Goal: Communication & Community: Share content

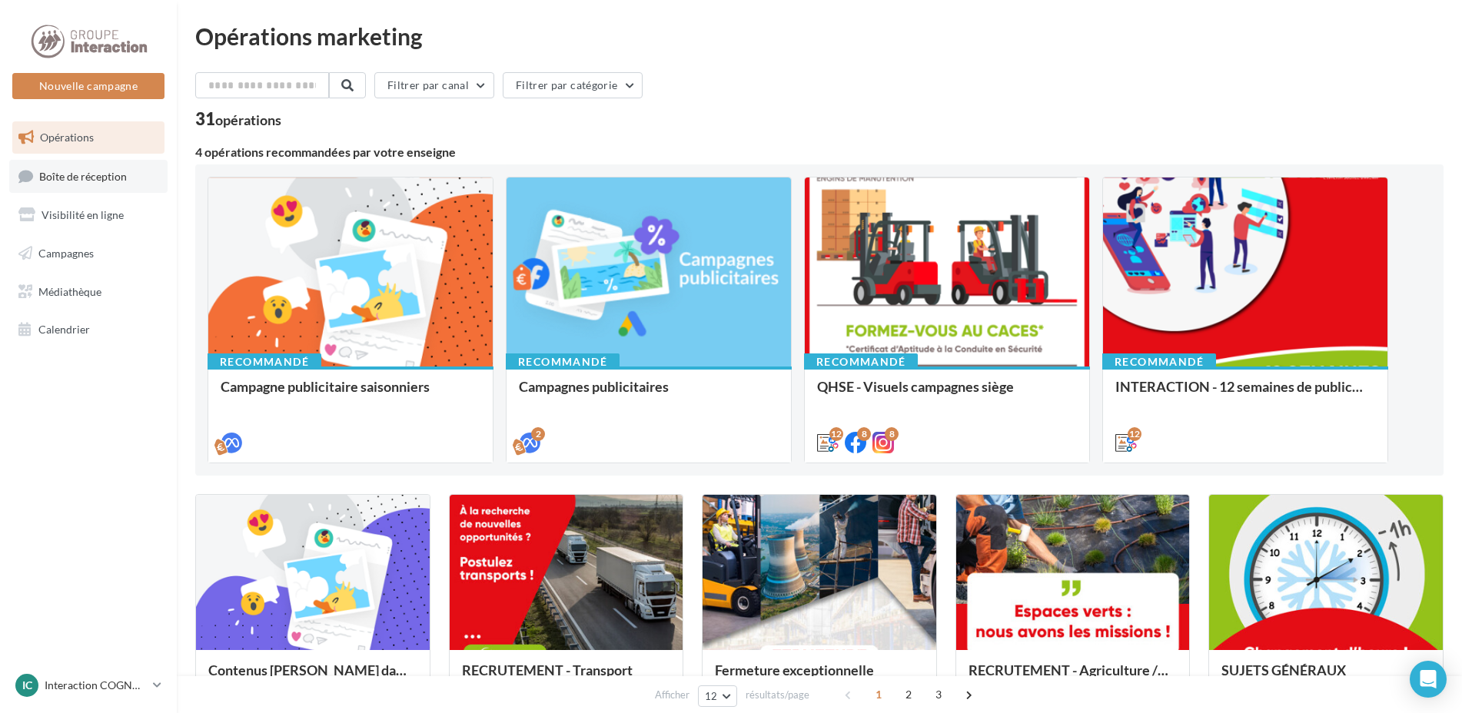
click at [56, 174] on span "Boîte de réception" at bounding box center [83, 175] width 88 height 13
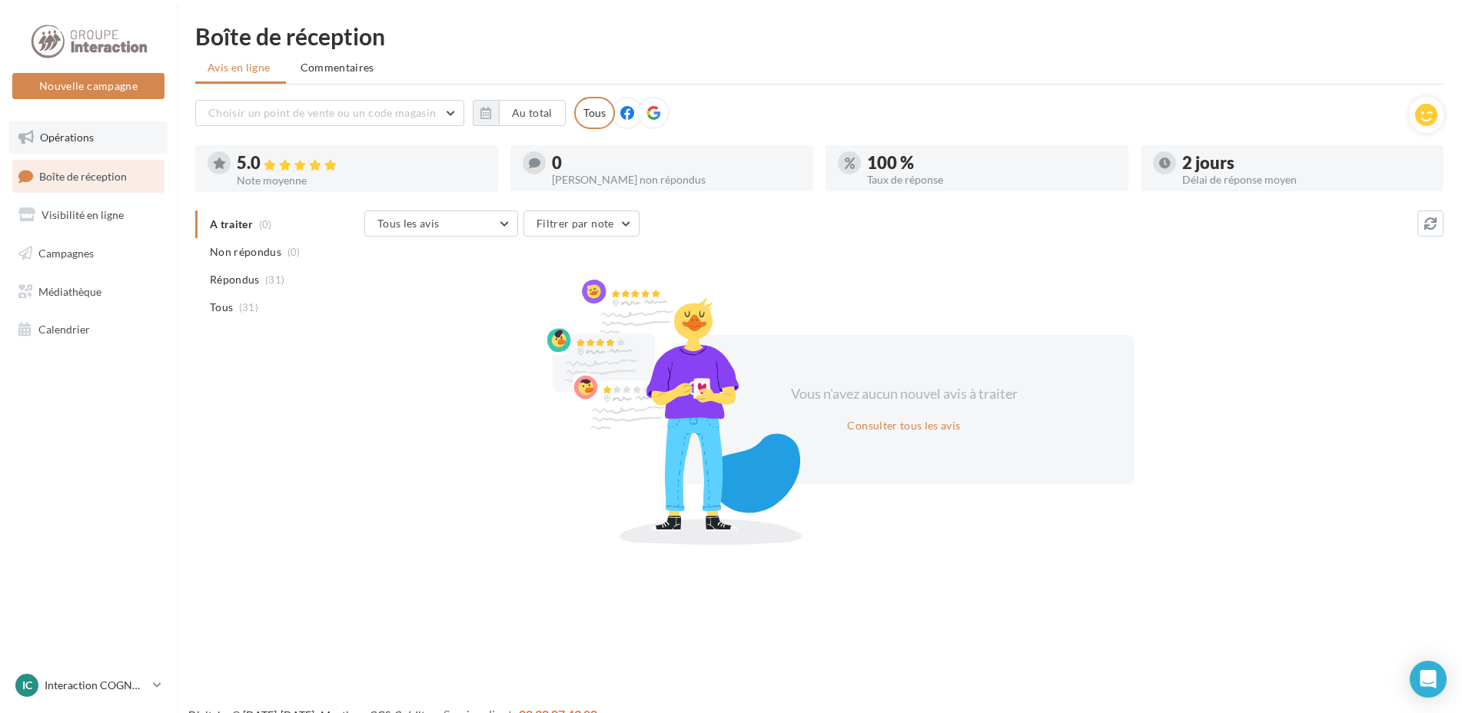
click at [105, 135] on link "Opérations" at bounding box center [88, 137] width 158 height 32
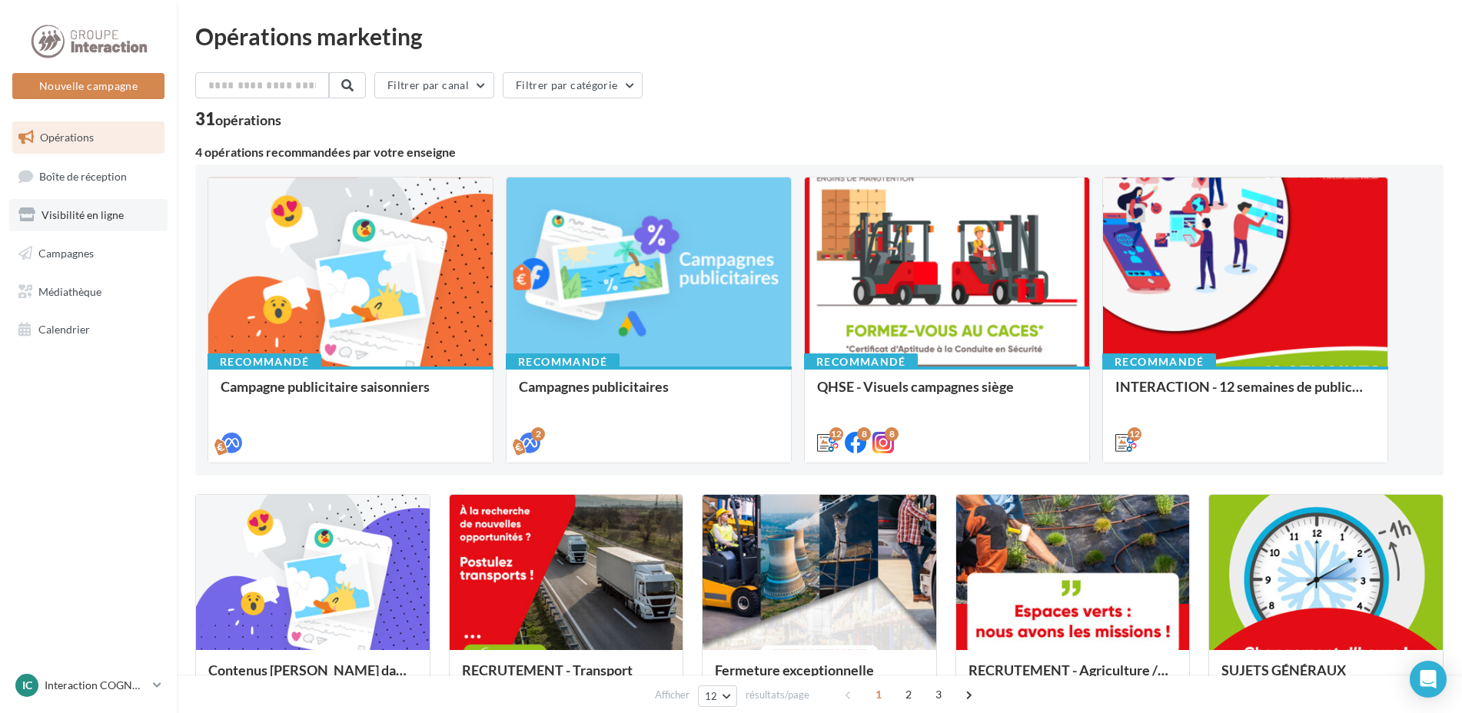
click at [101, 218] on span "Visibilité en ligne" at bounding box center [83, 214] width 82 height 13
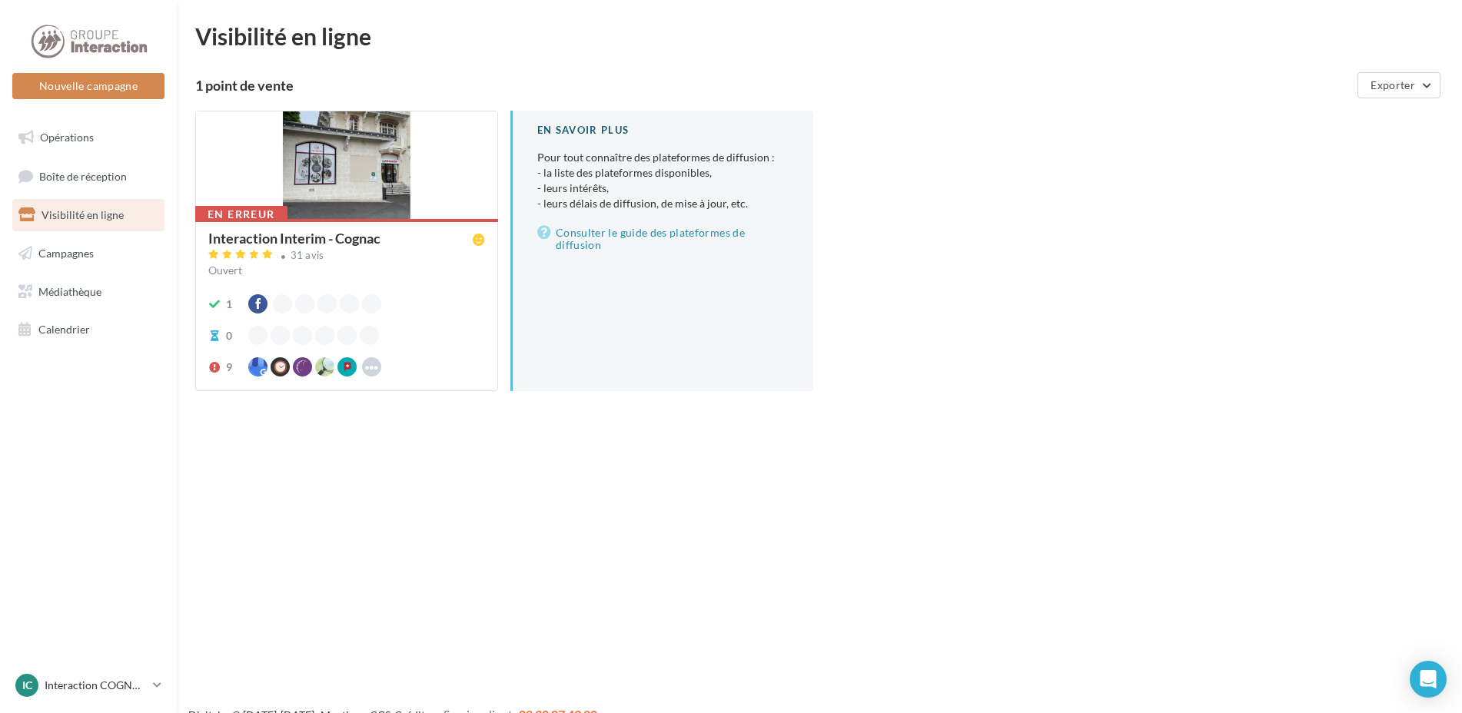
click at [397, 211] on div at bounding box center [346, 165] width 301 height 109
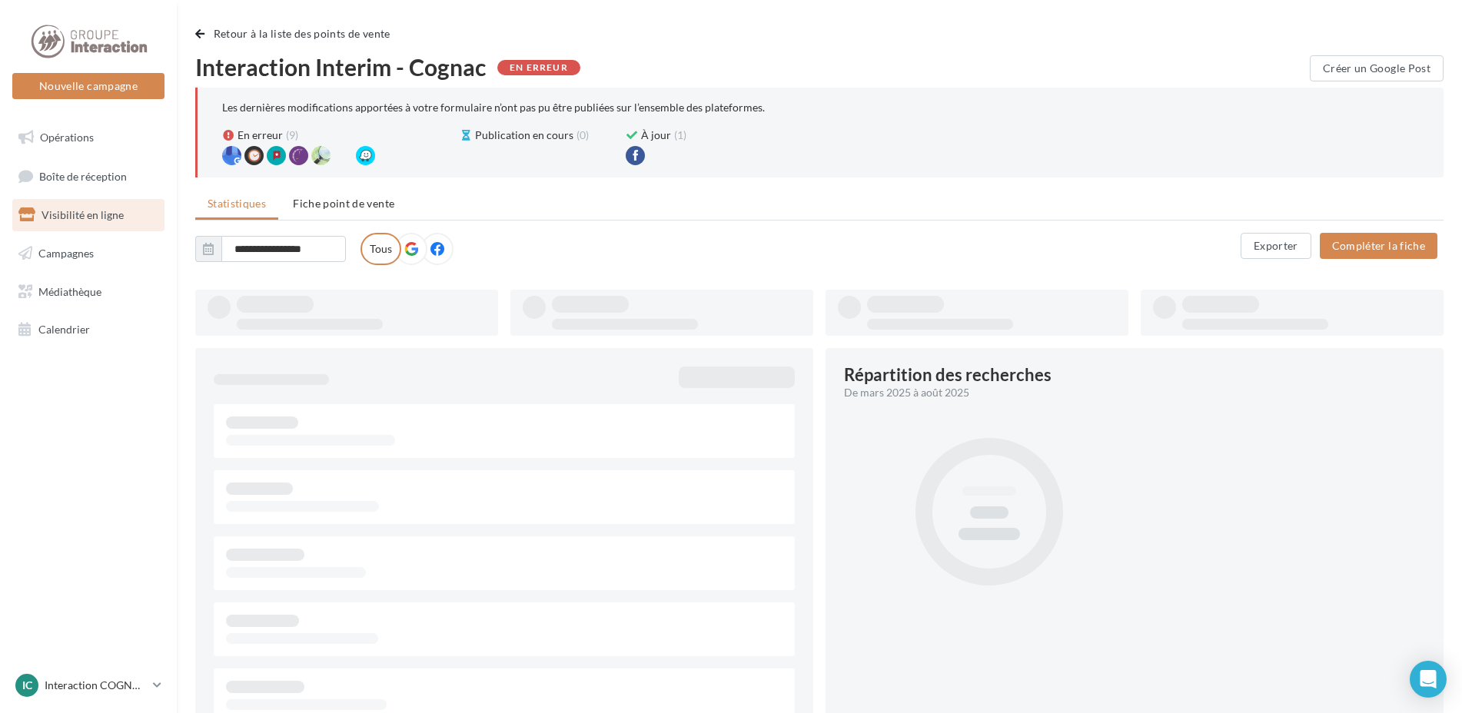
type input "**********"
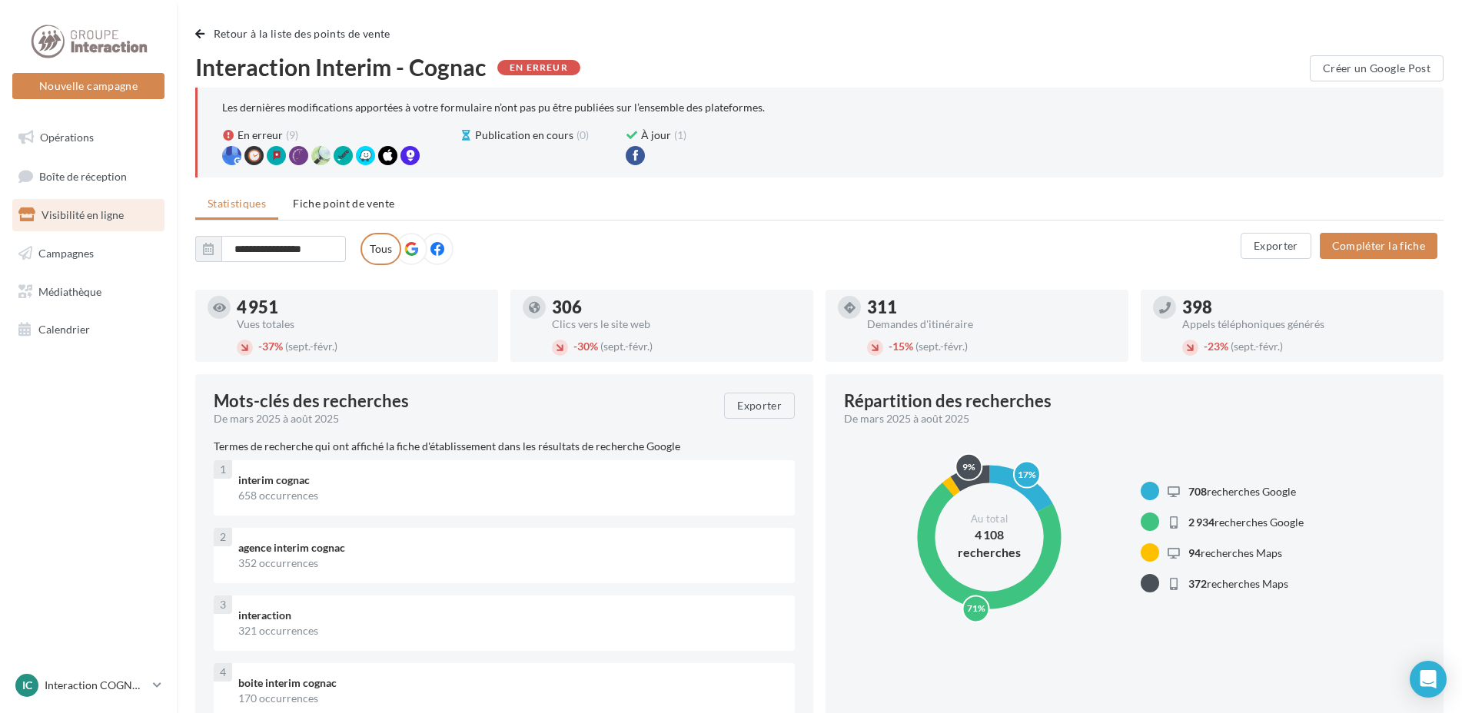
scroll to position [77, 0]
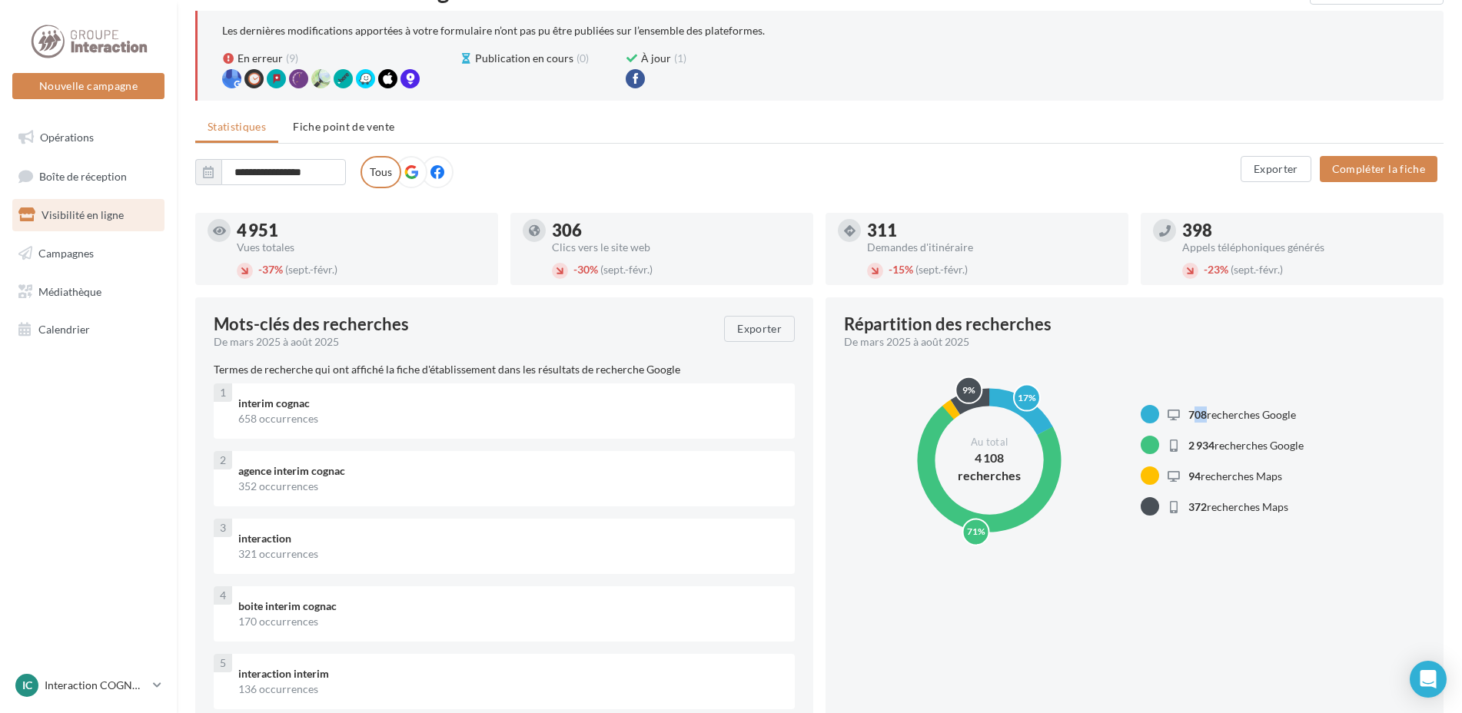
drag, startPoint x: 1193, startPoint y: 413, endPoint x: 1204, endPoint y: 412, distance: 11.6
click at [1204, 412] on span "708" at bounding box center [1197, 414] width 18 height 13
drag, startPoint x: 1204, startPoint y: 412, endPoint x: 1215, endPoint y: 419, distance: 12.8
click at [1215, 419] on span "708 recherches Google" at bounding box center [1242, 414] width 108 height 13
drag, startPoint x: 1205, startPoint y: 422, endPoint x: 1167, endPoint y: 410, distance: 40.3
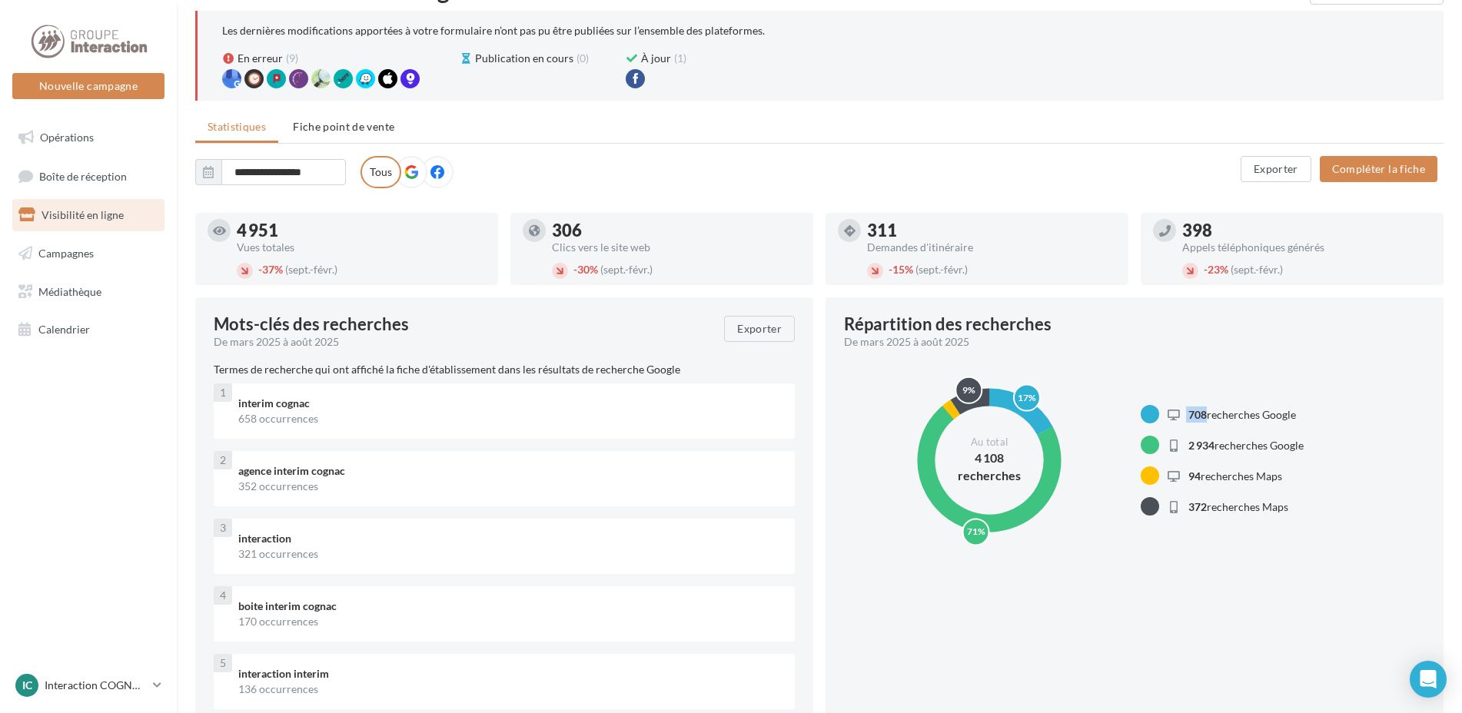
click at [1167, 410] on div "708 recherches Google" at bounding box center [1231, 415] width 128 height 16
drag, startPoint x: 1167, startPoint y: 410, endPoint x: 1212, endPoint y: 453, distance: 62.5
click at [1212, 453] on div "2 934 recherches Google" at bounding box center [1235, 445] width 136 height 16
drag, startPoint x: 1212, startPoint y: 443, endPoint x: 1181, endPoint y: 447, distance: 31.0
click at [1181, 447] on div "2 934 recherches Google" at bounding box center [1235, 445] width 136 height 16
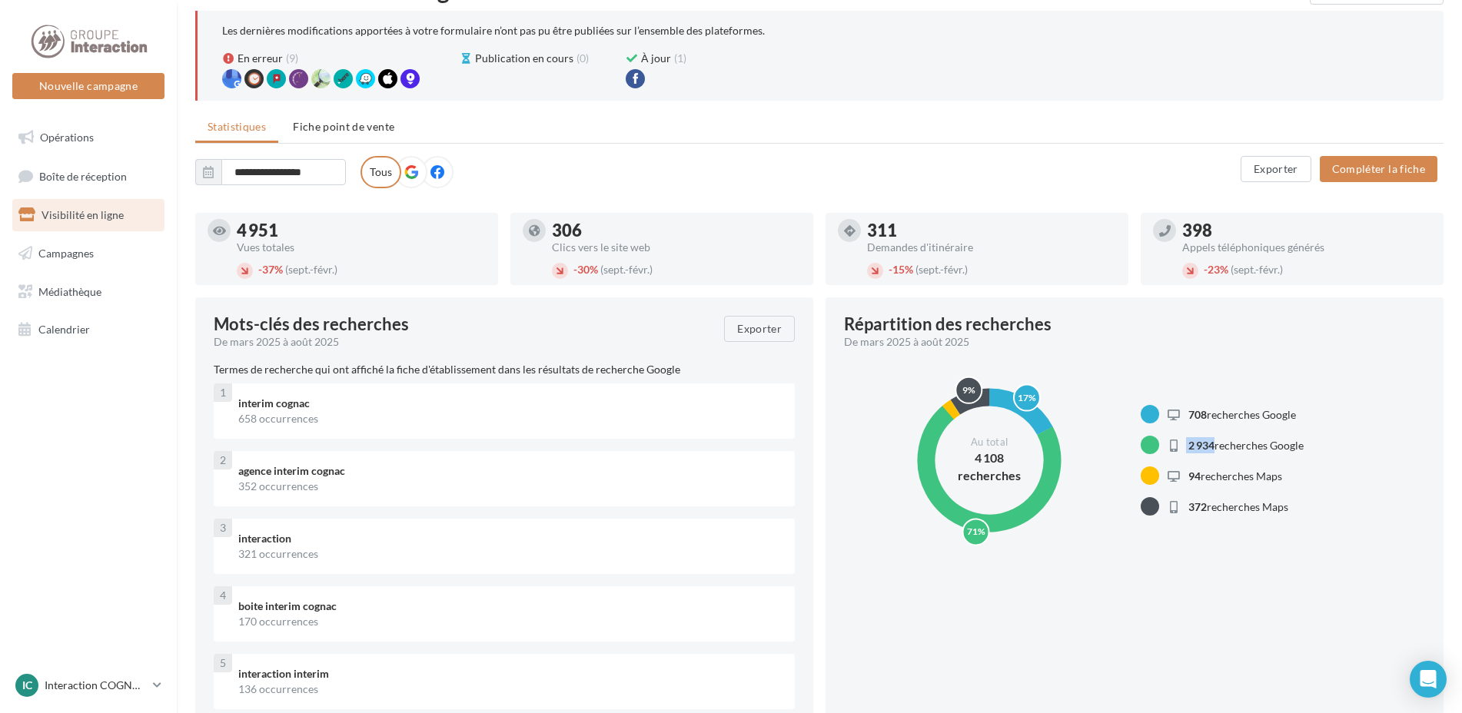
drag, startPoint x: 1181, startPoint y: 447, endPoint x: 1199, endPoint y: 440, distance: 18.7
click at [1199, 440] on span "2 934" at bounding box center [1201, 445] width 26 height 13
drag, startPoint x: 1193, startPoint y: 508, endPoint x: 1273, endPoint y: 511, distance: 80.8
click at [1273, 511] on span "372 recherches Maps" at bounding box center [1238, 506] width 100 height 13
drag, startPoint x: 1273, startPoint y: 511, endPoint x: 1261, endPoint y: 480, distance: 33.8
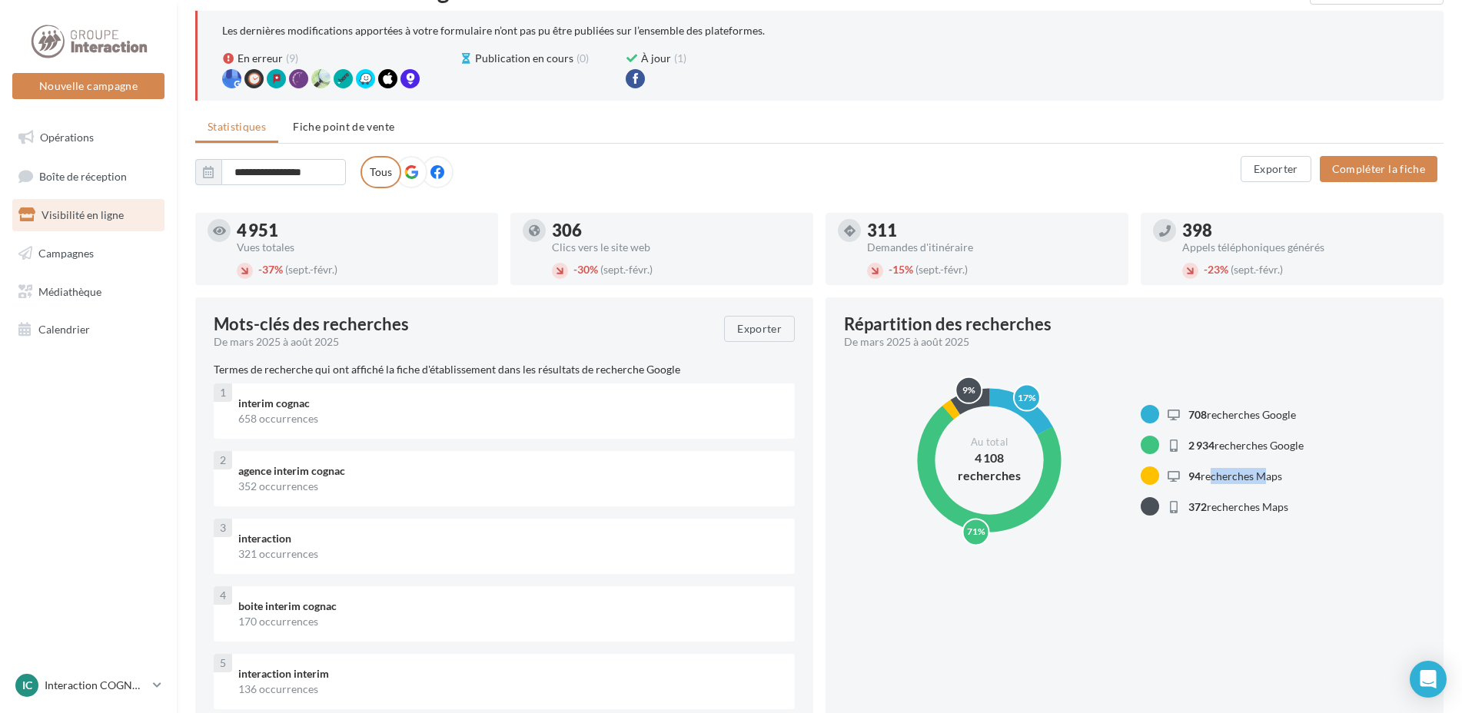
click at [1261, 480] on span "94 recherches Maps" at bounding box center [1235, 476] width 94 height 13
drag, startPoint x: 1261, startPoint y: 480, endPoint x: 1285, endPoint y: 508, distance: 37.1
click at [1285, 508] on span "372 recherches Maps" at bounding box center [1238, 506] width 100 height 13
drag, startPoint x: 1285, startPoint y: 508, endPoint x: 1285, endPoint y: 525, distance: 16.9
click at [1285, 525] on div "372 recherches Maps" at bounding box center [1221, 509] width 175 height 37
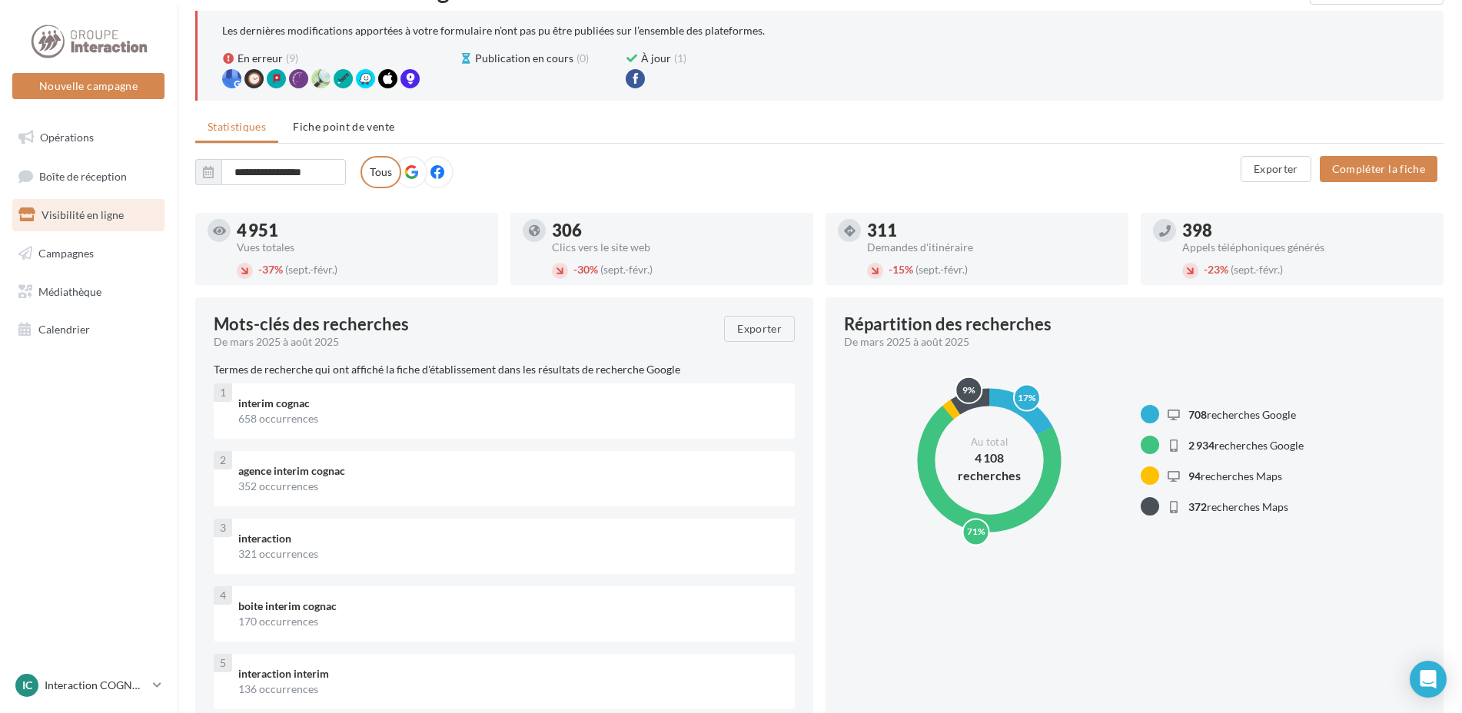
drag, startPoint x: 1217, startPoint y: 230, endPoint x: 1167, endPoint y: 232, distance: 49.2
click at [1167, 232] on div "398 Appels téléphoniques générés - 23% (sept.-févr.)" at bounding box center [1292, 249] width 278 height 60
drag, startPoint x: 904, startPoint y: 347, endPoint x: 930, endPoint y: 349, distance: 26.2
click at [930, 349] on div "De mars 2025 à août 2025" at bounding box center [1128, 341] width 569 height 15
drag, startPoint x: 930, startPoint y: 349, endPoint x: 886, endPoint y: 344, distance: 44.0
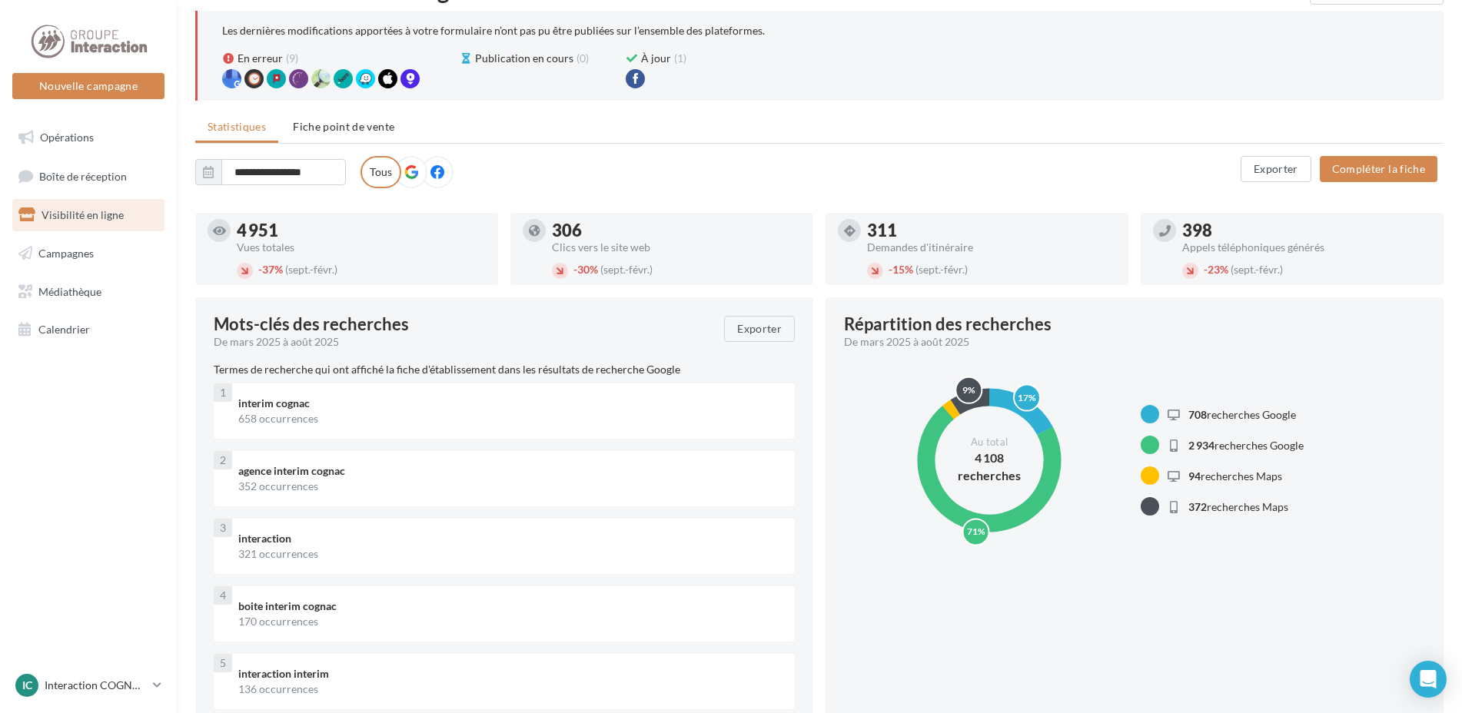
click at [882, 345] on div "De mars 2025 à août 2025" at bounding box center [1128, 341] width 569 height 15
drag, startPoint x: 1212, startPoint y: 225, endPoint x: 1180, endPoint y: 227, distance: 32.4
click at [1180, 227] on div "398 Appels téléphoniques générés - 23% (sept.-févr.)" at bounding box center [1292, 249] width 278 height 60
drag, startPoint x: 895, startPoint y: 227, endPoint x: 863, endPoint y: 227, distance: 32.3
click at [863, 227] on div "311 Demandes d'itinéraire - 15% (sept.-févr.)" at bounding box center [977, 249] width 278 height 60
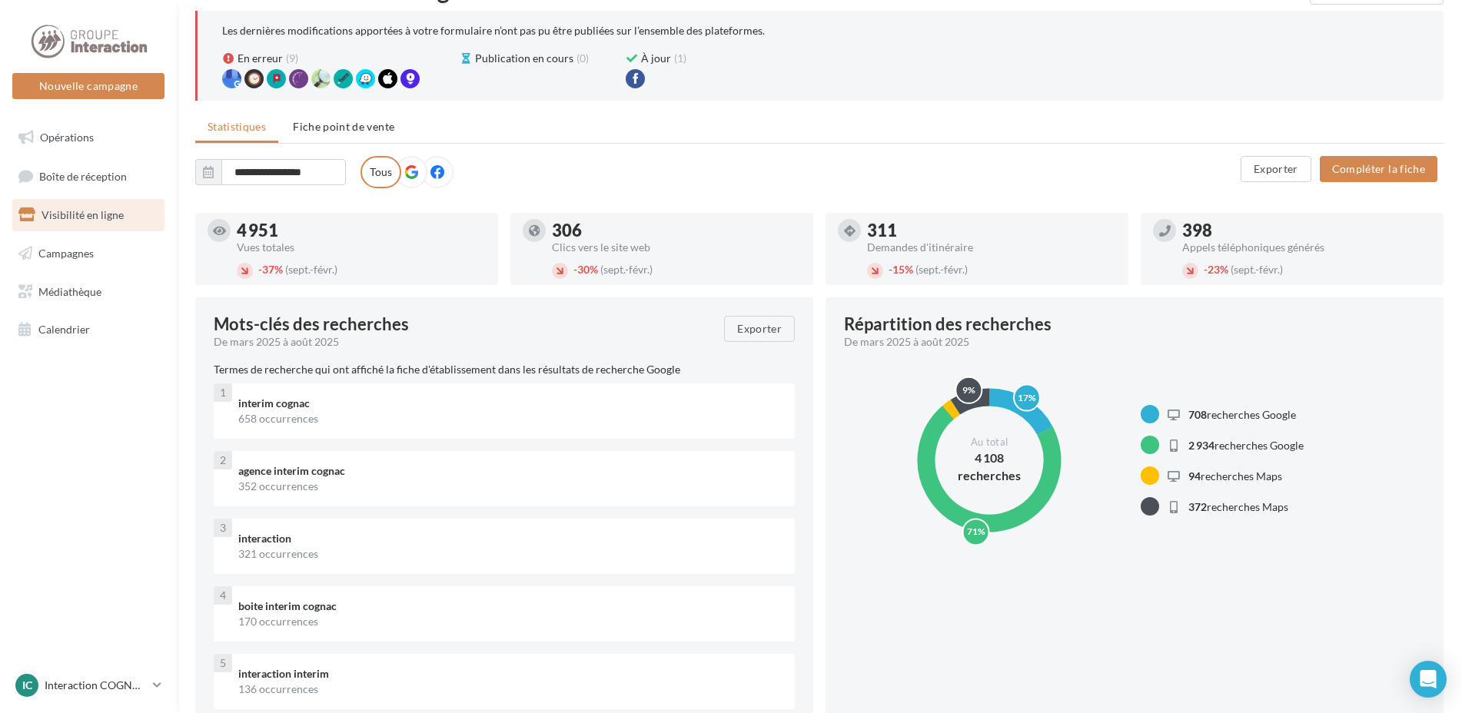
drag, startPoint x: 271, startPoint y: 228, endPoint x: 230, endPoint y: 230, distance: 41.5
click at [230, 230] on div "4 951 Vues totales - 37% (sept.-févr.)" at bounding box center [347, 249] width 278 height 60
drag, startPoint x: 1207, startPoint y: 451, endPoint x: 1275, endPoint y: 440, distance: 68.6
click at [1275, 440] on span "2 934 recherches Google" at bounding box center [1245, 445] width 115 height 13
drag, startPoint x: 1190, startPoint y: 230, endPoint x: 1213, endPoint y: 228, distance: 23.1
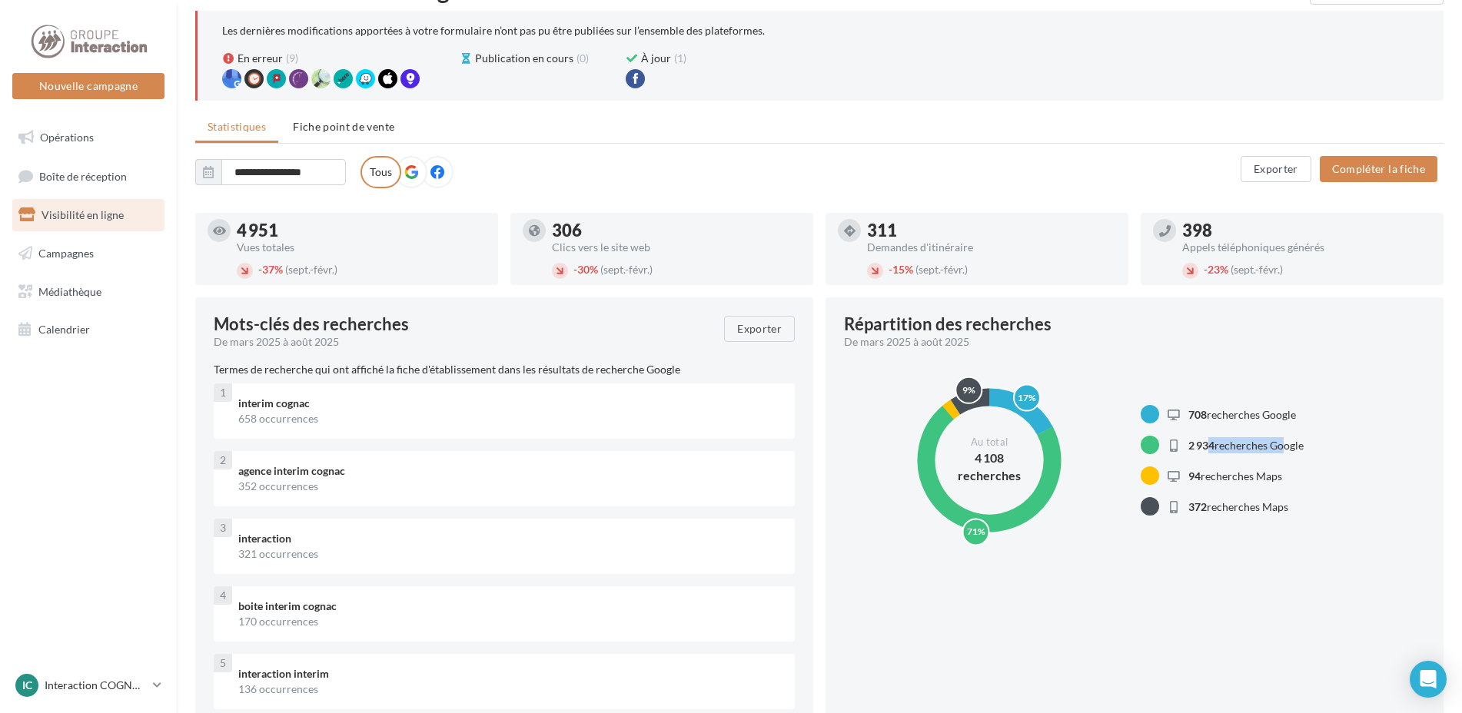
click at [1213, 228] on div "398" at bounding box center [1306, 230] width 249 height 17
drag, startPoint x: 1213, startPoint y: 228, endPoint x: 1218, endPoint y: 237, distance: 10.0
click at [1218, 237] on div "398" at bounding box center [1306, 230] width 249 height 17
drag, startPoint x: 1190, startPoint y: 447, endPoint x: 1207, endPoint y: 447, distance: 17.7
click at [1207, 447] on span "2 934" at bounding box center [1201, 445] width 26 height 13
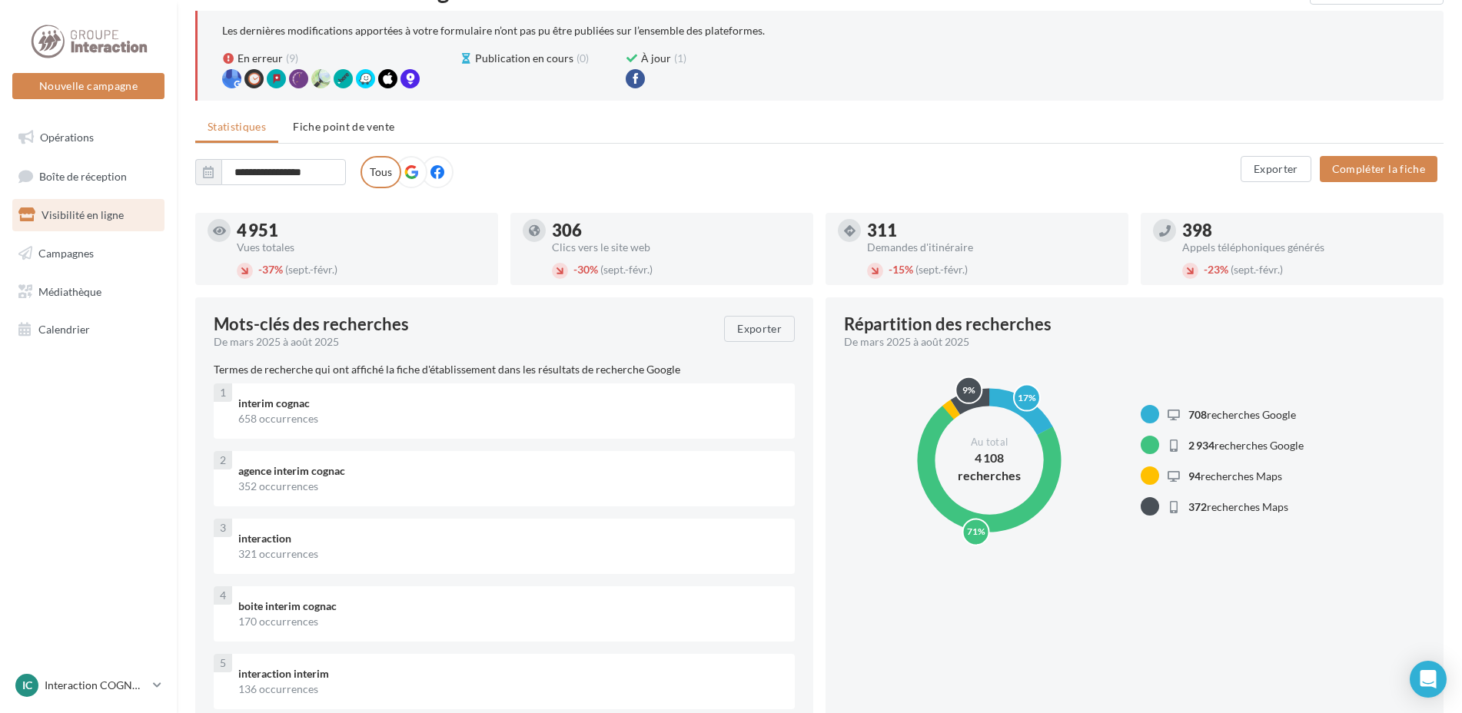
drag, startPoint x: 1207, startPoint y: 447, endPoint x: 1220, endPoint y: 447, distance: 12.3
click at [1220, 447] on span "2 934 recherches Google" at bounding box center [1245, 445] width 115 height 13
click at [49, 247] on span "Campagnes" at bounding box center [65, 253] width 55 height 13
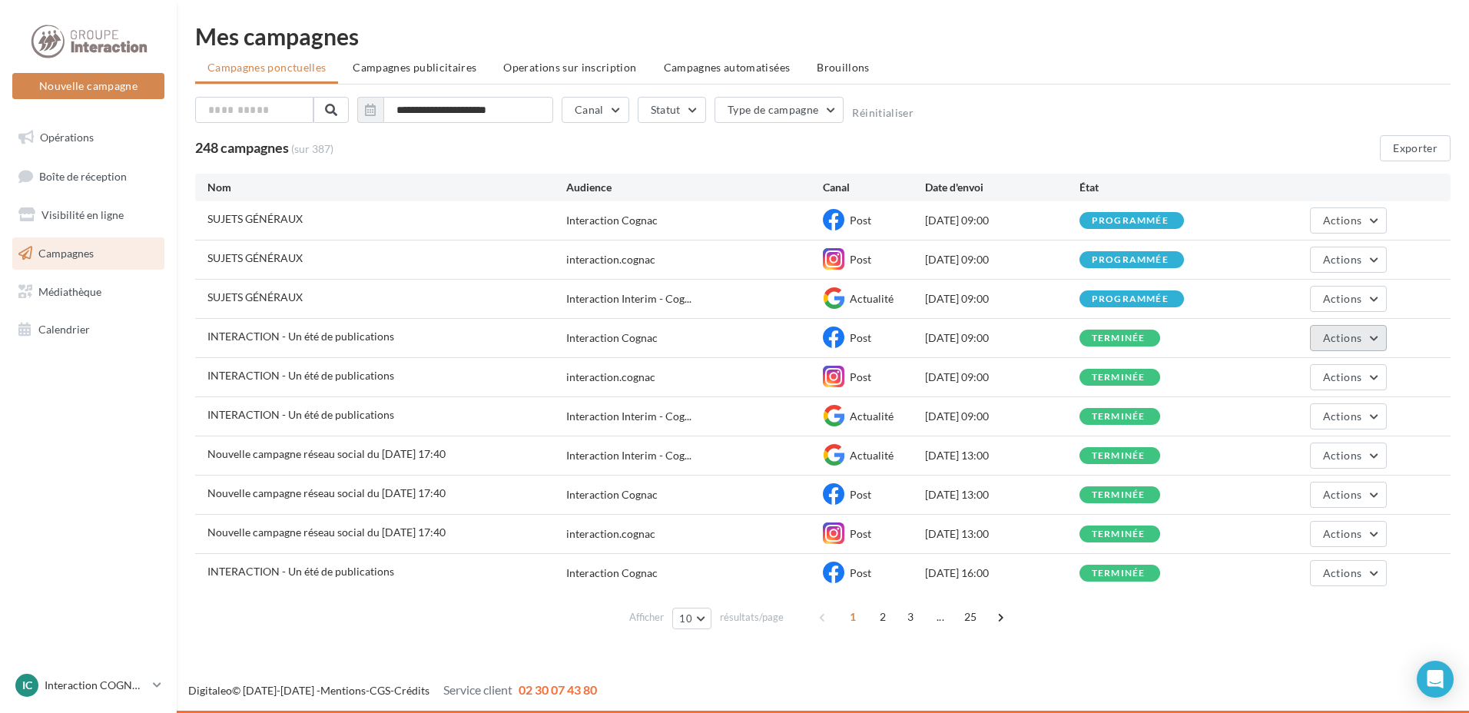
click at [1380, 335] on button "Actions" at bounding box center [1348, 338] width 77 height 26
click at [58, 333] on span "Calendrier" at bounding box center [63, 329] width 51 height 13
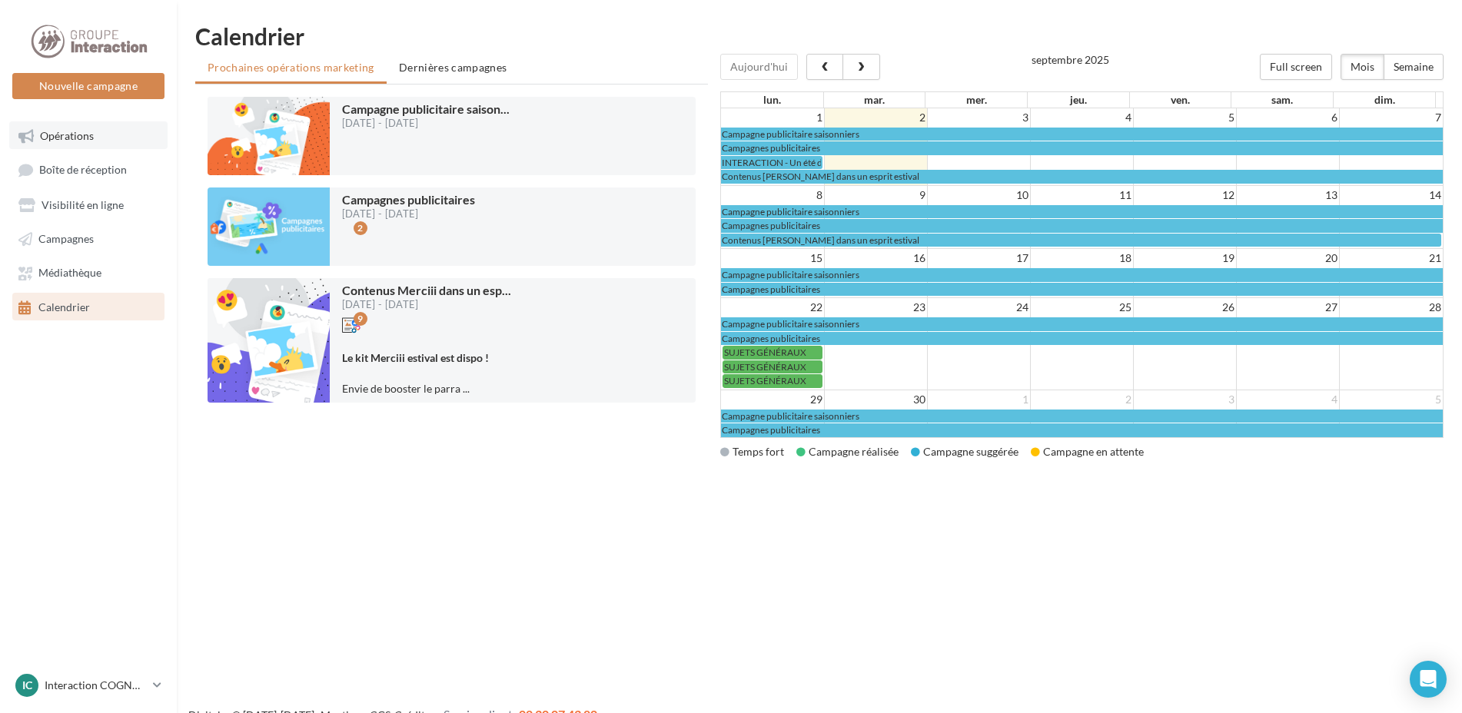
click at [114, 136] on link "Opérations" at bounding box center [88, 135] width 158 height 28
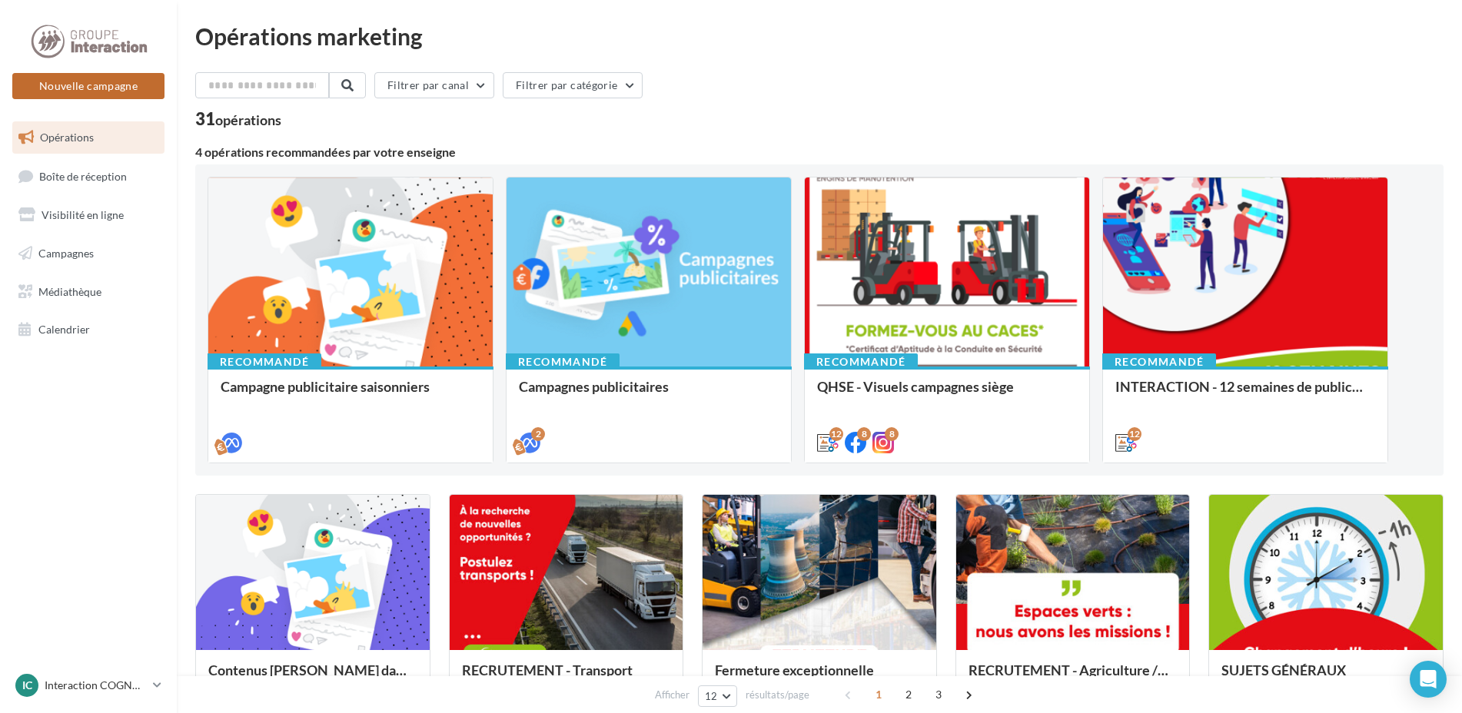
click at [98, 90] on button "Nouvelle campagne" at bounding box center [88, 86] width 152 height 26
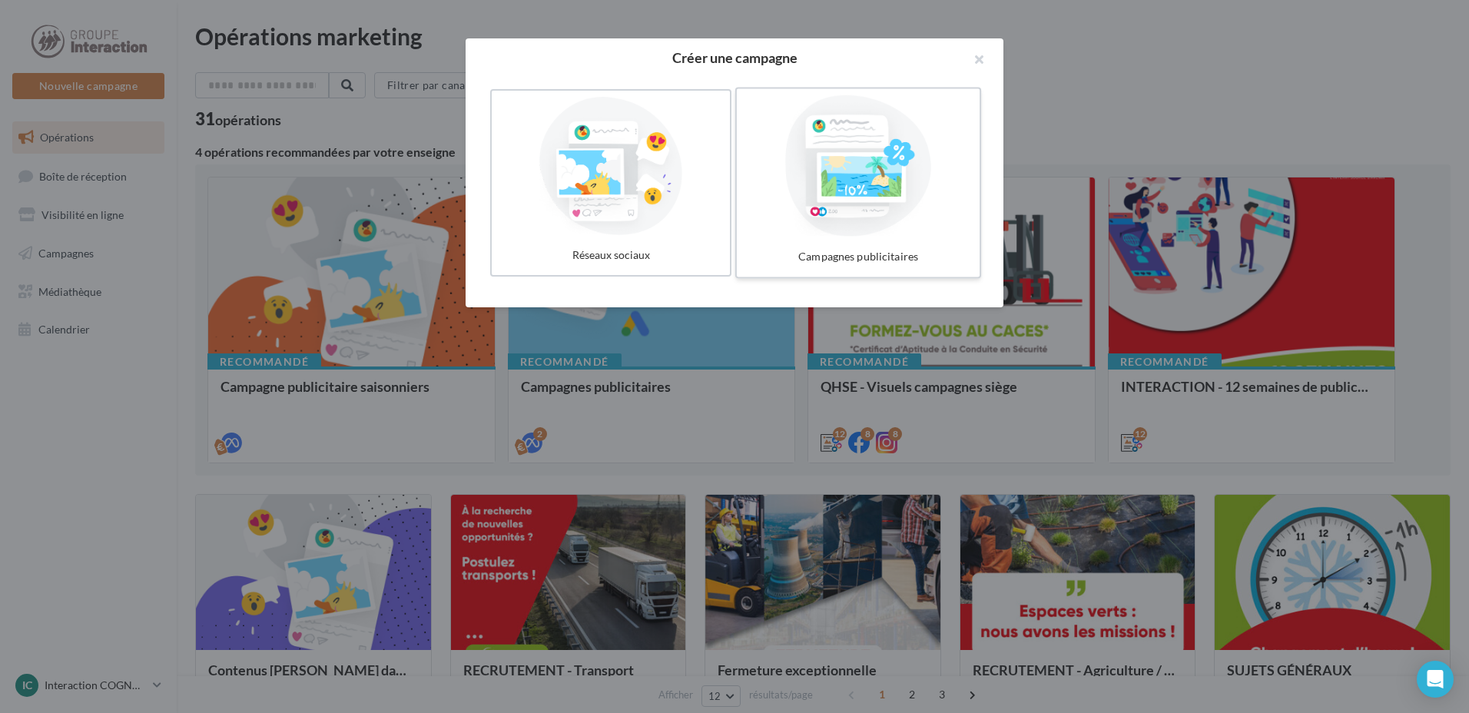
click at [900, 198] on div at bounding box center [858, 165] width 231 height 141
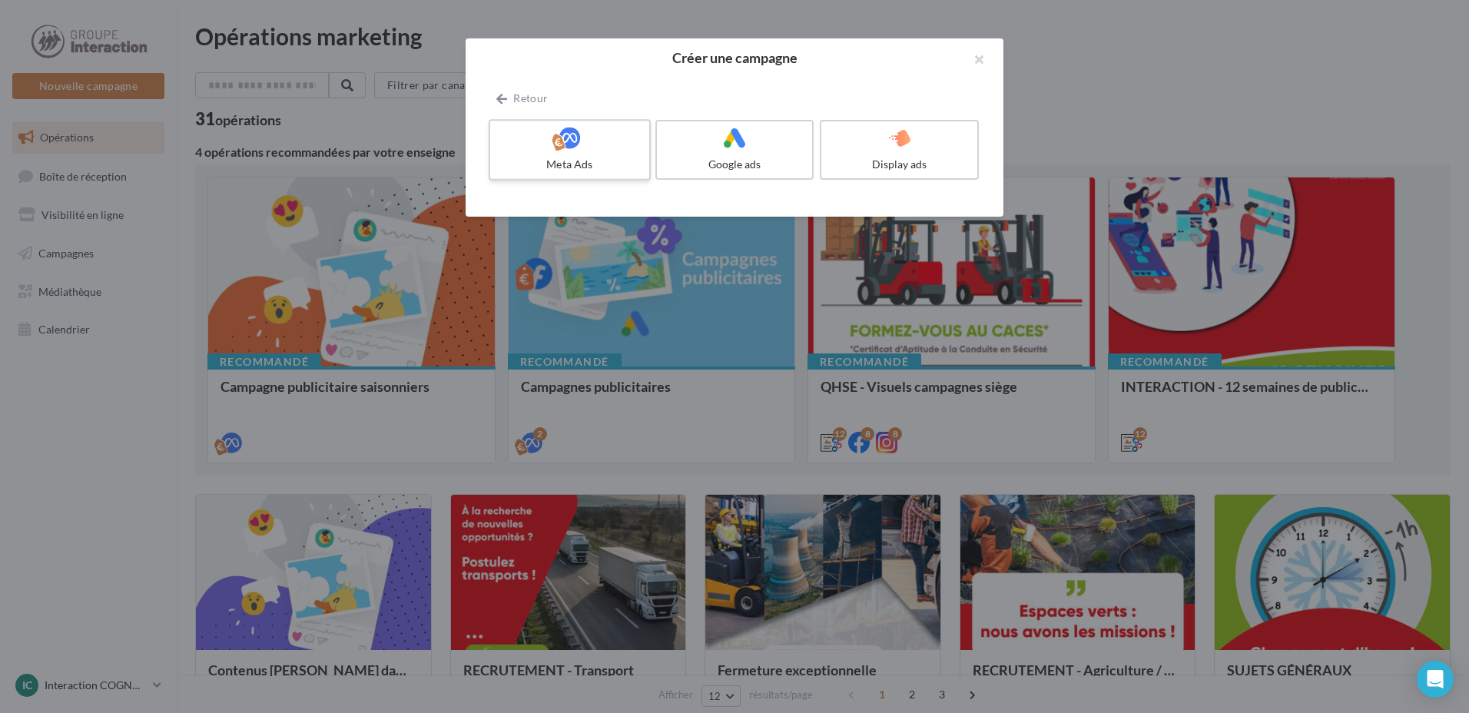
click at [579, 149] on icon at bounding box center [570, 138] width 22 height 22
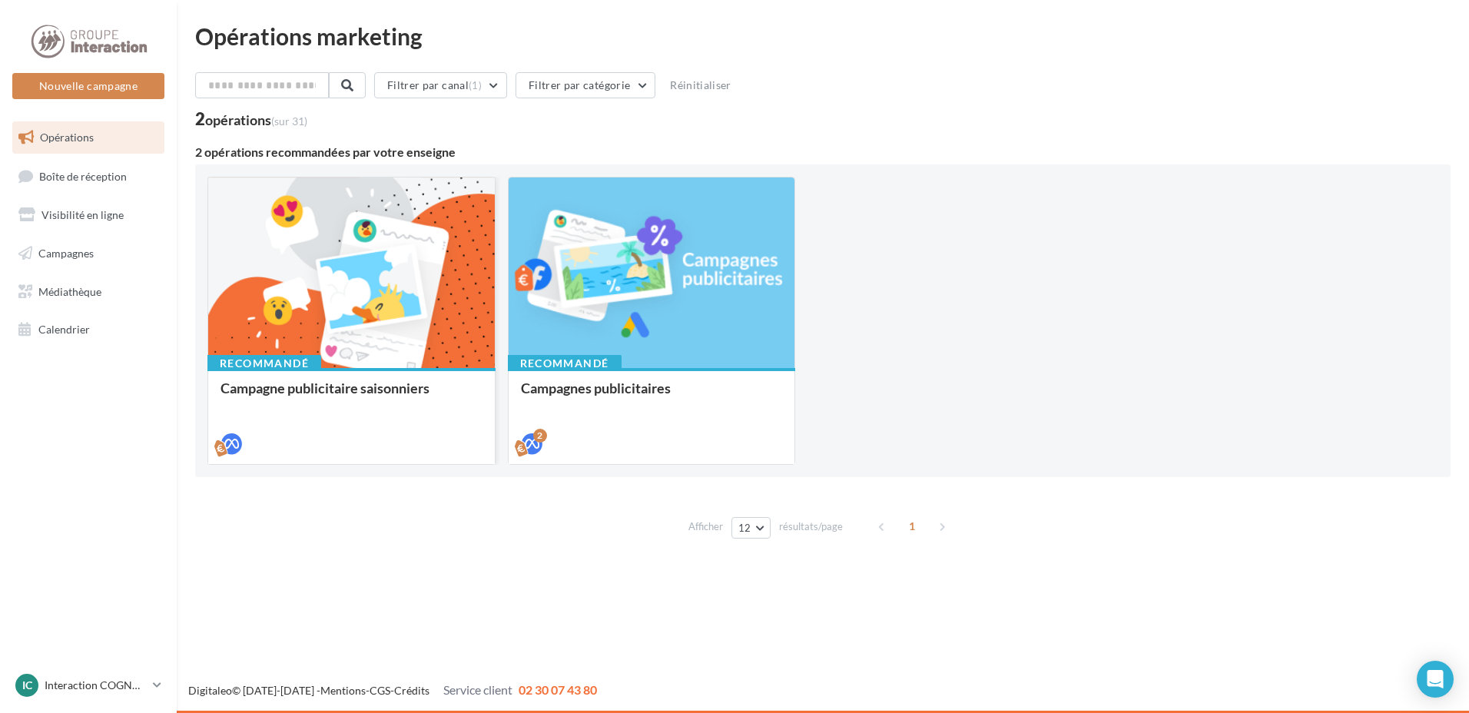
click at [337, 284] on div at bounding box center [351, 274] width 287 height 192
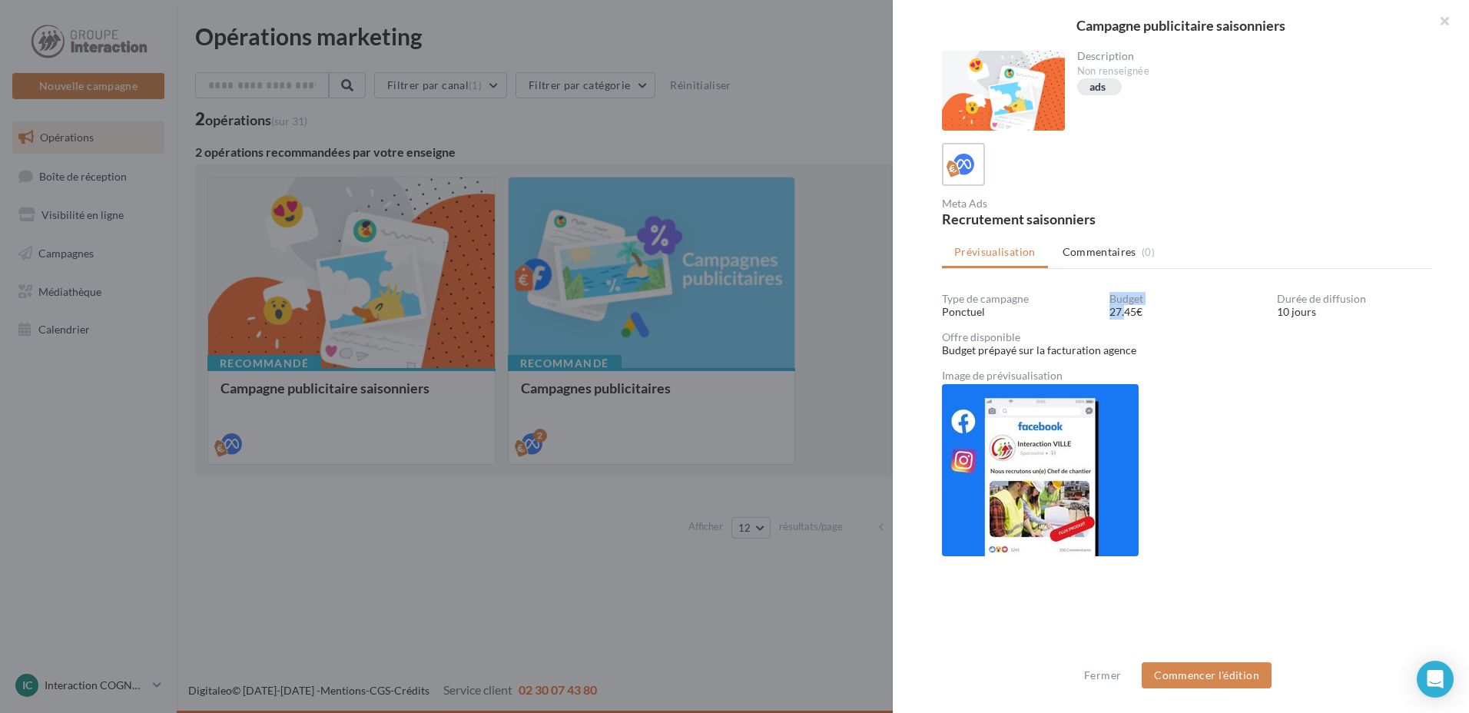
drag, startPoint x: 1121, startPoint y: 317, endPoint x: 1105, endPoint y: 316, distance: 16.2
click at [1105, 316] on div "Type de campagne Ponctuel Budget 27.45€ Durée de diffusion 10 jours" at bounding box center [1193, 307] width 503 height 26
click at [1105, 314] on div "Type de campagne Ponctuel" at bounding box center [1026, 307] width 168 height 26
drag, startPoint x: 994, startPoint y: 350, endPoint x: 1151, endPoint y: 352, distance: 157.6
click at [1151, 352] on div "Budget prépayé sur la facturation agence" at bounding box center [1187, 350] width 490 height 15
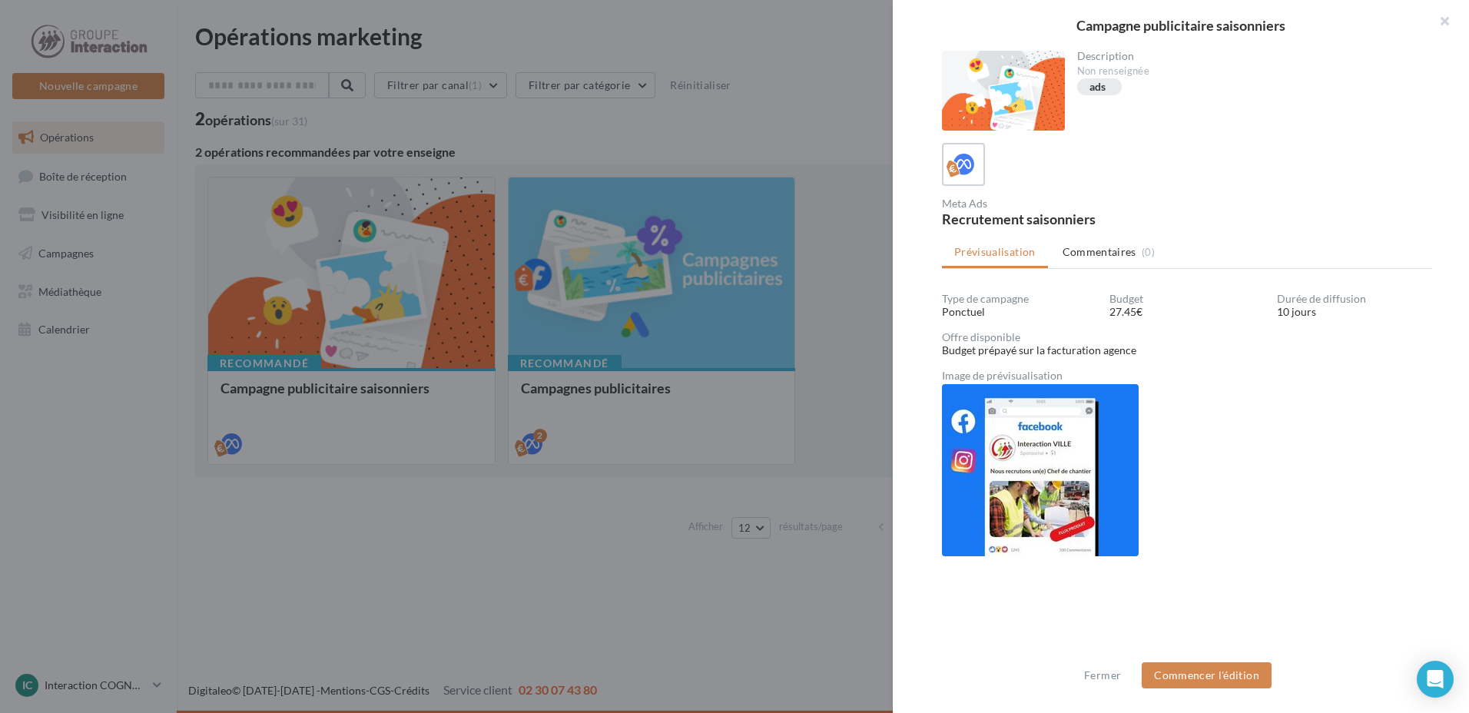
drag, startPoint x: 1151, startPoint y: 352, endPoint x: 1267, endPoint y: 381, distance: 118.9
click at [1267, 381] on div "Type de campagne Ponctuel Budget 27.45€ Durée de diffusion 10 jours Offre dispo…" at bounding box center [1187, 474] width 490 height 360
drag, startPoint x: 1273, startPoint y: 310, endPoint x: 1313, endPoint y: 315, distance: 41.0
click at [1313, 315] on div "10 jours" at bounding box center [1354, 311] width 155 height 15
drag, startPoint x: 1313, startPoint y: 315, endPoint x: 1289, endPoint y: 352, distance: 44.3
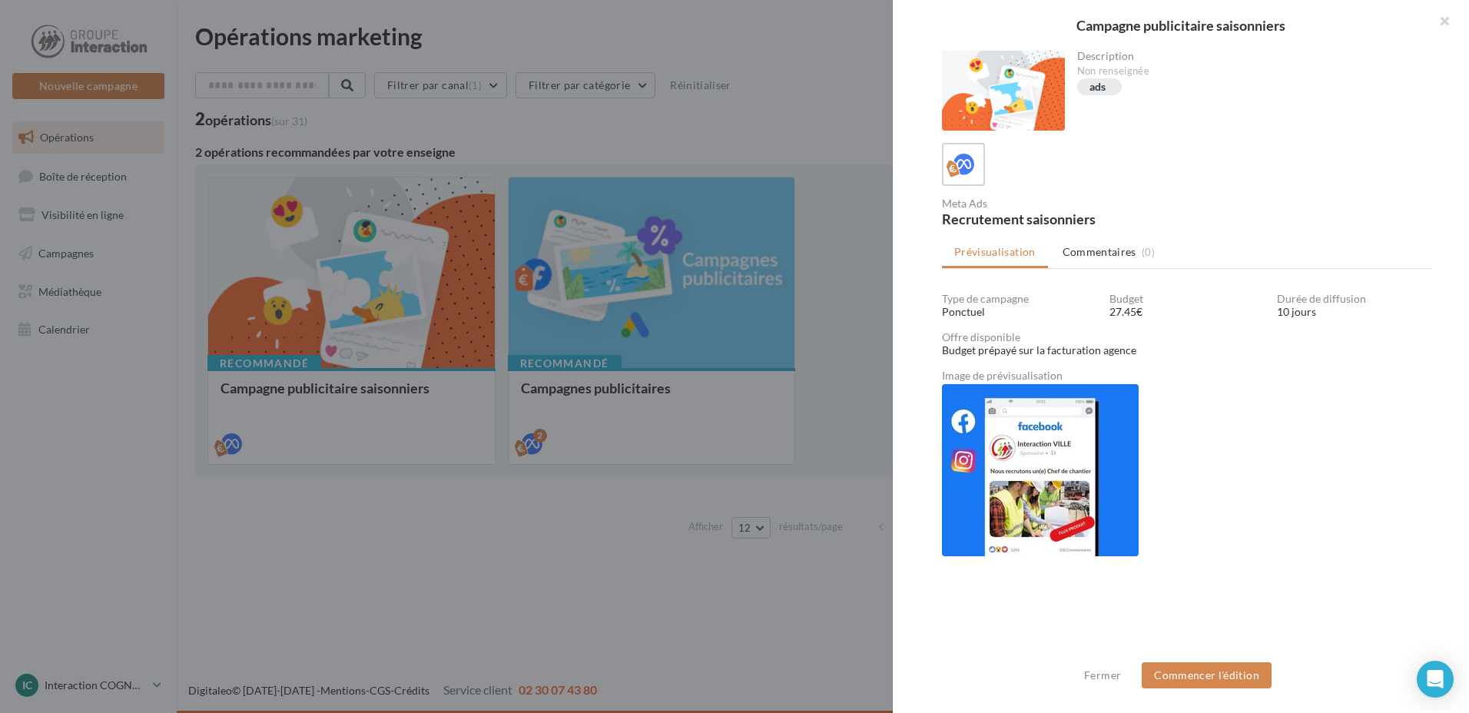
click at [1289, 351] on div "Budget prépayé sur la facturation agence" at bounding box center [1187, 350] width 490 height 15
click at [1218, 667] on button "Commencer l'édition" at bounding box center [1207, 675] width 130 height 26
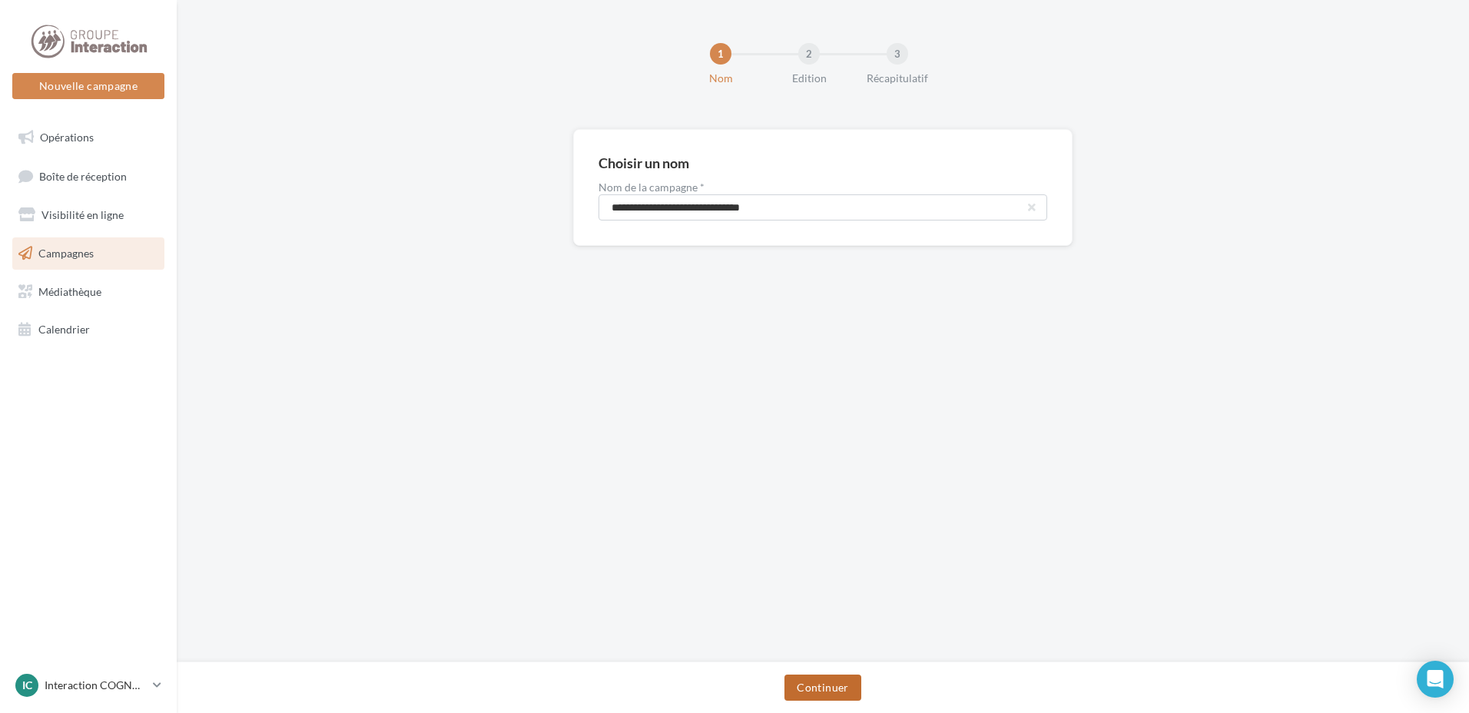
click at [826, 682] on button "Continuer" at bounding box center [823, 688] width 76 height 26
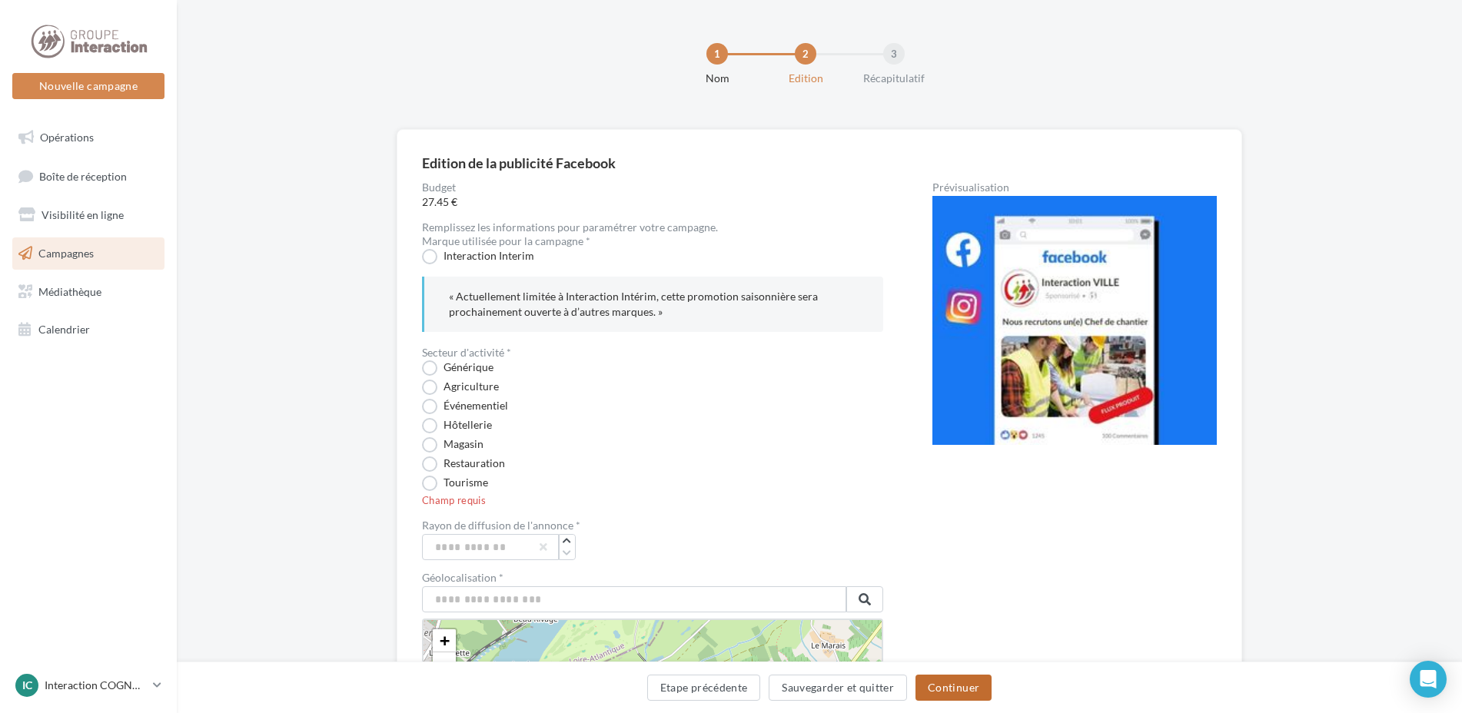
scroll to position [77, 0]
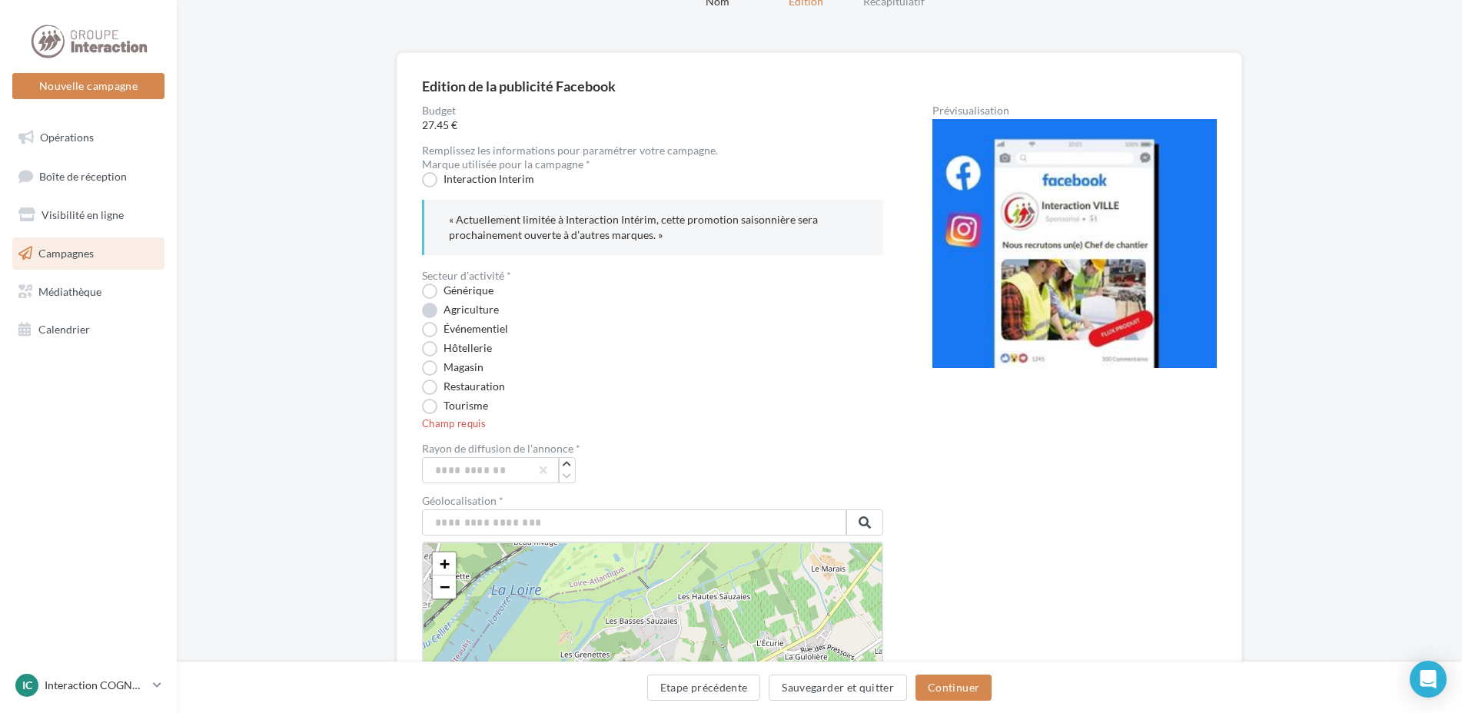
click at [483, 311] on label "Agriculture" at bounding box center [460, 310] width 77 height 15
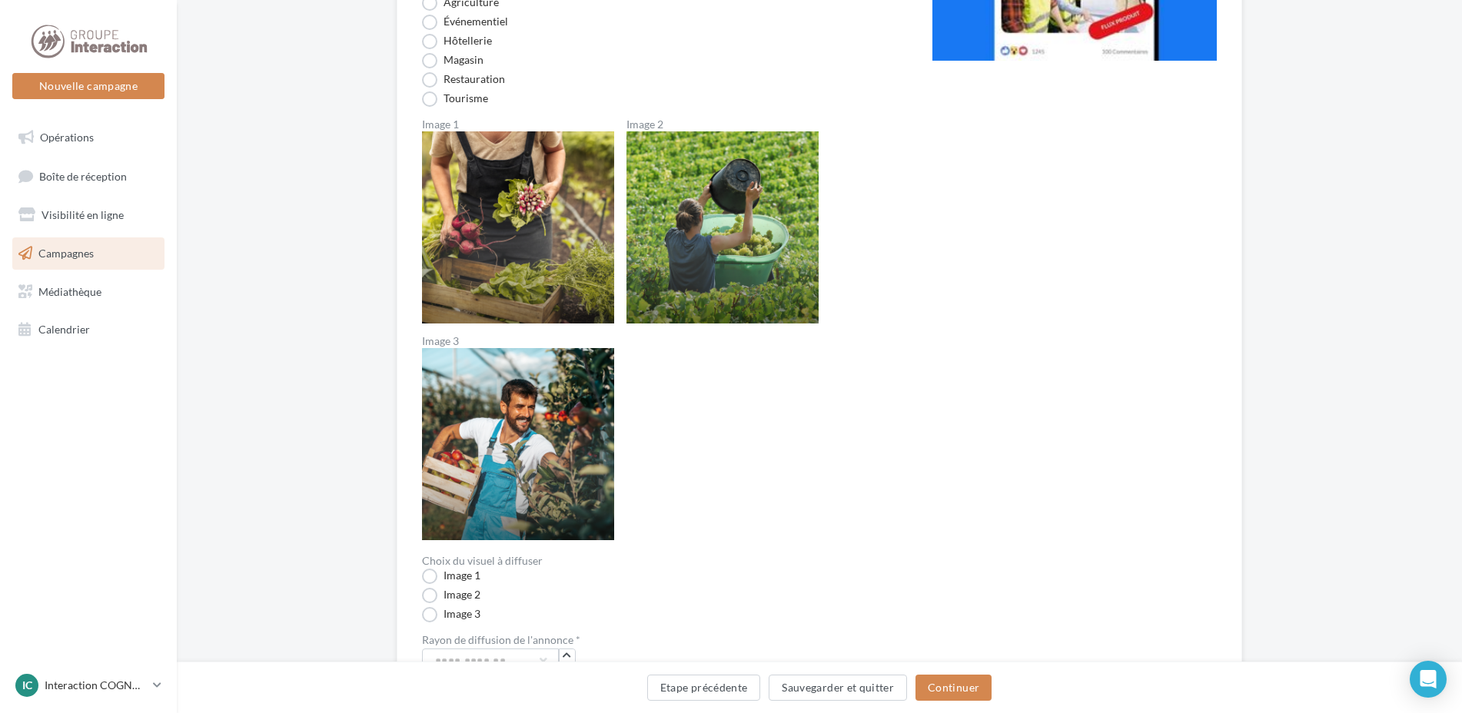
scroll to position [615, 0]
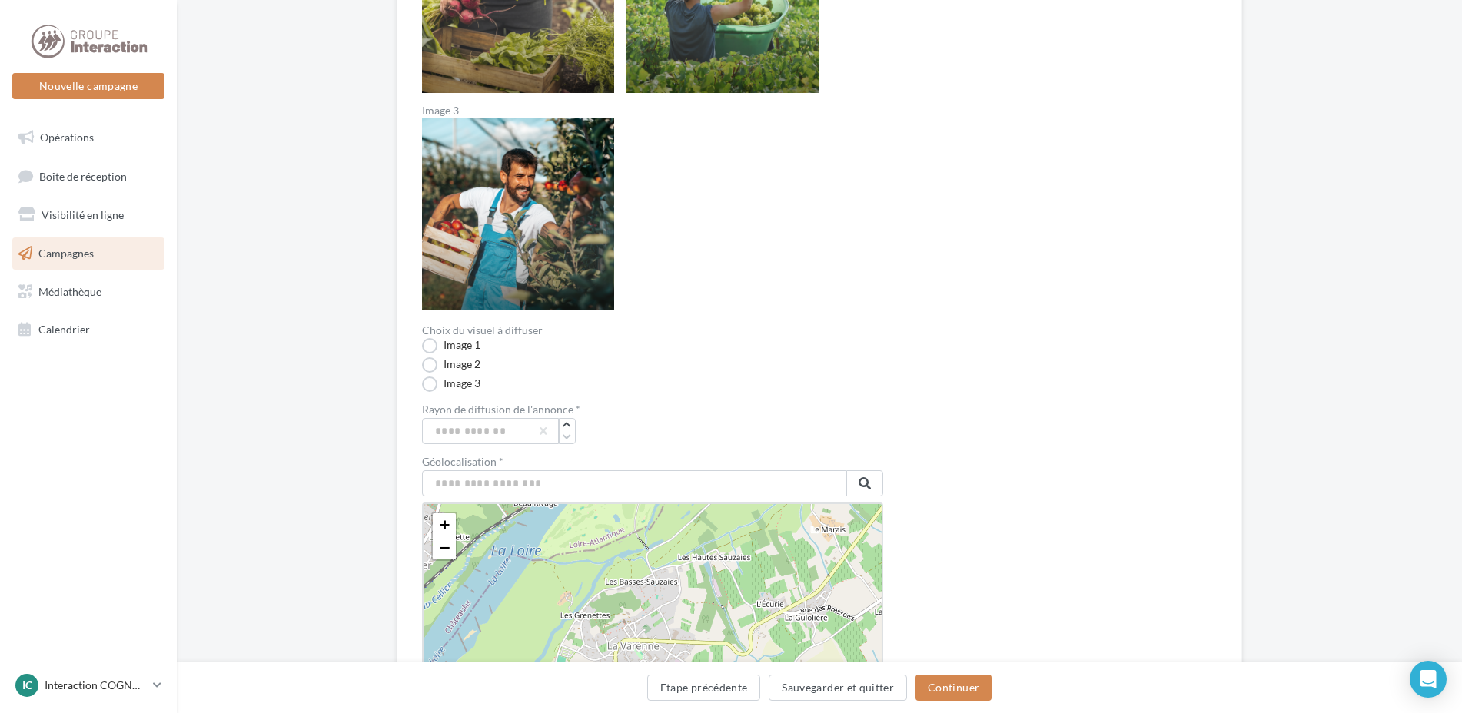
click at [460, 355] on div "Choix du visuel à diffuser Image 1 Image 2 Image 3" at bounding box center [652, 357] width 461 height 70
click at [454, 360] on label "Image 2" at bounding box center [451, 364] width 58 height 15
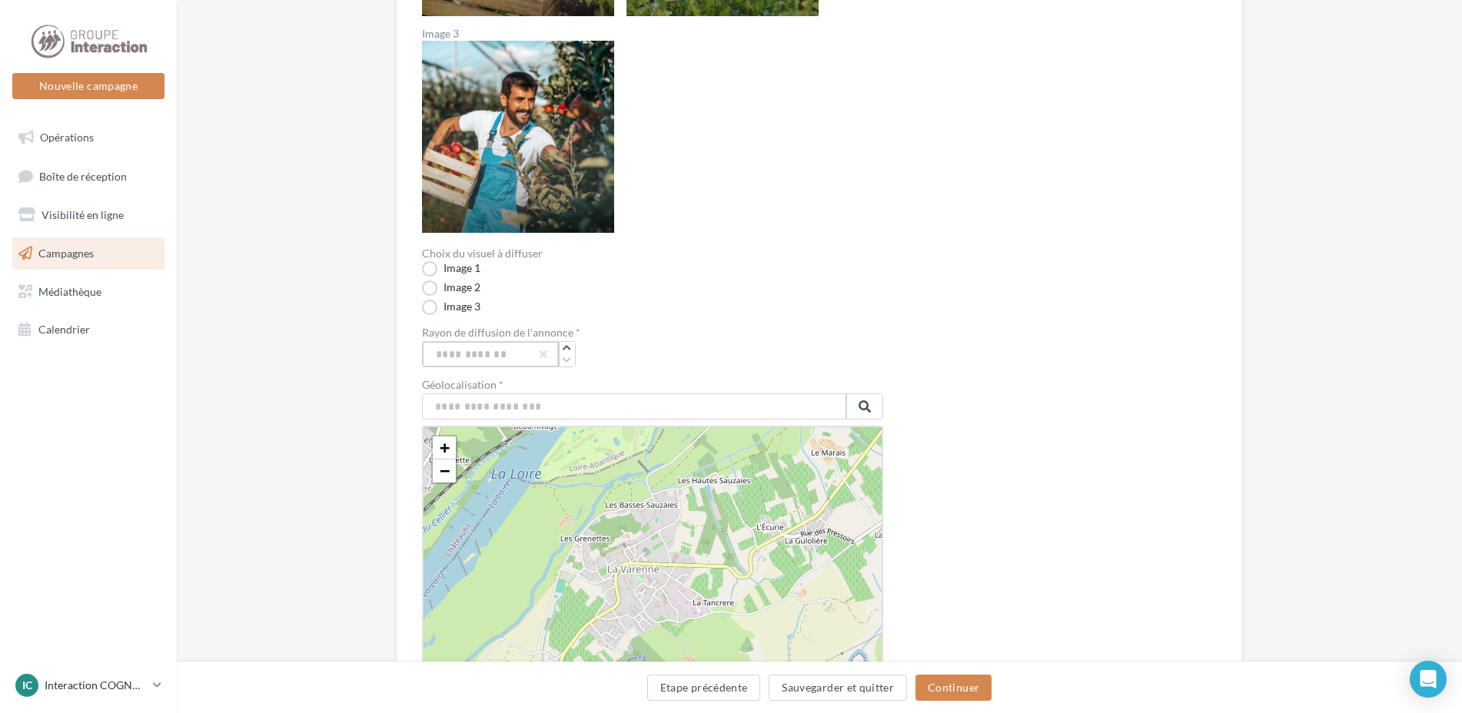
click at [515, 352] on input "**" at bounding box center [490, 354] width 137 height 26
type input "*"
type input "**"
click at [520, 410] on input "text" at bounding box center [634, 406] width 424 height 26
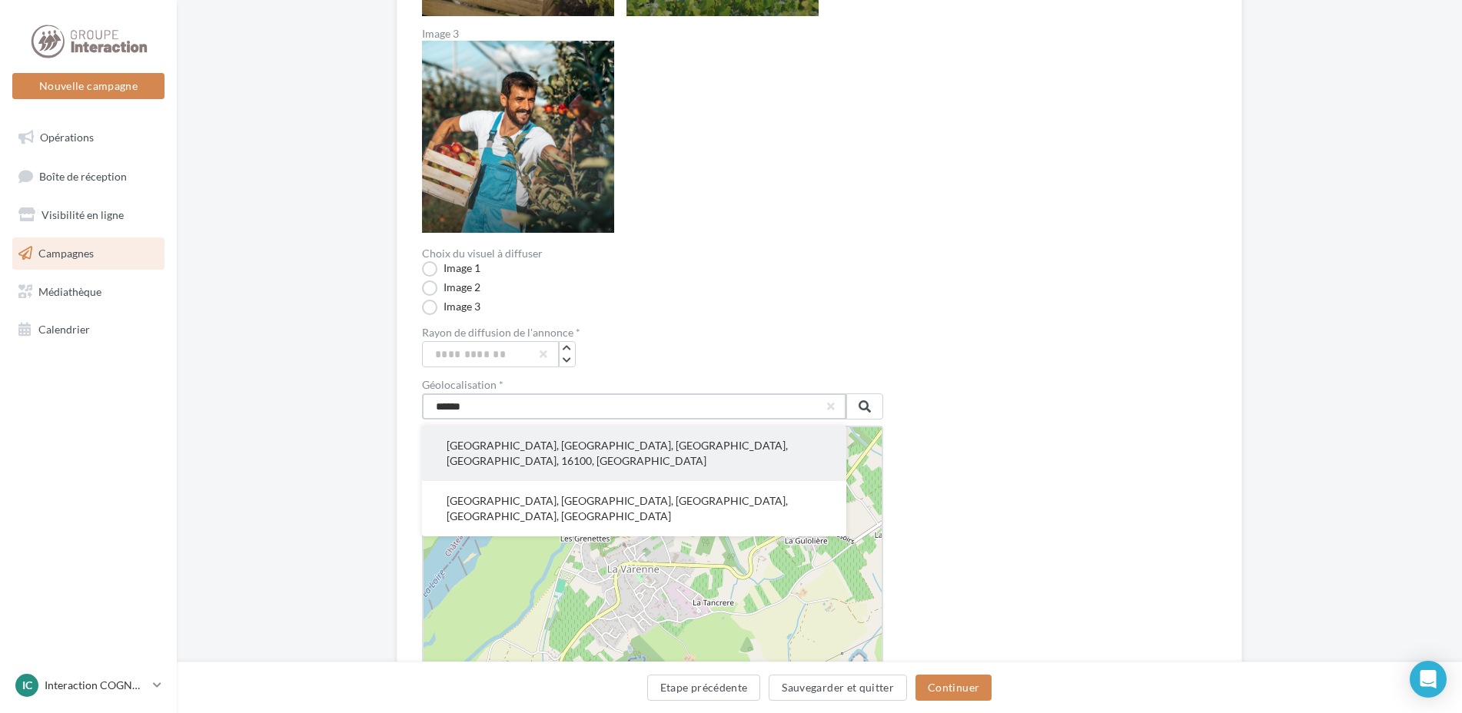
type input "******"
click at [548, 443] on button "Cognac, Charente, Nouvelle-Aquitaine, France métropolitaine, 16100, France" at bounding box center [634, 453] width 424 height 55
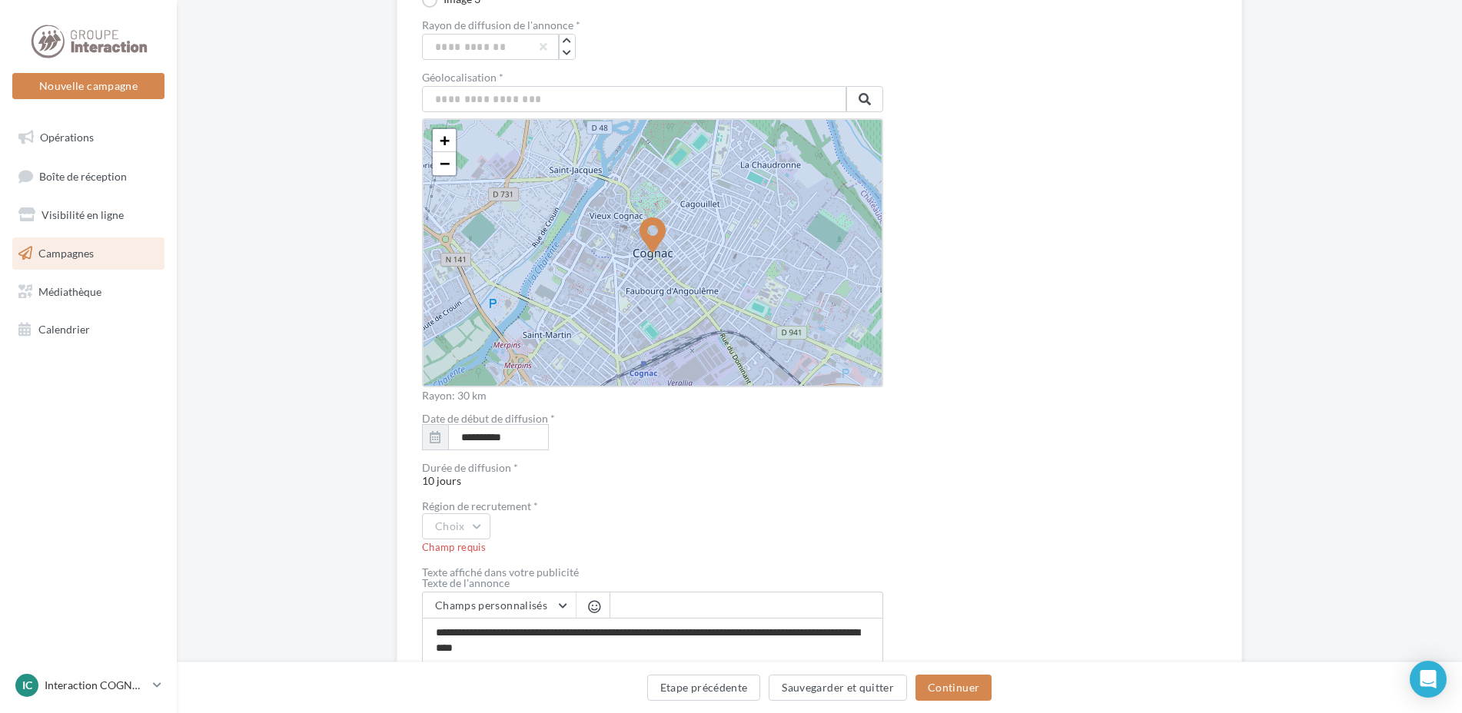
scroll to position [1153, 0]
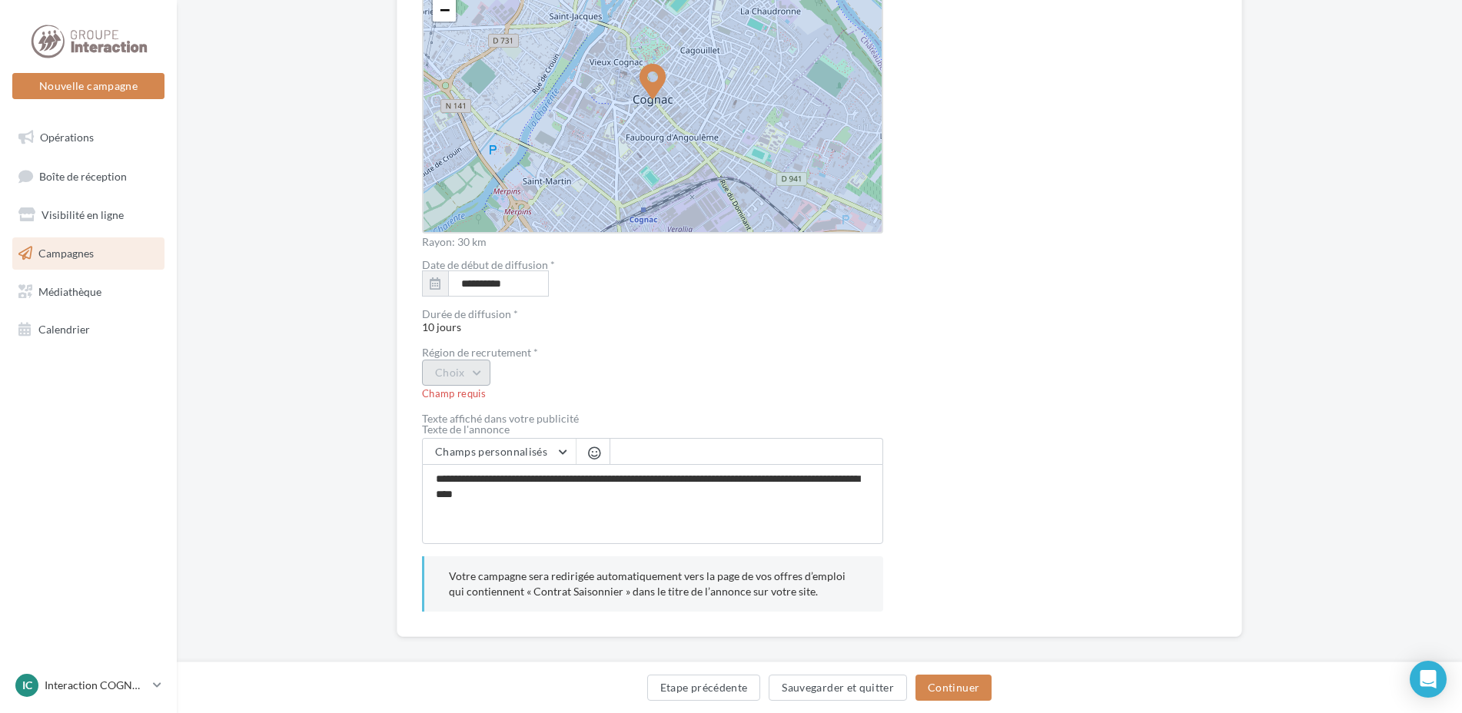
click at [452, 376] on button "Choix" at bounding box center [456, 373] width 68 height 26
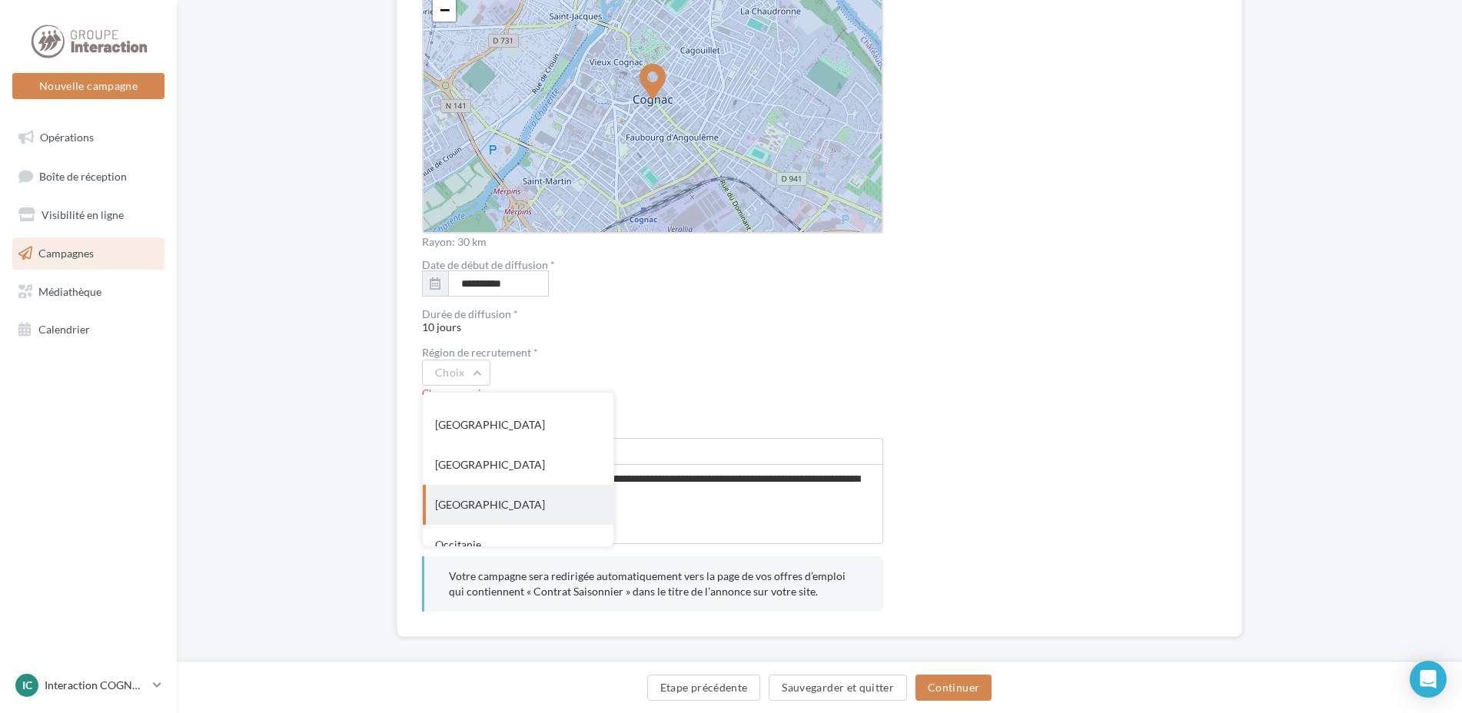
click at [496, 512] on div "Nouvelle-Aquitaine" at bounding box center [518, 505] width 191 height 40
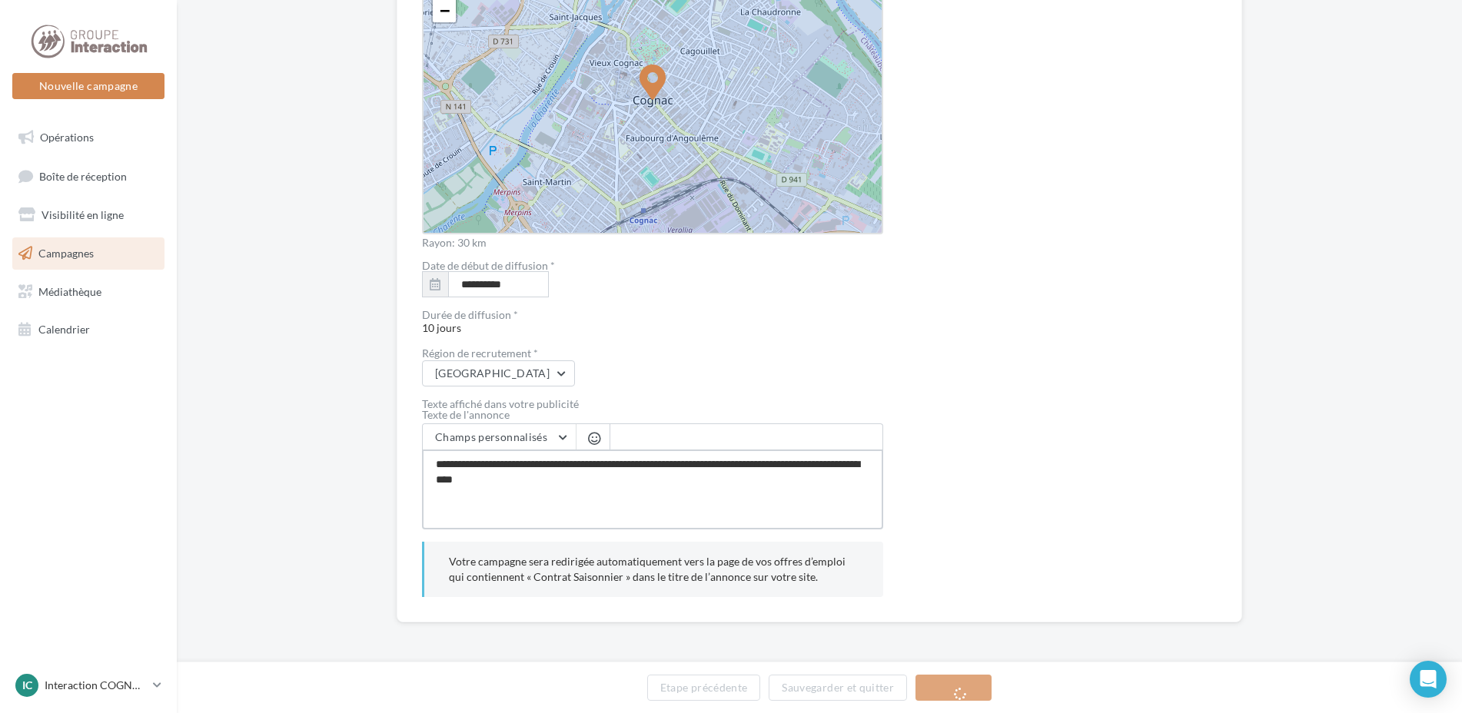
scroll to position [1152, 0]
click at [606, 489] on textarea "**********" at bounding box center [652, 490] width 461 height 80
click at [553, 498] on textarea "**********" at bounding box center [652, 490] width 461 height 80
click at [592, 483] on textarea "**********" at bounding box center [652, 490] width 461 height 80
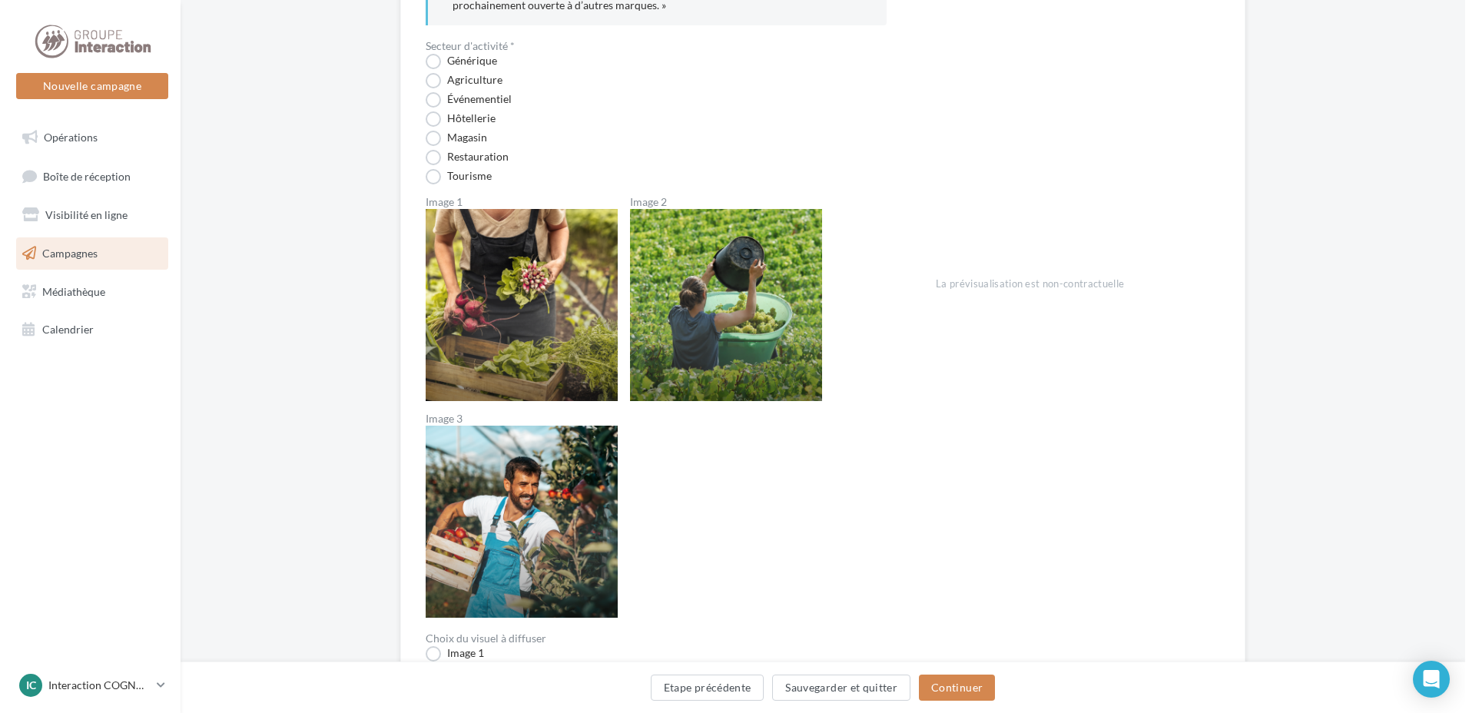
scroll to position [0, 0]
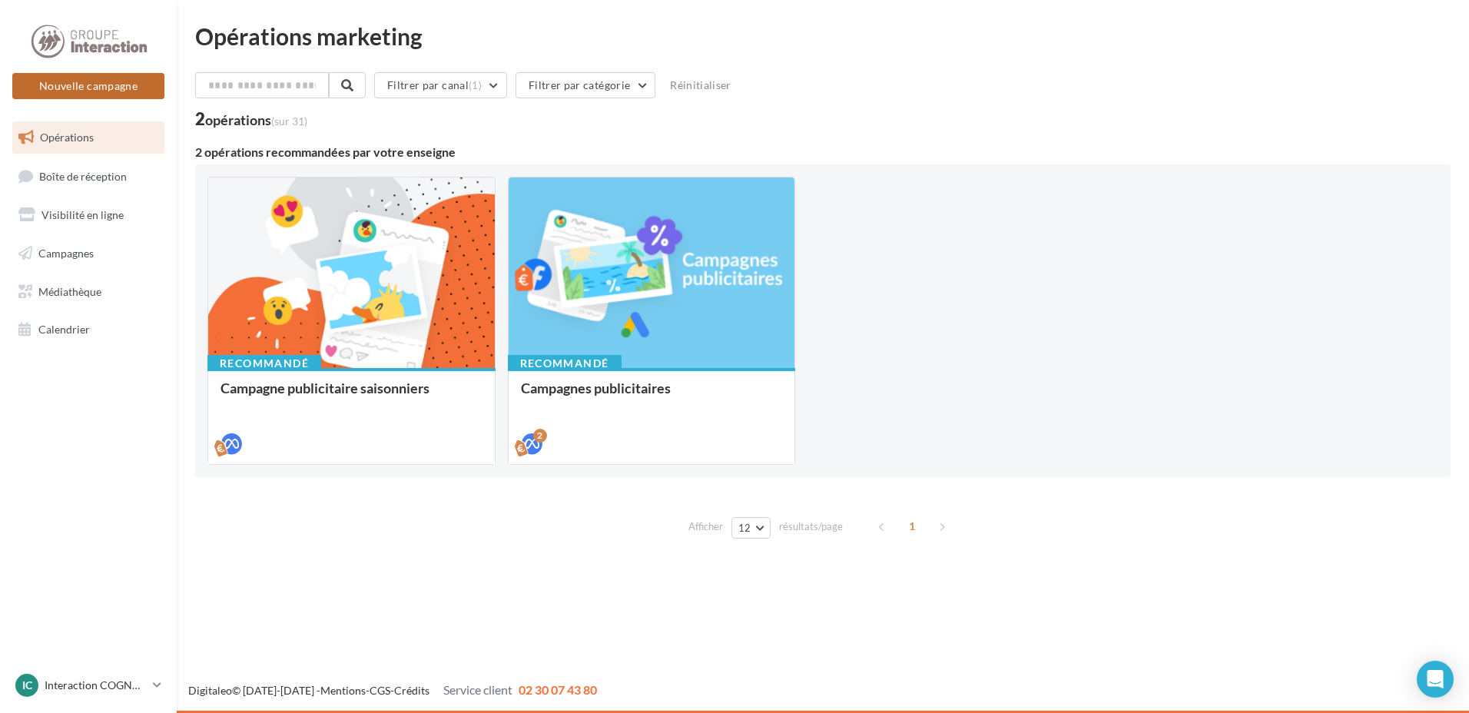
click at [85, 82] on button "Nouvelle campagne" at bounding box center [88, 86] width 152 height 26
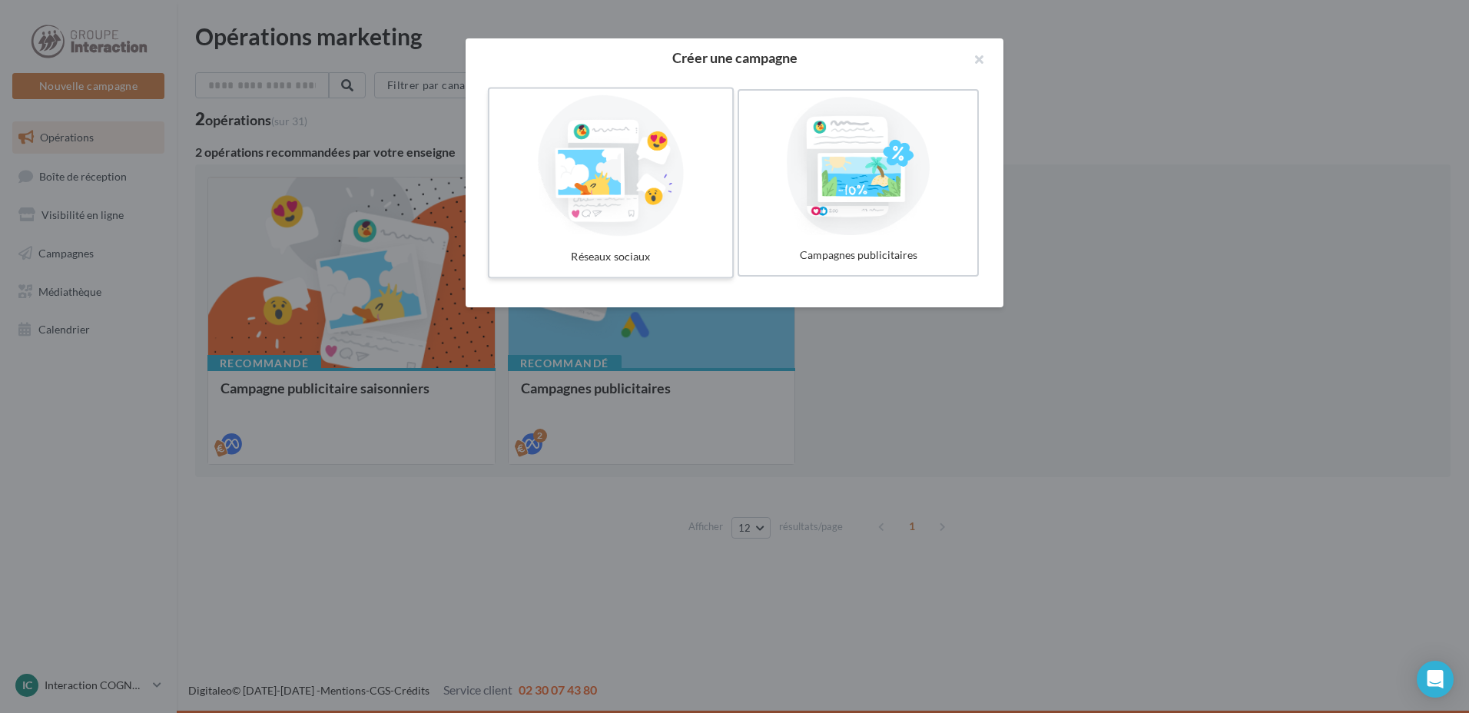
click at [556, 192] on div at bounding box center [611, 165] width 231 height 141
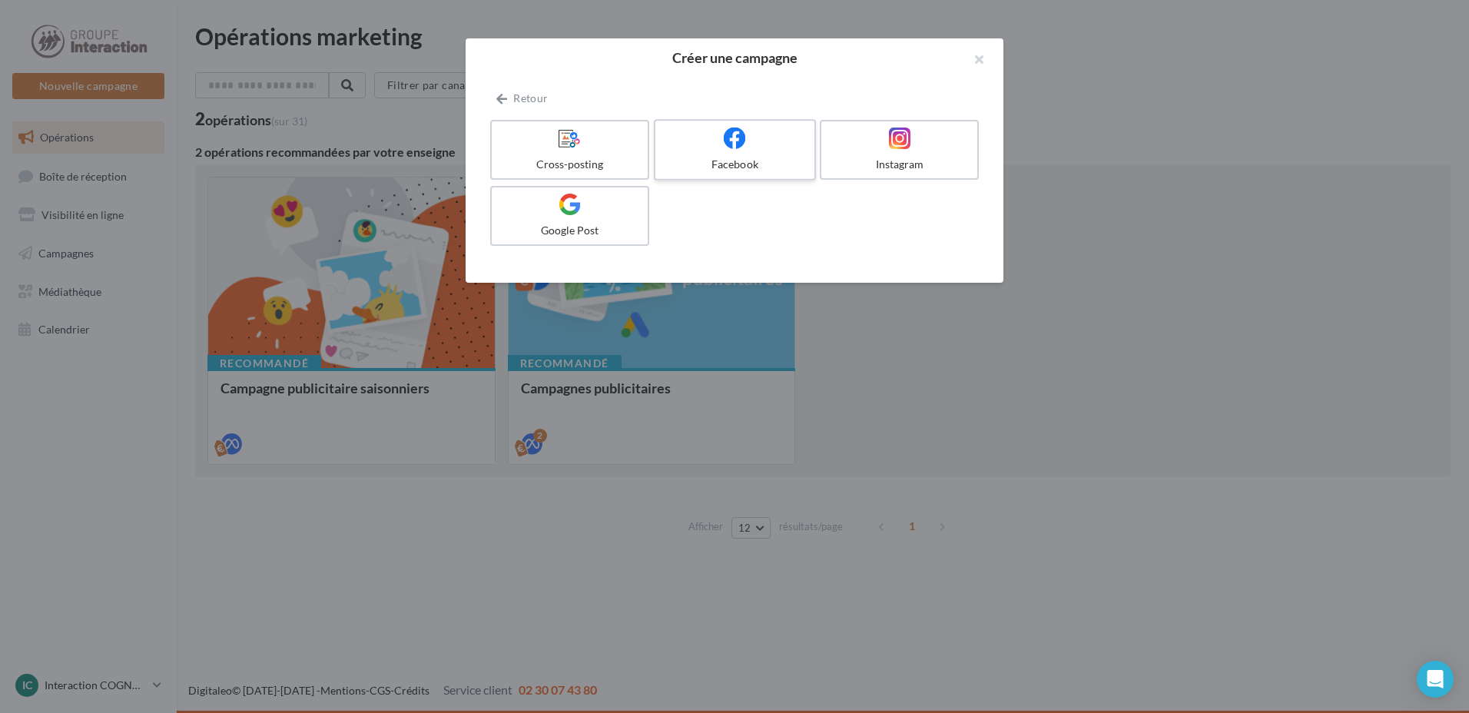
click at [731, 148] on icon at bounding box center [735, 138] width 22 height 22
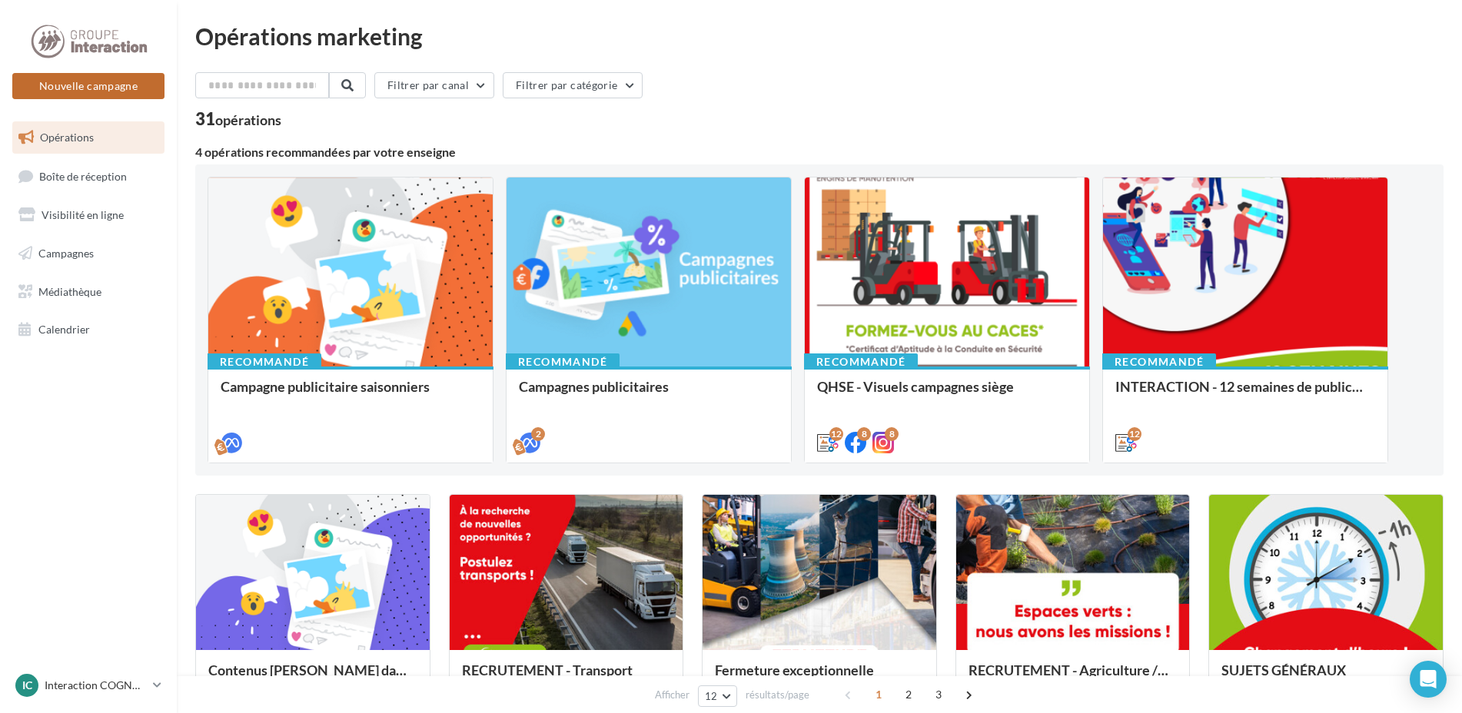
click at [137, 87] on button "Nouvelle campagne" at bounding box center [88, 86] width 152 height 26
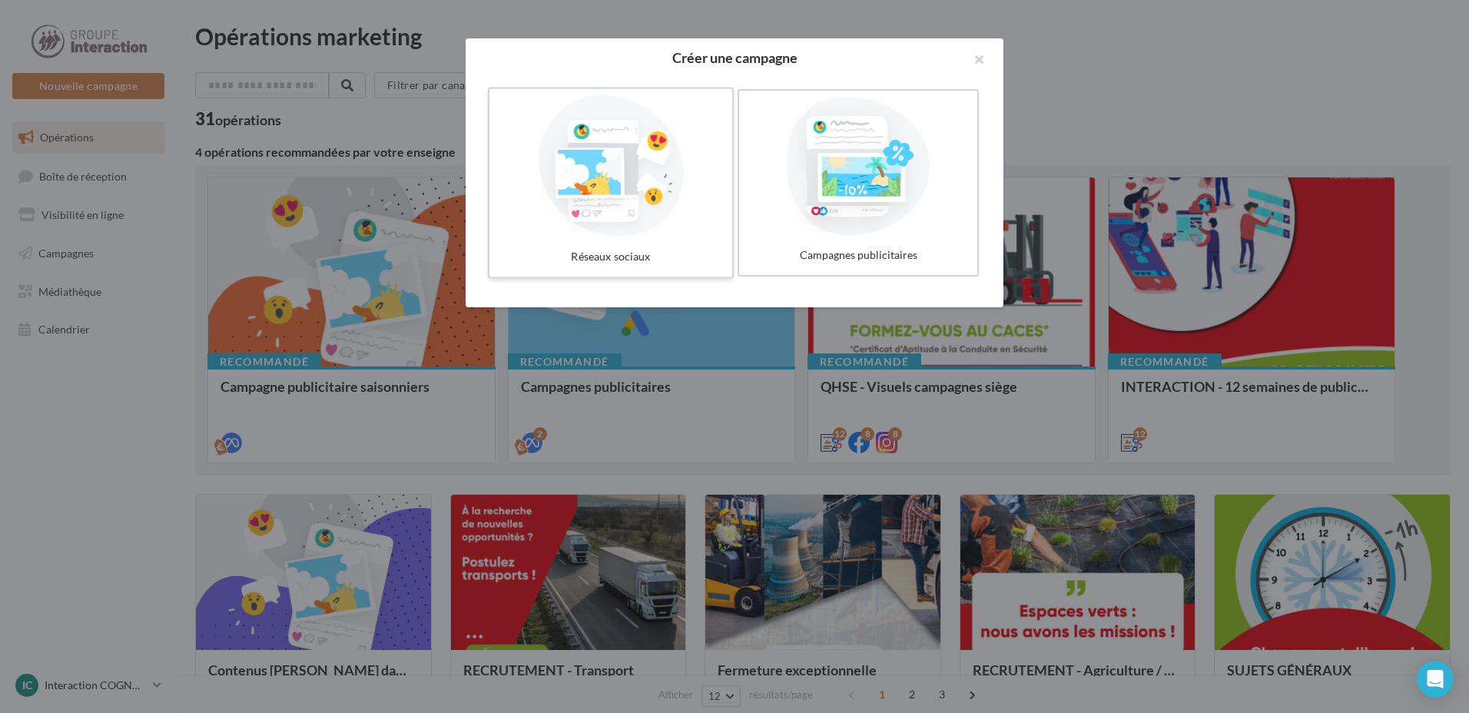
click at [560, 211] on div at bounding box center [611, 165] width 231 height 141
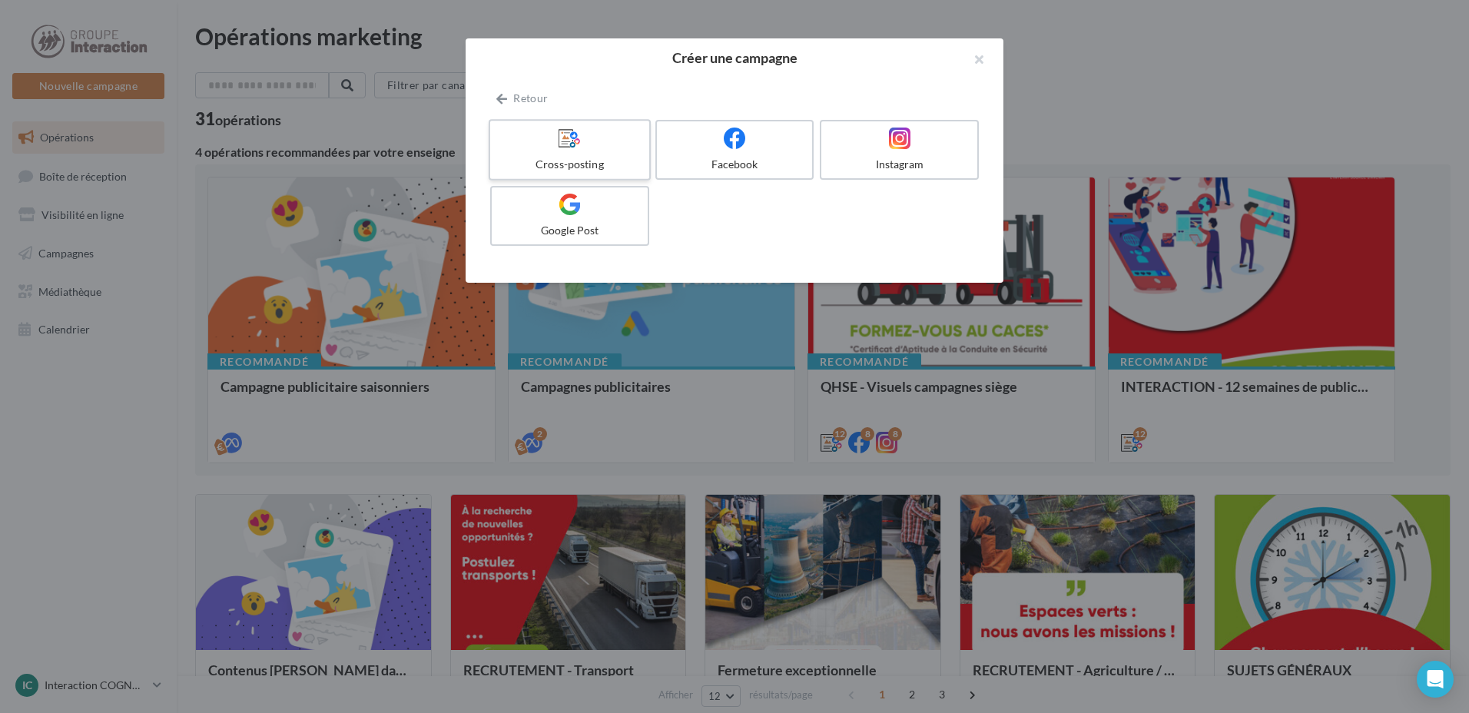
click at [553, 152] on label "Cross-posting" at bounding box center [570, 149] width 162 height 61
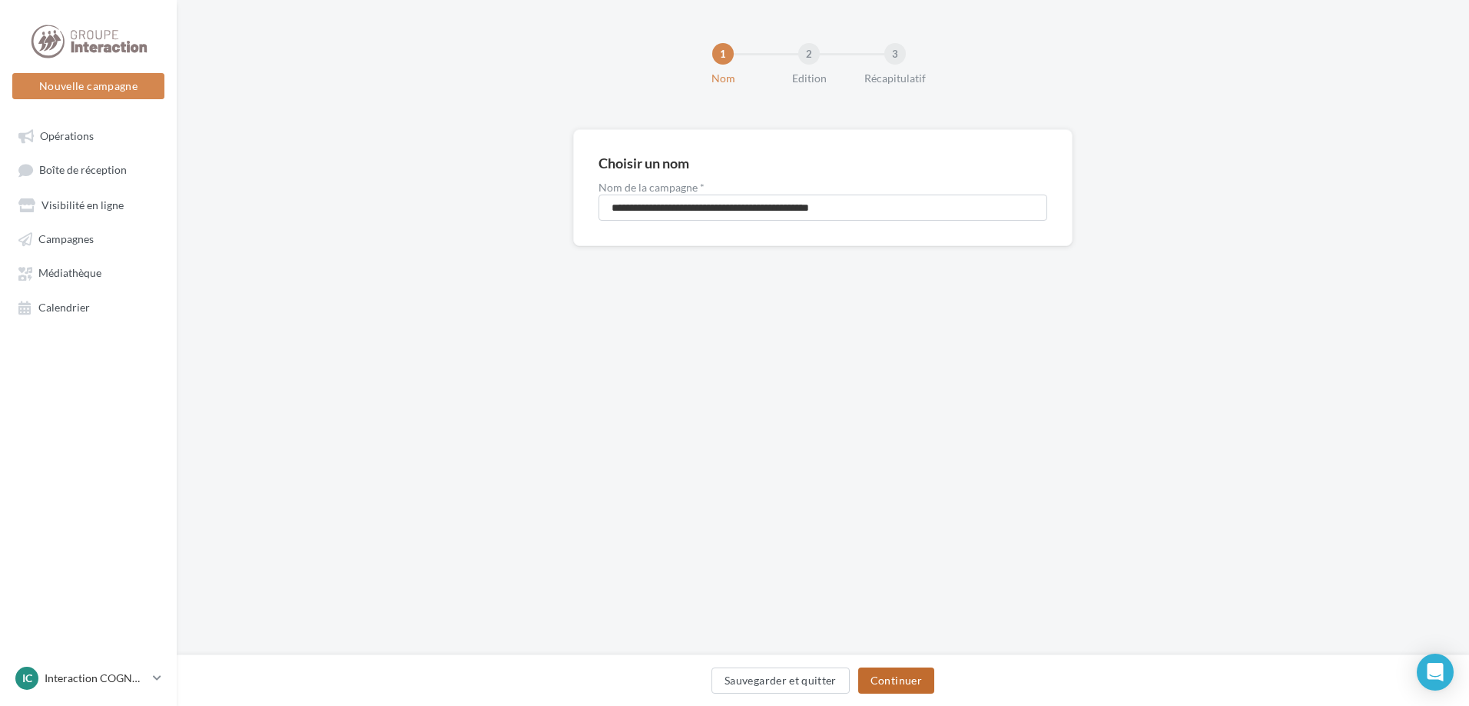
click at [901, 679] on button "Continuer" at bounding box center [896, 680] width 76 height 26
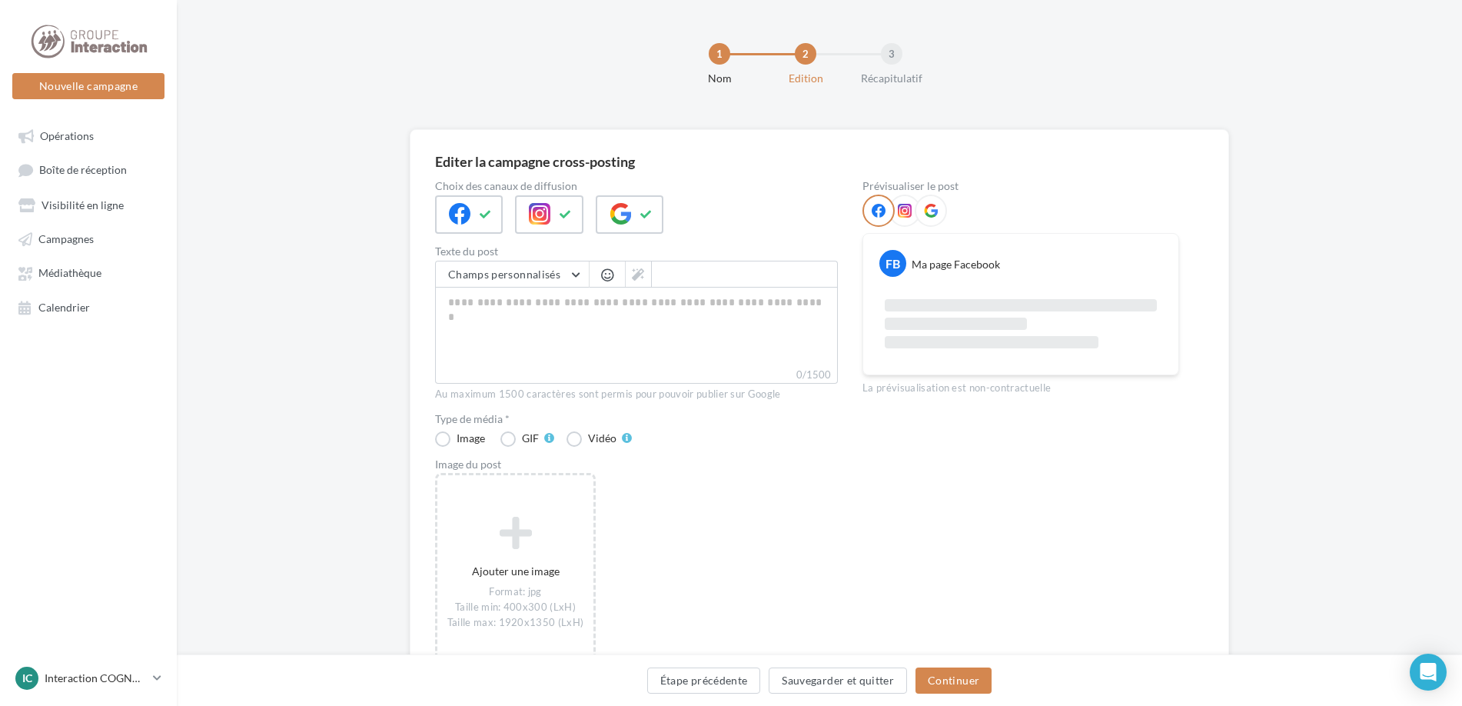
click at [646, 212] on icon at bounding box center [646, 214] width 12 height 11
click at [637, 217] on button at bounding box center [646, 214] width 18 height 23
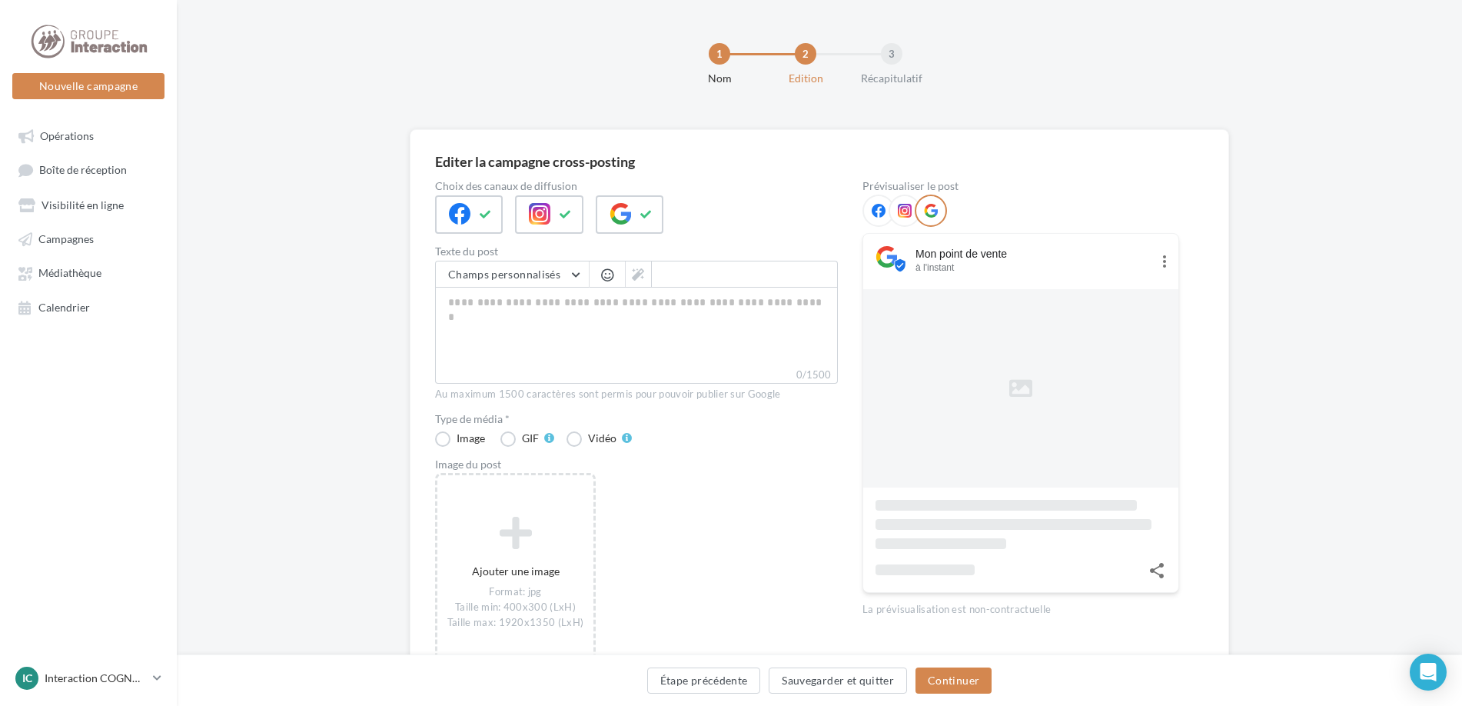
click at [591, 217] on div at bounding box center [549, 220] width 228 height 51
click at [556, 212] on button at bounding box center [565, 214] width 18 height 23
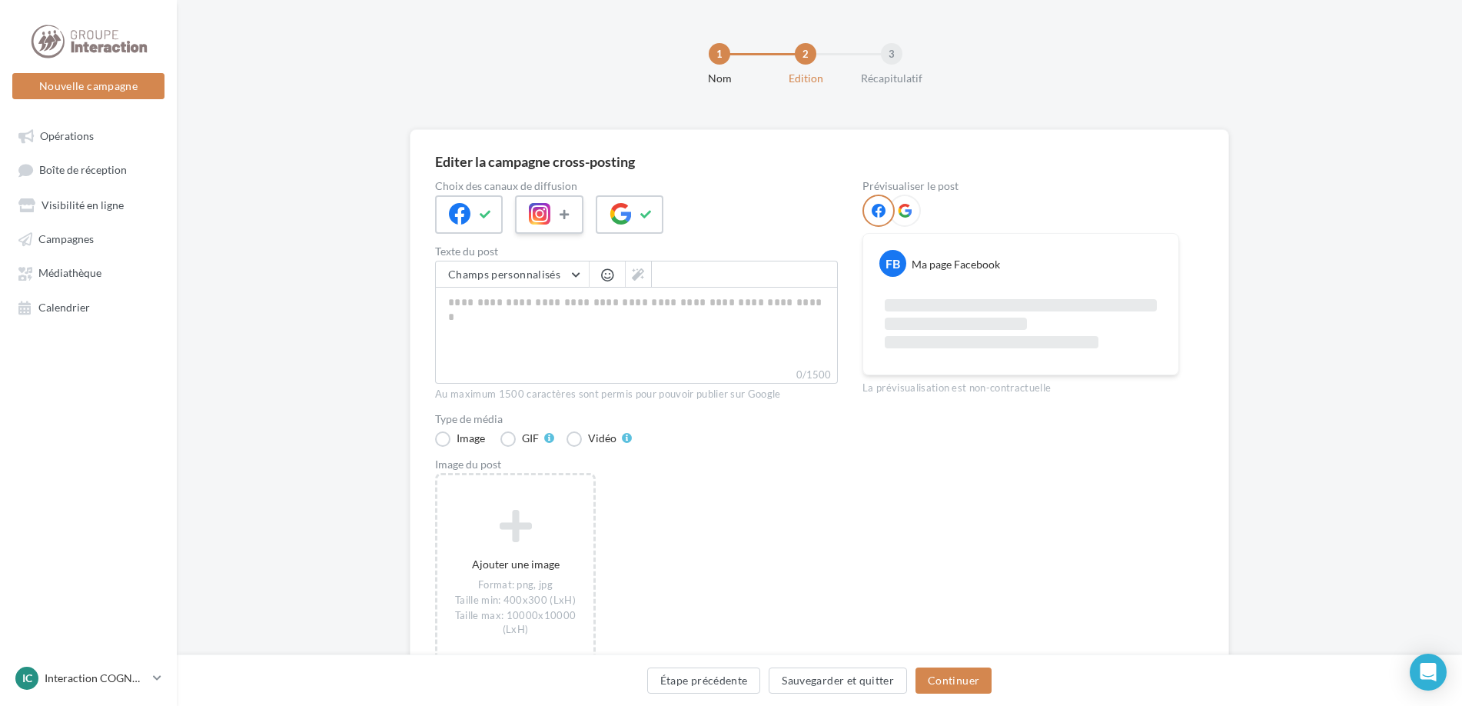
click at [557, 214] on button at bounding box center [565, 214] width 18 height 23
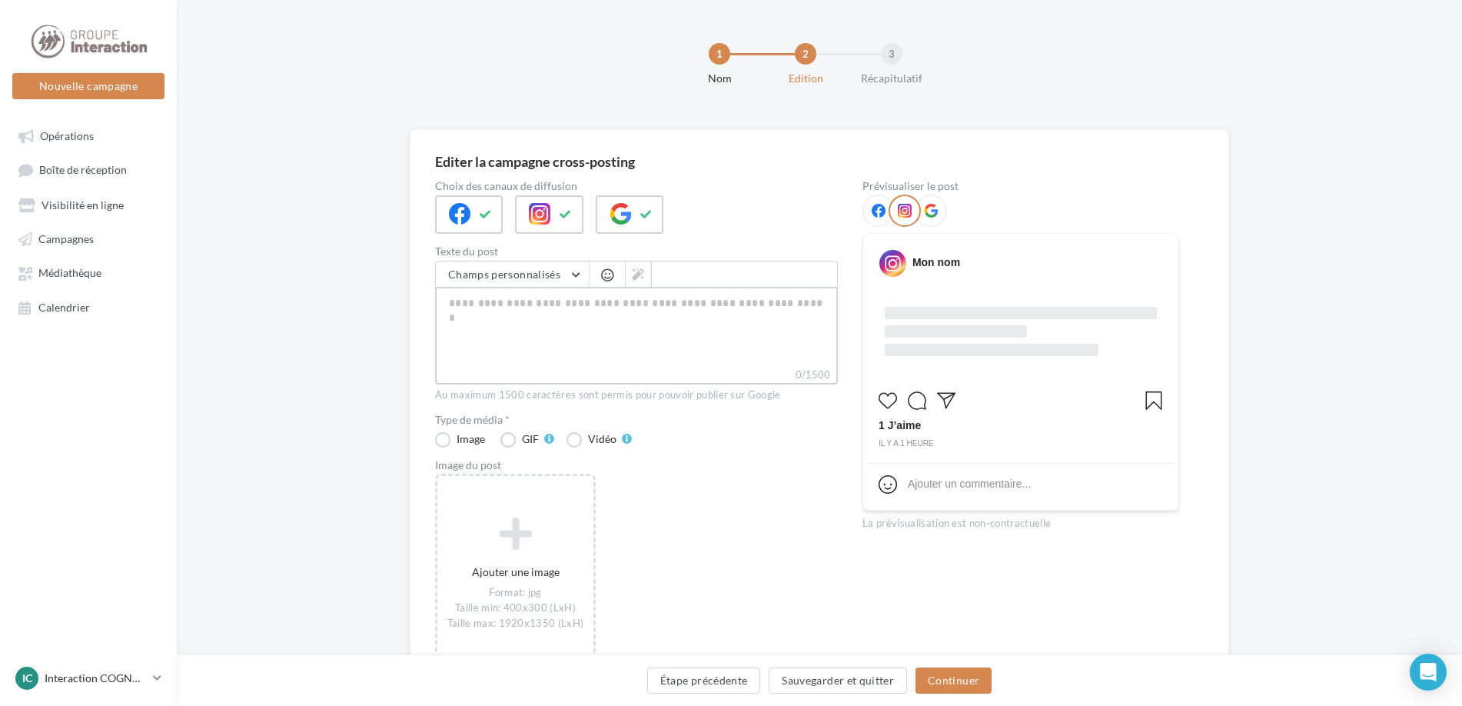
click at [604, 336] on textarea "0/1500" at bounding box center [636, 327] width 403 height 80
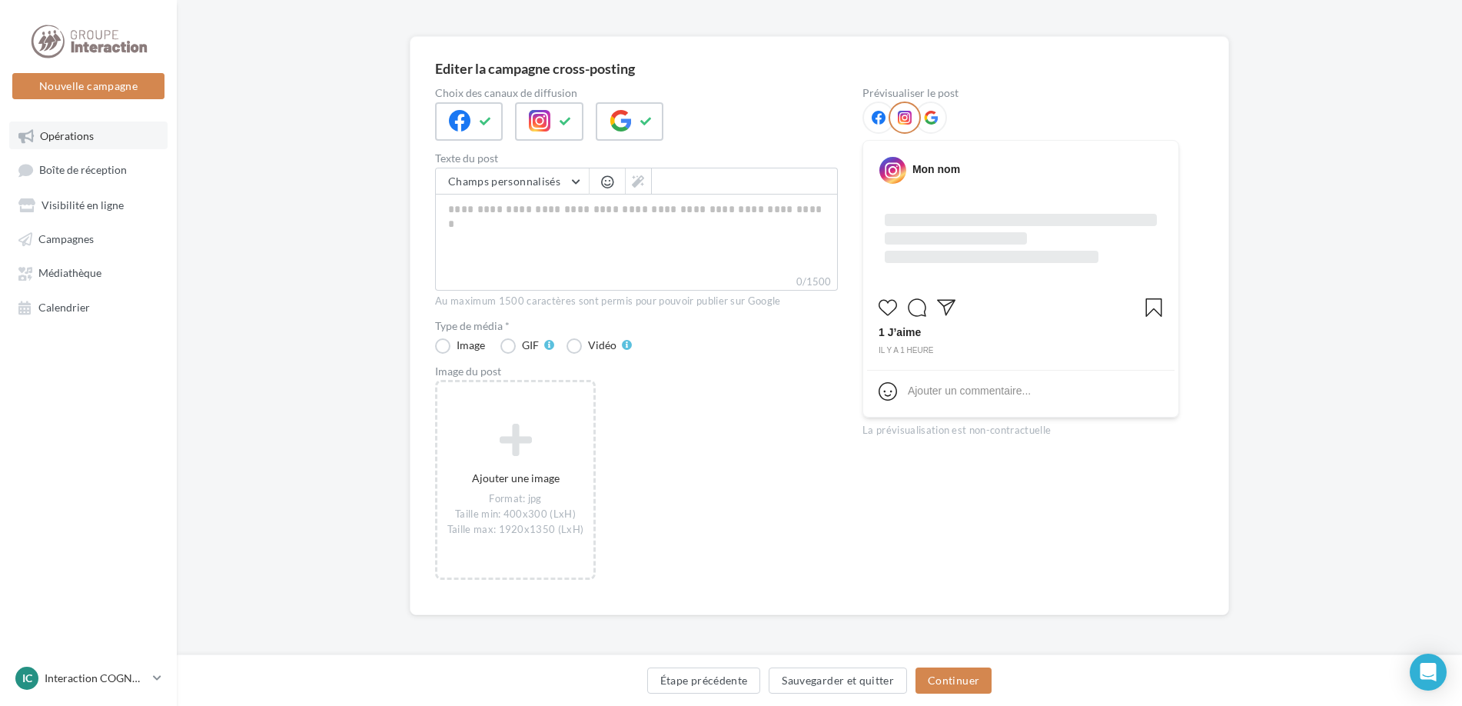
click at [88, 139] on span "Opérations" at bounding box center [67, 135] width 54 height 13
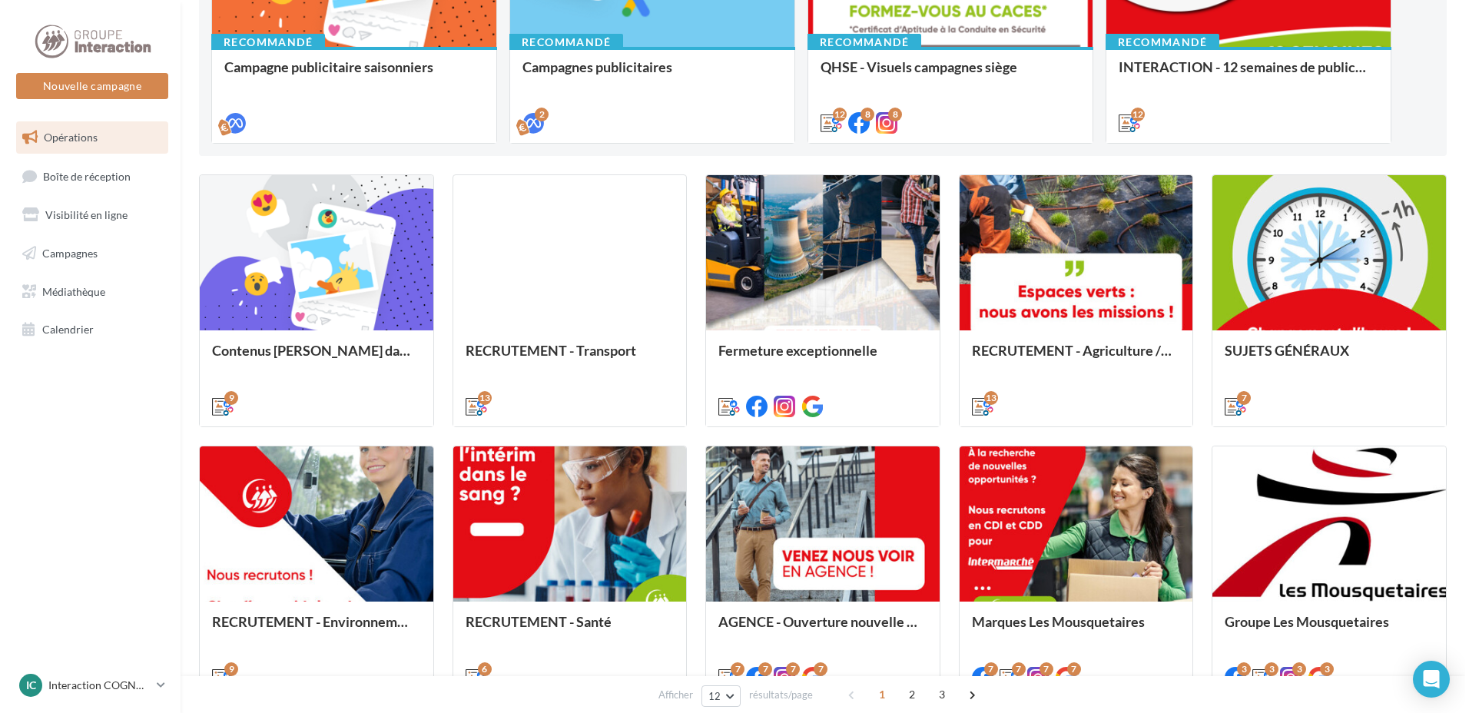
scroll to position [89, 0]
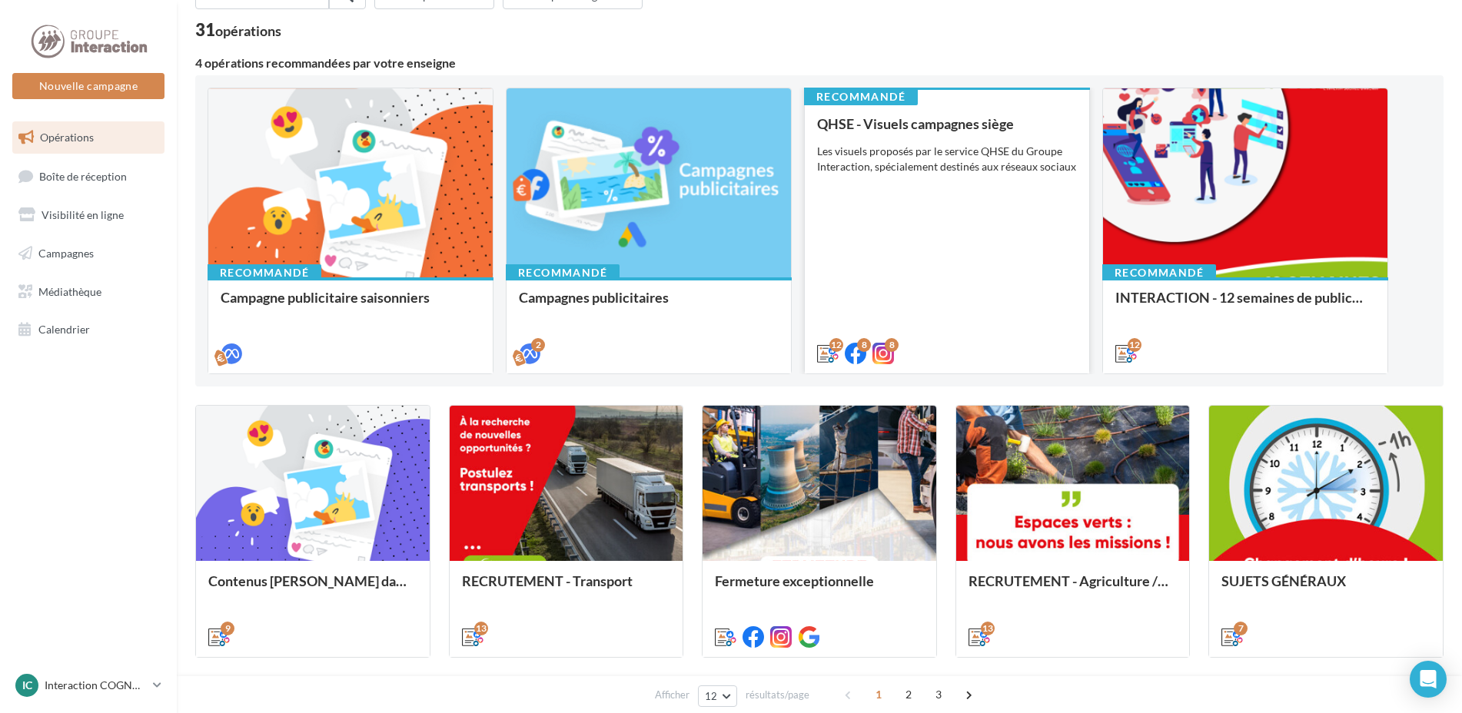
click at [905, 144] on div "Les visuels proposés par le service QHSE du Groupe Interaction, spécialement de…" at bounding box center [947, 159] width 260 height 31
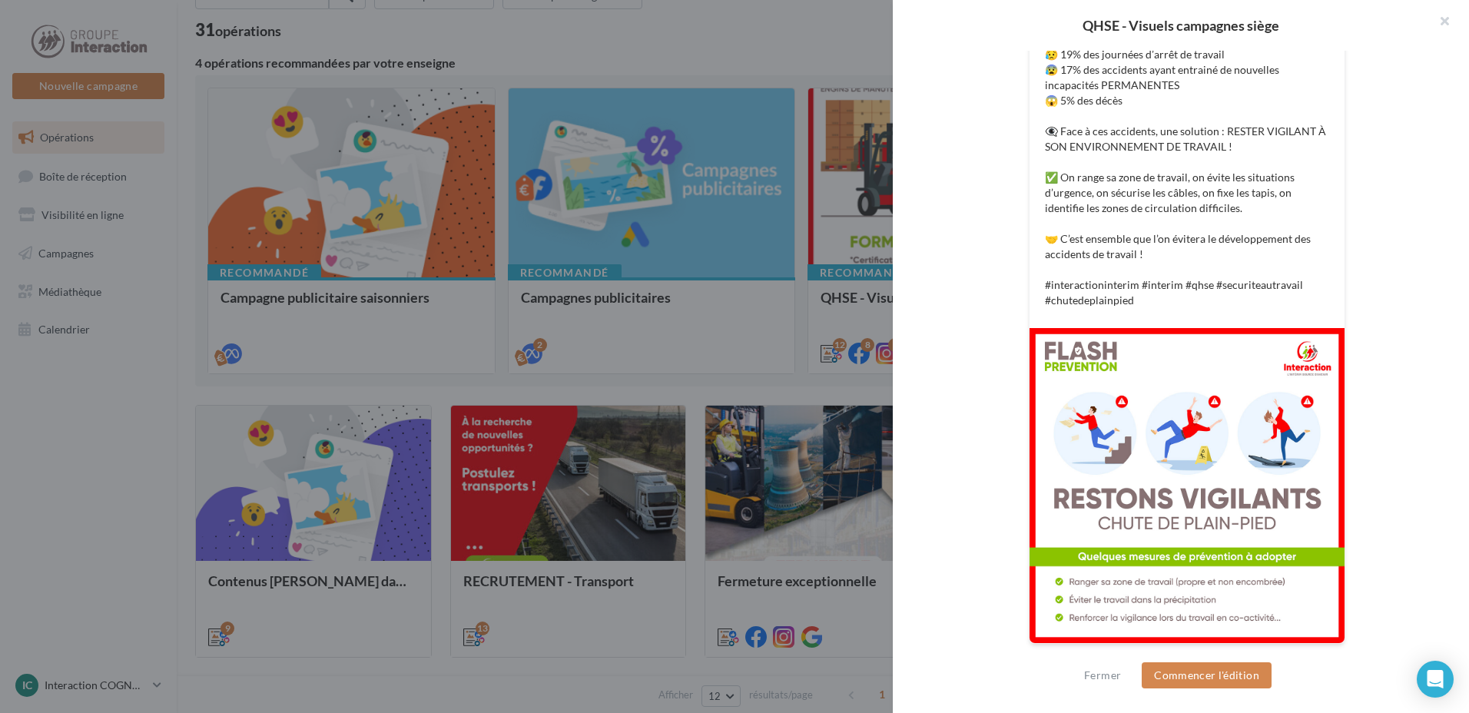
scroll to position [245, 0]
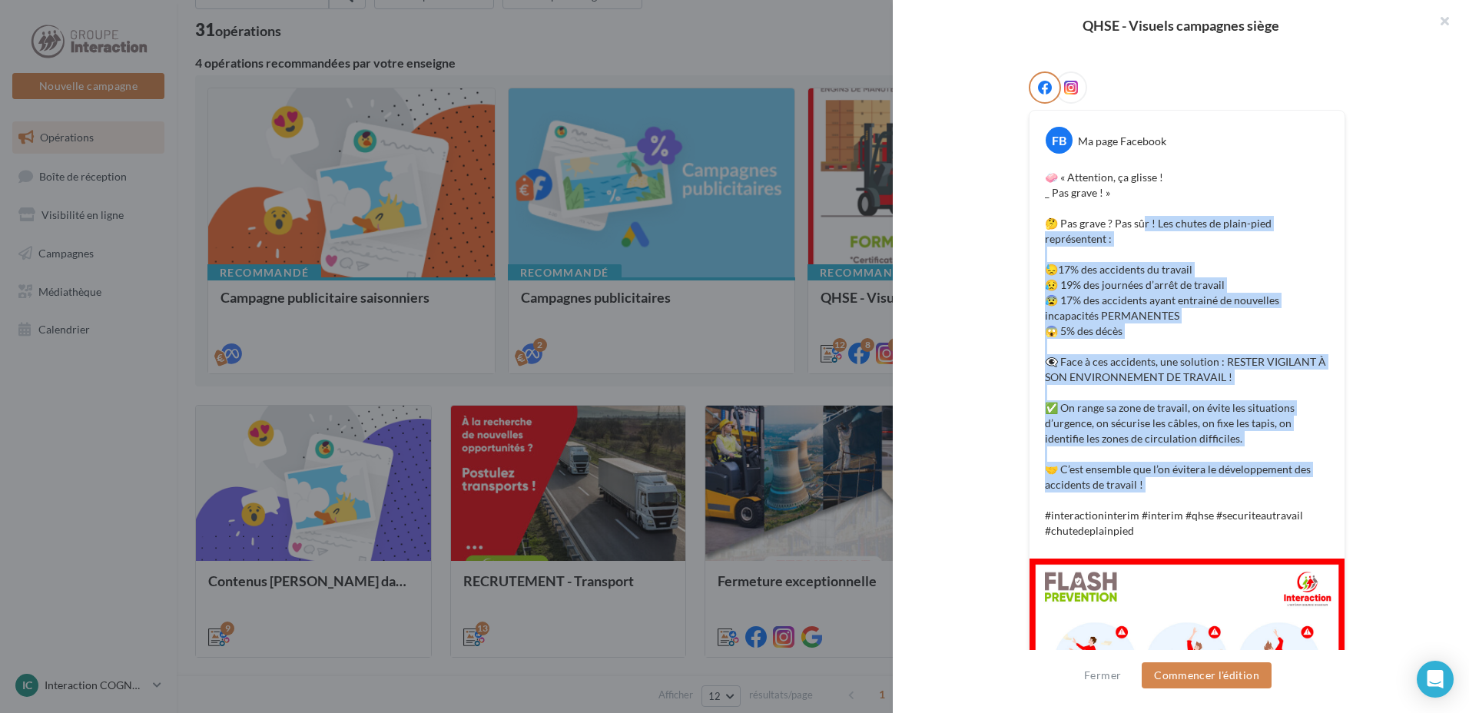
click at [1167, 497] on p "🧼 « Attention, ça glisse ! _ Pas grave ! » 🤔 Pas grave ? Pas sûr ! Les chutes d…" at bounding box center [1187, 354] width 284 height 369
click at [1220, 669] on button "Commencer l'édition" at bounding box center [1207, 675] width 130 height 26
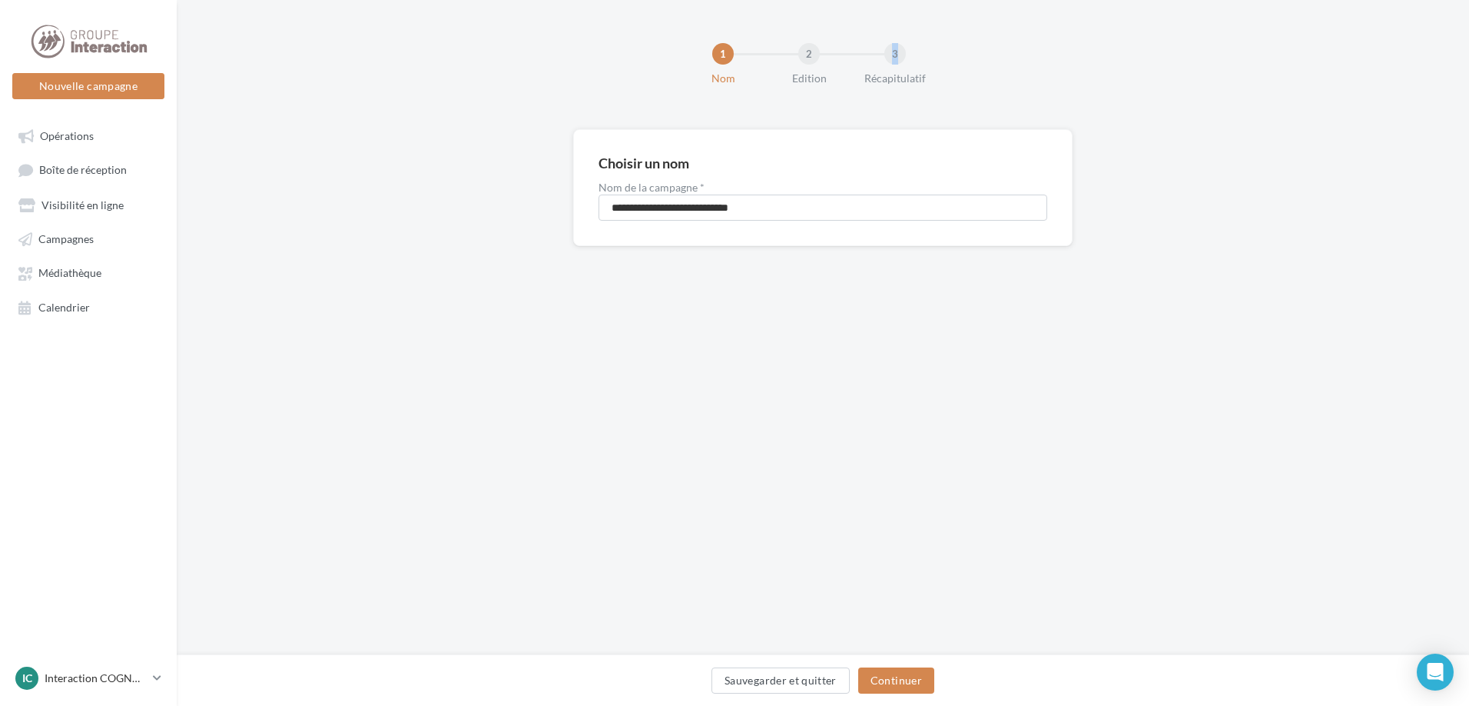
drag, startPoint x: 897, startPoint y: 57, endPoint x: 873, endPoint y: 51, distance: 24.4
click at [873, 51] on div "1 Nom 2 Edition 3 Récapitulatif" at bounding box center [847, 64] width 271 height 43
click at [970, 468] on div "**********" at bounding box center [823, 327] width 1293 height 655
click at [85, 134] on span "Opérations" at bounding box center [67, 135] width 54 height 13
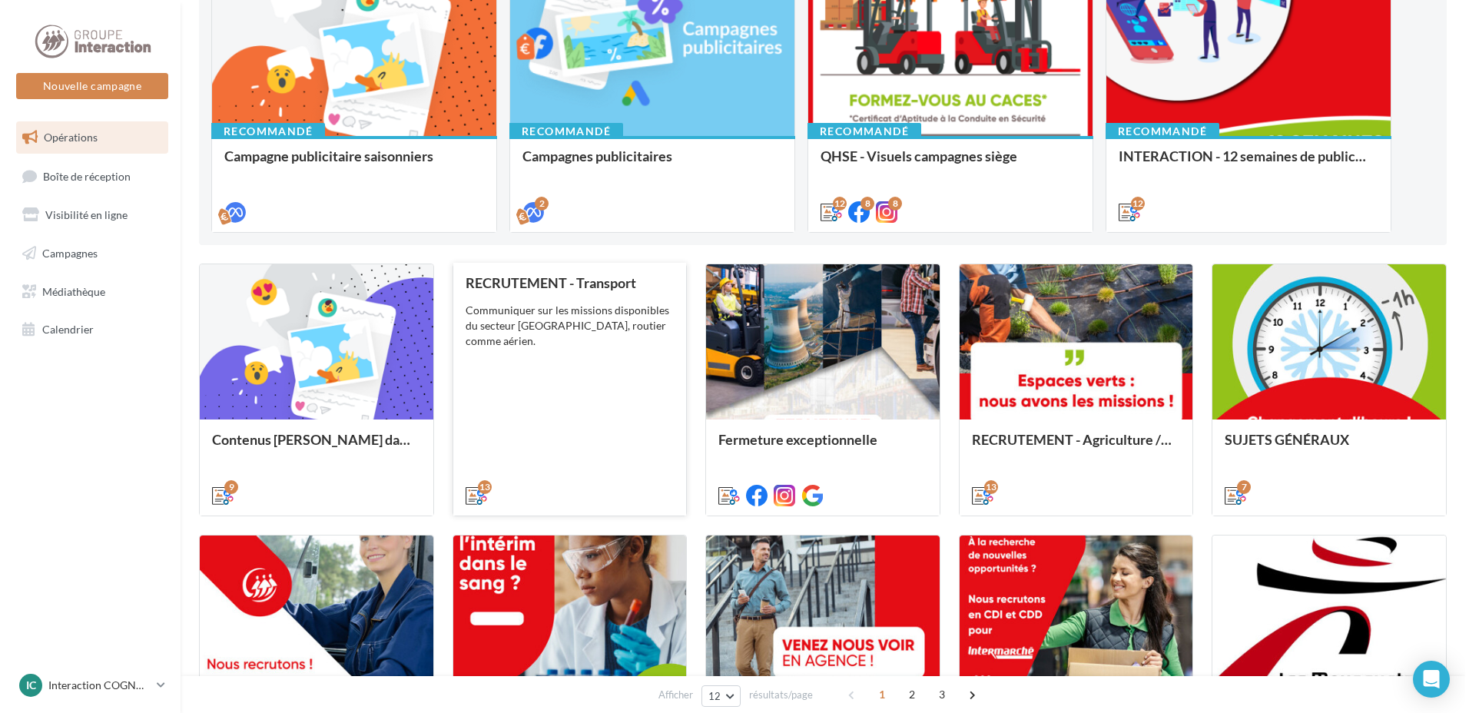
scroll to position [384, 0]
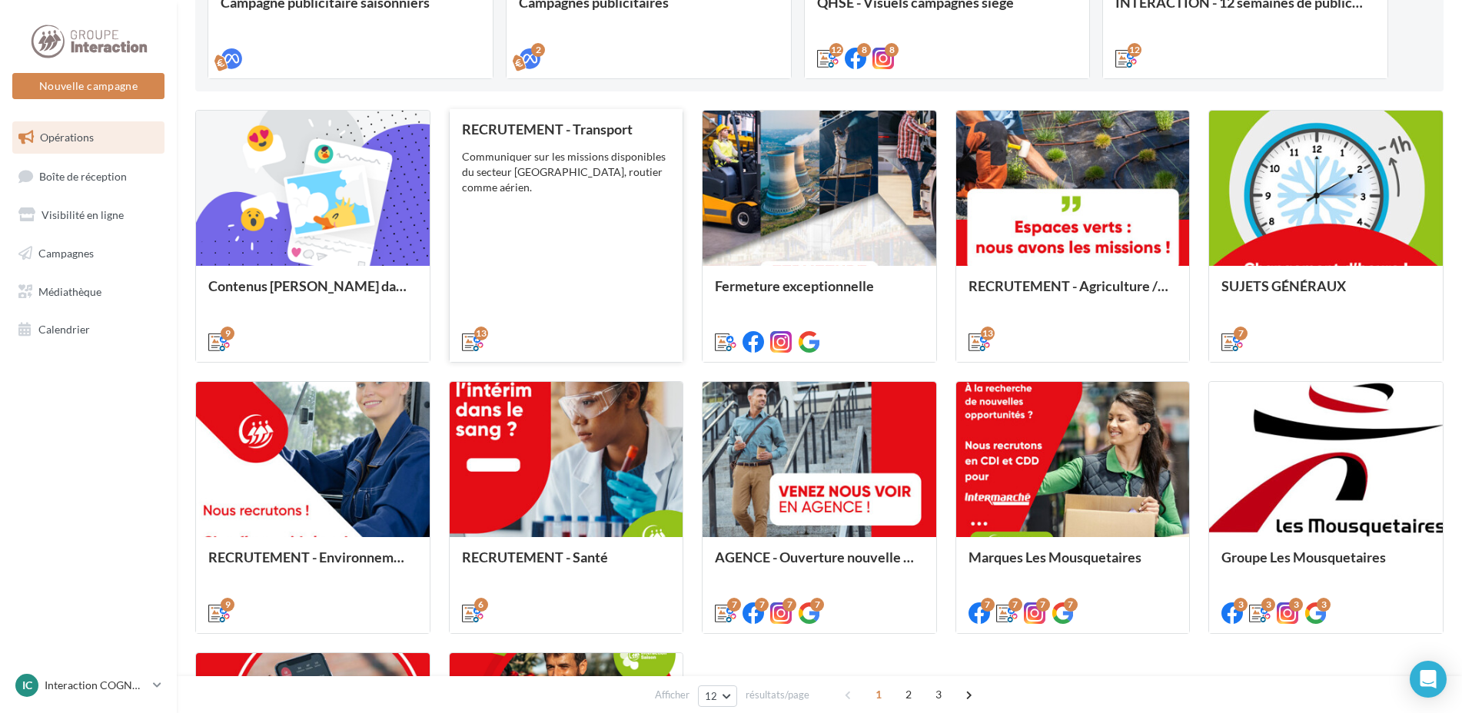
click at [628, 222] on div "RECRUTEMENT - Transport Communiquer sur les missions disponibles du secteur [GE…" at bounding box center [566, 234] width 209 height 227
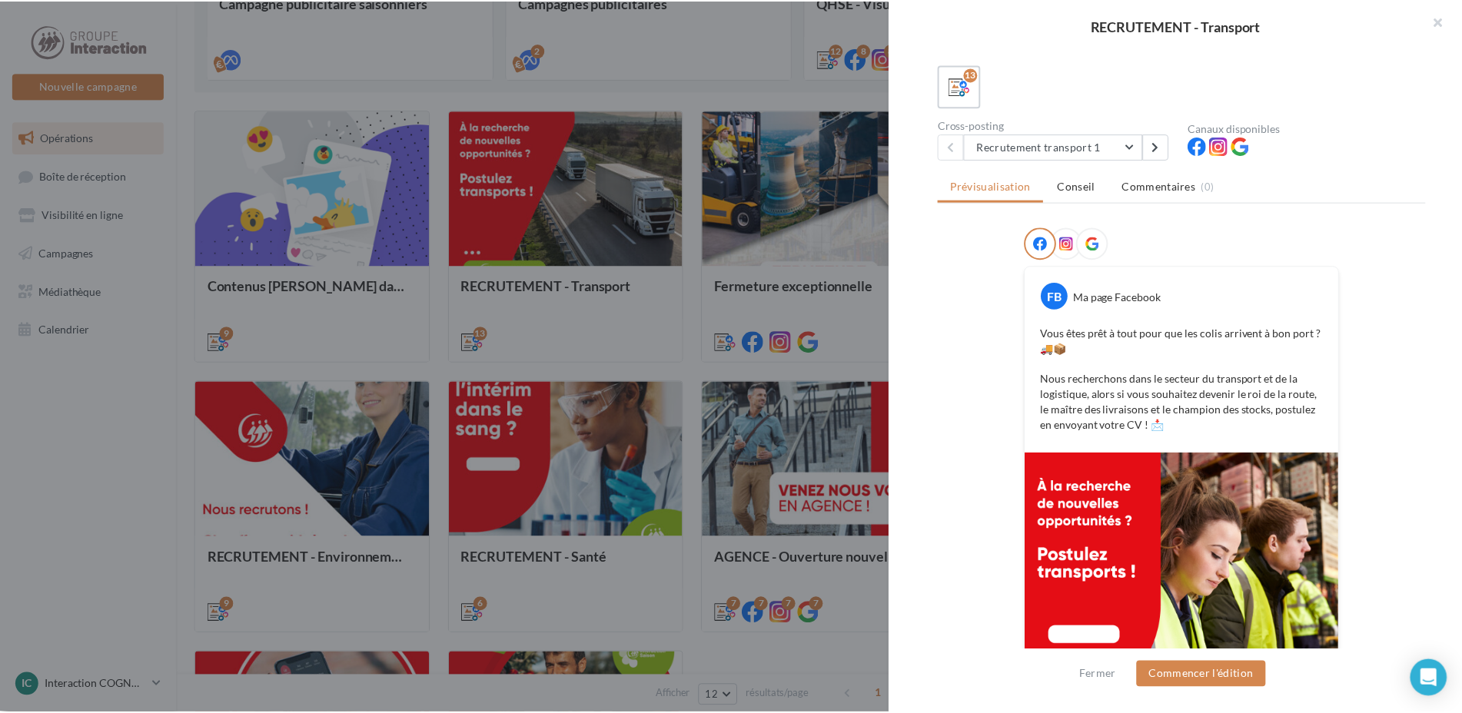
scroll to position [334, 0]
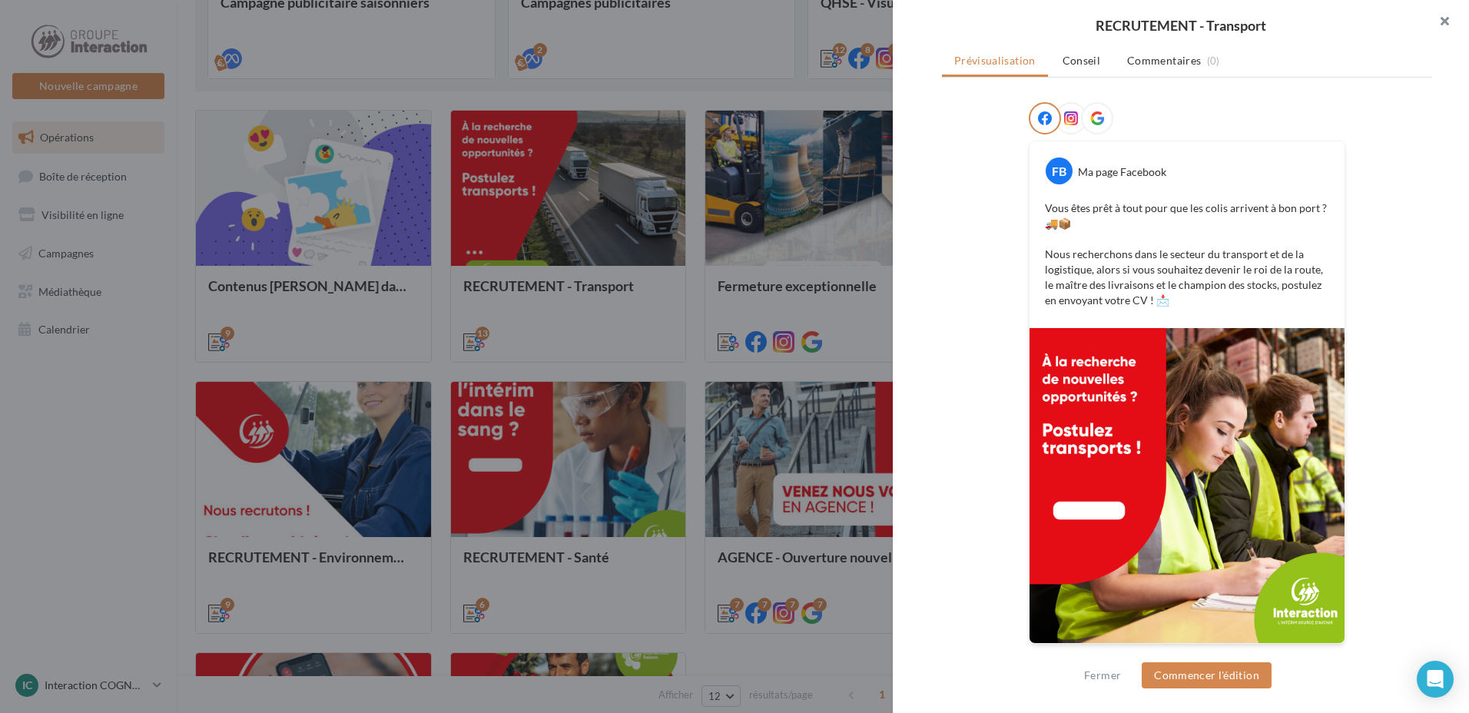
click at [1440, 28] on button "button" at bounding box center [1438, 23] width 61 height 46
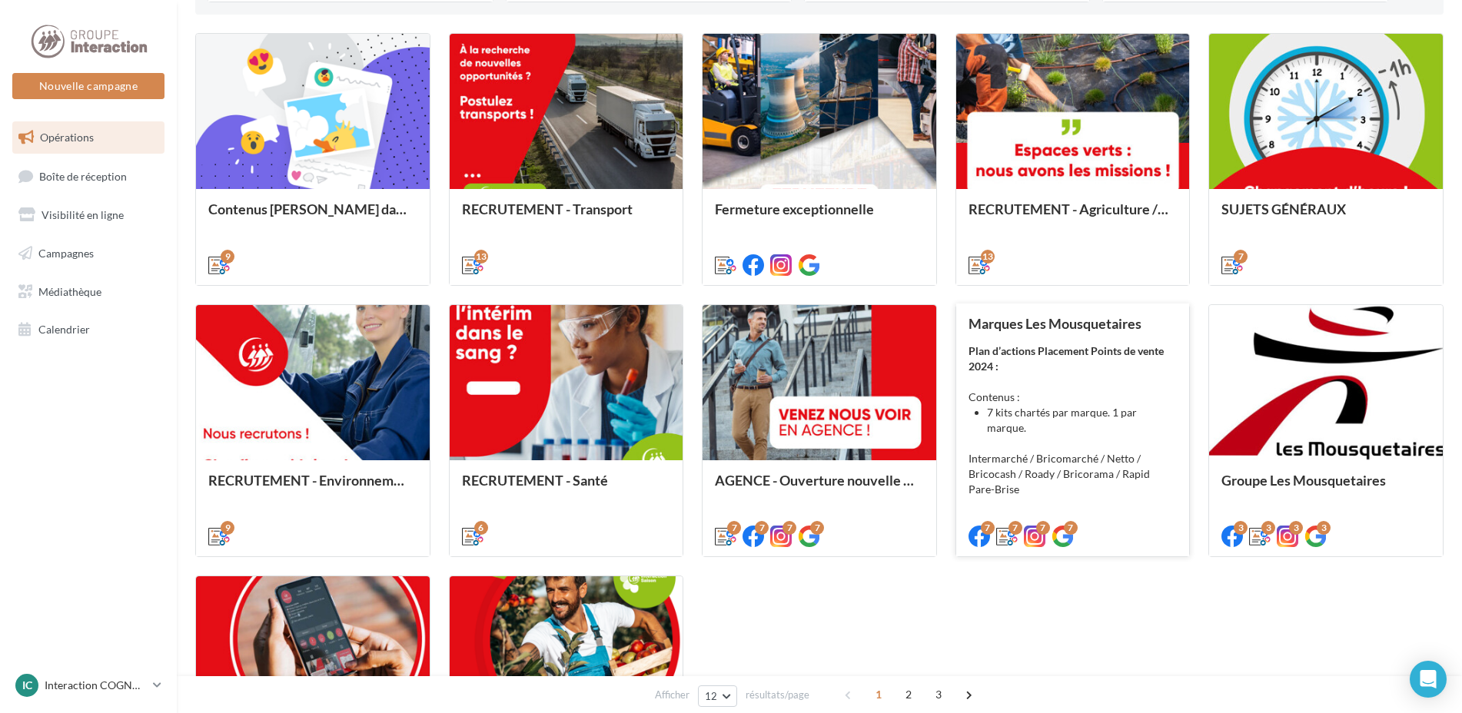
scroll to position [692, 0]
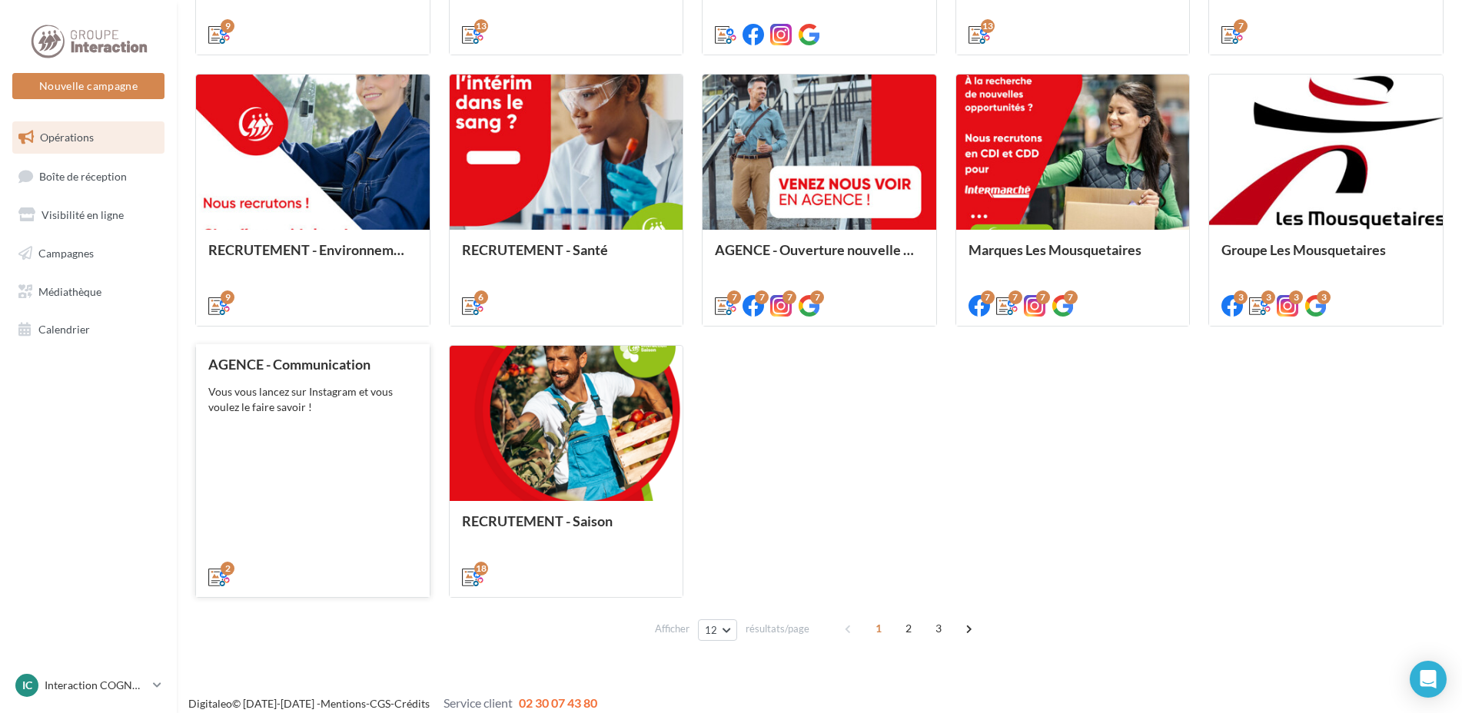
click at [380, 403] on div "Vous vous lancez sur Instagram et vous voulez le faire savoir !" at bounding box center [312, 399] width 209 height 31
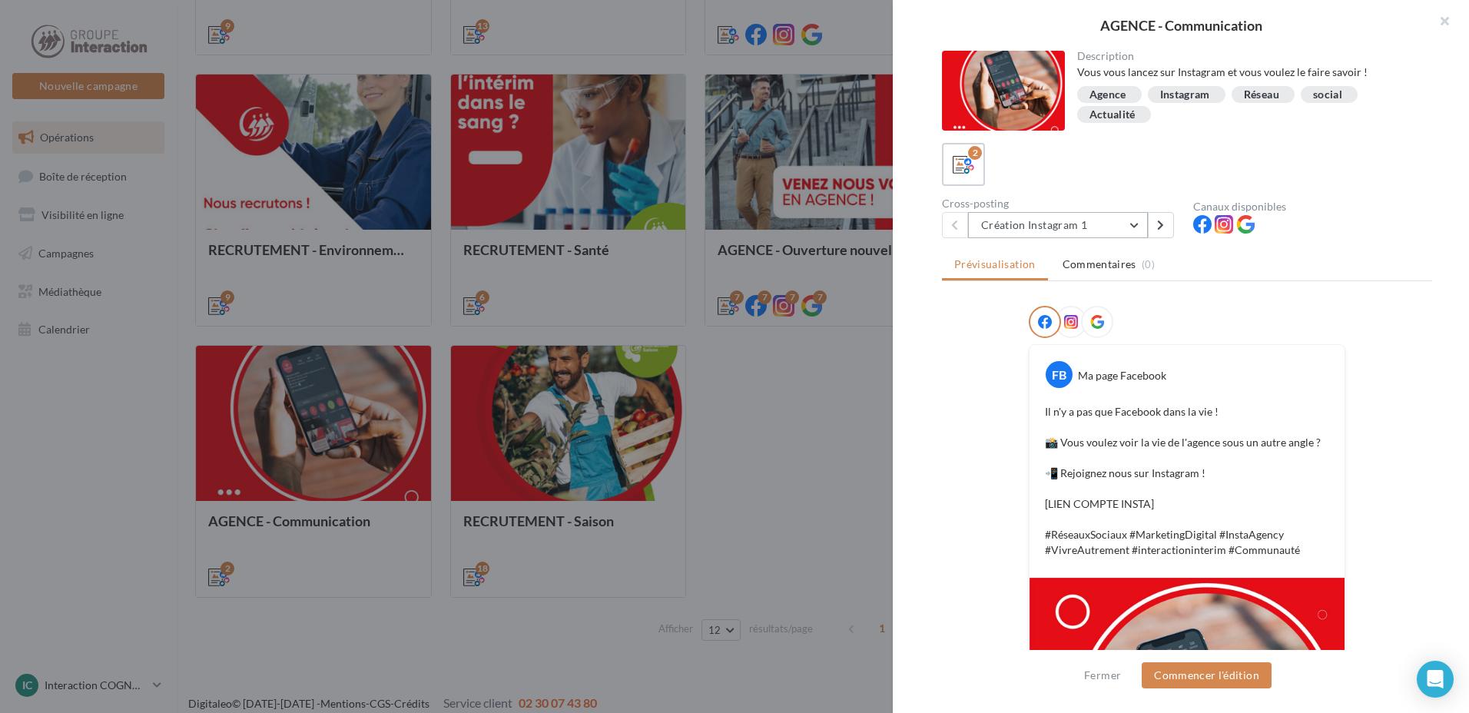
click at [1114, 227] on button "Création Instagram 1" at bounding box center [1058, 225] width 180 height 26
click at [1358, 297] on div "Prévisualisation Commentaires (0) FB Ma page Facebook Il n'y a pas que Facebook…" at bounding box center [1187, 458] width 490 height 415
click at [1456, 18] on button "button" at bounding box center [1438, 23] width 61 height 46
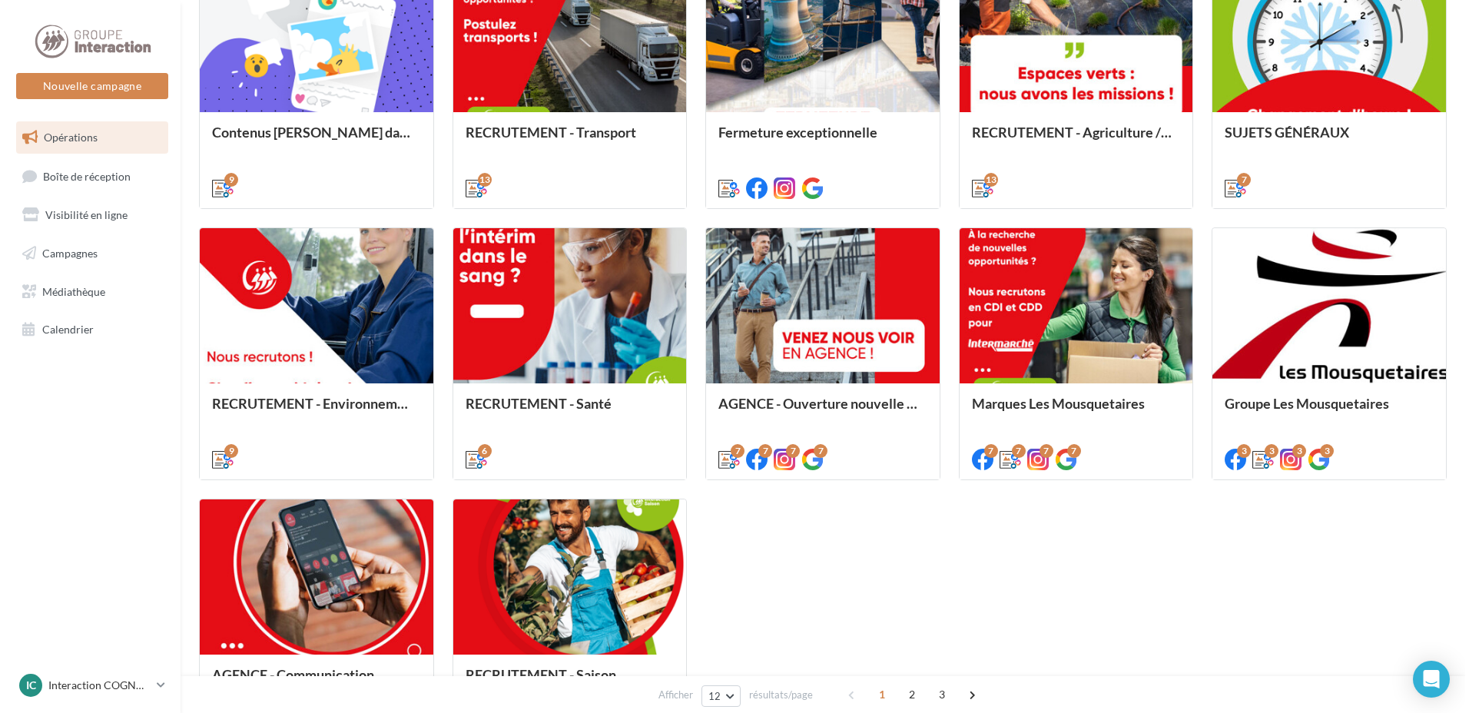
scroll to position [461, 0]
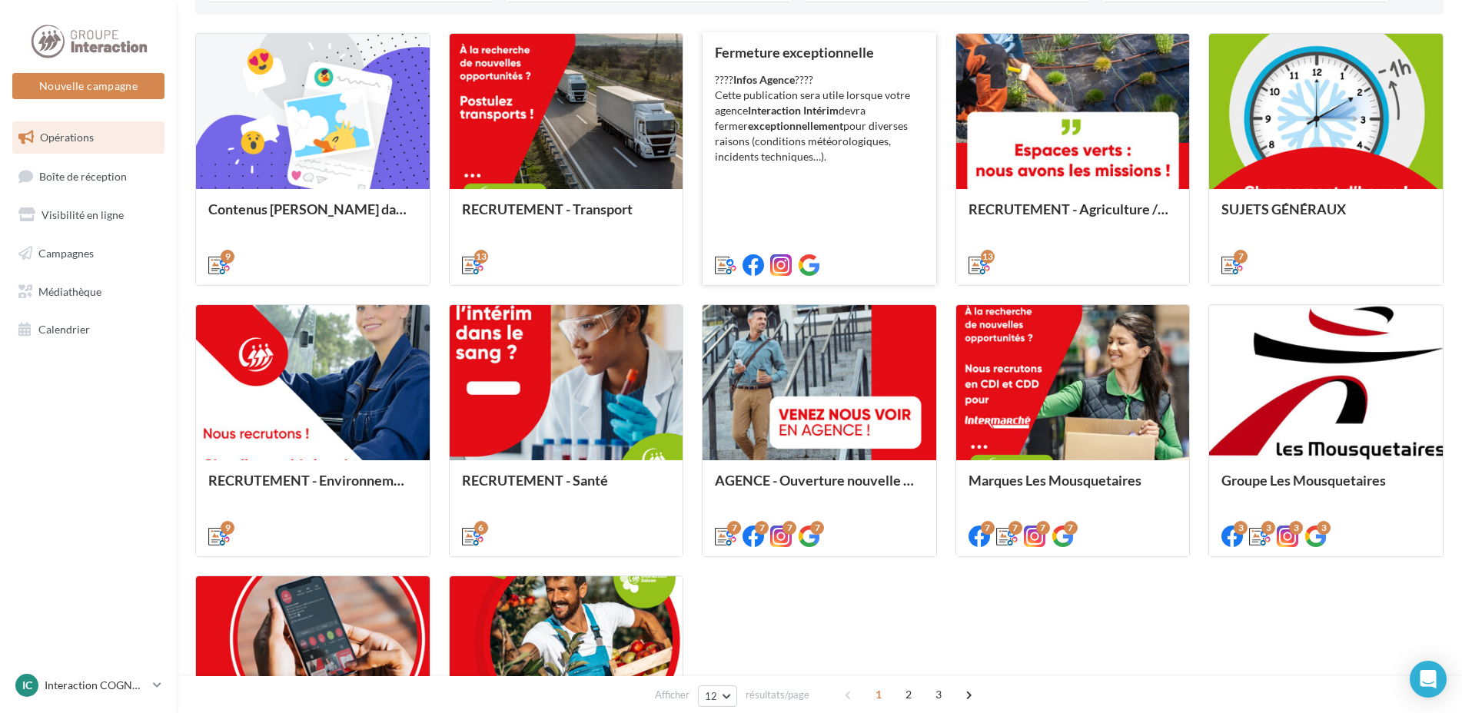
click at [832, 159] on div "???? Infos Agence ???? Cette publication sera utile lorsque votre agence Intera…" at bounding box center [819, 118] width 209 height 92
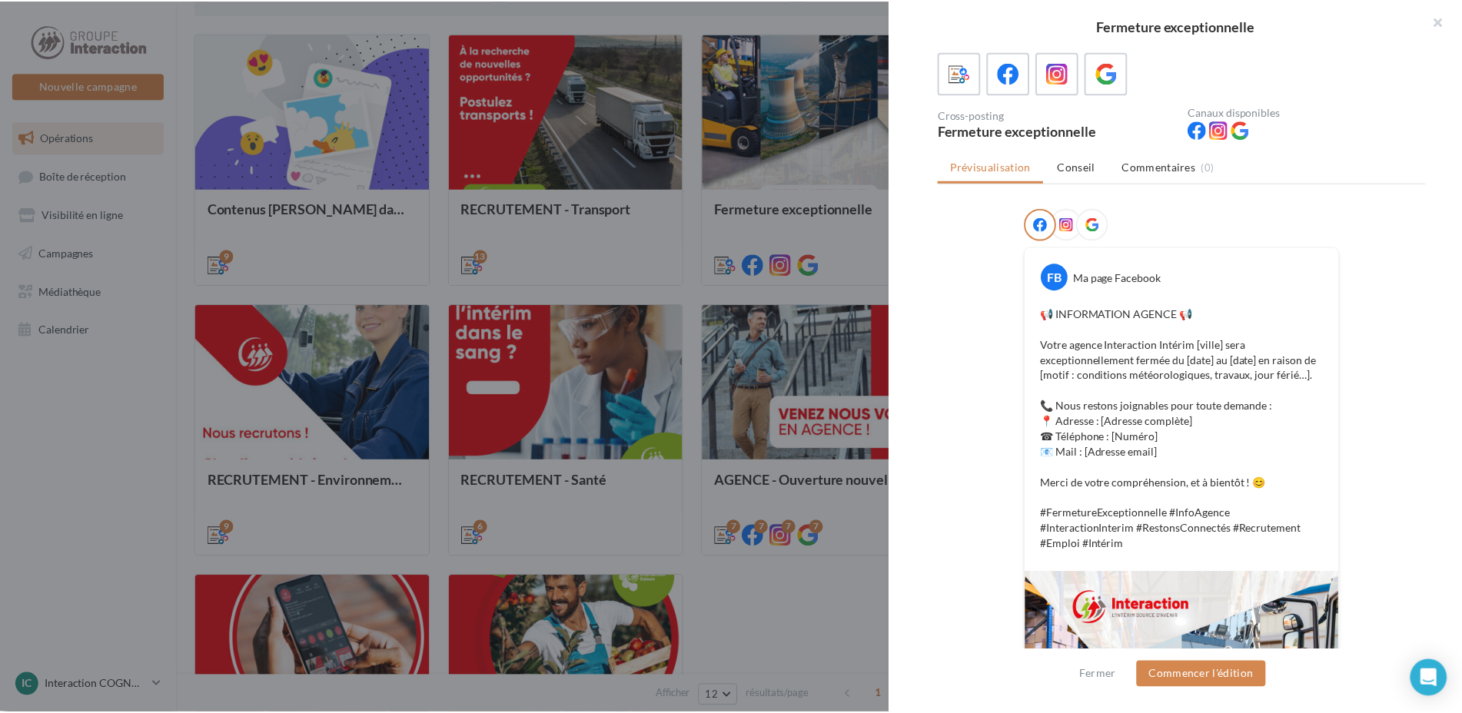
scroll to position [0, 0]
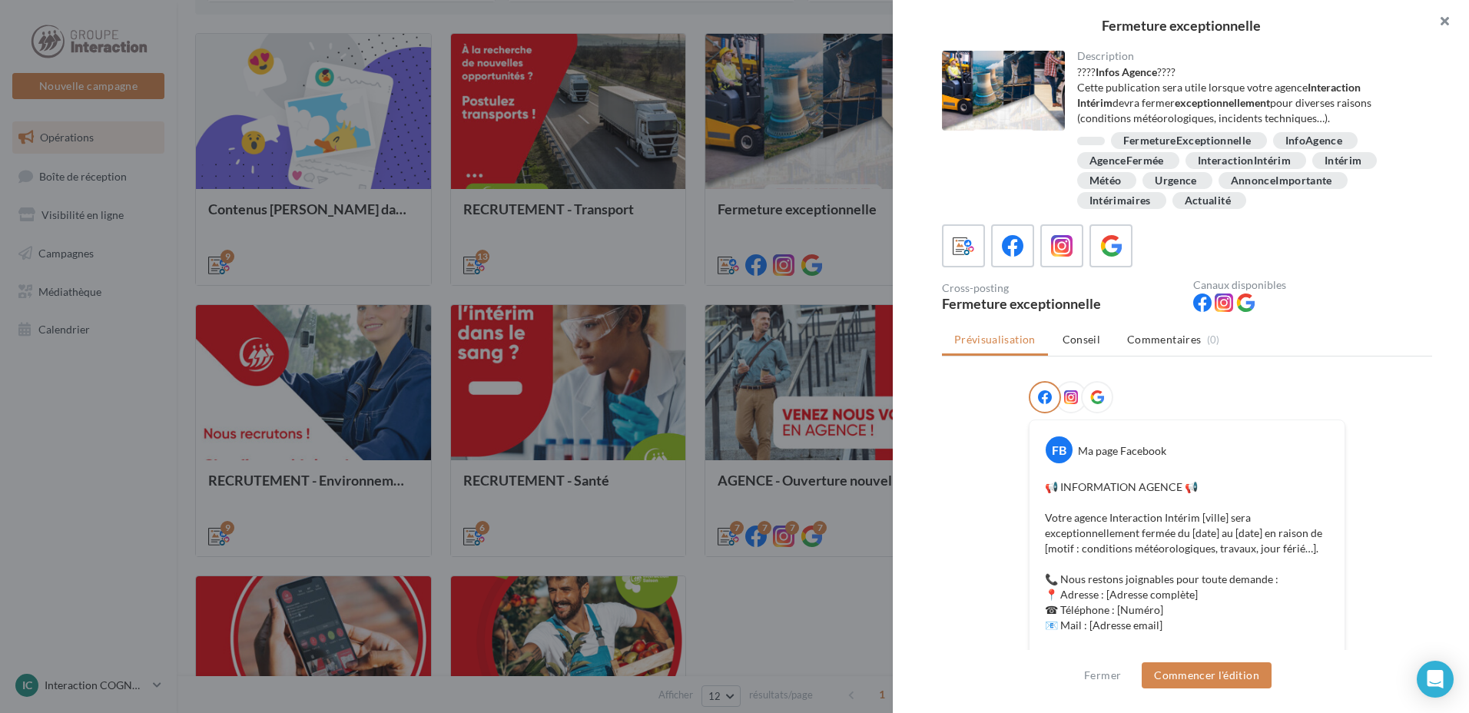
click at [1450, 25] on button "button" at bounding box center [1438, 23] width 61 height 46
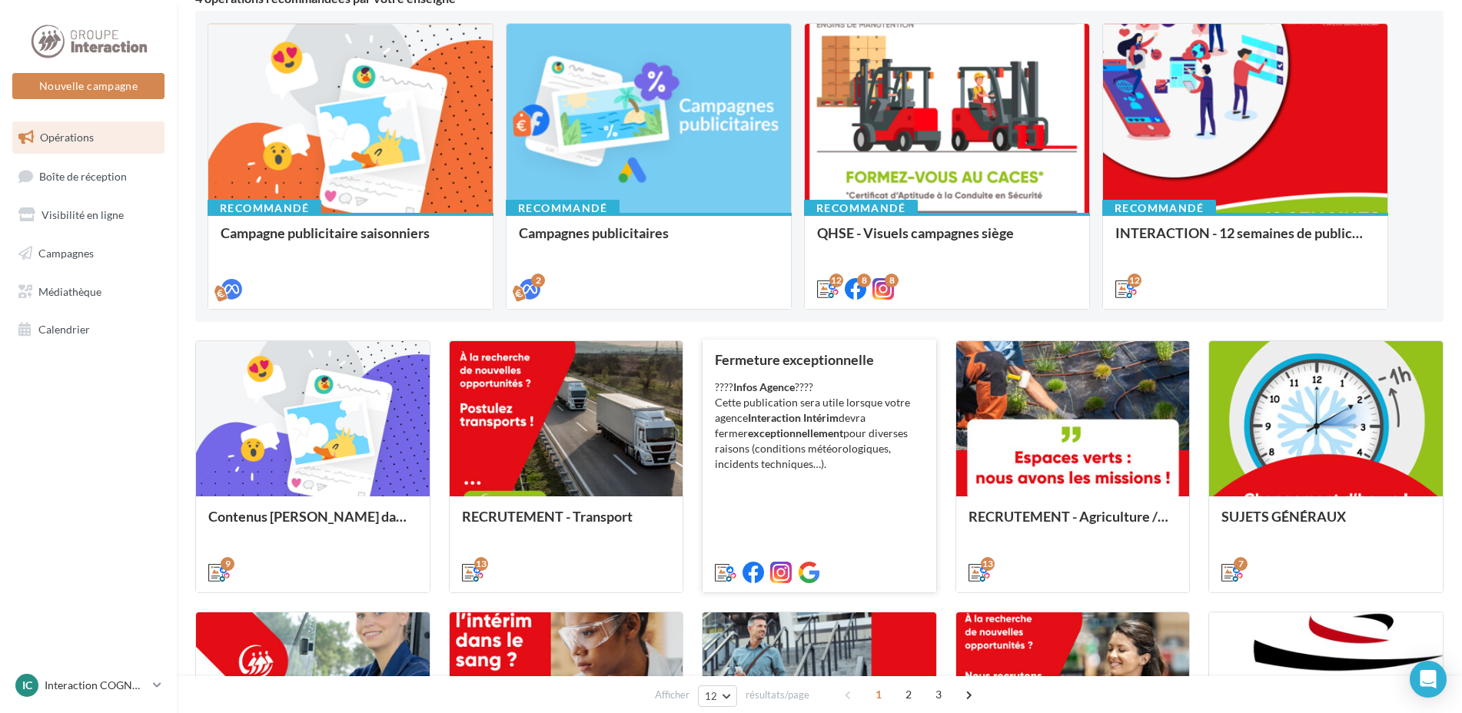
scroll to position [77, 0]
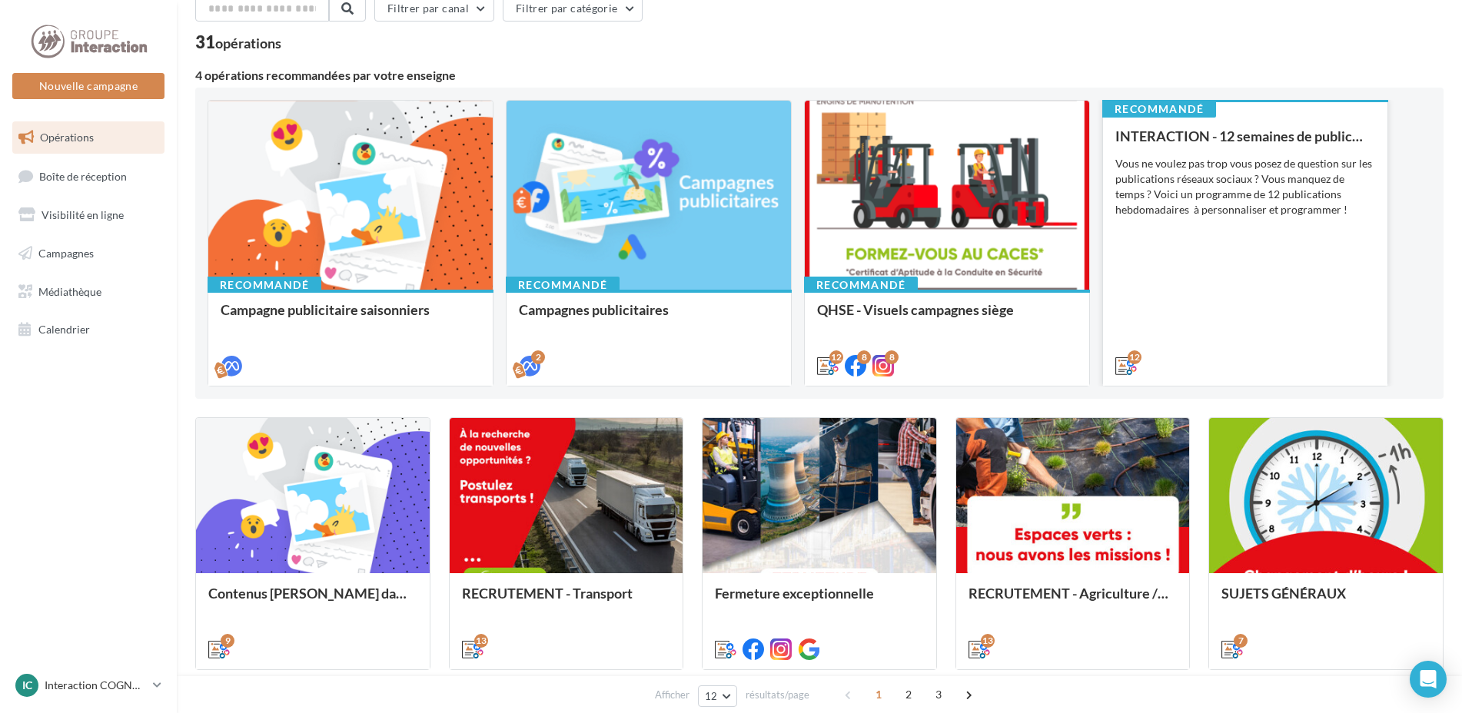
click at [1223, 219] on div "INTERACTION - 12 semaines de publication Vous ne voulez pas trop vous posez de …" at bounding box center [1245, 250] width 260 height 244
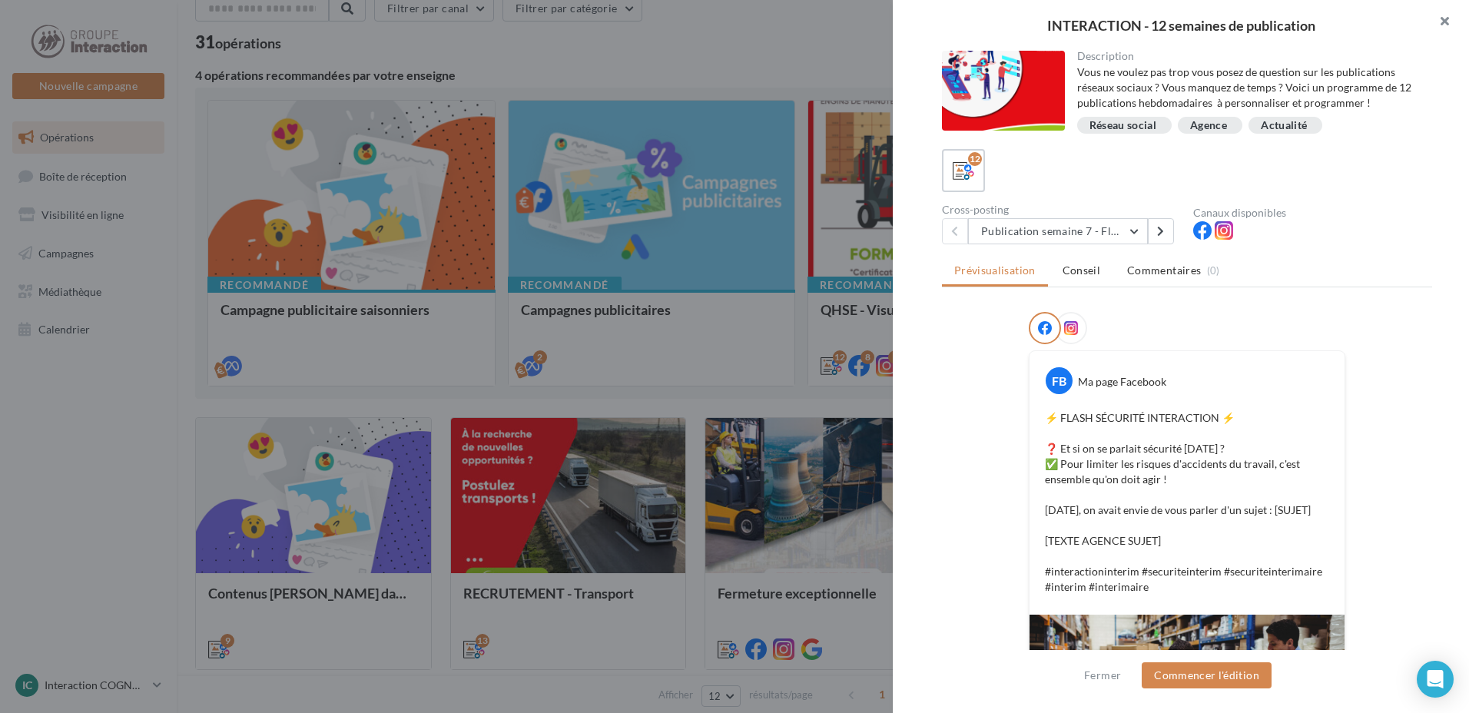
click at [1454, 12] on button "button" at bounding box center [1438, 23] width 61 height 46
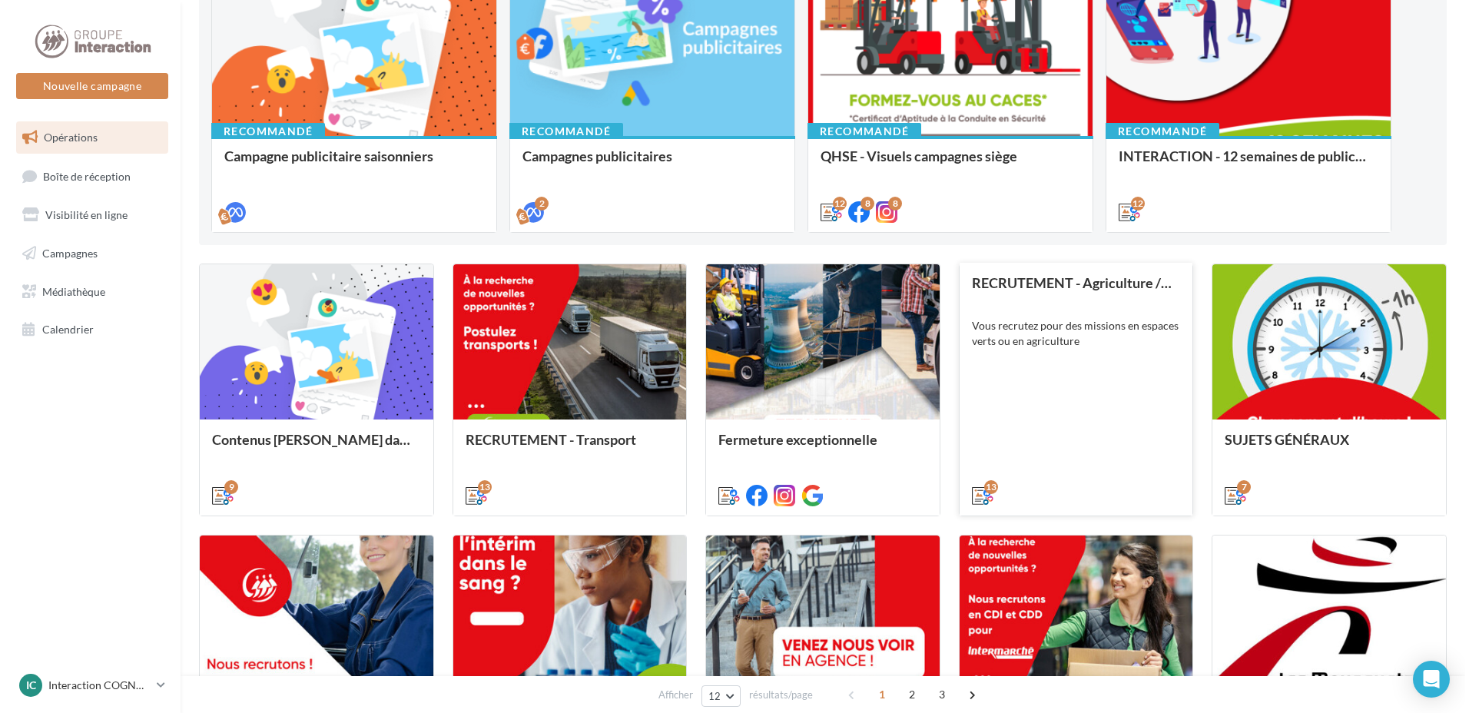
scroll to position [154, 0]
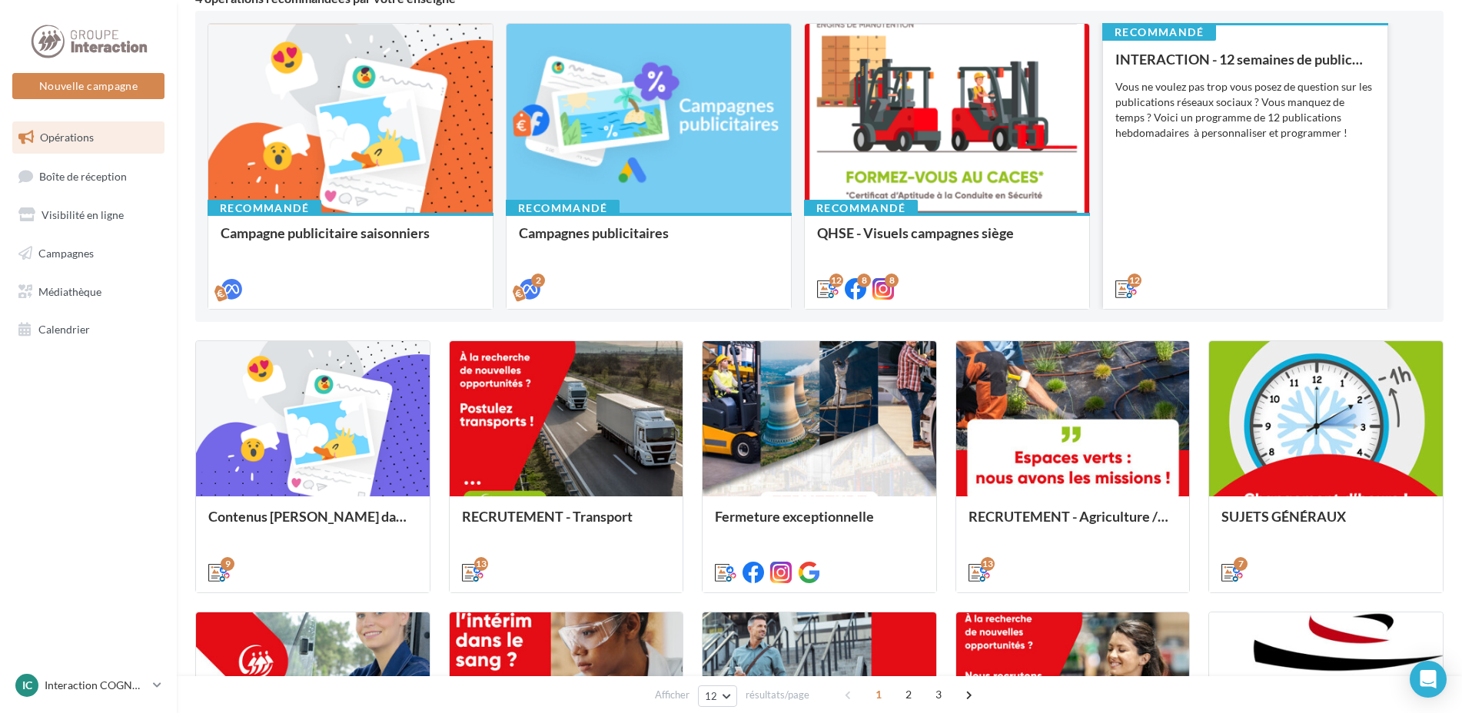
click at [1233, 91] on div "Vous ne voulez pas trop vous posez de question sur les publications réseaux soc…" at bounding box center [1245, 109] width 260 height 61
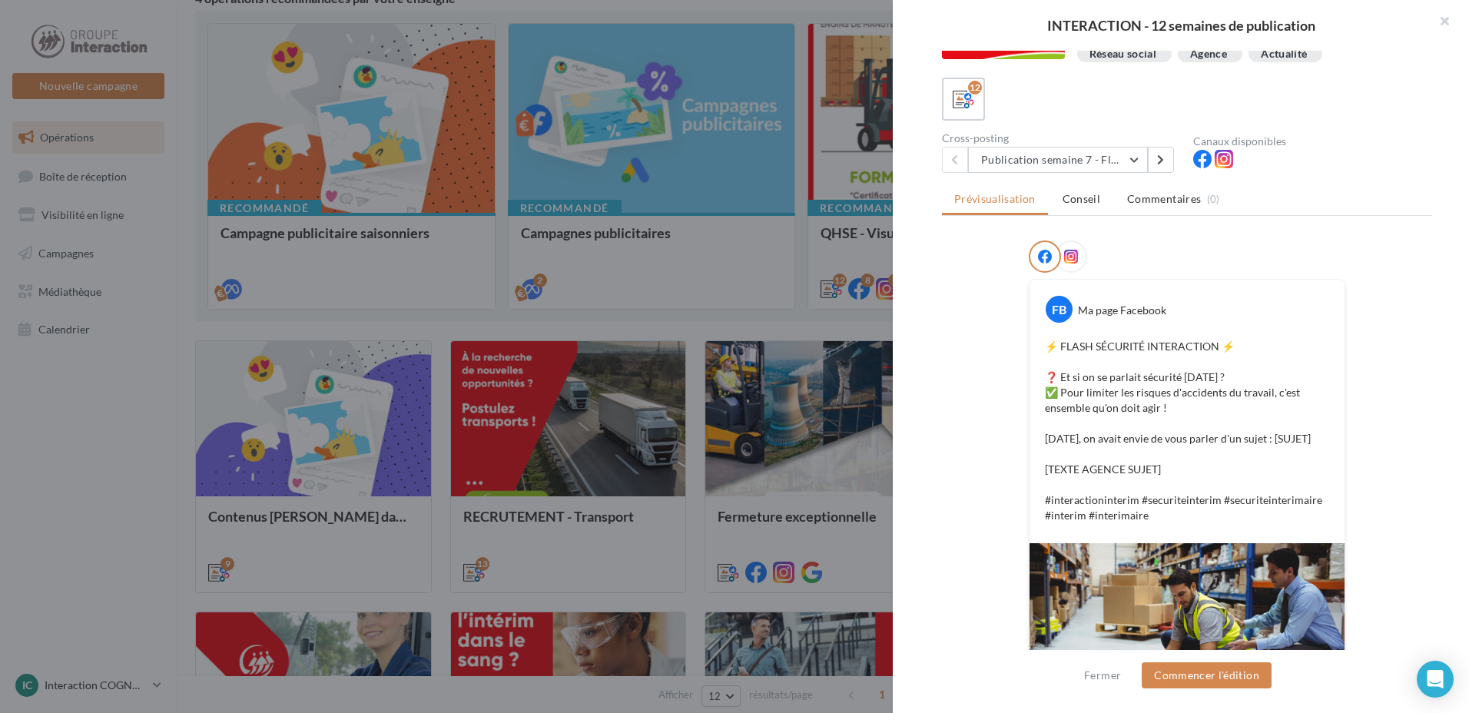
scroll to position [0, 0]
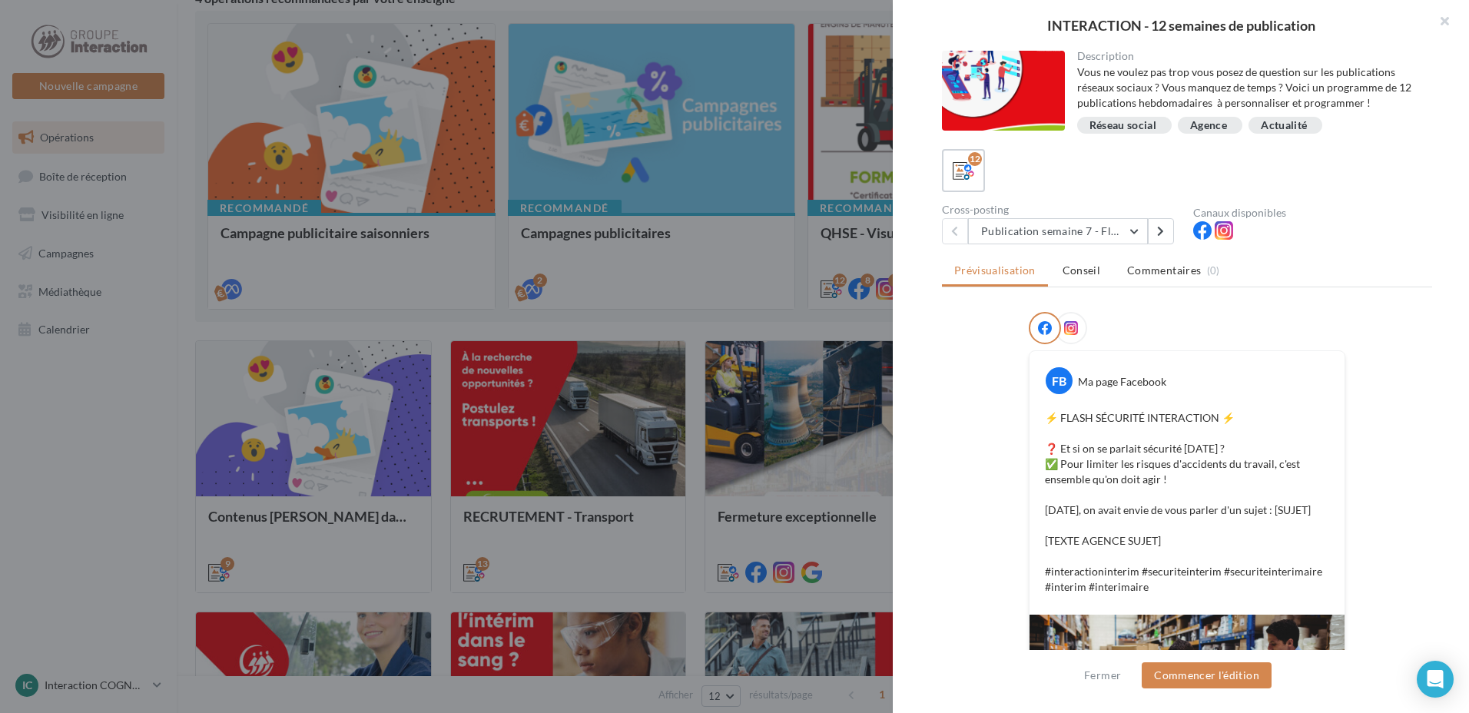
drag, startPoint x: 1217, startPoint y: 19, endPoint x: 1262, endPoint y: 18, distance: 44.6
click at [1262, 18] on div "INTERACTION - 12 semaines de publication" at bounding box center [1181, 25] width 527 height 14
drag, startPoint x: 1262, startPoint y: 18, endPoint x: 1433, endPoint y: 181, distance: 235.9
click at [1433, 181] on div "Description Vous ne voulez pas trop vous posez de question sur les publications…" at bounding box center [1187, 357] width 589 height 613
click at [1096, 232] on button "Publication semaine 7 - Flash sécurité" at bounding box center [1058, 231] width 180 height 26
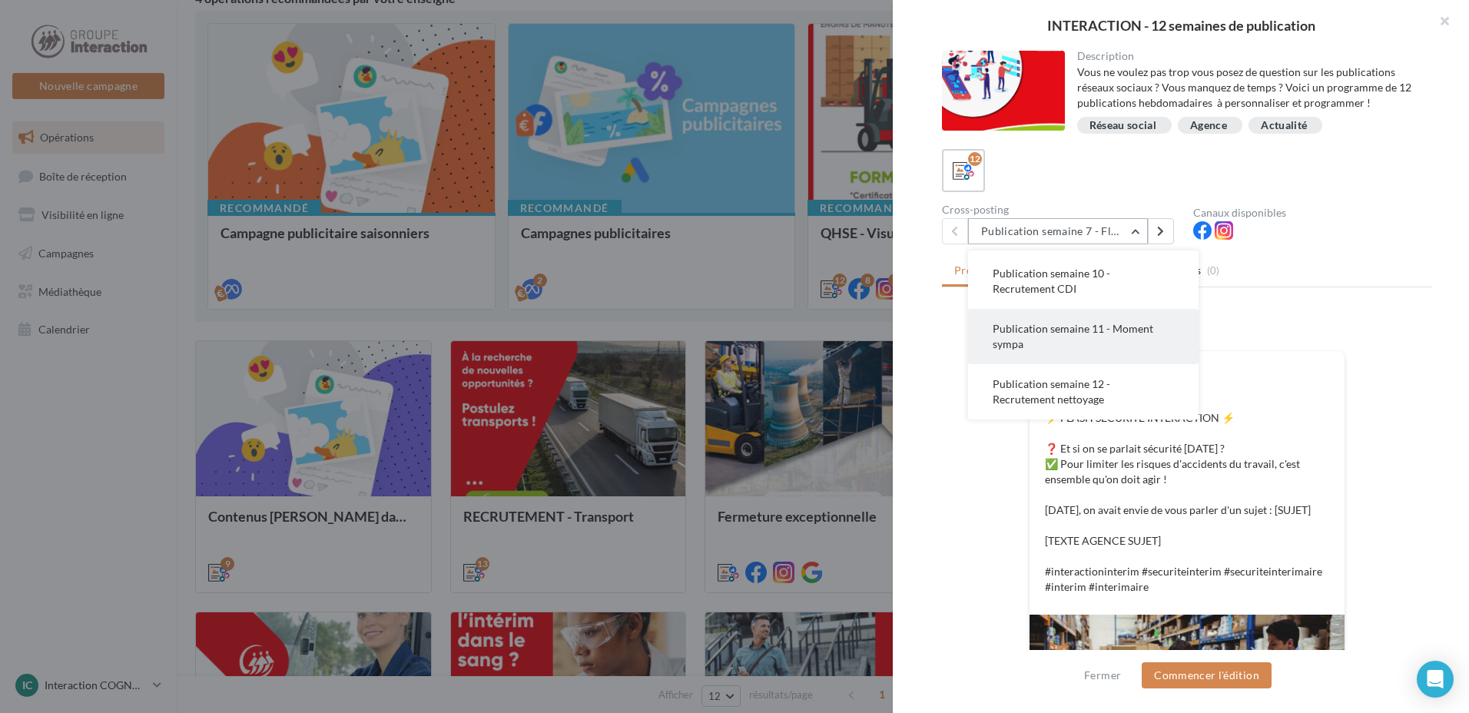
scroll to position [372, 0]
click at [1097, 363] on button "Publication semaine 10 - Recrutement CDI" at bounding box center [1083, 342] width 231 height 55
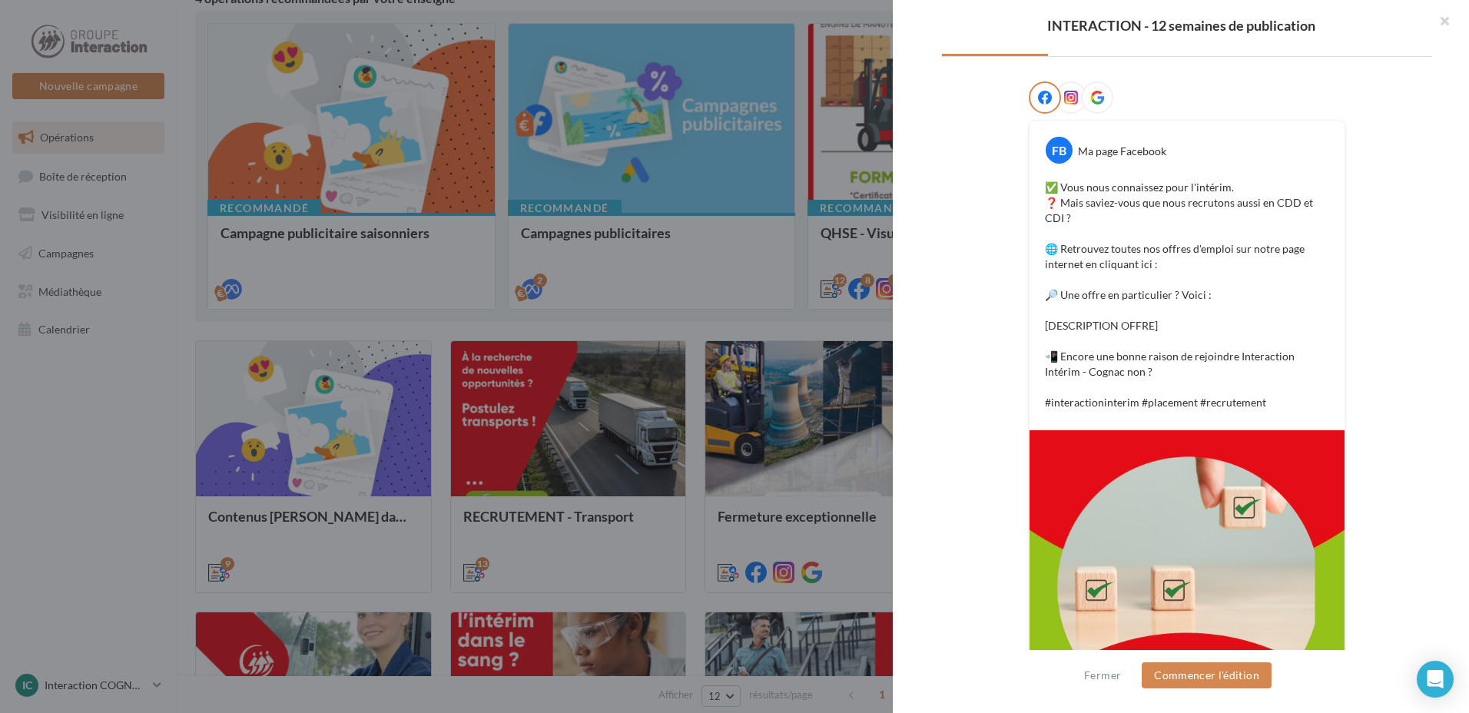
scroll to position [333, 0]
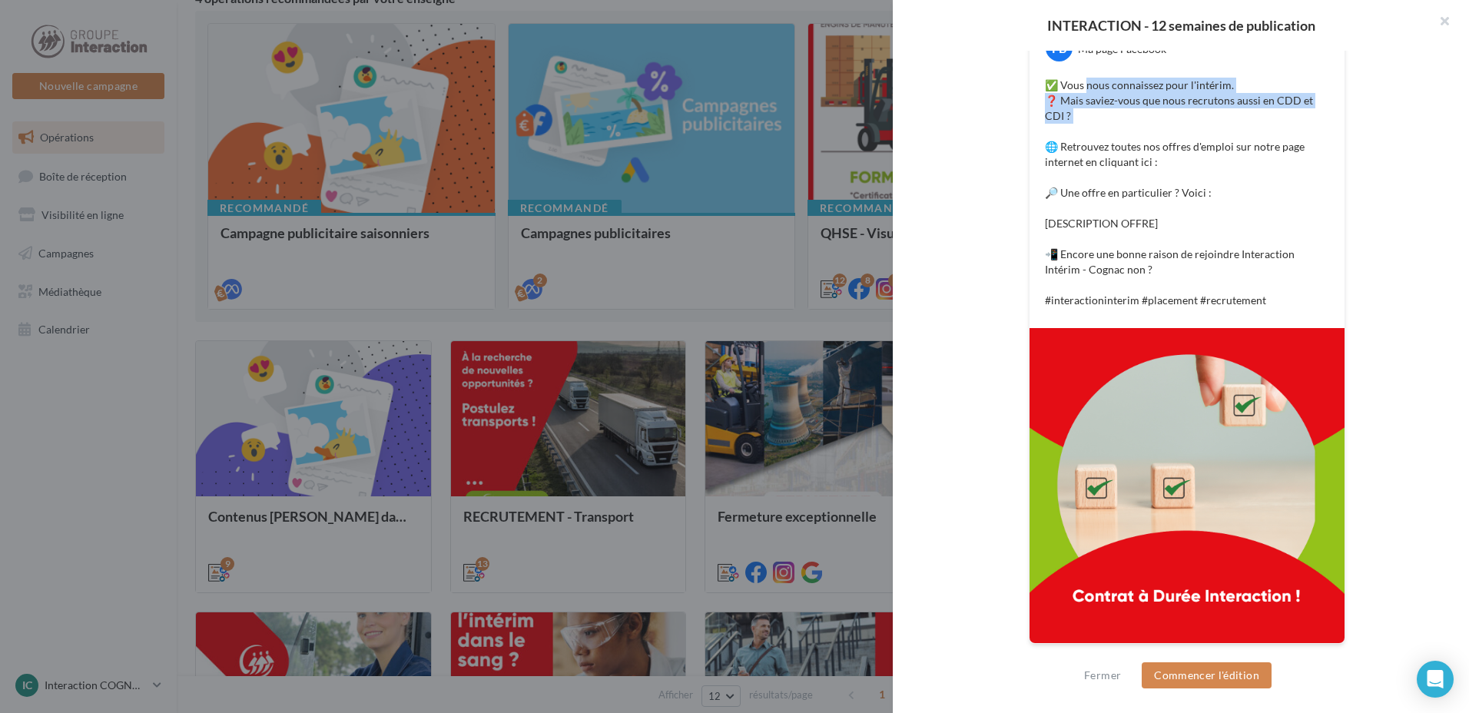
drag, startPoint x: 1118, startPoint y: 98, endPoint x: 1225, endPoint y: 127, distance: 110.5
click at [1225, 127] on p "✅ Vous nous connaissez pour l'intérim. ❓ Mais saviez-vous que nous recrutons au…" at bounding box center [1187, 193] width 284 height 231
drag, startPoint x: 1225, startPoint y: 127, endPoint x: 1145, endPoint y: 245, distance: 142.8
click at [1145, 245] on p "✅ Vous nous connaissez pour l'intérim. ❓ Mais saviez-vous que nous recrutons au…" at bounding box center [1187, 193] width 284 height 231
drag, startPoint x: 1088, startPoint y: 95, endPoint x: 1341, endPoint y: 101, distance: 252.9
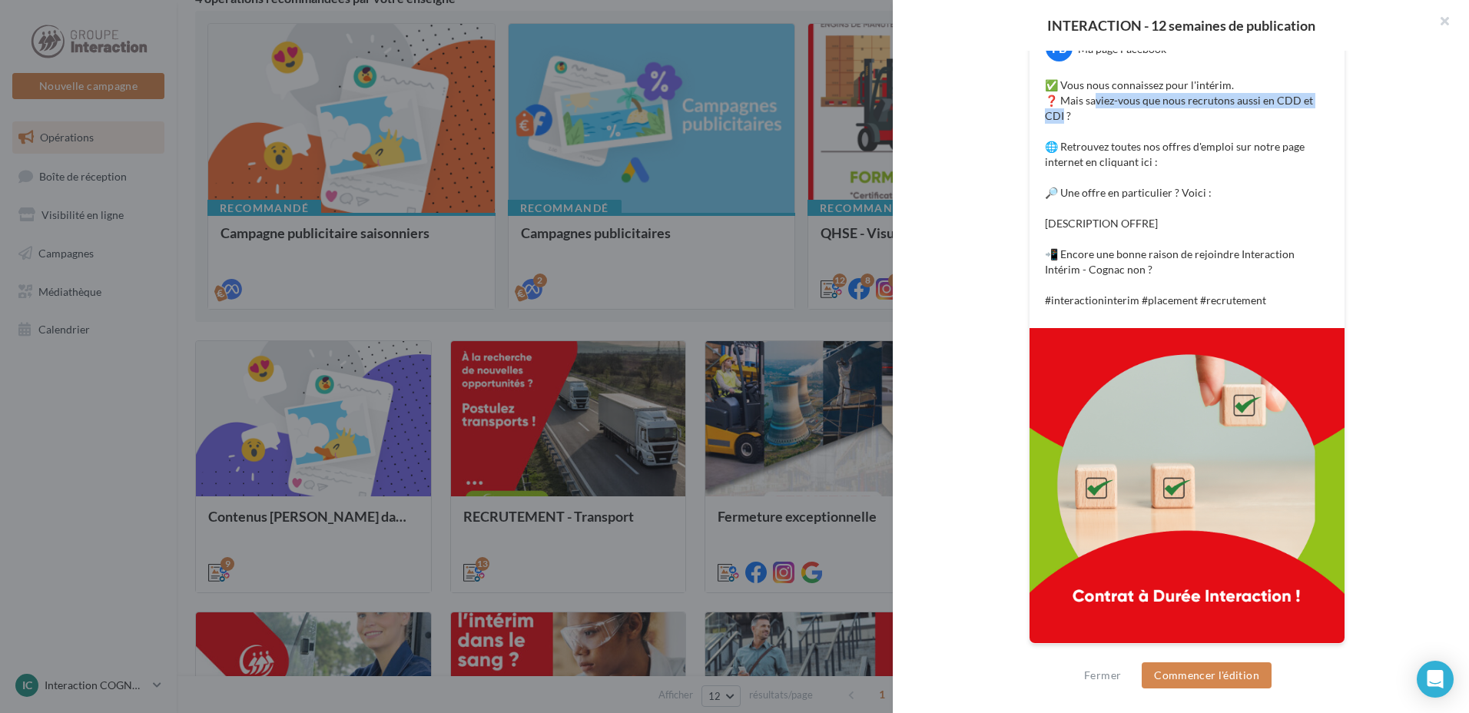
click at [1341, 101] on div "FB Ma page Facebook ✅ Vous nous connaissez pour l'intérim. ❓ Mais saviez-vous q…" at bounding box center [1187, 331] width 317 height 626
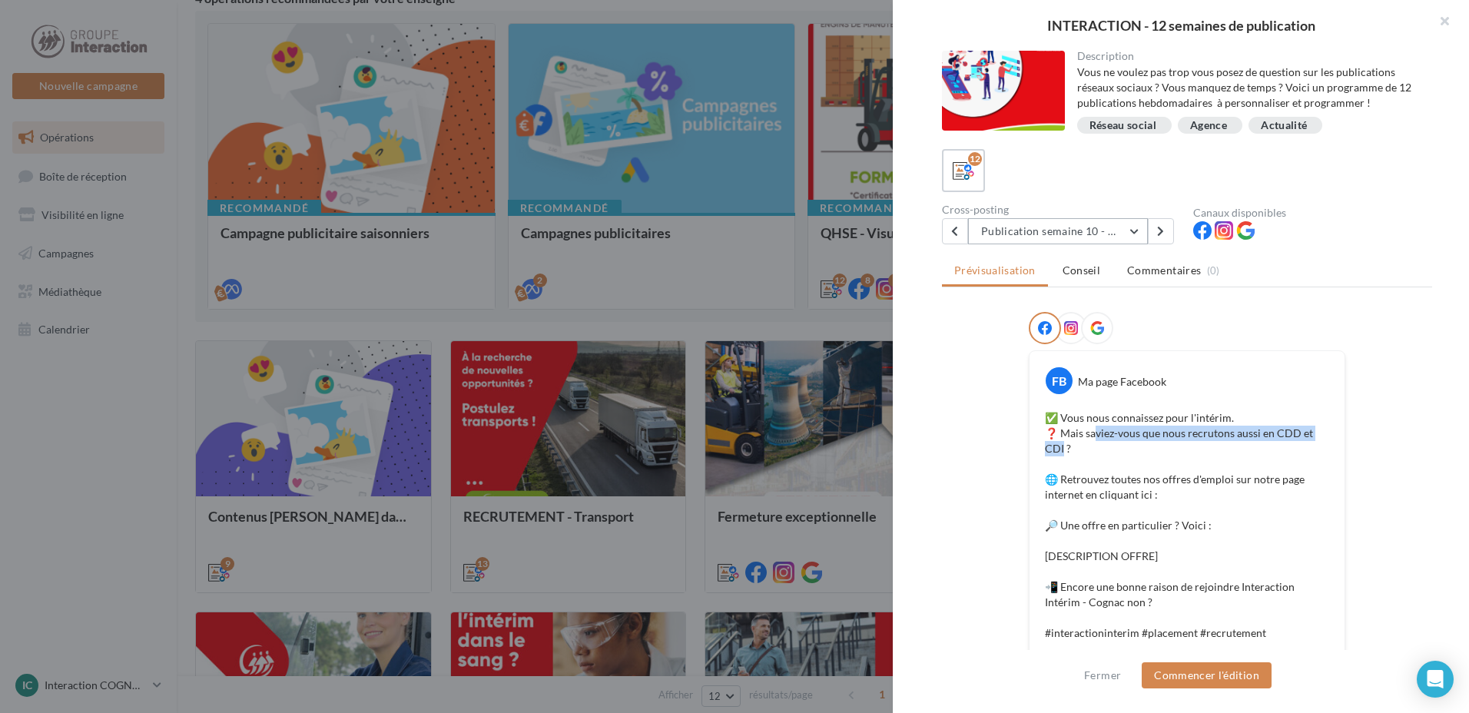
click at [1111, 232] on button "Publication semaine 10 - Recrutement CDI" at bounding box center [1058, 231] width 180 height 26
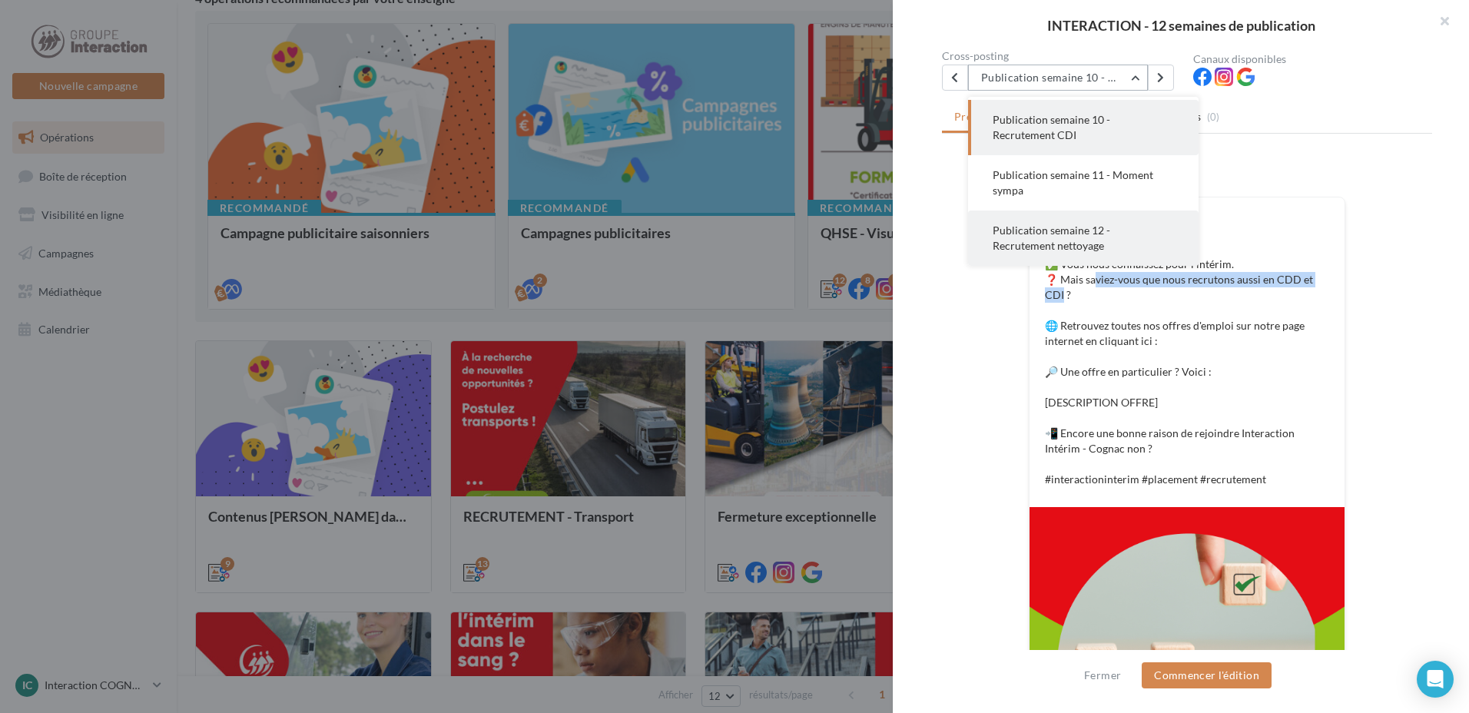
scroll to position [295, 0]
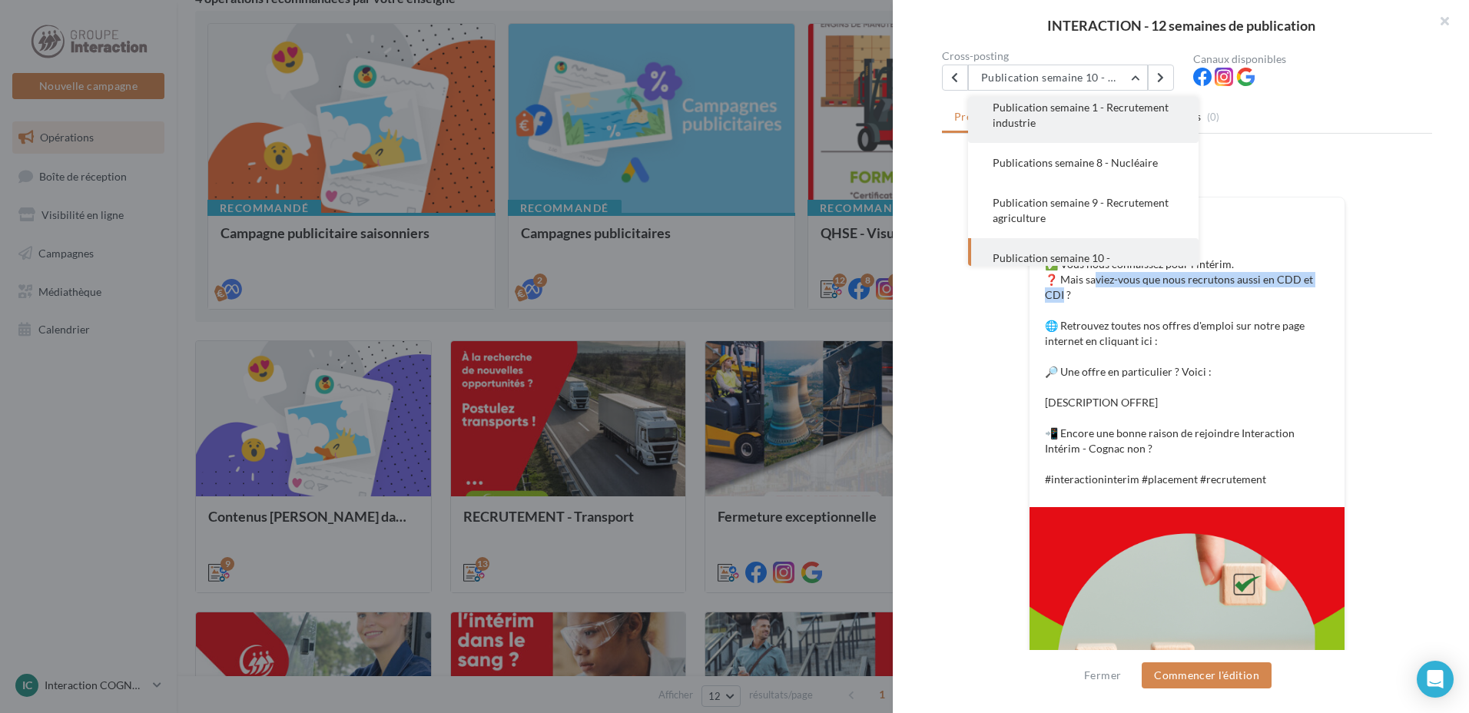
click at [1121, 131] on button "Publication semaine 1 - Recrutement industrie" at bounding box center [1083, 115] width 231 height 55
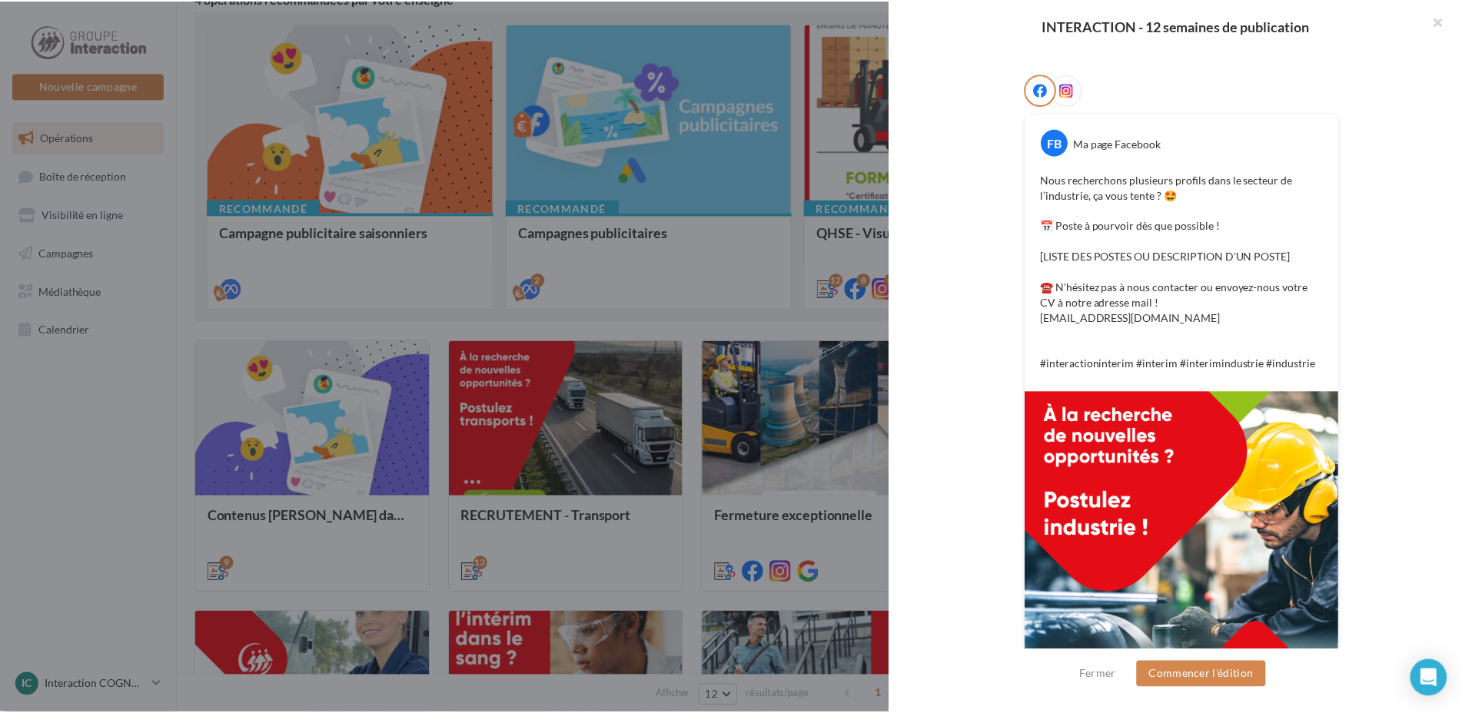
scroll to position [302, 0]
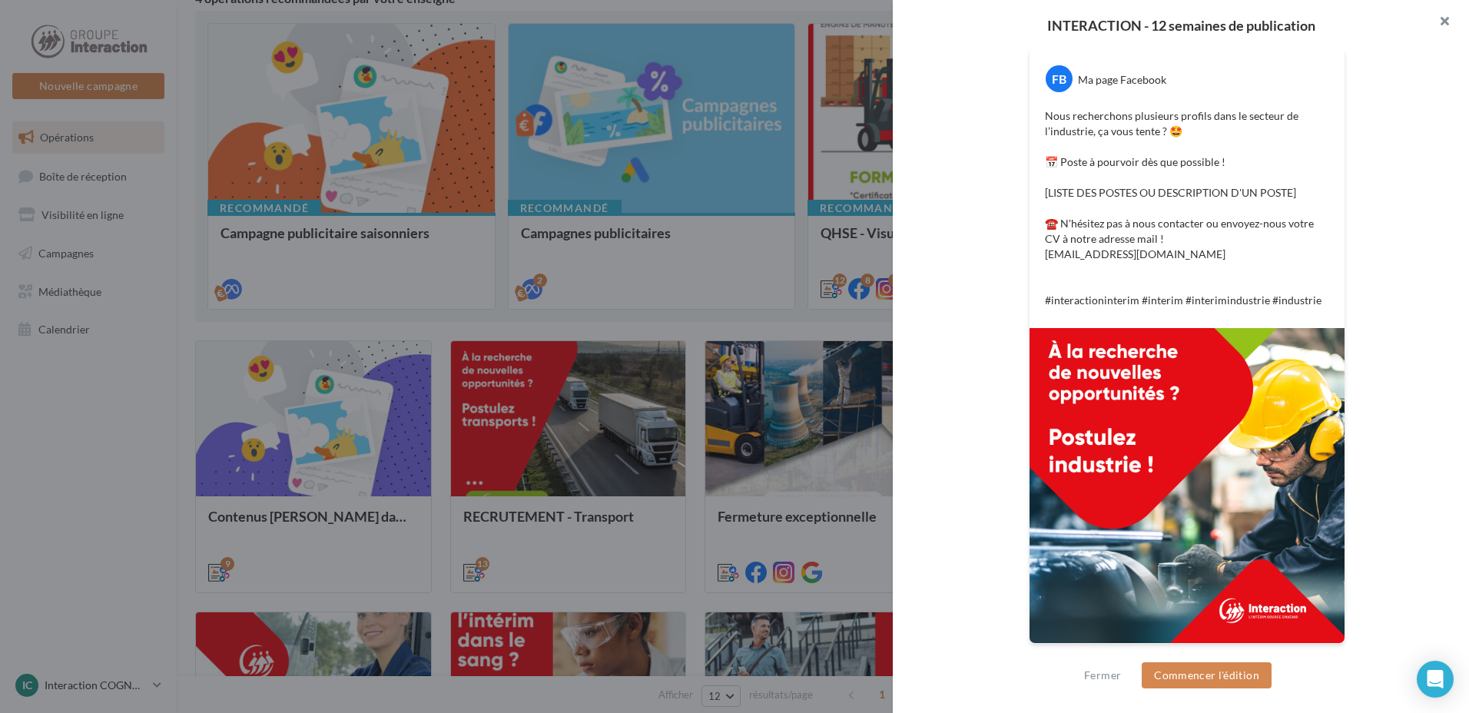
click at [1443, 20] on button "button" at bounding box center [1438, 23] width 61 height 46
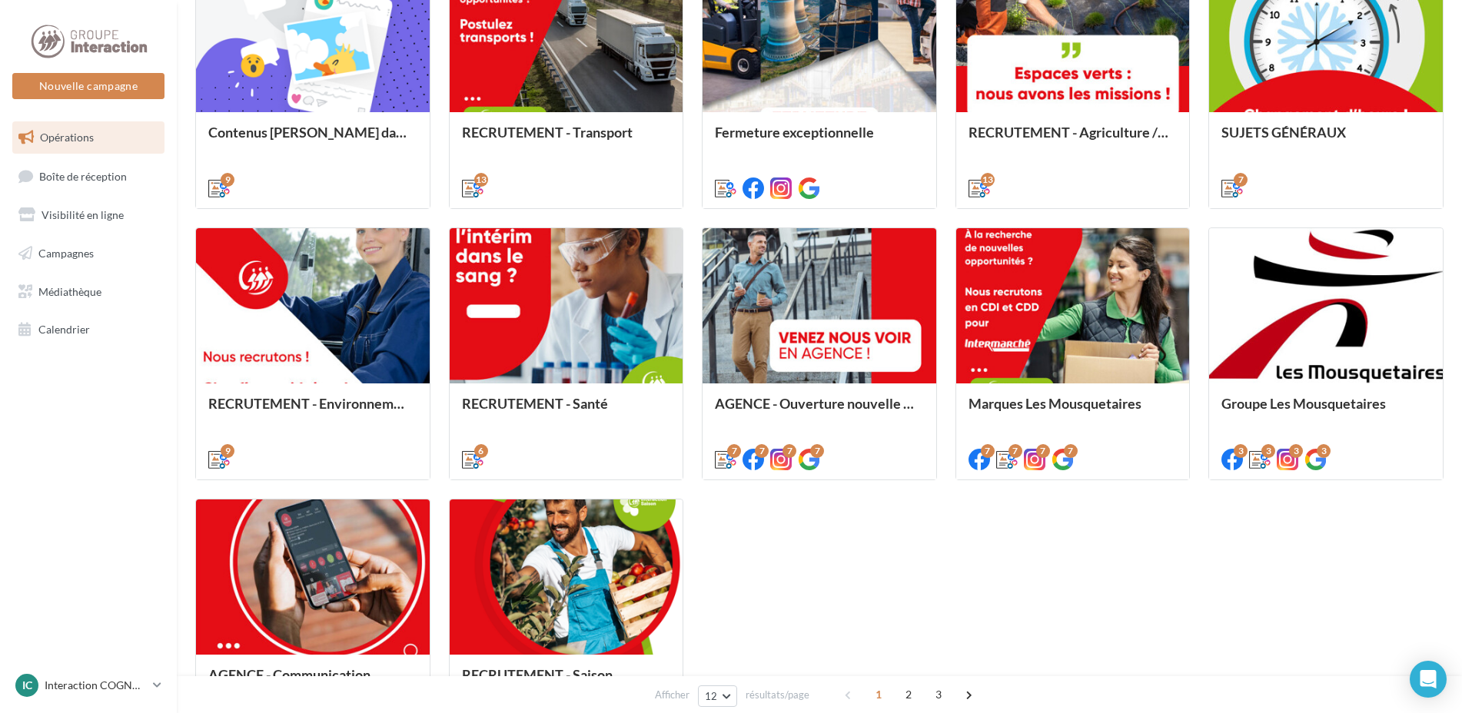
scroll to position [704, 0]
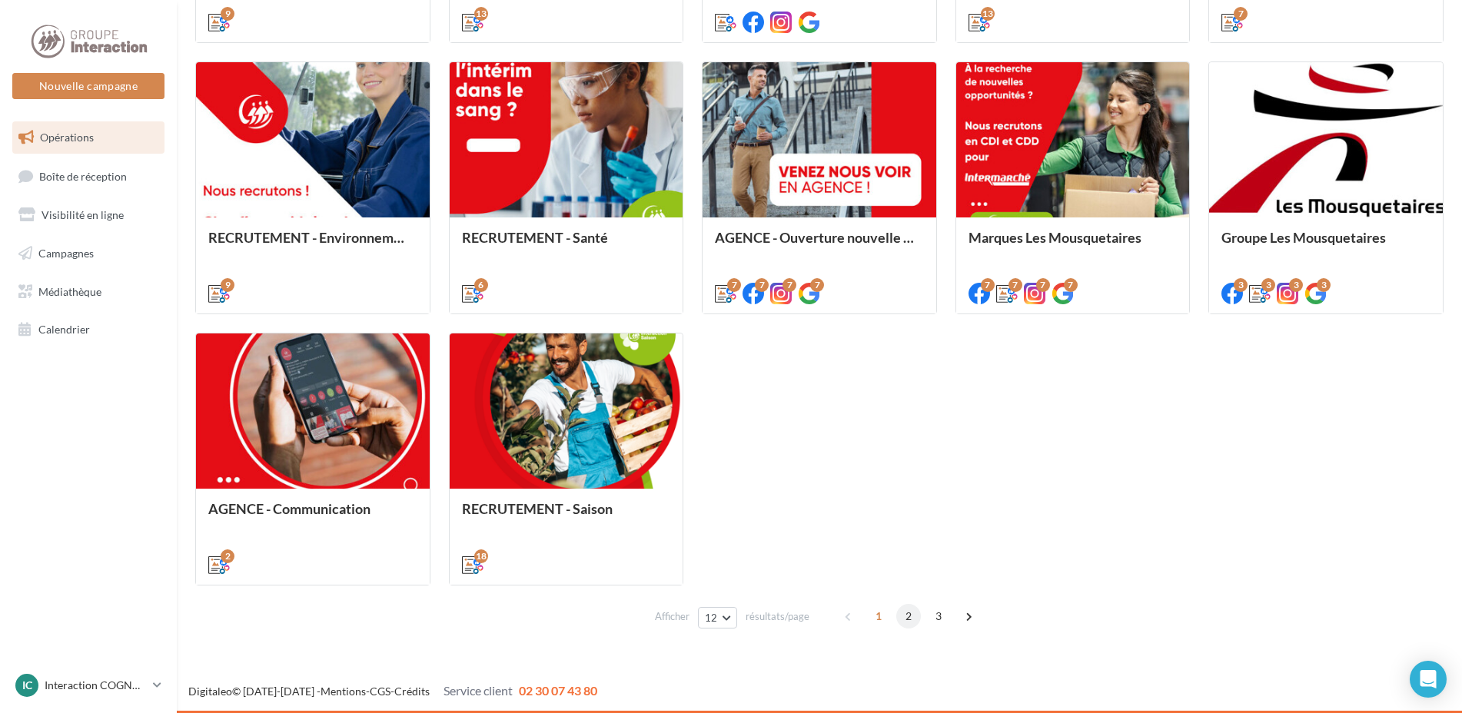
click at [902, 624] on span "2" at bounding box center [908, 616] width 25 height 25
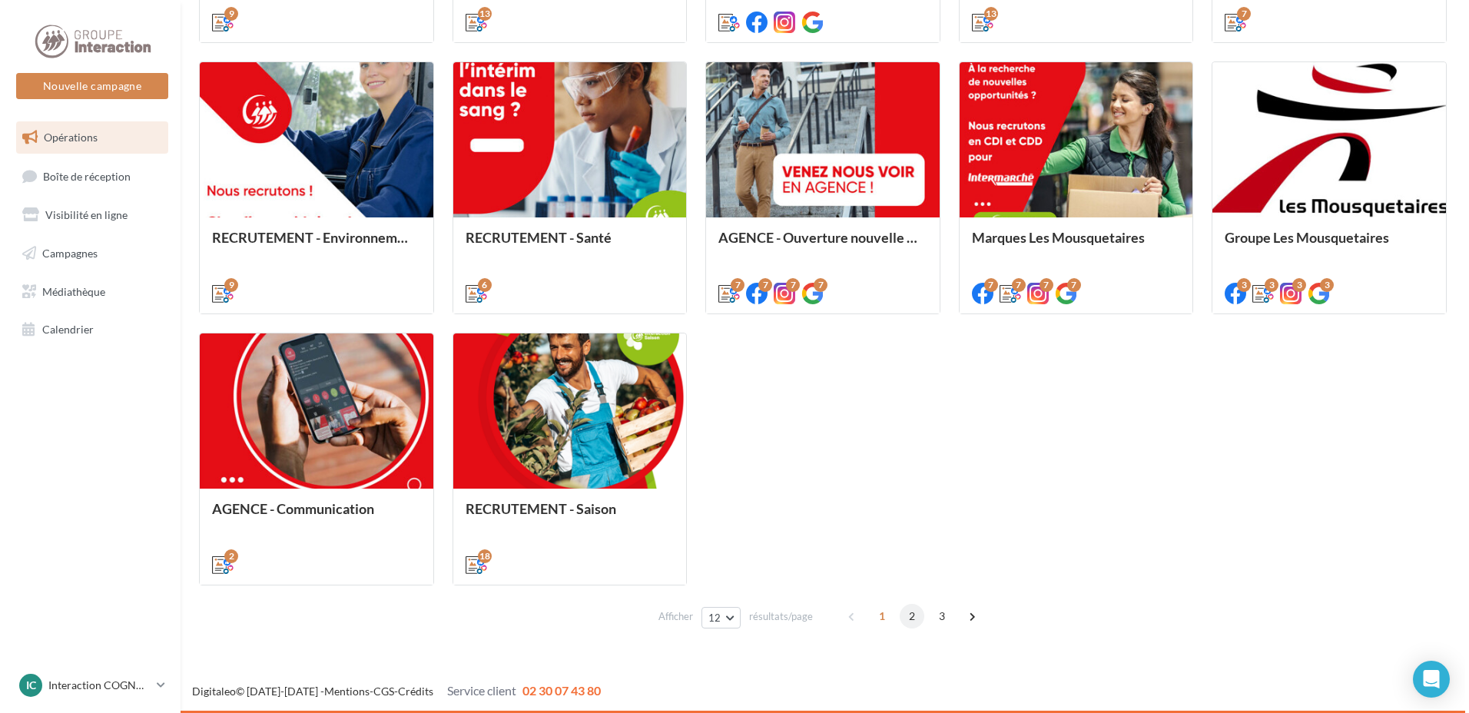
scroll to position [433, 0]
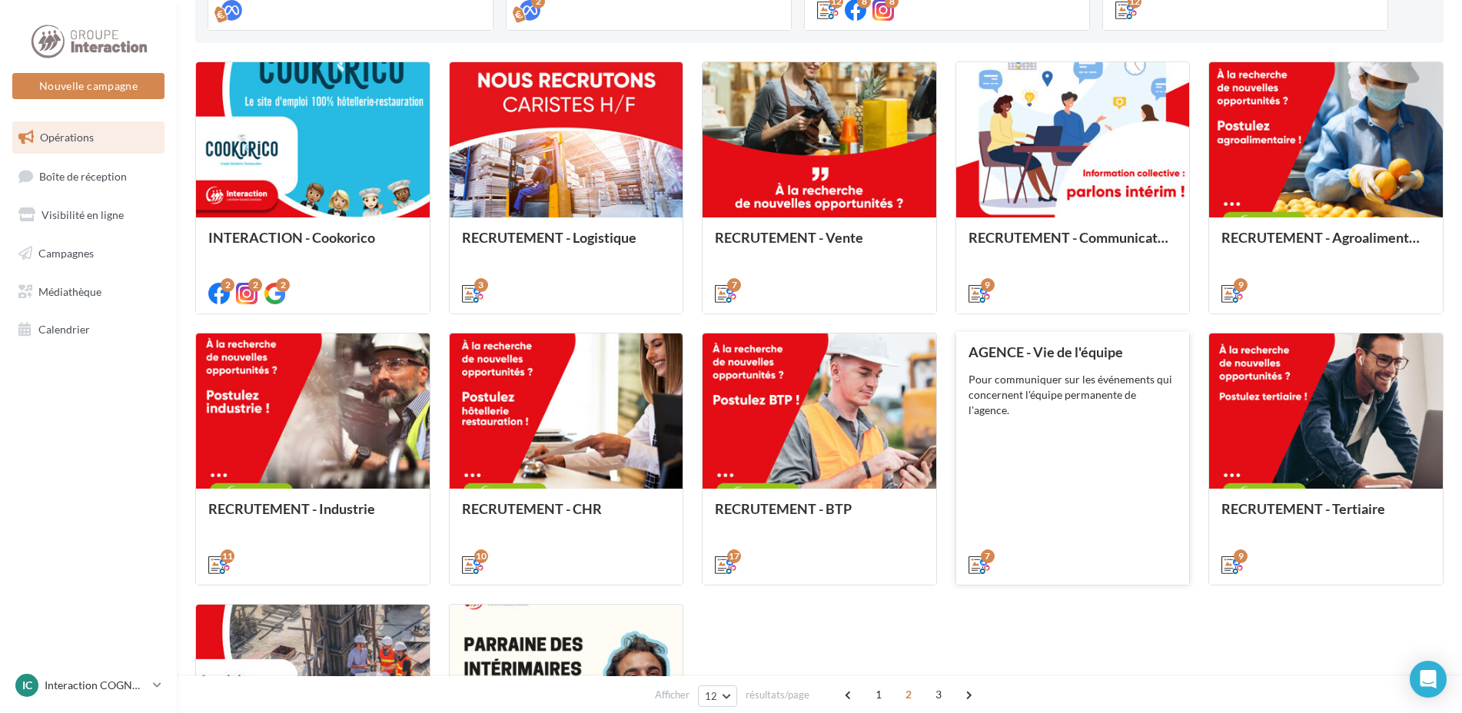
click at [1097, 389] on div "Pour communiquer sur les événements qui concernent l'équipe permanente de l'age…" at bounding box center [1072, 395] width 209 height 46
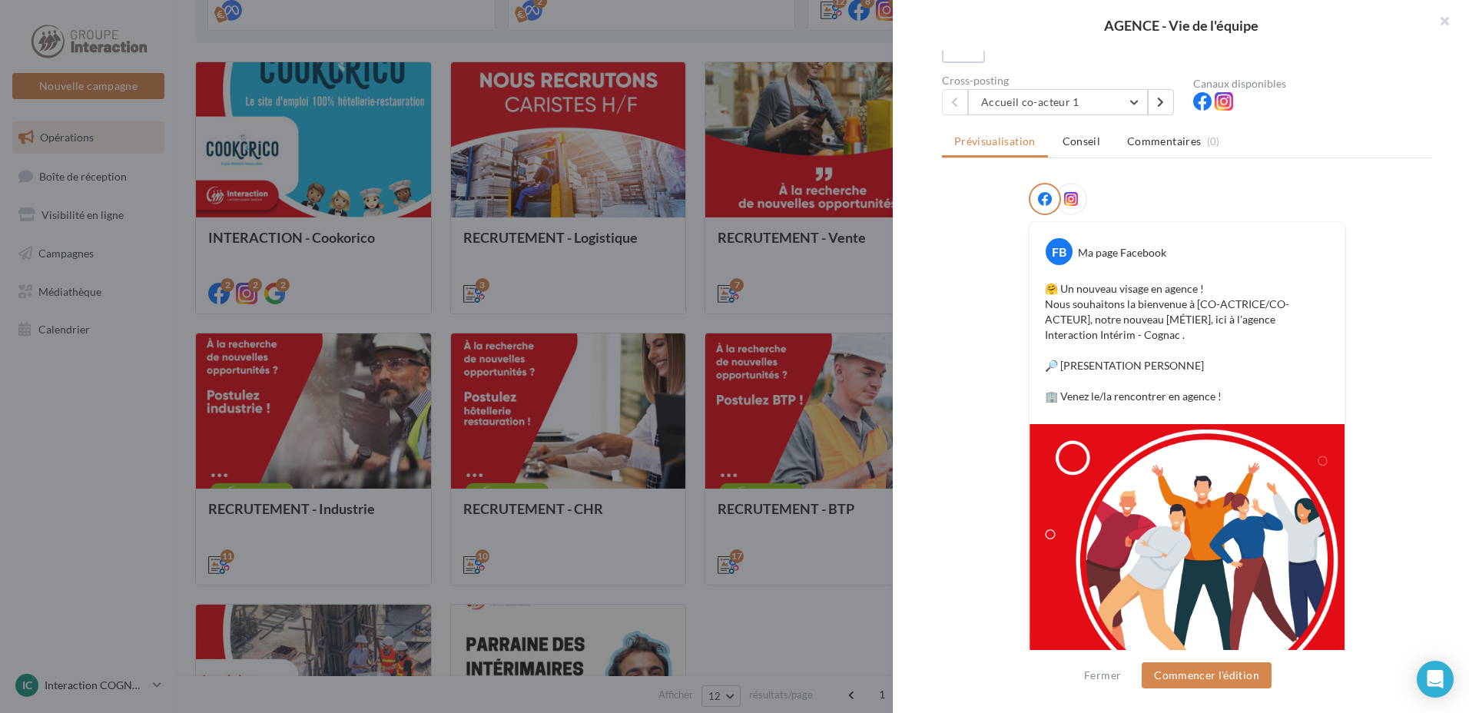
scroll to position [231, 0]
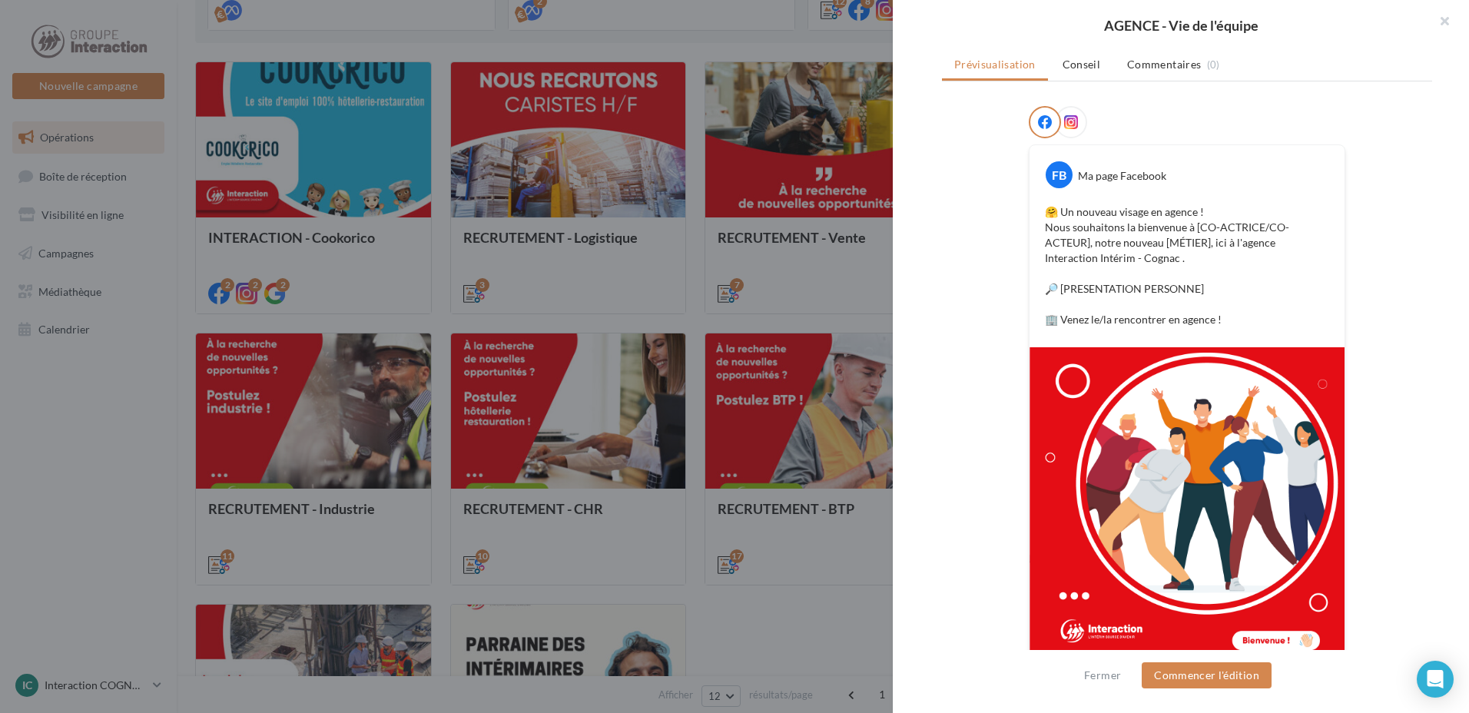
drag, startPoint x: 1084, startPoint y: 306, endPoint x: 1189, endPoint y: 310, distance: 104.6
click at [1189, 310] on p "🤗 Un nouveau visage en agence ! Nous souhaitons la bienvenue à [CO-ACTRICE/CO-A…" at bounding box center [1187, 265] width 284 height 123
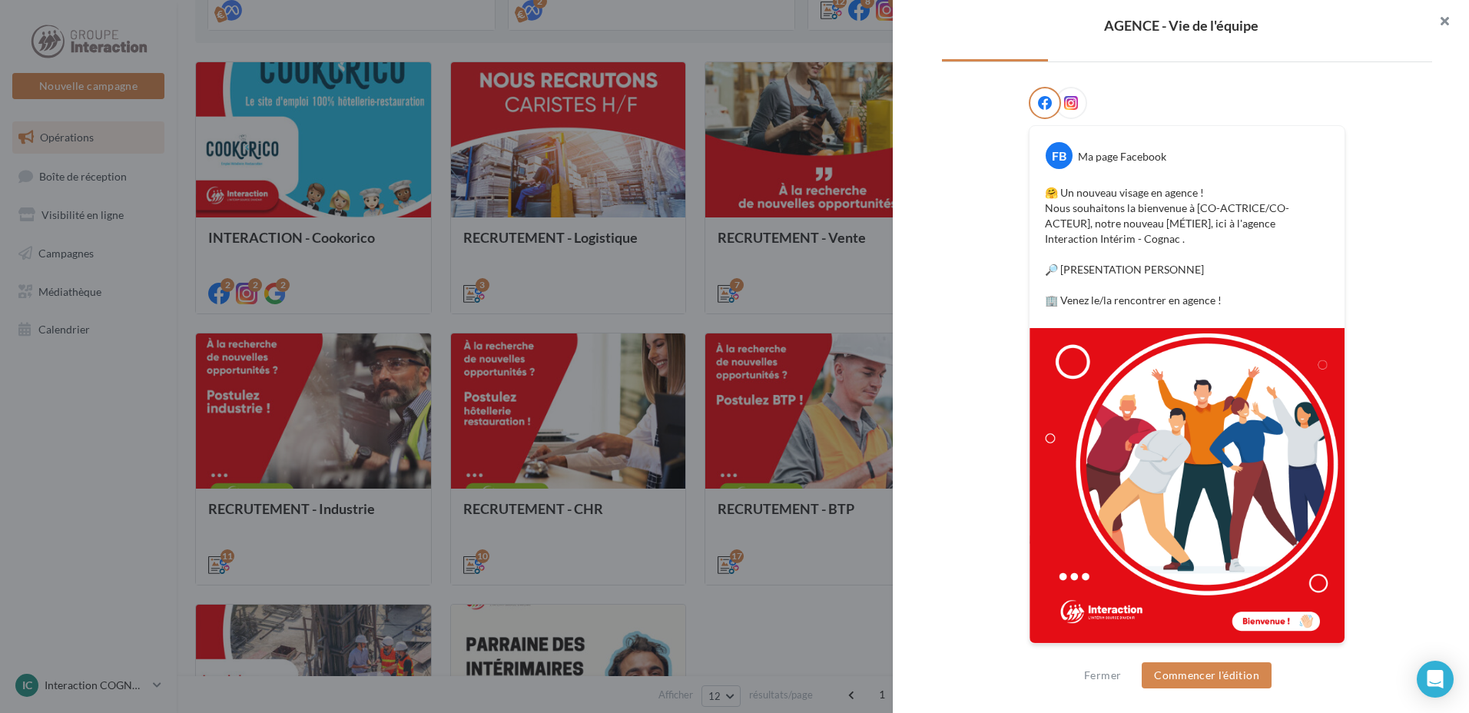
click at [1452, 32] on button "button" at bounding box center [1438, 23] width 61 height 46
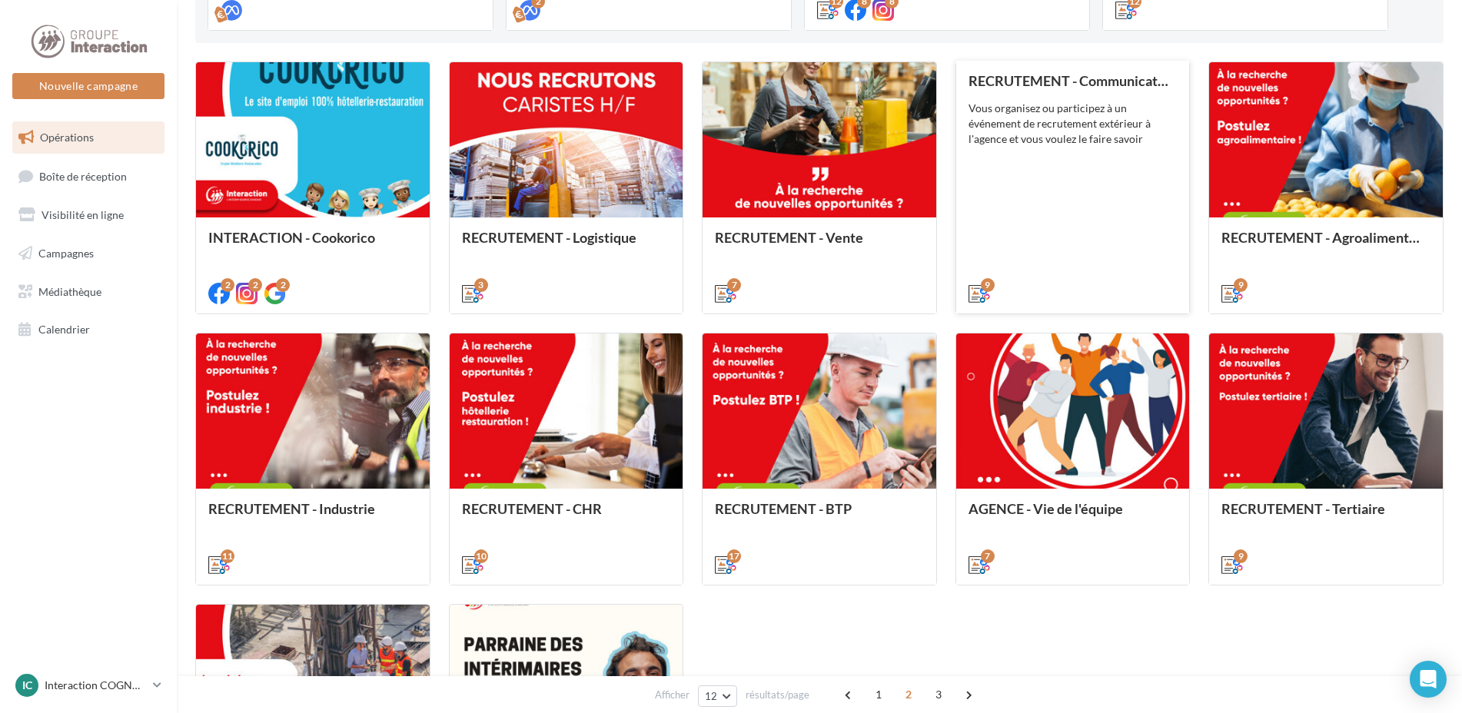
click at [1103, 176] on div "RECRUTEMENT - Communication externe Vous organisez ou participez à un événement…" at bounding box center [1072, 186] width 209 height 227
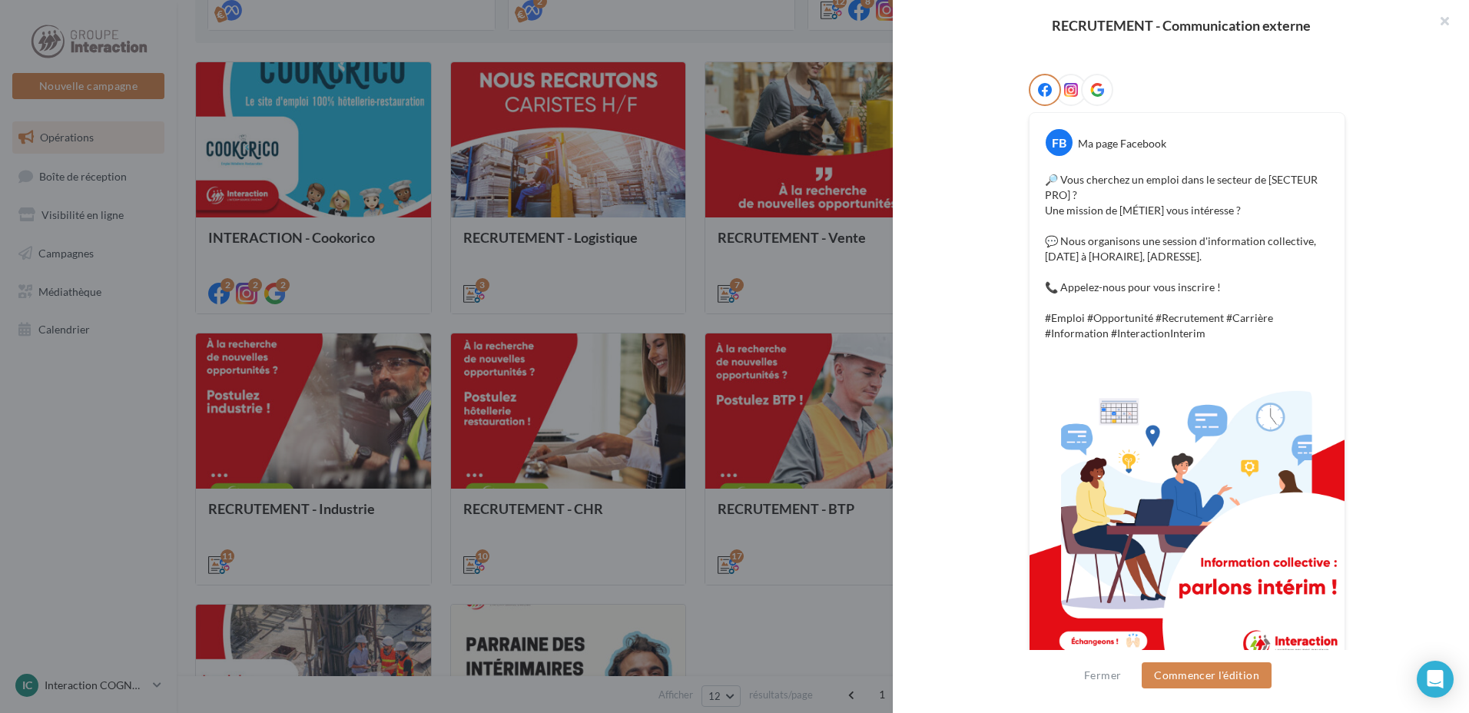
scroll to position [296, 0]
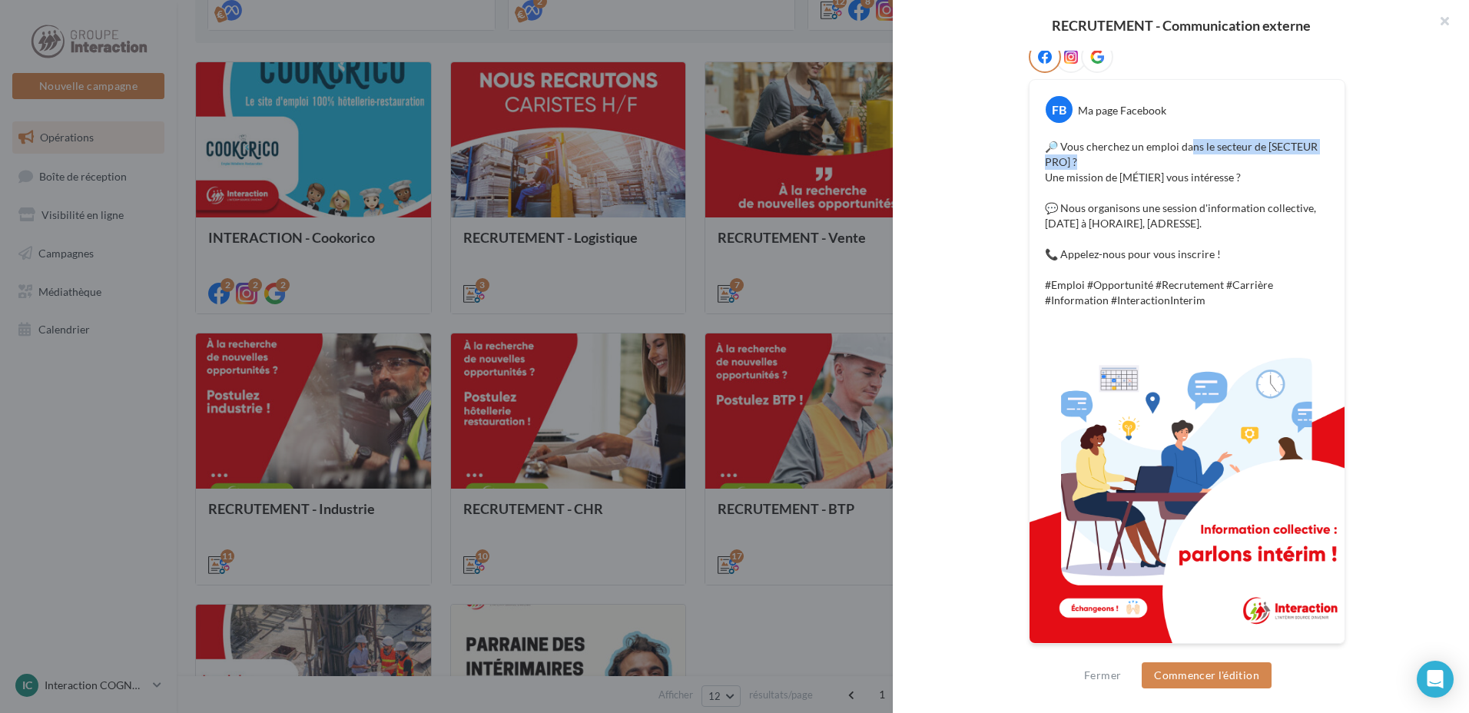
drag, startPoint x: 1190, startPoint y: 150, endPoint x: 1303, endPoint y: 160, distance: 112.6
click at [1303, 160] on p "🔎 Vous cherchez un emploi dans le secteur de [SECTEUR PRO] ? Une mission de [MÉ…" at bounding box center [1187, 223] width 284 height 169
click at [1157, 194] on p "🔎 Vous cherchez un emploi dans le secteur de [SECTEUR PRO] ? Une mission de [MÉ…" at bounding box center [1187, 223] width 284 height 169
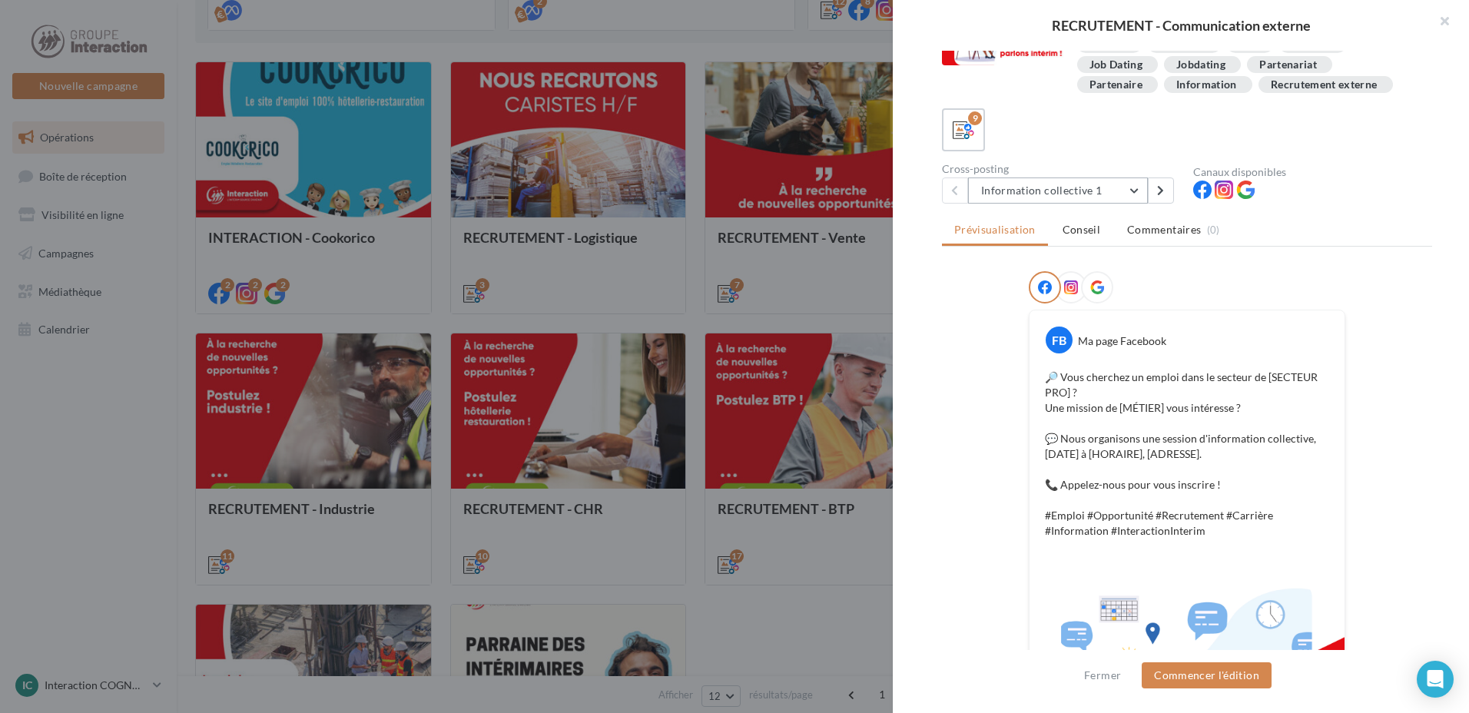
click at [1104, 193] on button "Information collective 1" at bounding box center [1058, 191] width 180 height 26
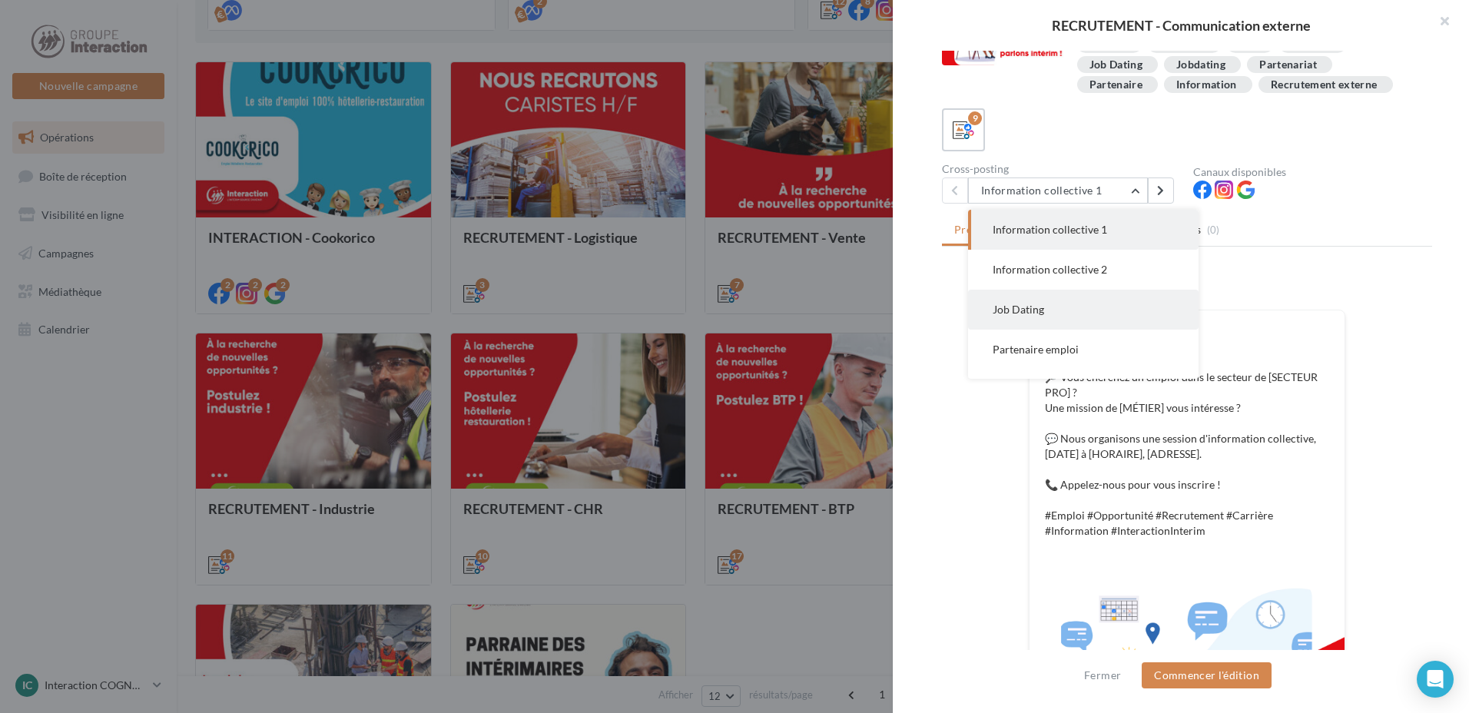
click at [1081, 318] on button "Job Dating" at bounding box center [1083, 310] width 231 height 40
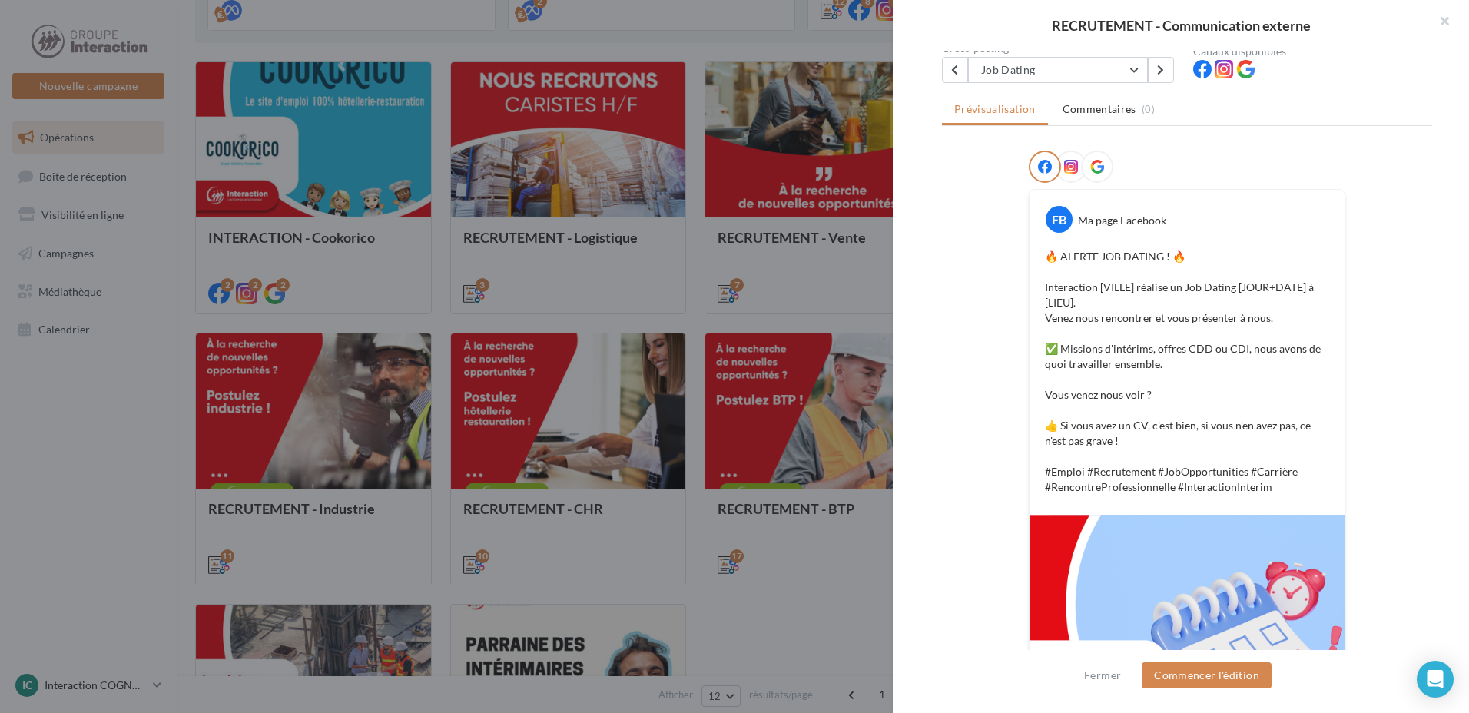
scroll to position [109, 0]
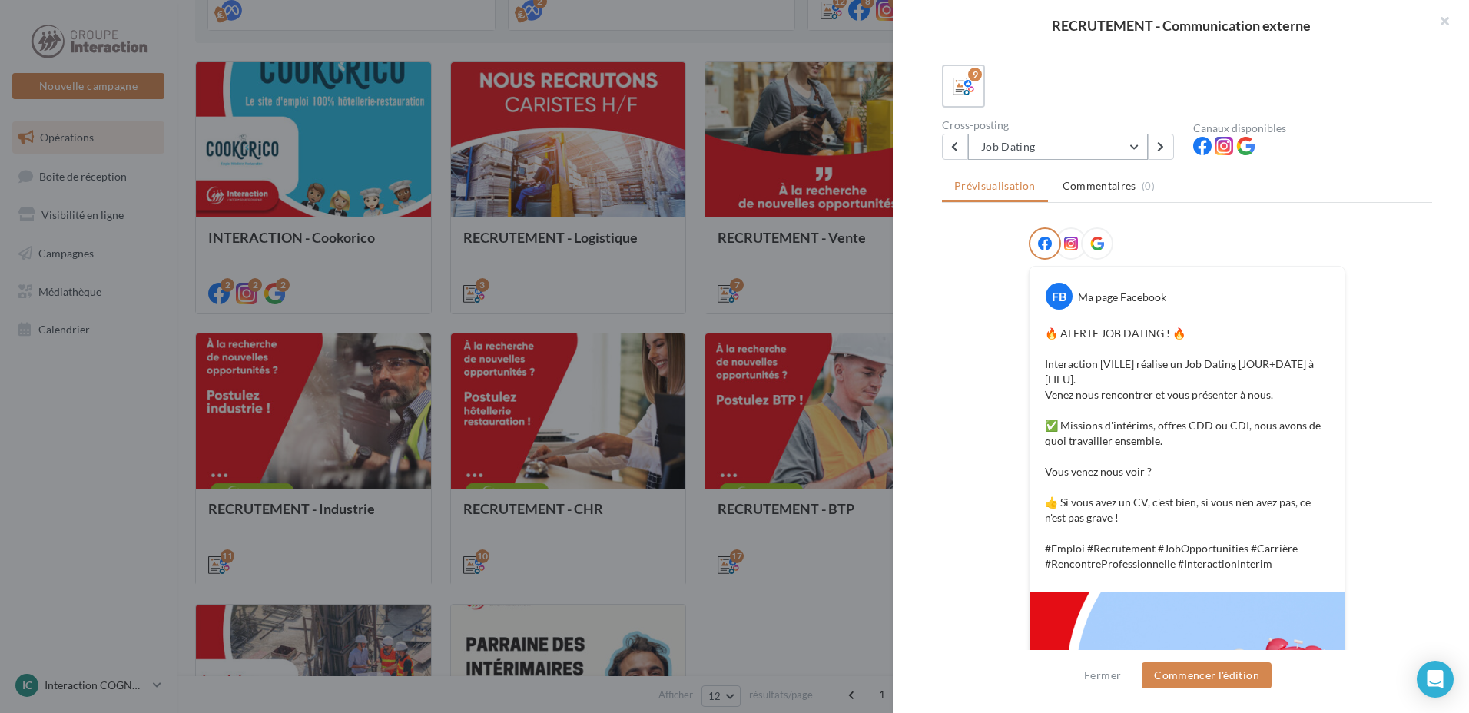
click at [1107, 138] on button "Job Dating" at bounding box center [1058, 147] width 180 height 26
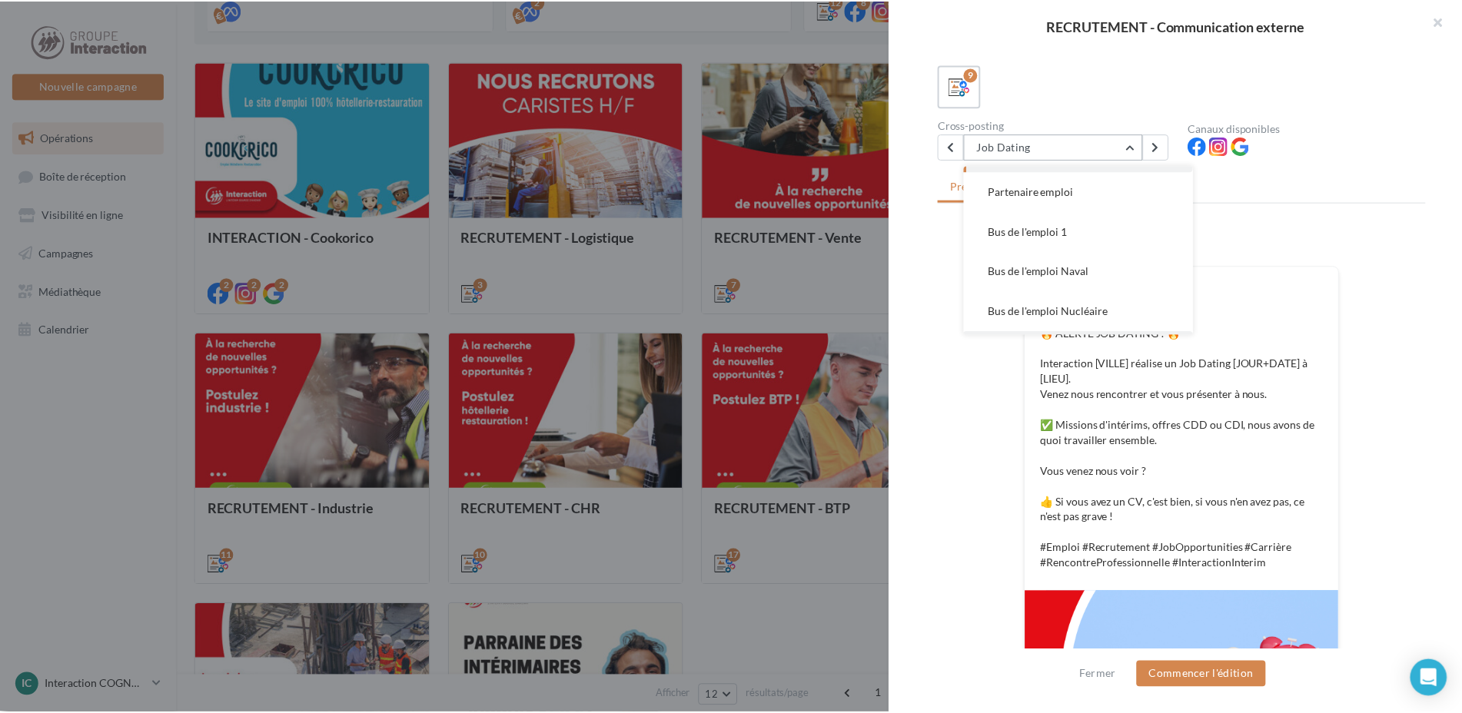
scroll to position [37, 0]
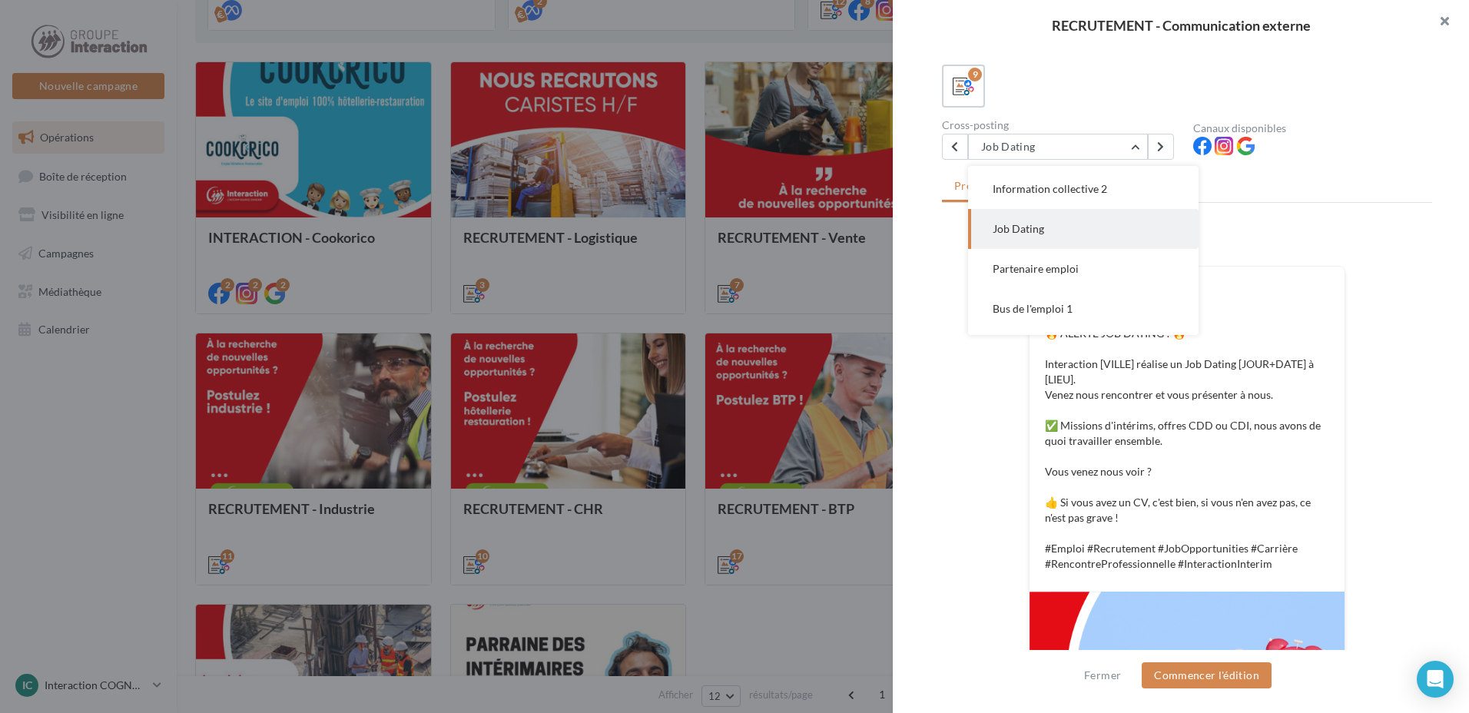
click at [1448, 18] on button "button" at bounding box center [1438, 23] width 61 height 46
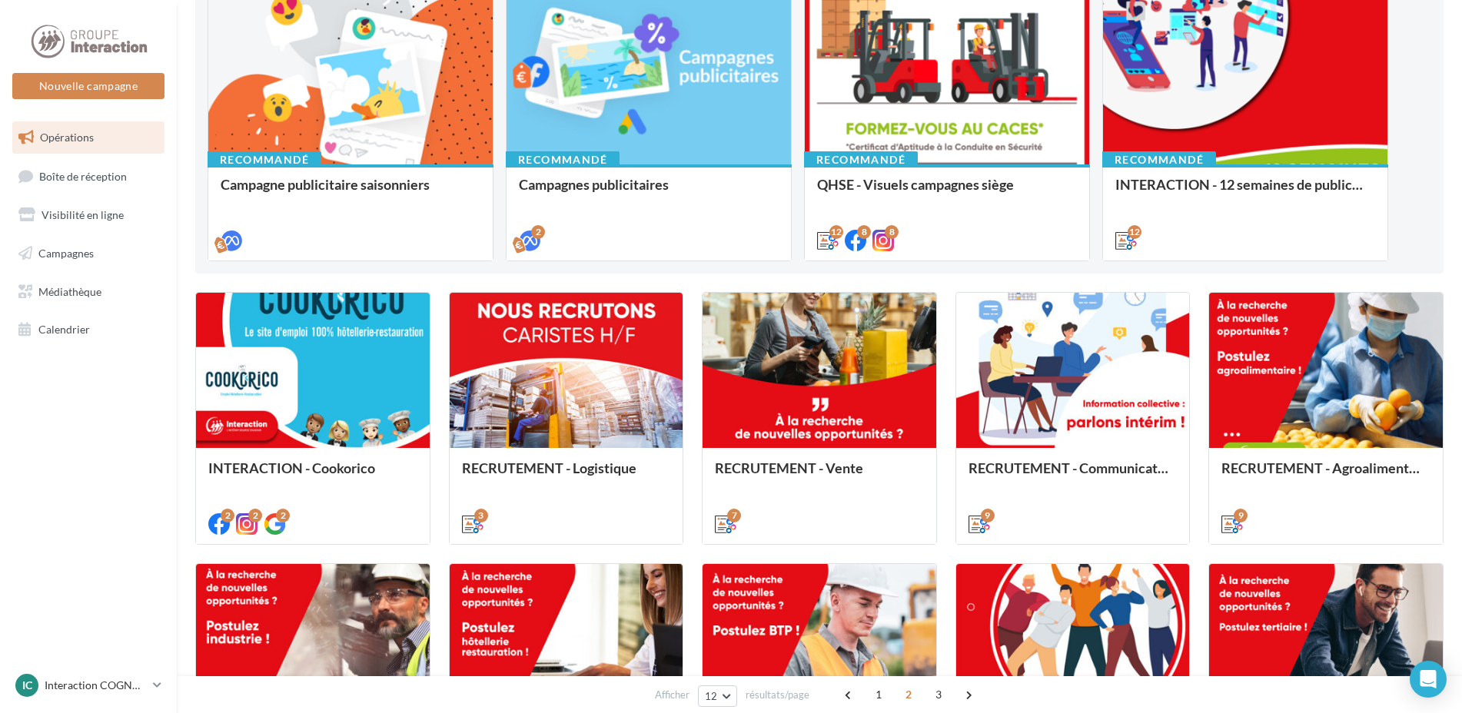
scroll to position [0, 0]
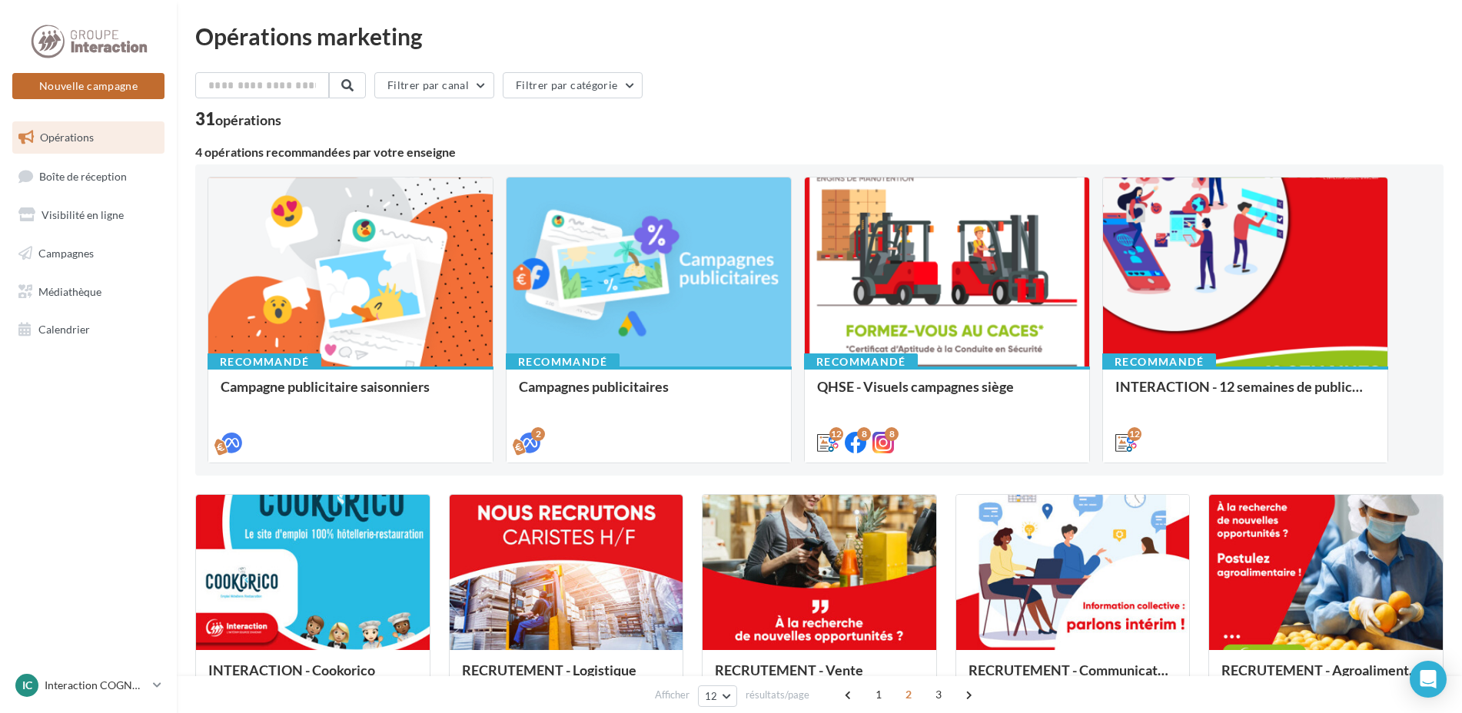
click at [71, 82] on button "Nouvelle campagne" at bounding box center [88, 86] width 152 height 26
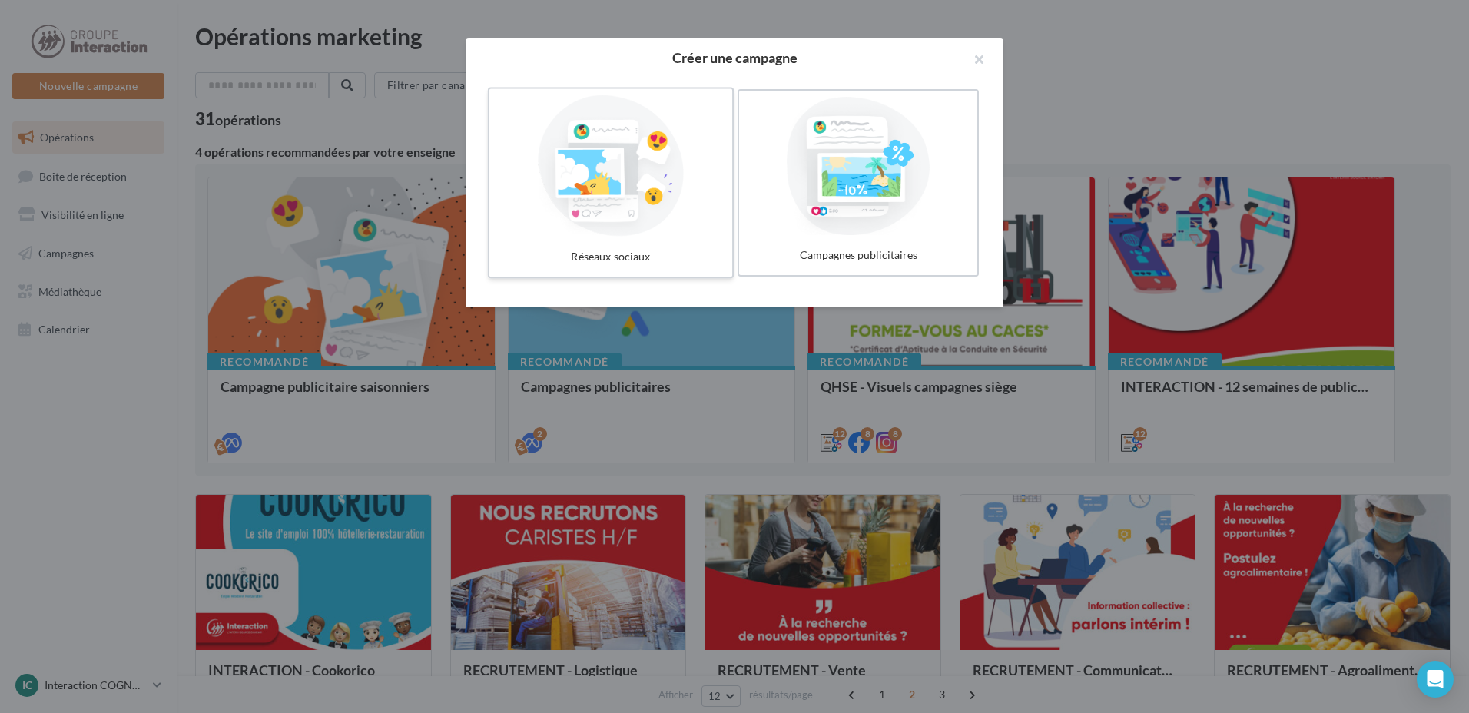
click at [575, 211] on div at bounding box center [611, 165] width 231 height 141
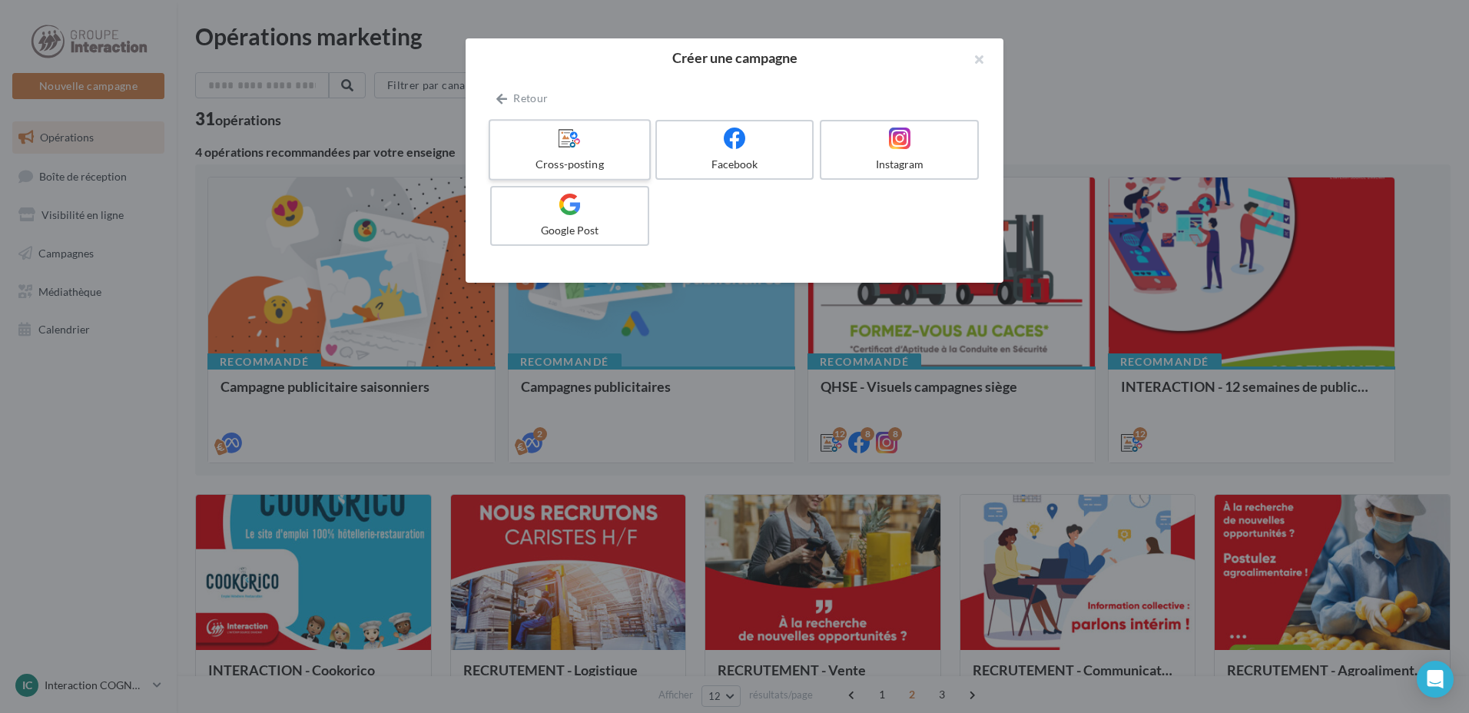
click at [561, 146] on icon at bounding box center [570, 138] width 22 height 22
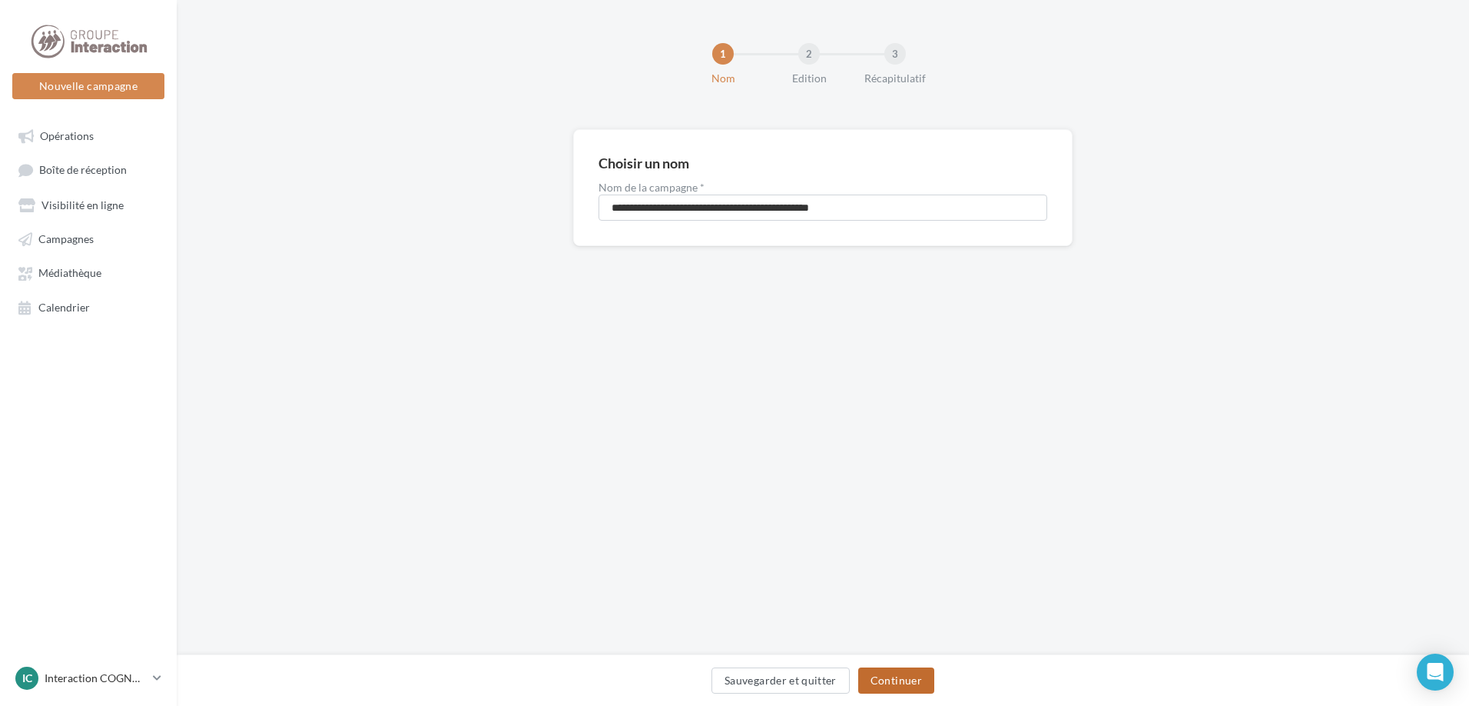
click at [894, 680] on button "Continuer" at bounding box center [896, 680] width 76 height 26
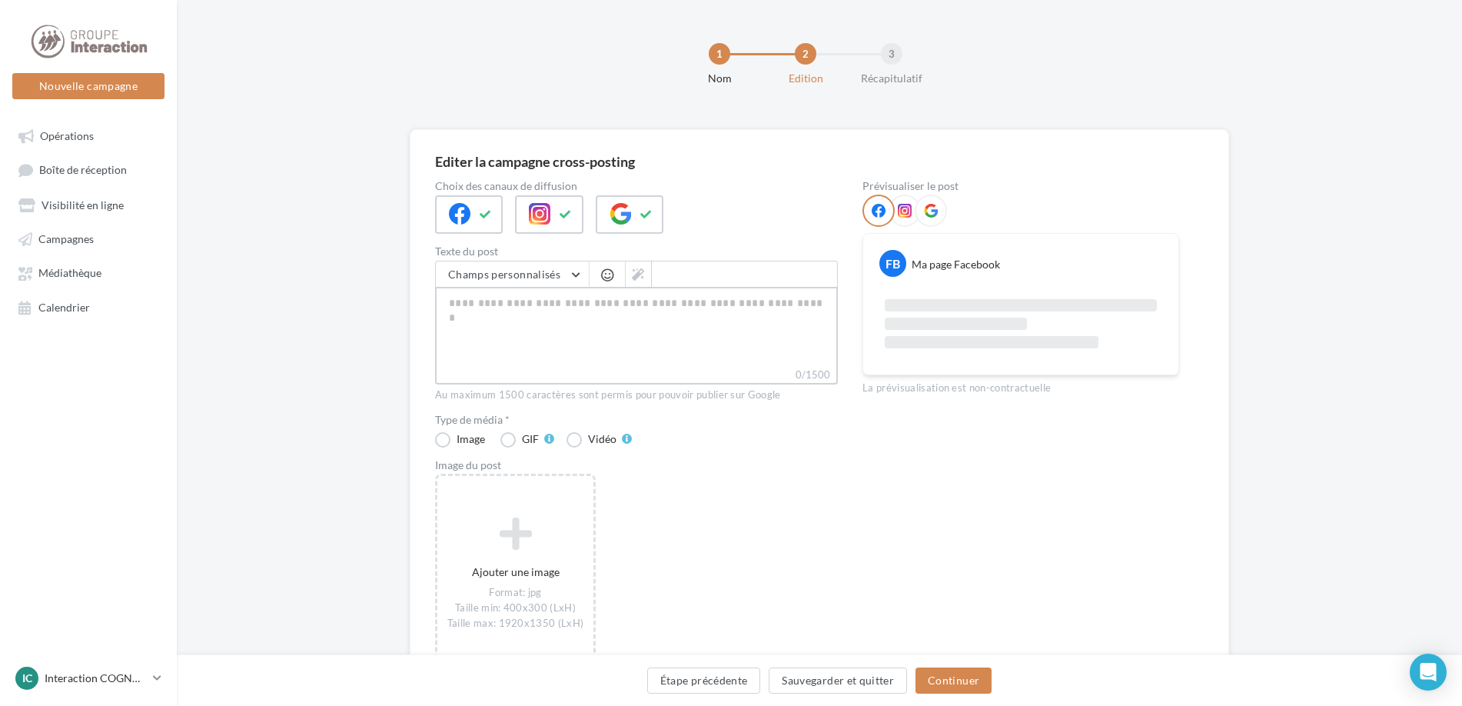
click at [480, 318] on textarea "0/1500" at bounding box center [636, 327] width 403 height 80
paste textarea "**********"
type textarea "**********"
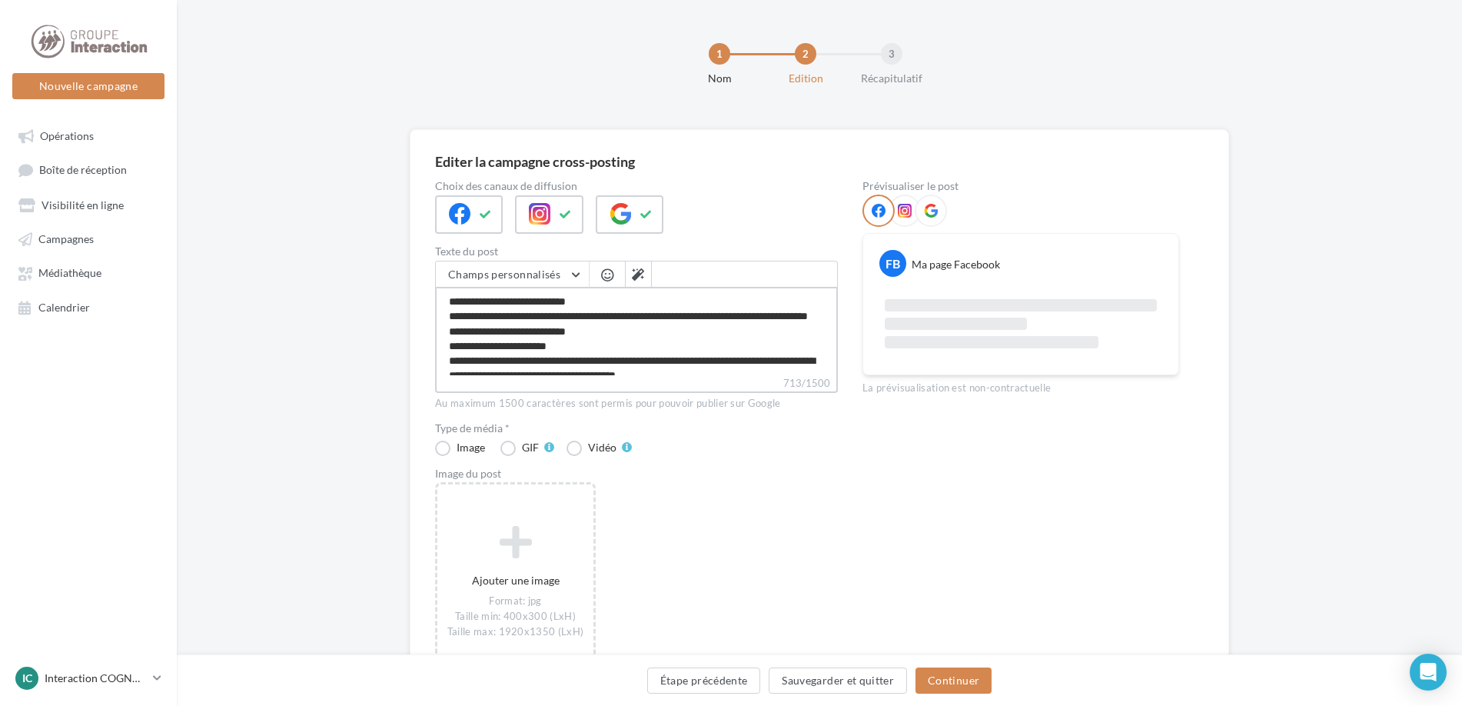
scroll to position [126, 0]
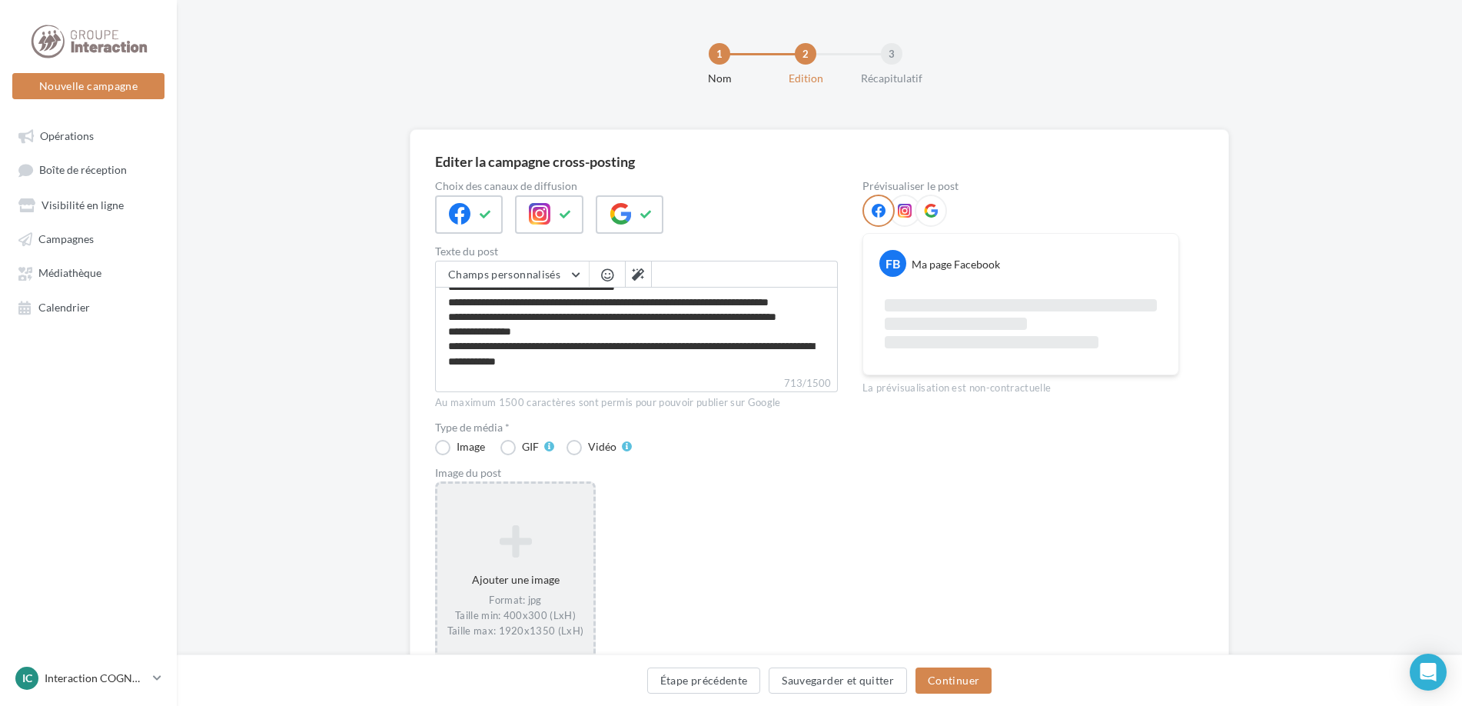
click at [529, 566] on div "Ajouter une image Format: jpg Taille min: 400x300 (LxH) Taille max: 1920x1350 (…" at bounding box center [515, 580] width 156 height 129
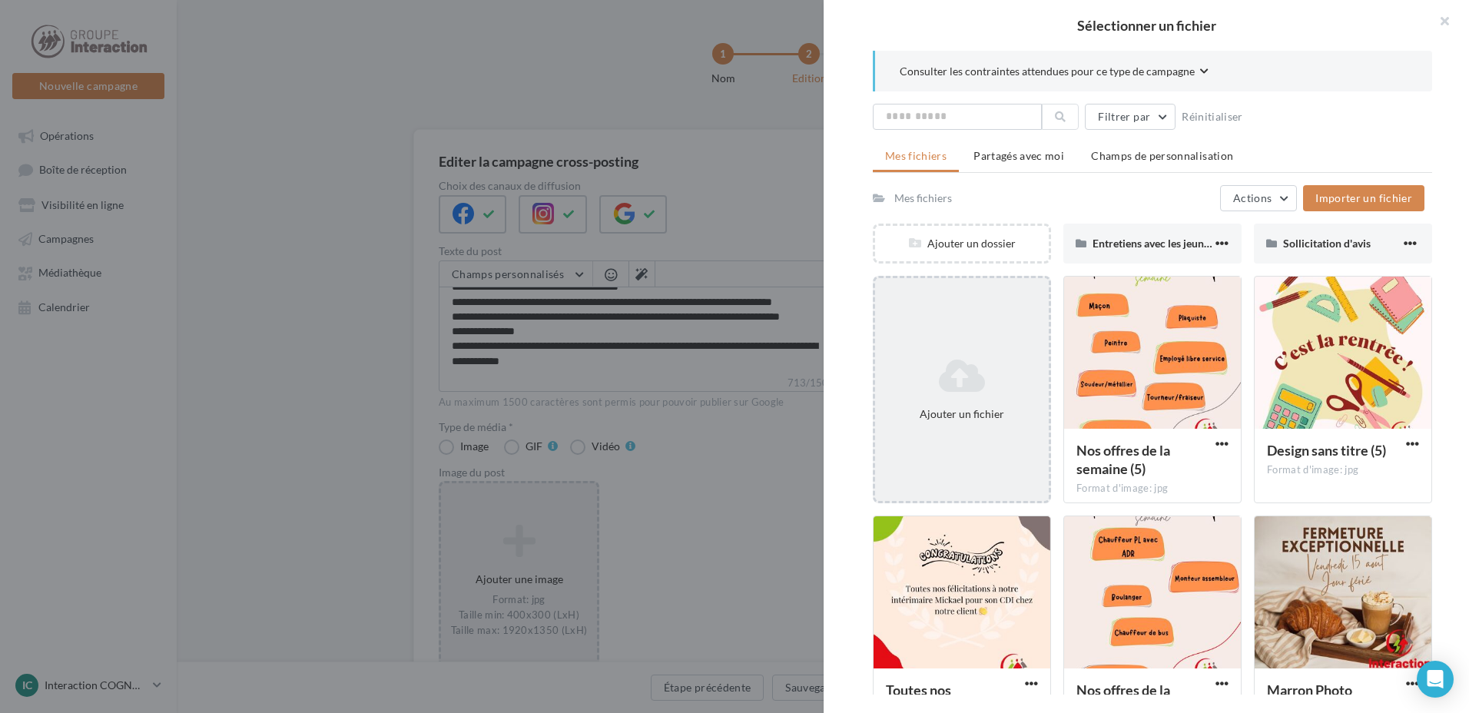
click at [955, 360] on icon at bounding box center [962, 375] width 161 height 37
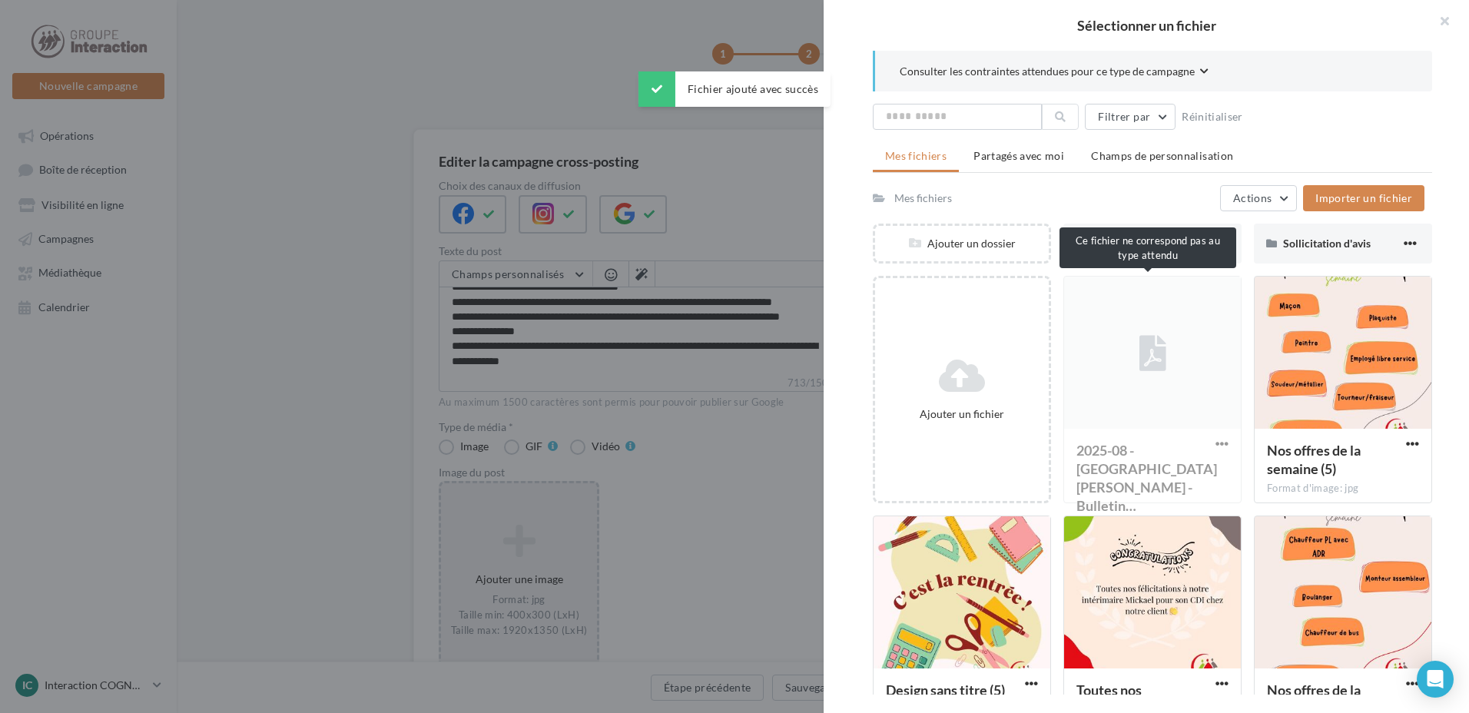
click at [1211, 440] on div "2025-08 - Margaux PERREY - Bulletin… Format du document: pdf" at bounding box center [1153, 389] width 178 height 227
click at [1217, 442] on div "2025-08 - Margaux PERREY - Bulletin… Format du document: pdf" at bounding box center [1153, 389] width 178 height 227
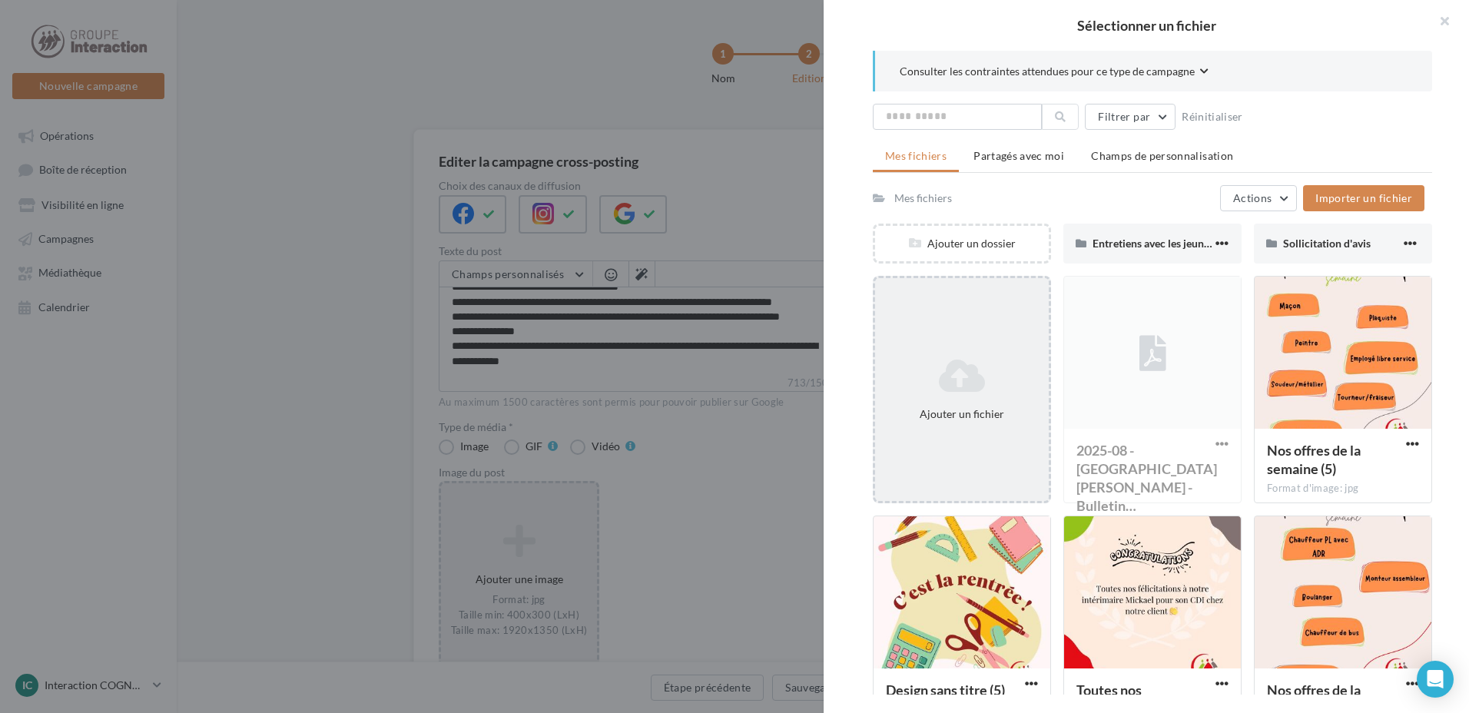
click at [907, 427] on div "Ajouter un fichier" at bounding box center [962, 389] width 174 height 77
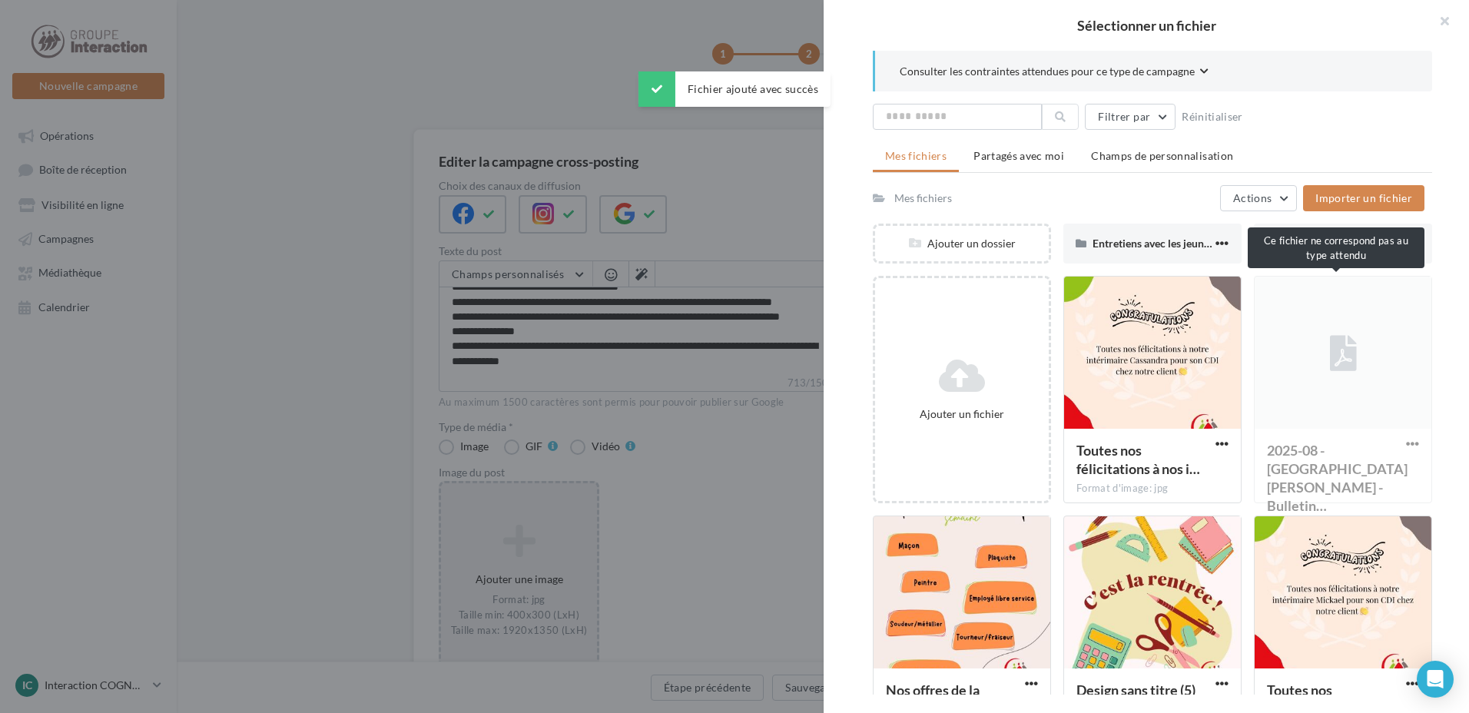
click at [1409, 442] on div "2025-08 - Margaux PERREY - Bulletin… Format du document: pdf" at bounding box center [1343, 389] width 178 height 227
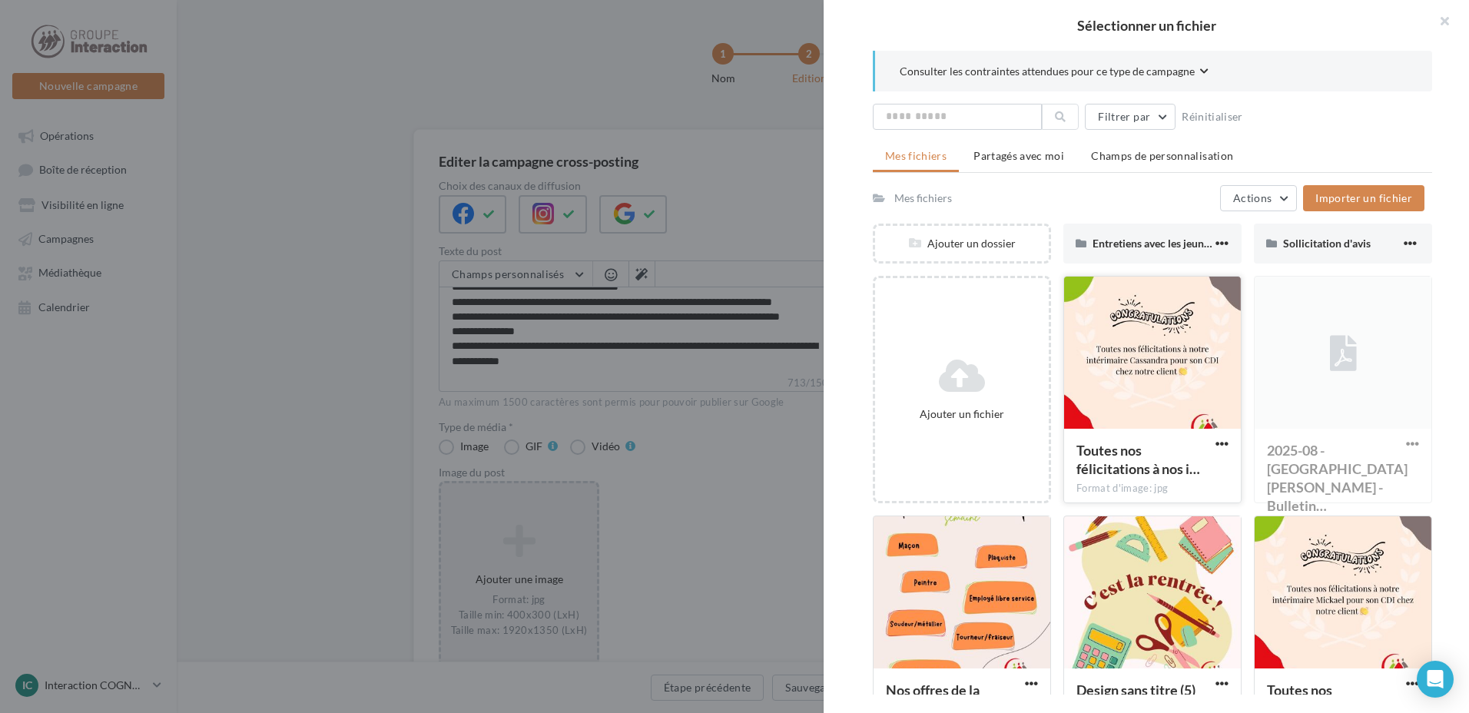
click at [1167, 380] on div at bounding box center [1152, 354] width 177 height 154
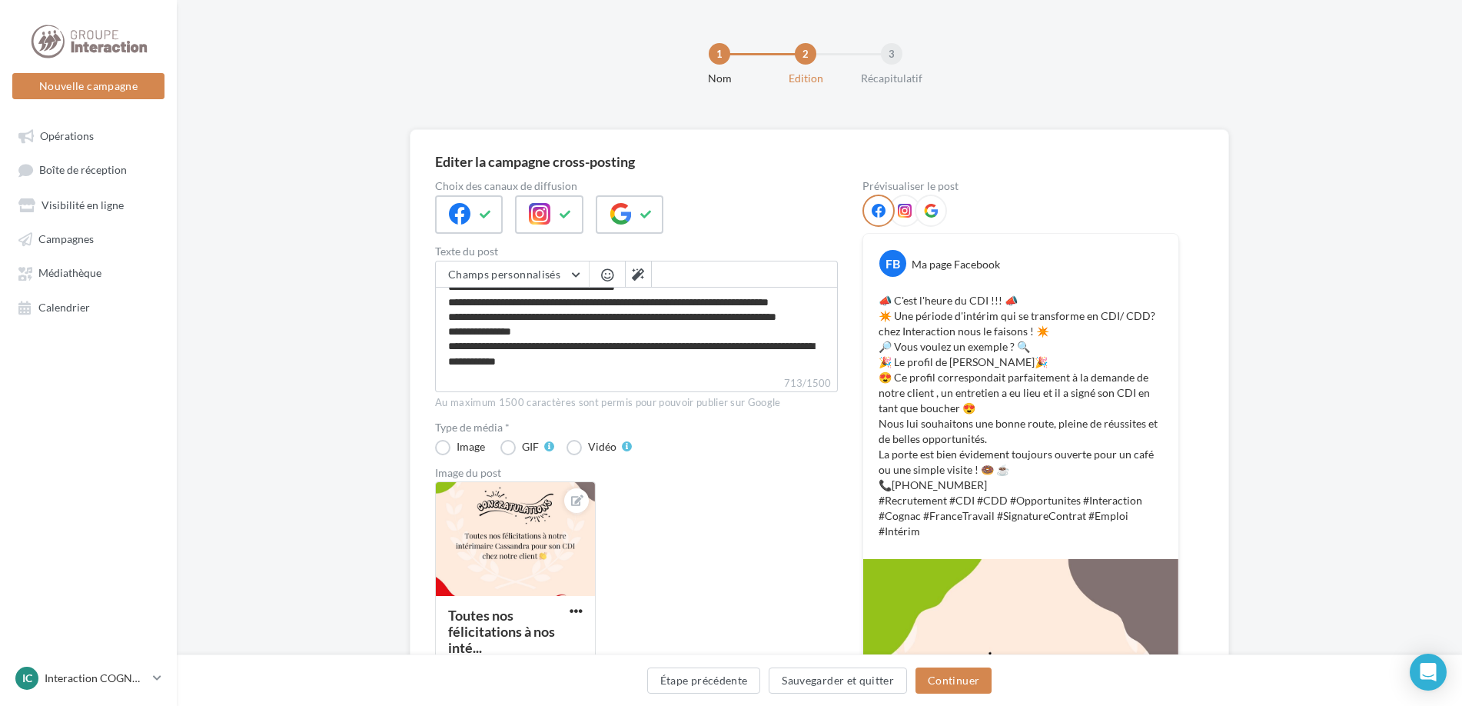
scroll to position [0, 0]
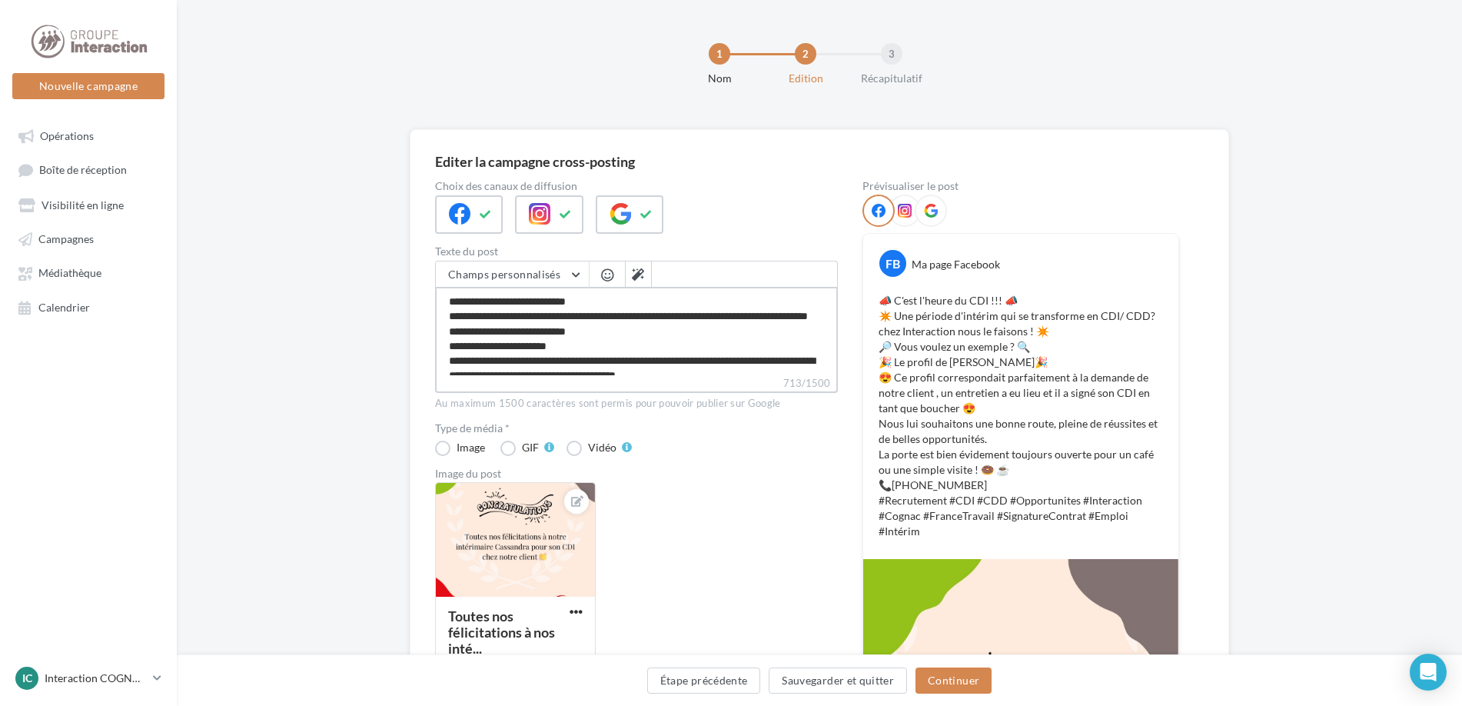
click at [639, 306] on textarea "**********" at bounding box center [636, 331] width 403 height 88
type textarea "**********"
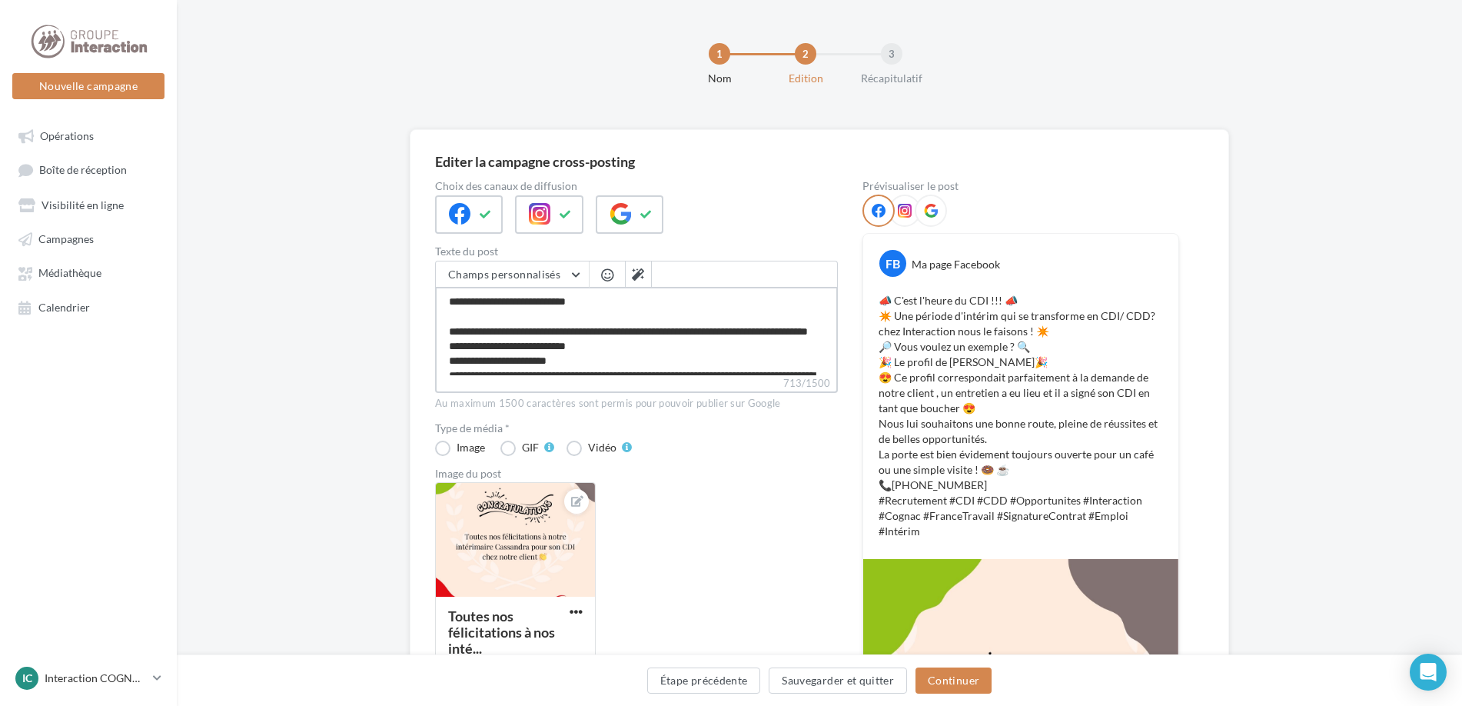
type textarea "**********"
click at [595, 345] on textarea "**********" at bounding box center [636, 331] width 403 height 88
type textarea "**********"
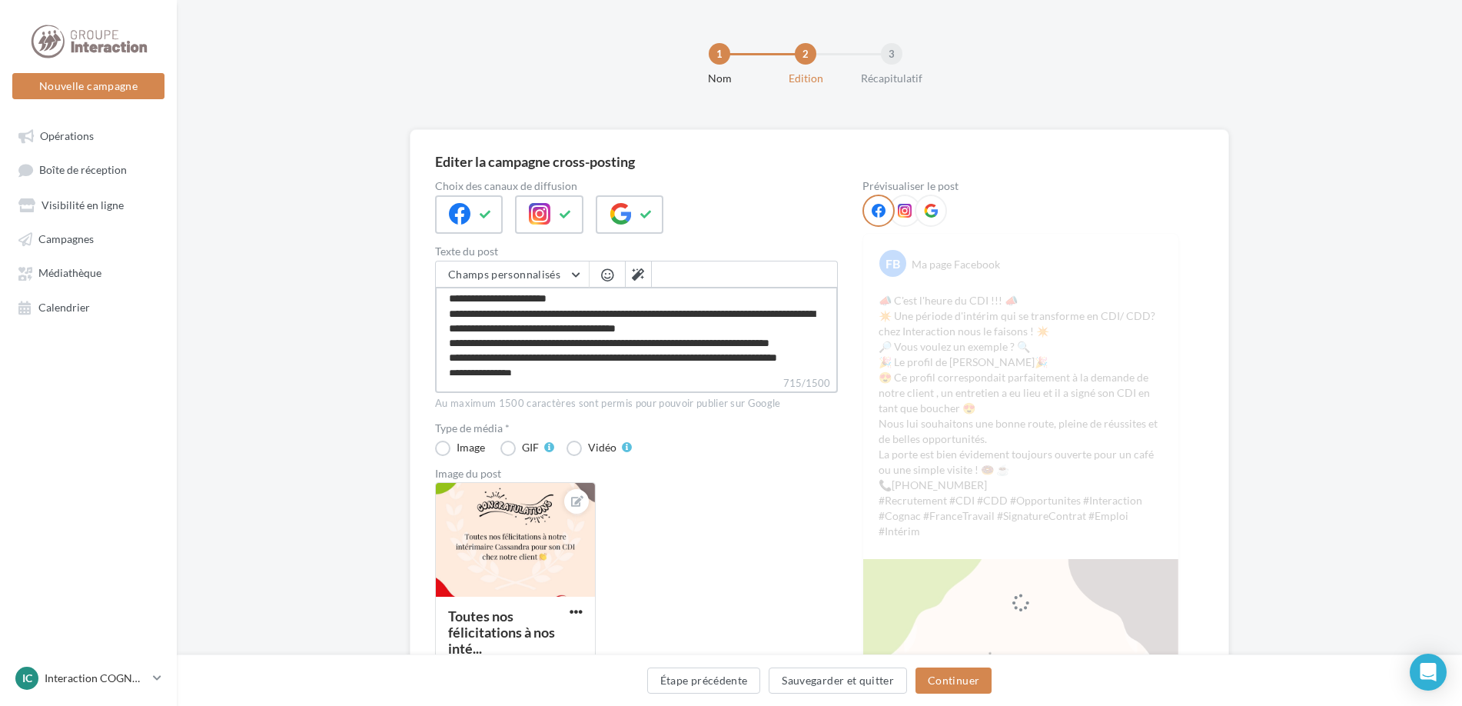
click at [608, 300] on textarea "**********" at bounding box center [636, 331] width 403 height 88
type textarea "**********"
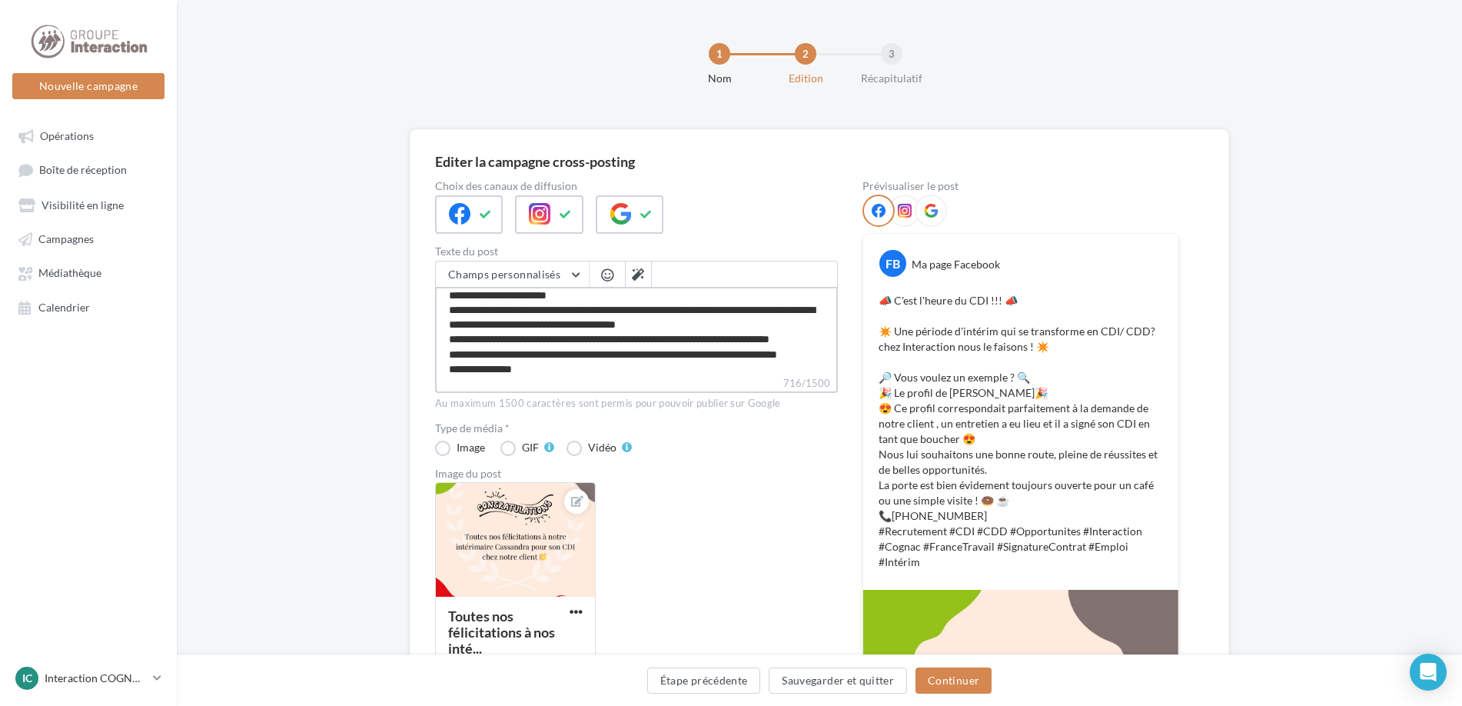
click at [599, 313] on textarea "**********" at bounding box center [636, 331] width 403 height 88
type textarea "**********"
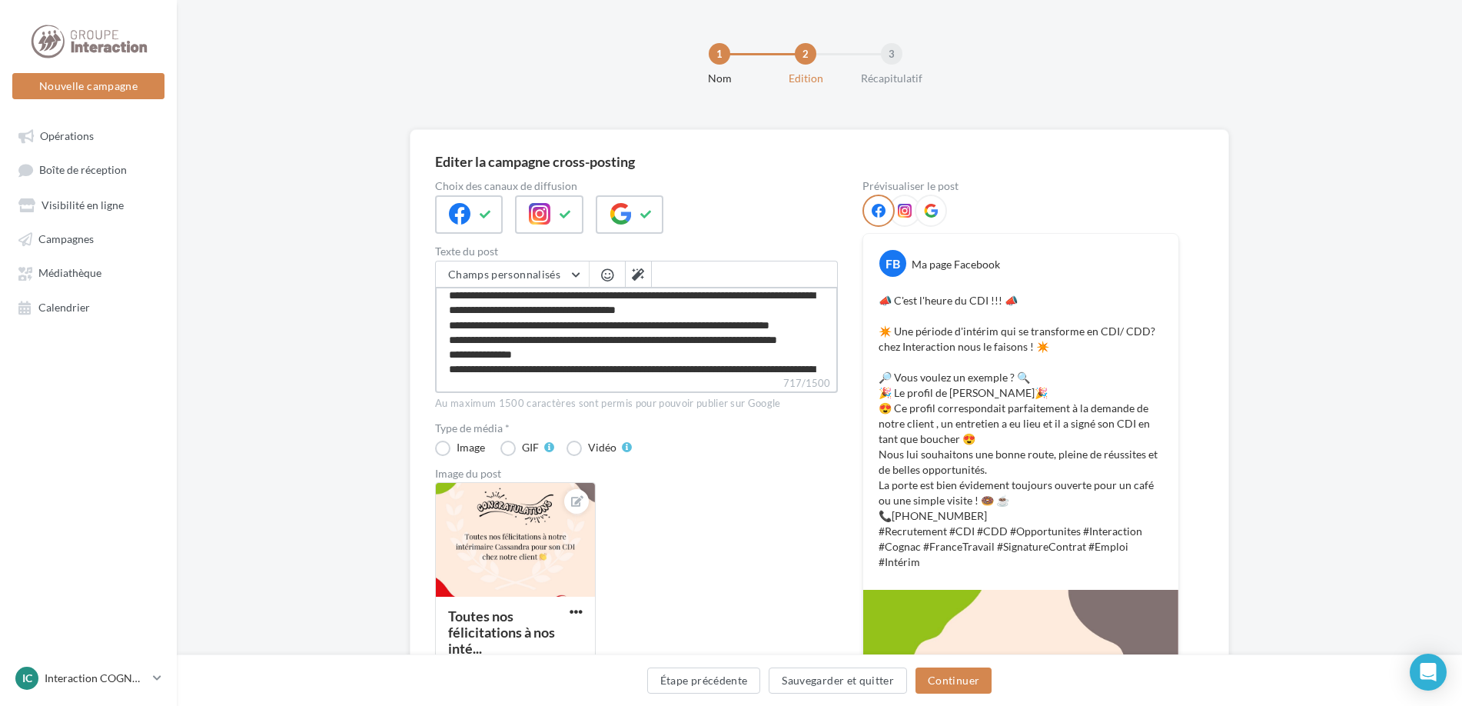
scroll to position [48, 0]
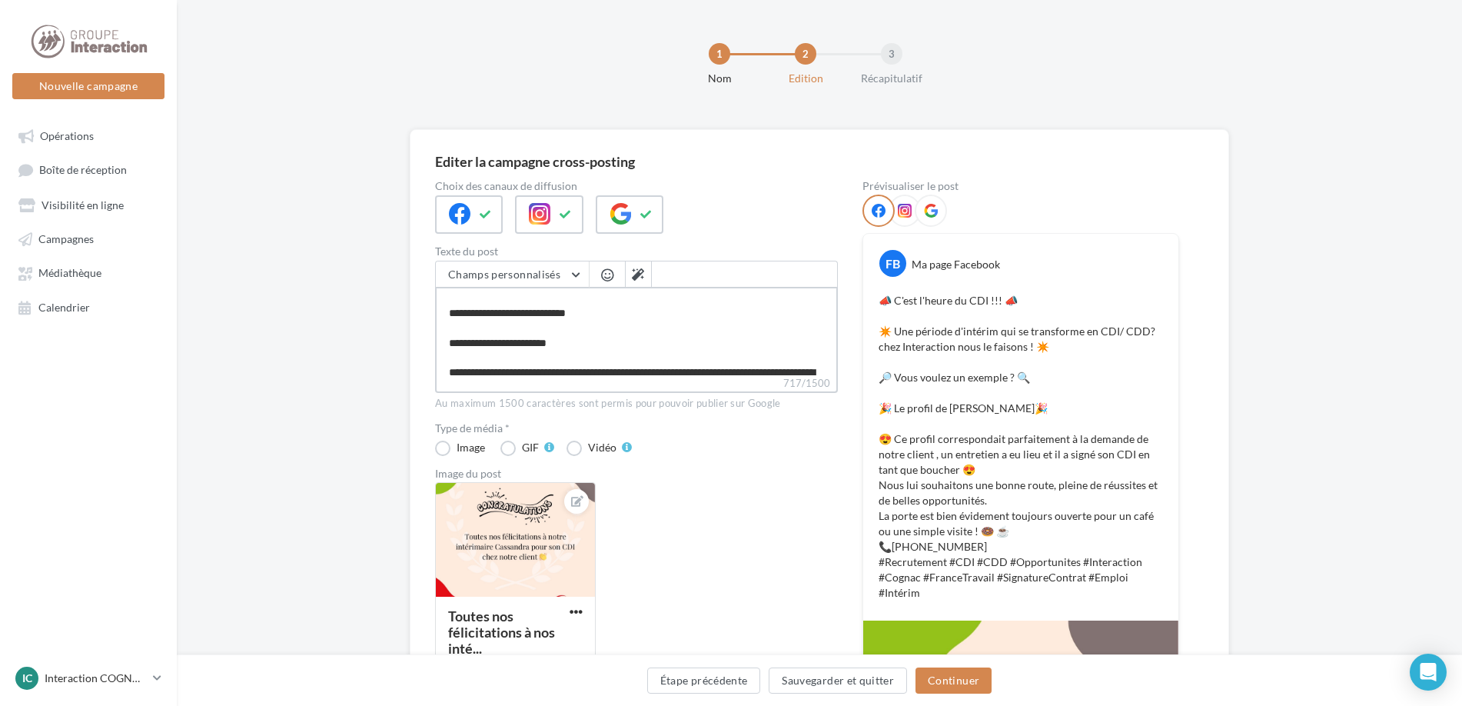
drag, startPoint x: 556, startPoint y: 357, endPoint x: 523, endPoint y: 359, distance: 32.3
click at [523, 359] on textarea "**********" at bounding box center [636, 331] width 403 height 88
type textarea "**********"
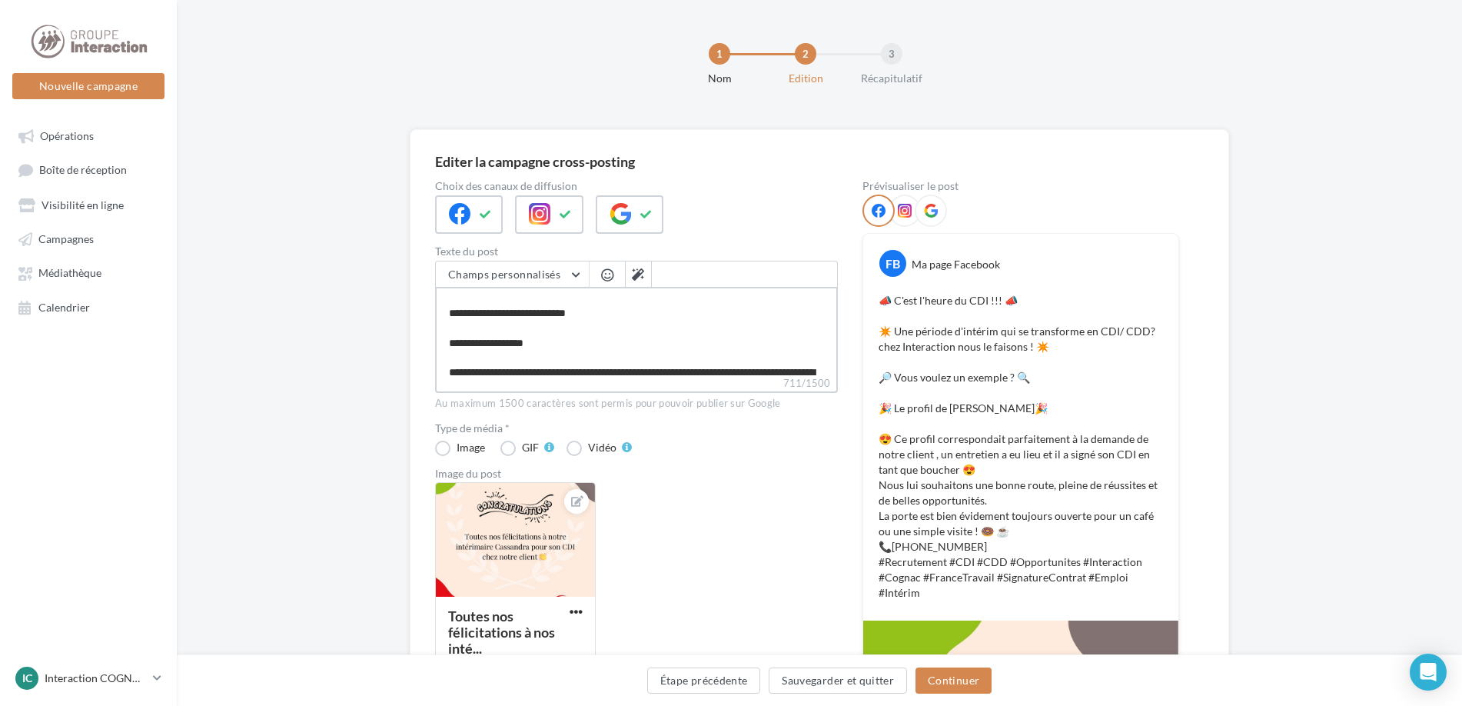
type textarea "**********"
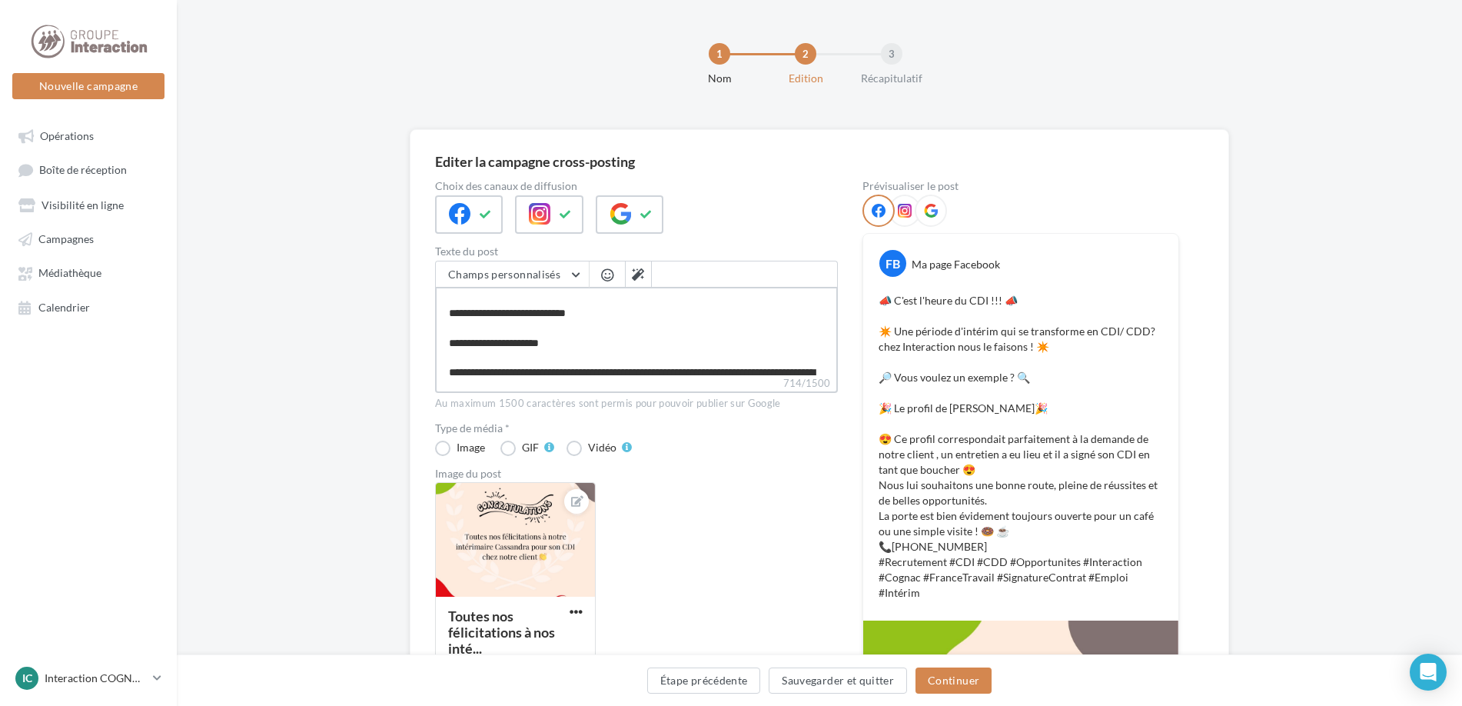
type textarea "**********"
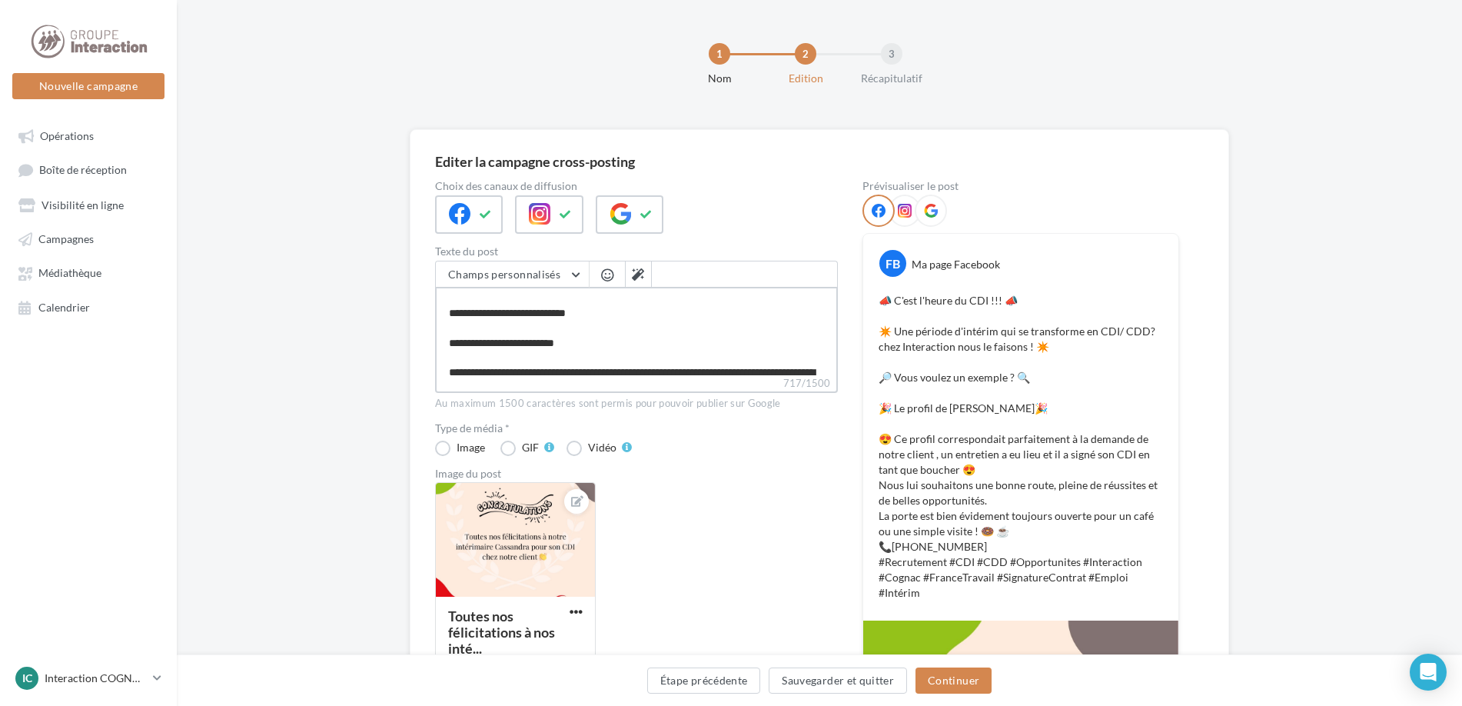
type textarea "**********"
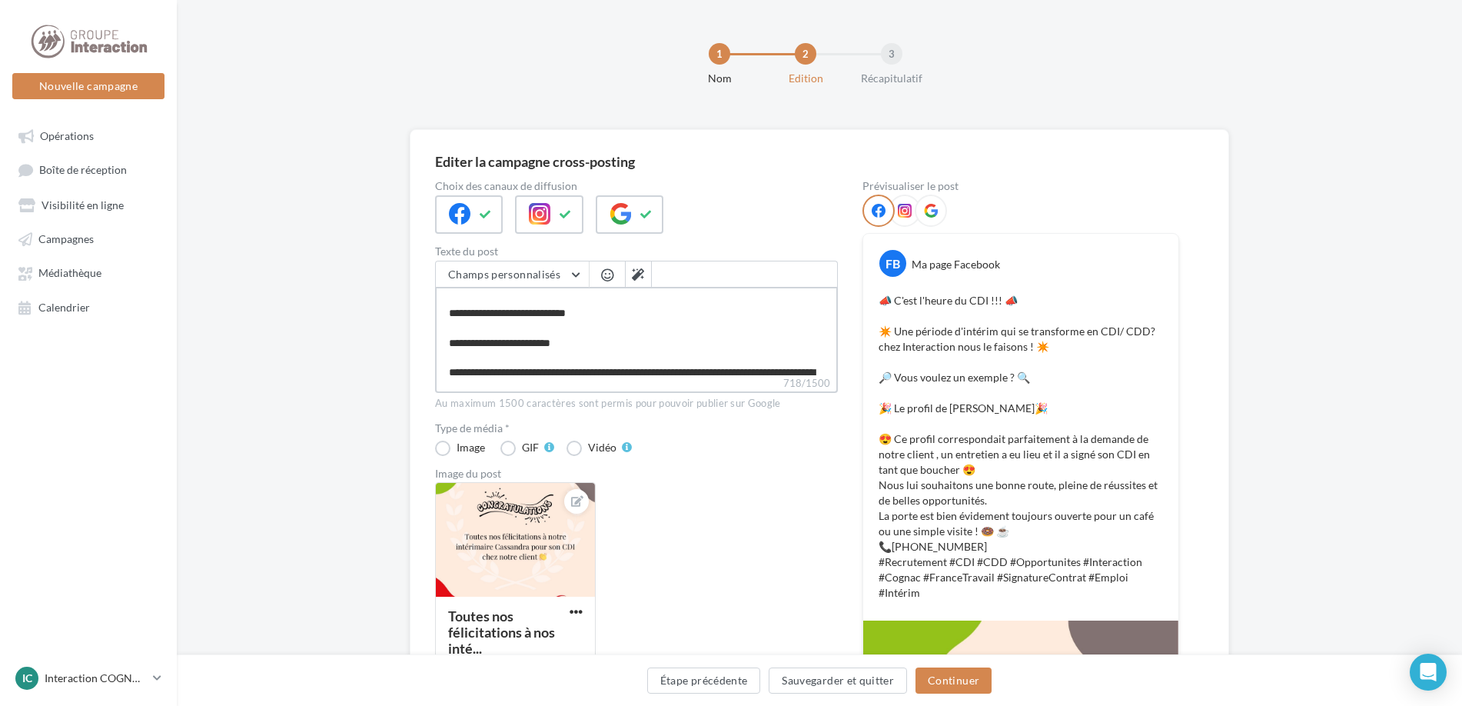
type textarea "**********"
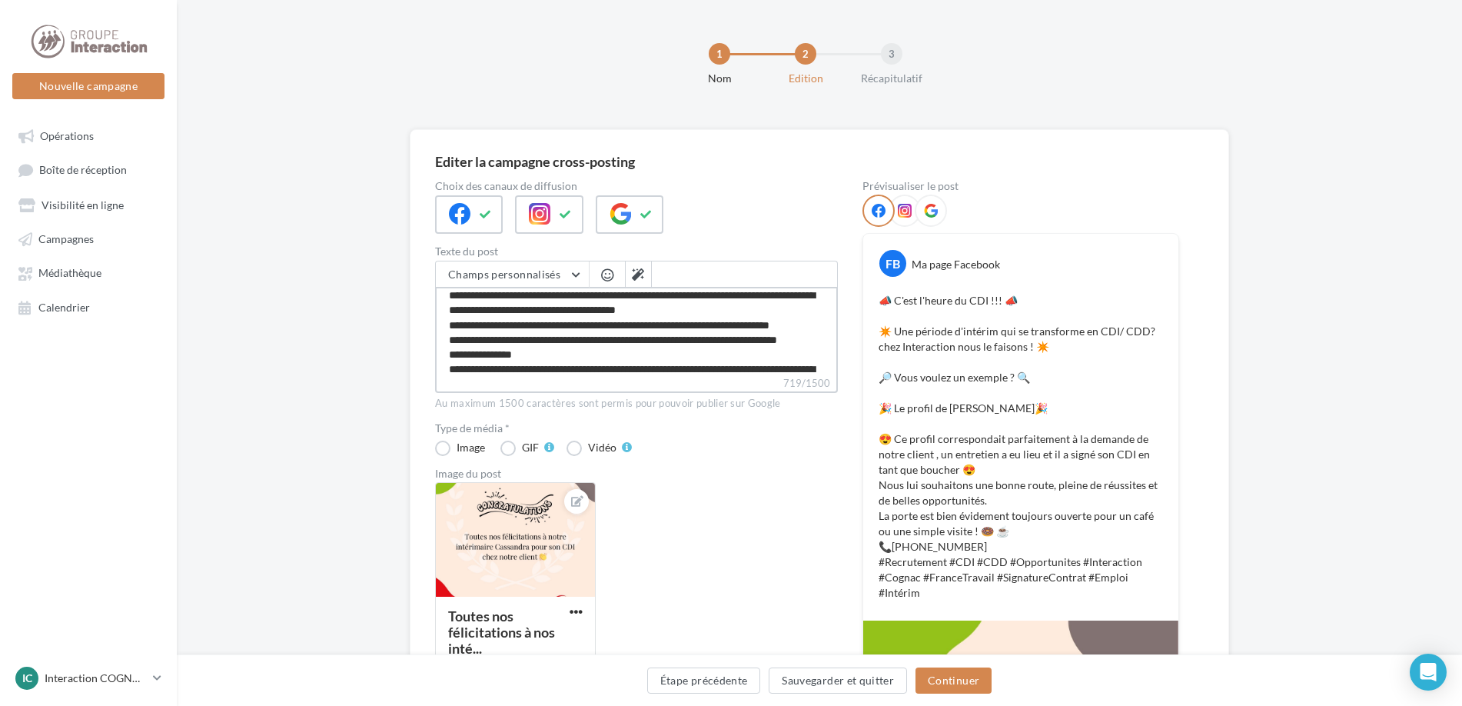
drag, startPoint x: 720, startPoint y: 325, endPoint x: 686, endPoint y: 326, distance: 34.6
click at [686, 326] on textarea "**********" at bounding box center [636, 331] width 403 height 88
type textarea "**********"
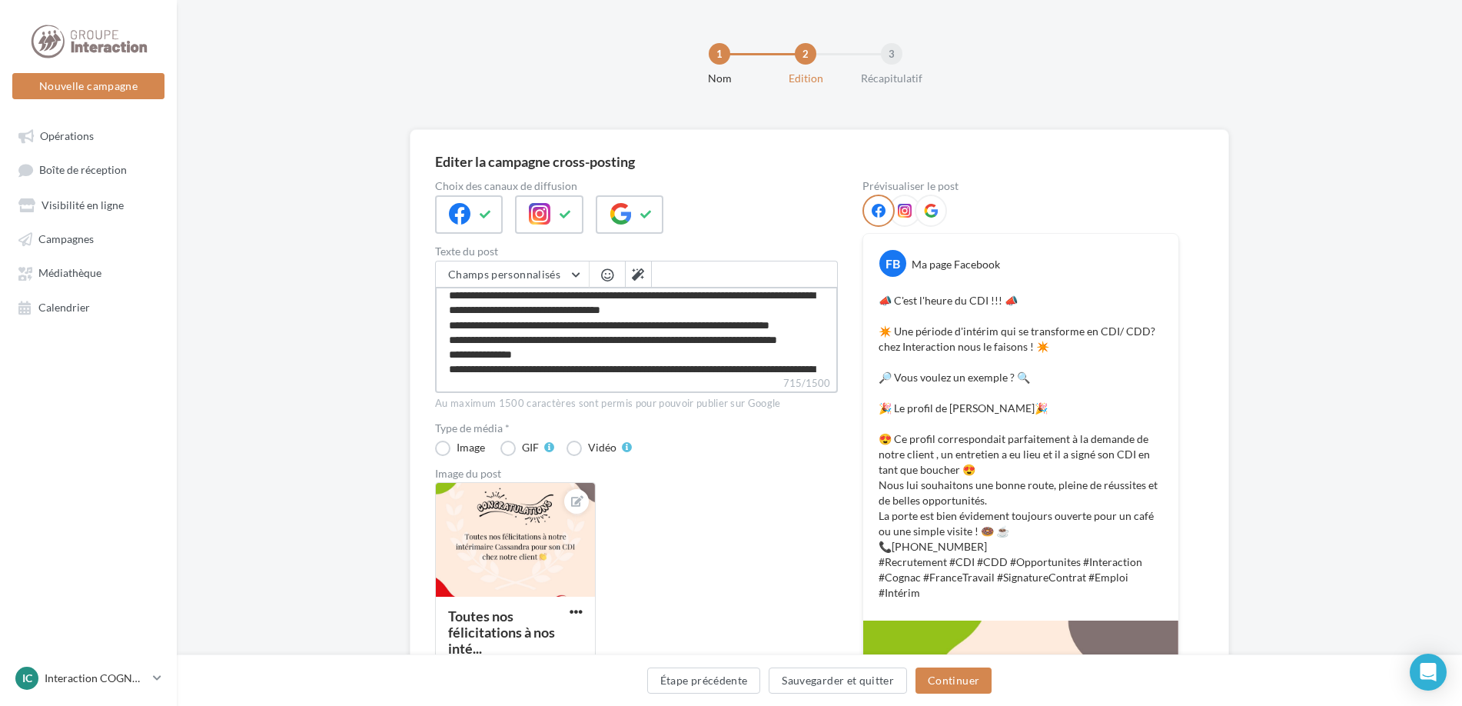
type textarea "**********"
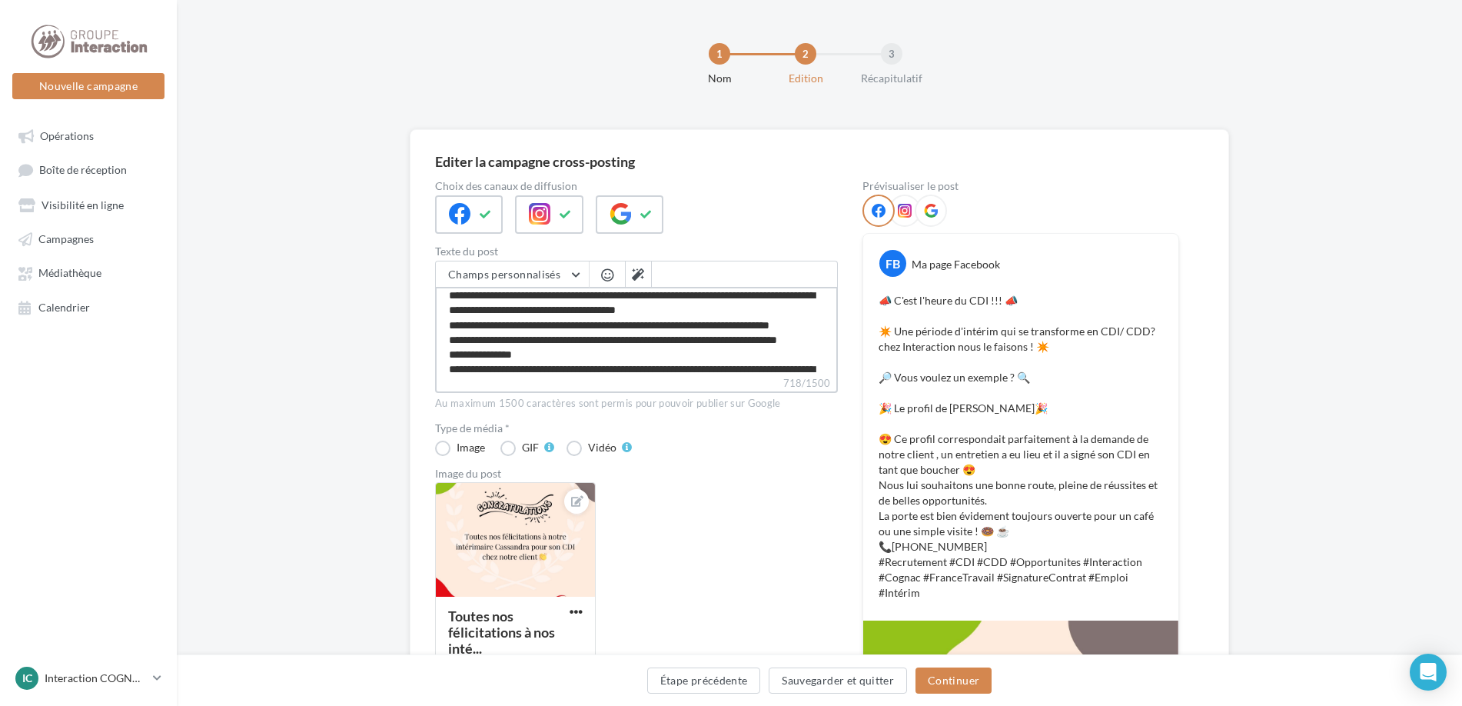
type textarea "**********"
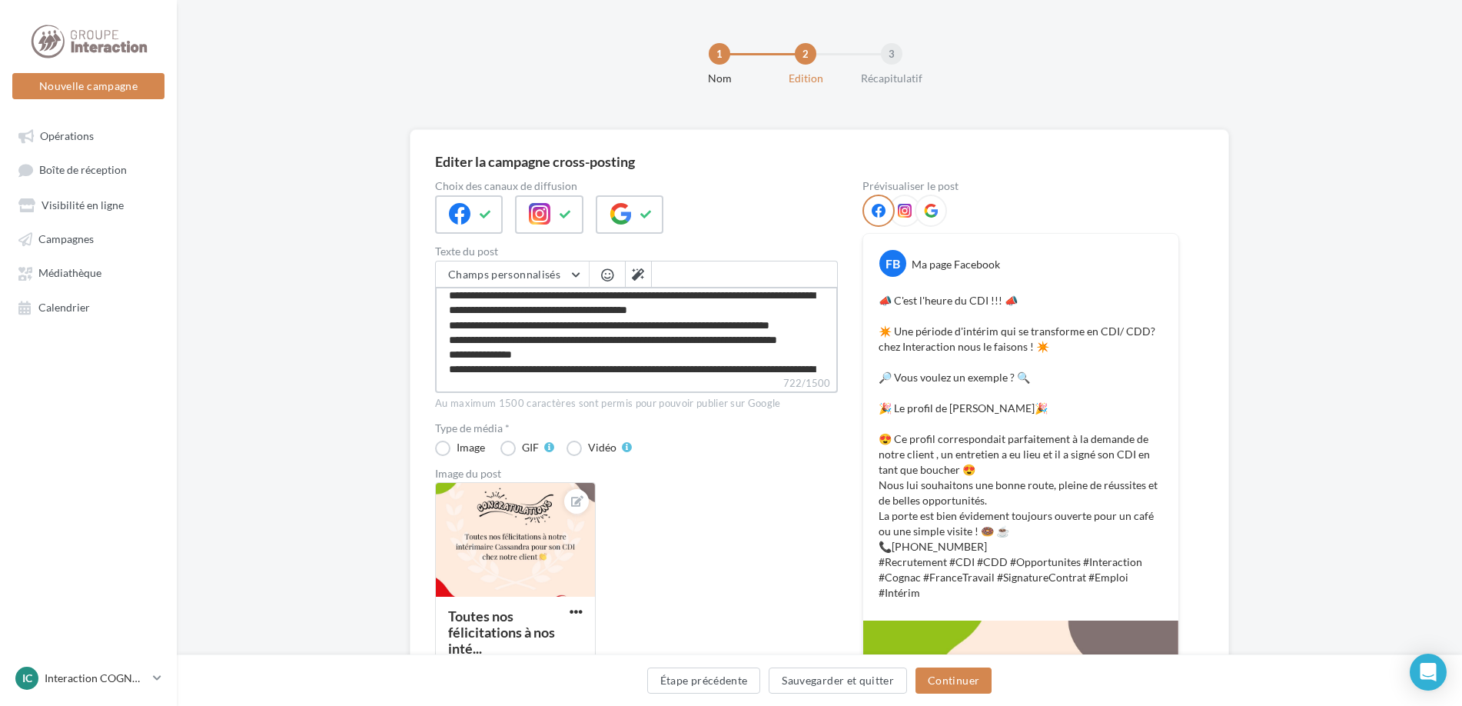
type textarea "**********"
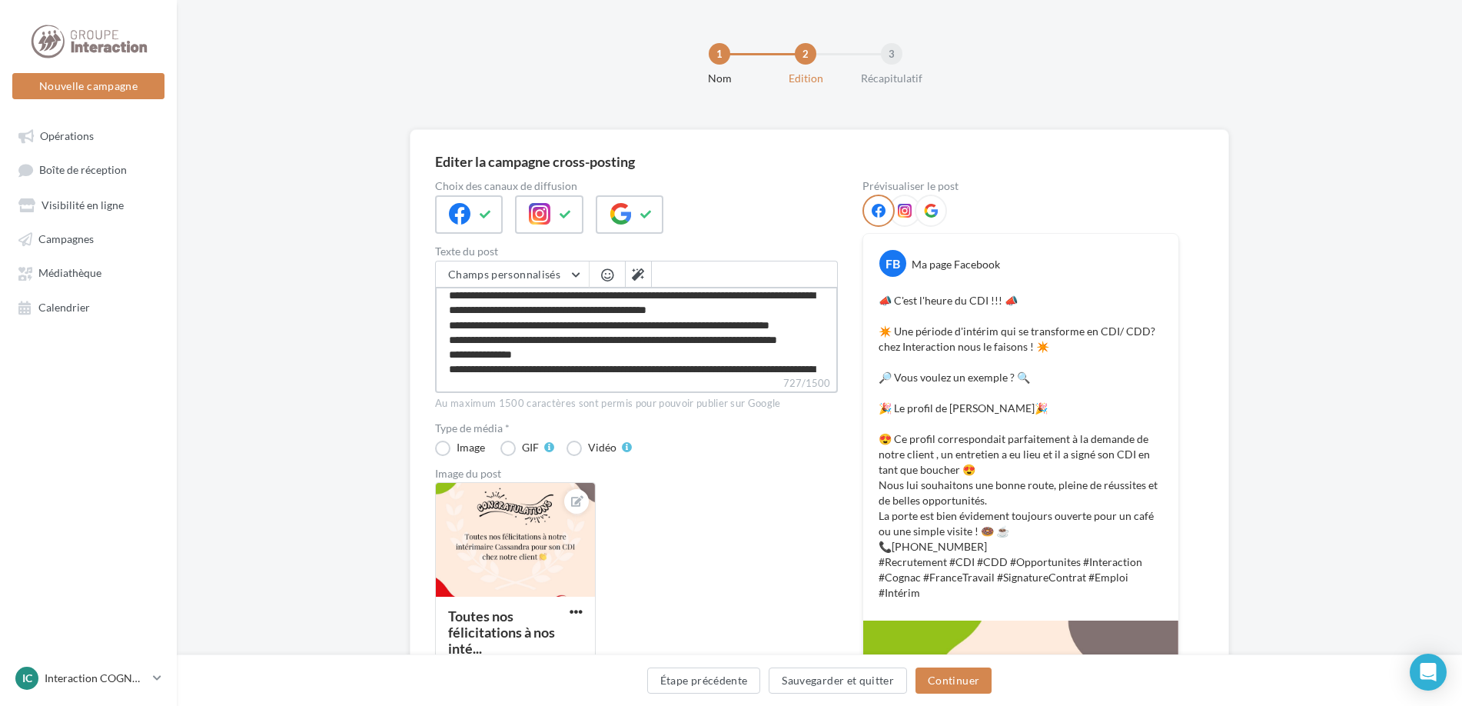
type textarea "**********"
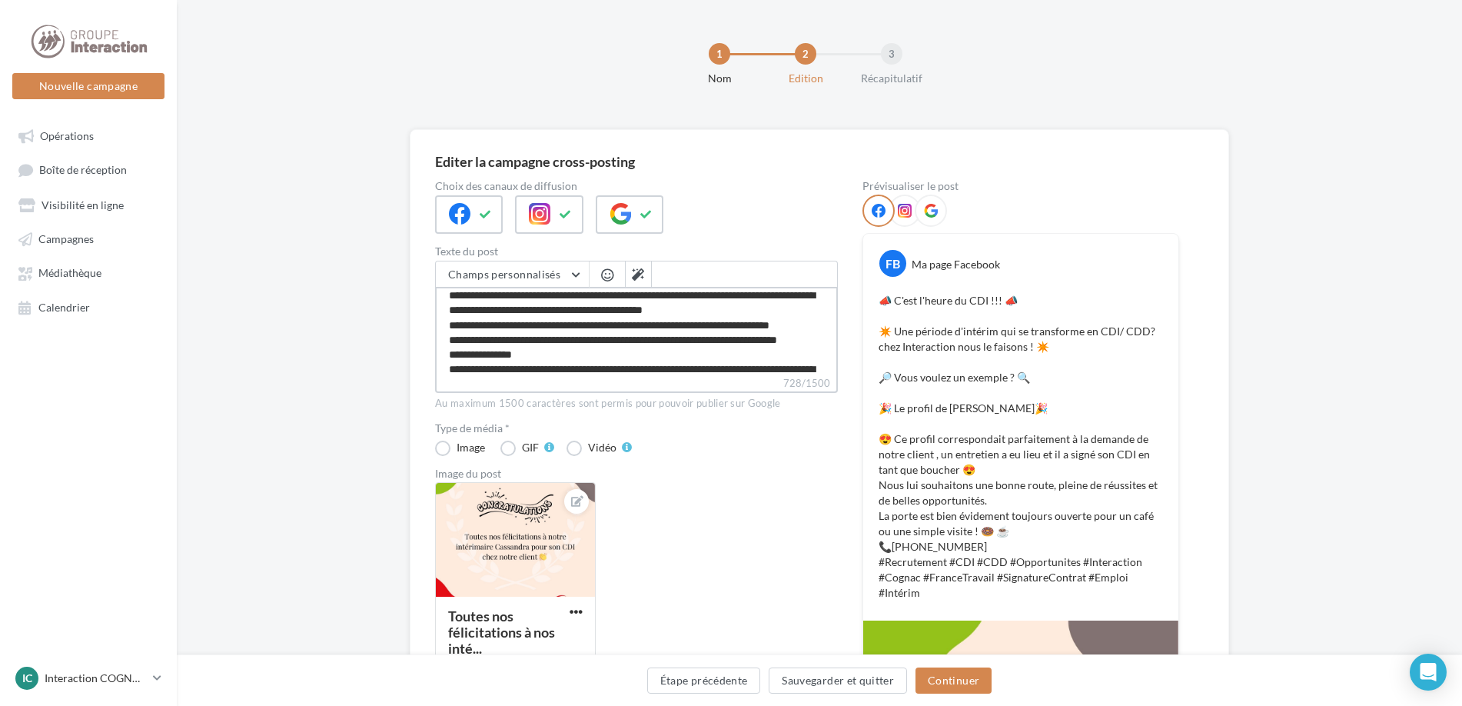
type textarea "**********"
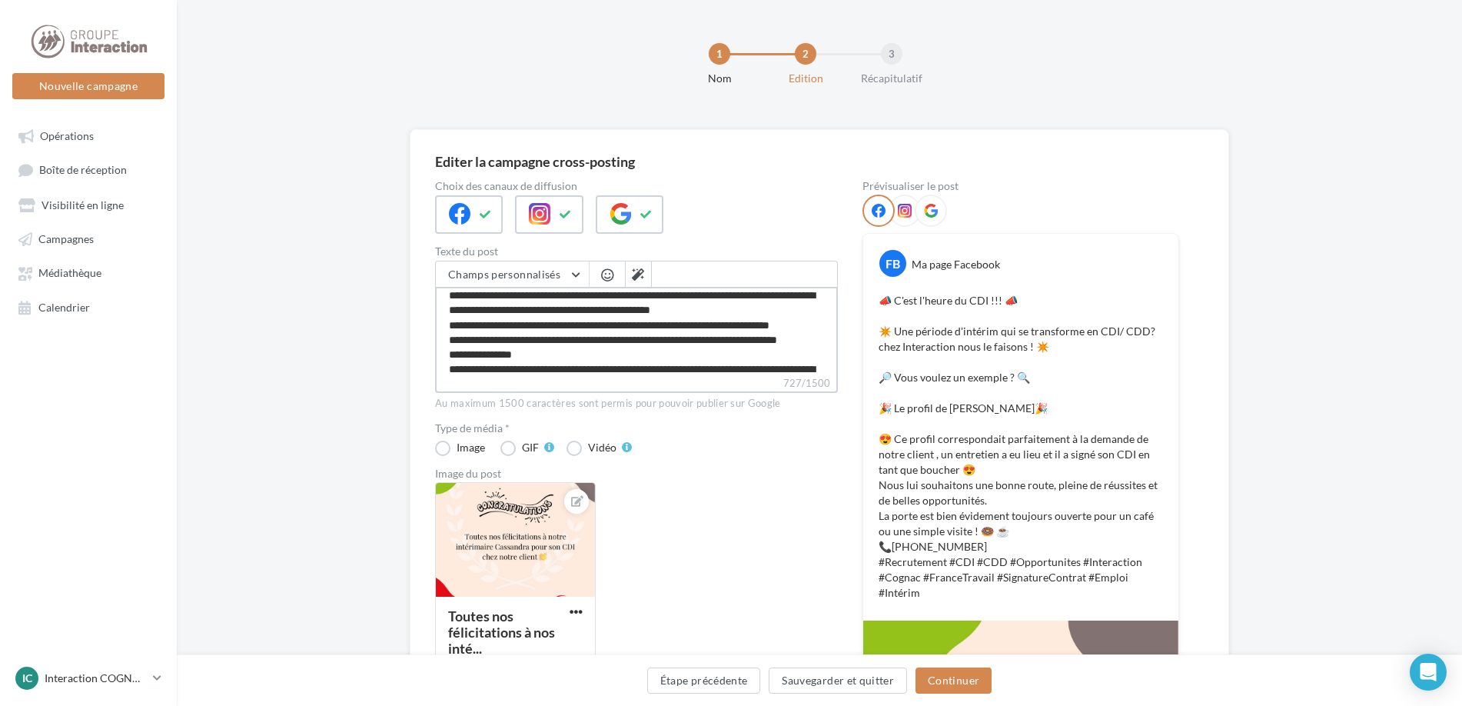
type textarea "**********"
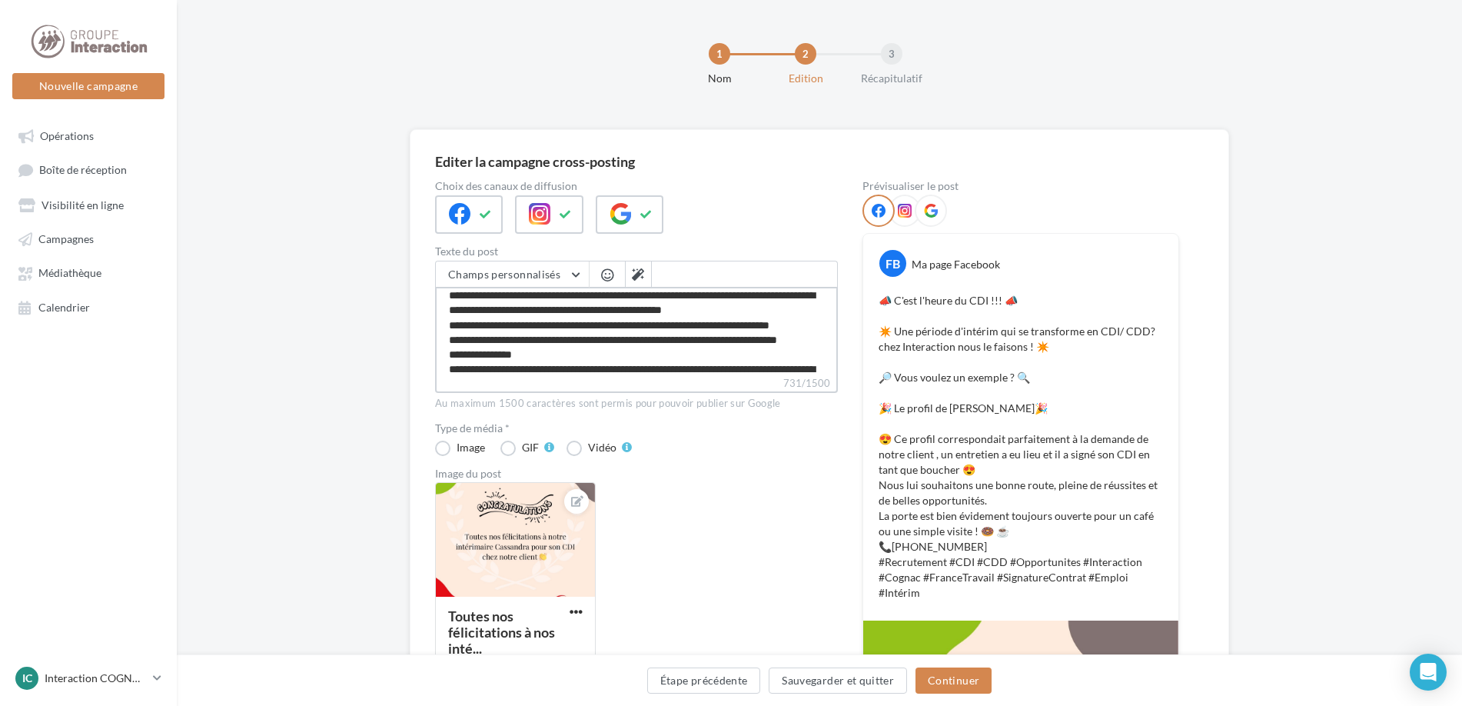
type textarea "**********"
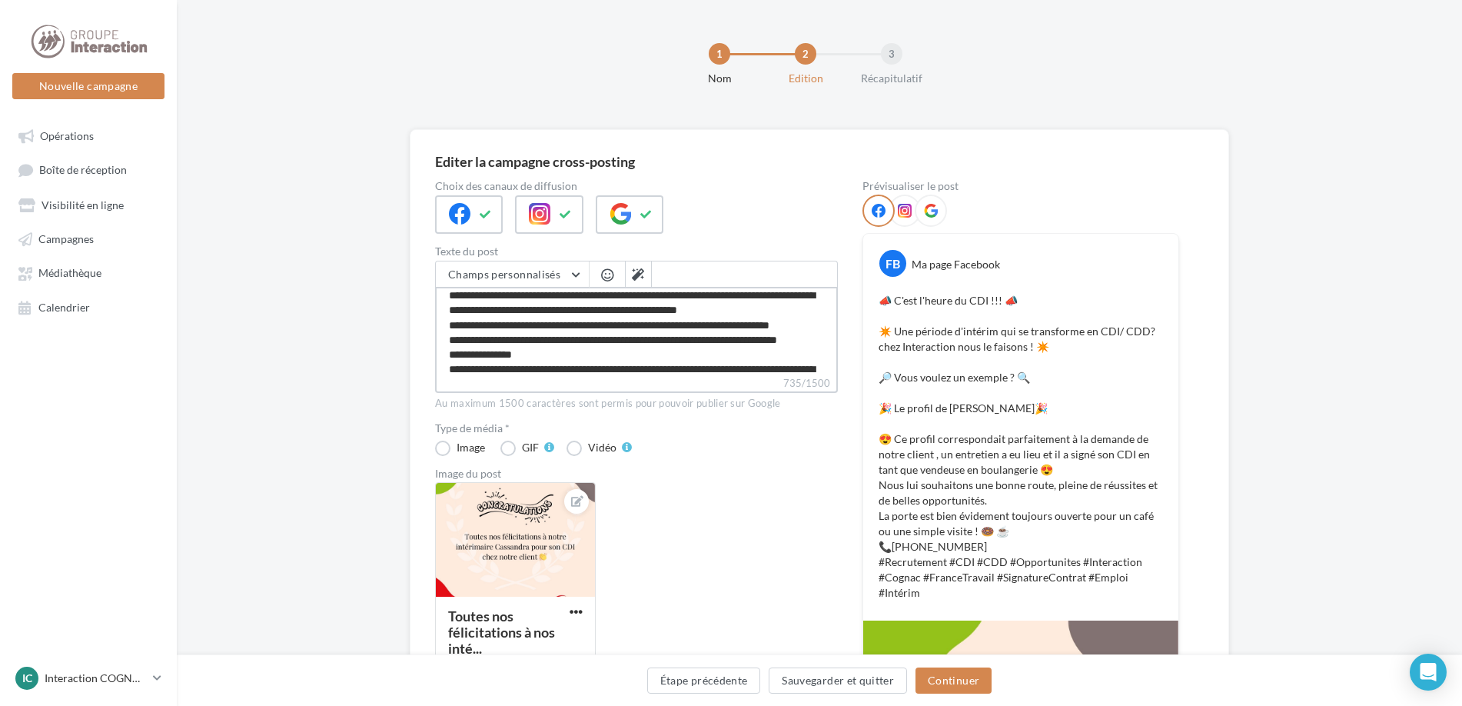
click at [835, 336] on textarea "**********" at bounding box center [636, 331] width 403 height 88
click at [784, 356] on textarea "**********" at bounding box center [636, 331] width 403 height 88
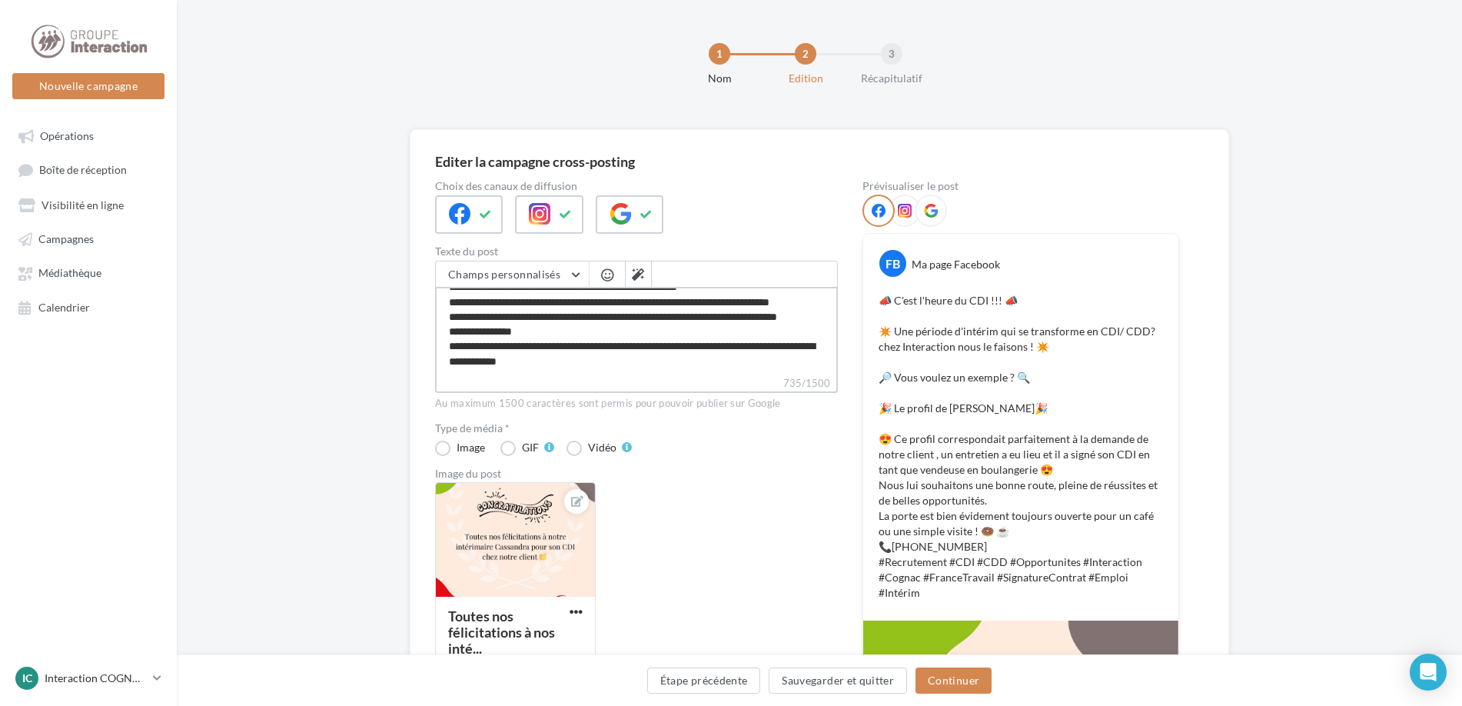
click at [542, 295] on textarea "**********" at bounding box center [636, 331] width 403 height 88
type textarea "**********"
click at [533, 328] on textarea "**********" at bounding box center [636, 331] width 403 height 88
type textarea "**********"
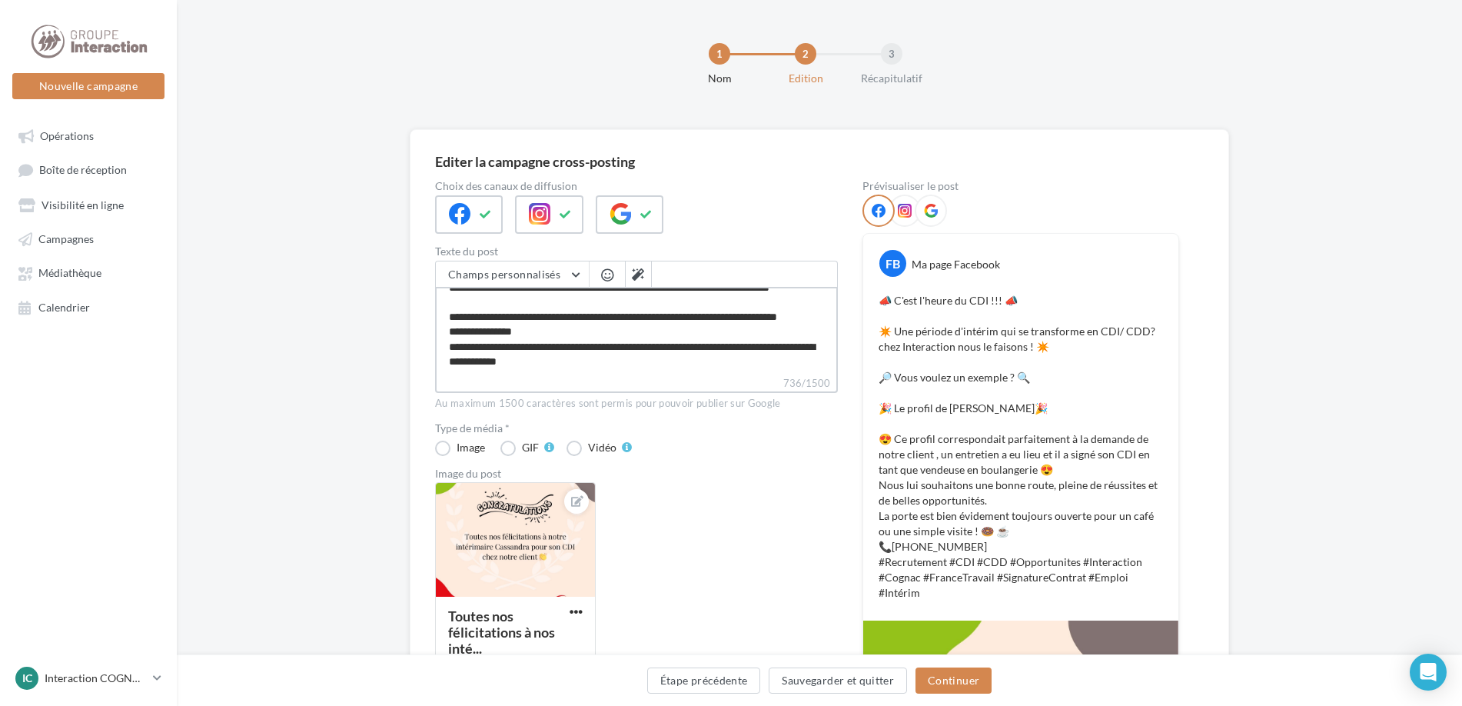
type textarea "**********"
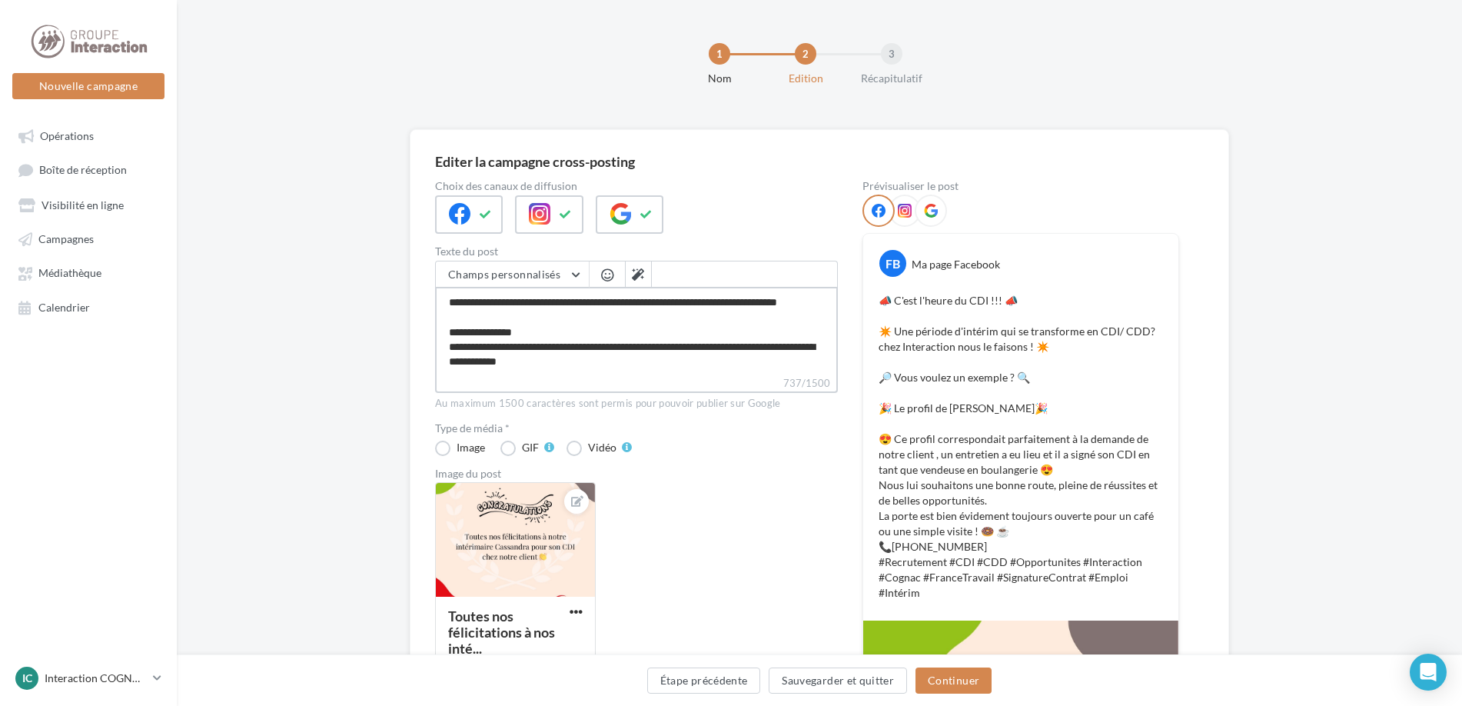
scroll to position [236, 0]
click at [553, 334] on textarea "**********" at bounding box center [636, 331] width 403 height 88
type textarea "**********"
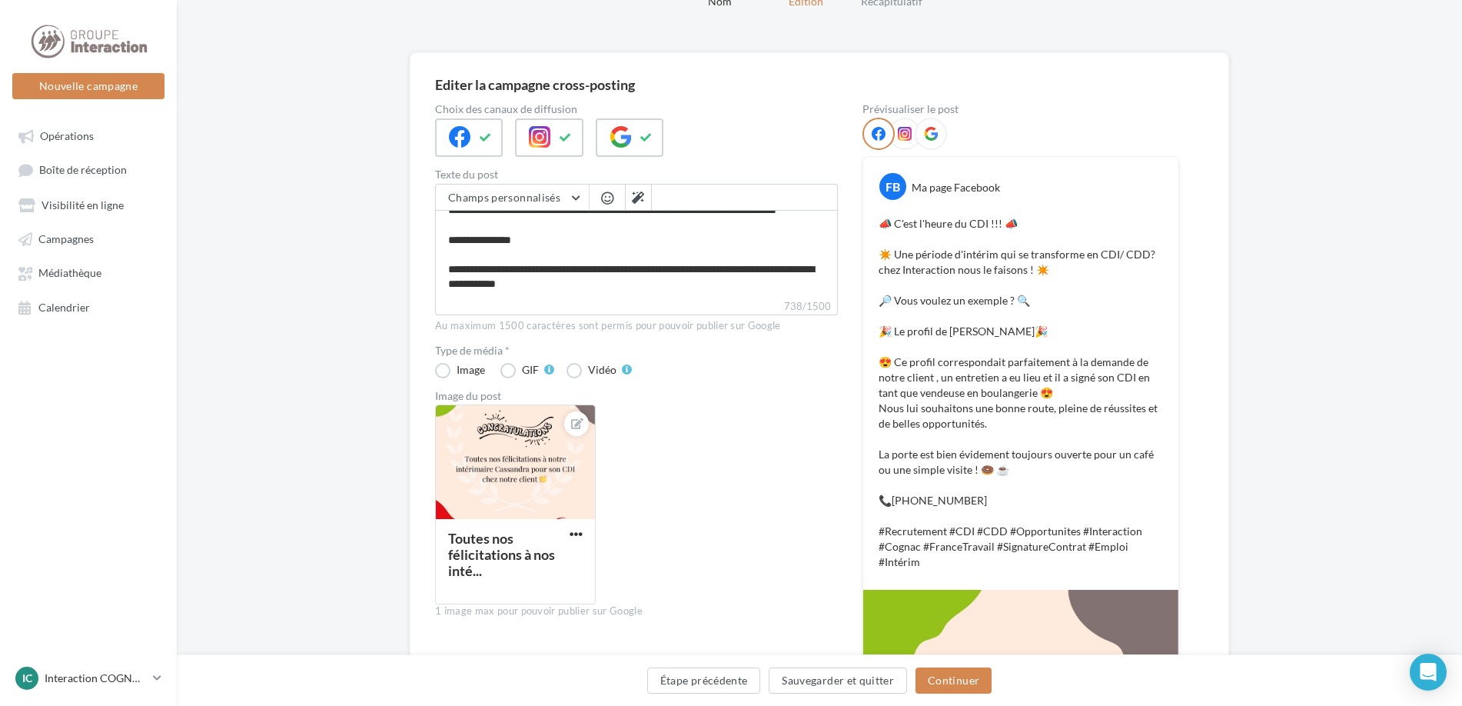
scroll to position [235, 0]
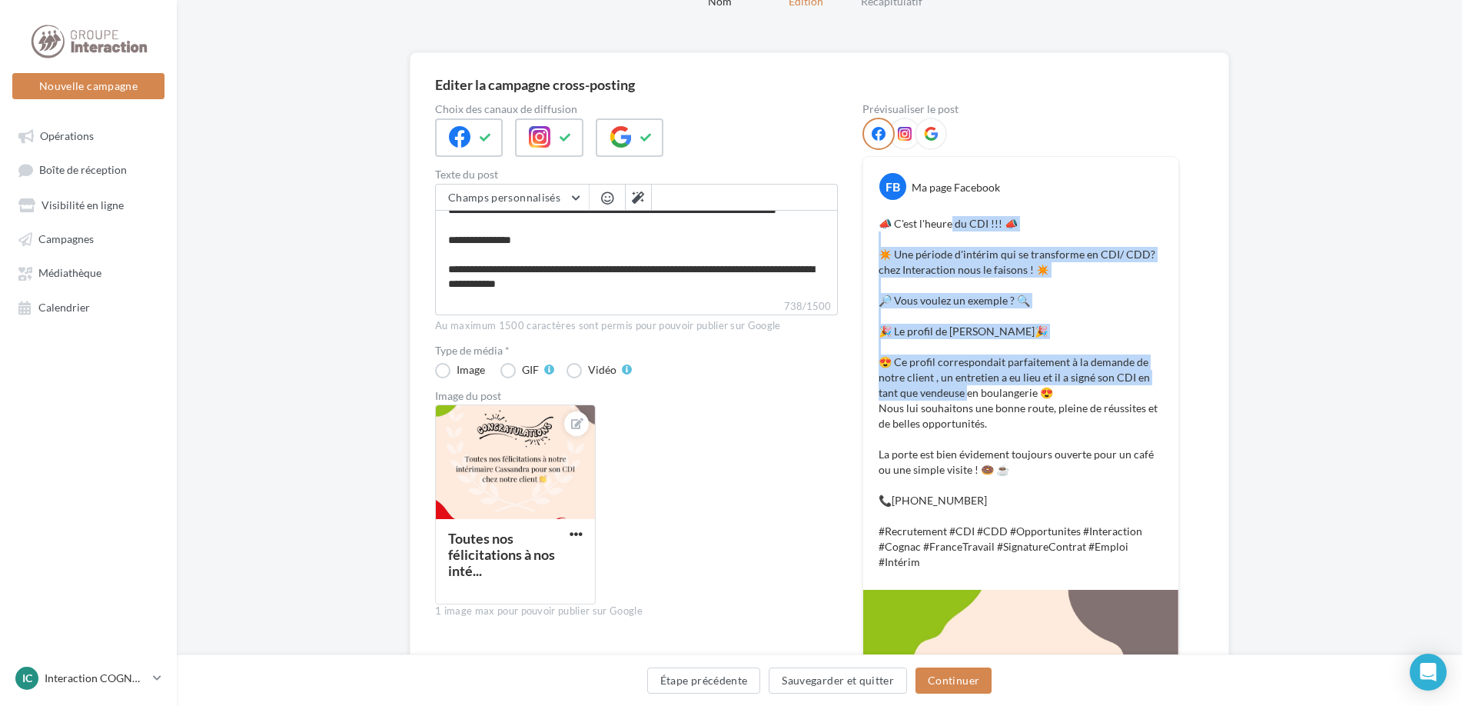
drag, startPoint x: 968, startPoint y: 337, endPoint x: 967, endPoint y: 387, distance: 49.2
click at [967, 387] on p "📣 C'est l'heure du CDI !!! 📣 ✴️ Une période d'intérim qui se transforme en CDI/…" at bounding box center [1020, 393] width 284 height 354
click at [968, 387] on p "📣 C'est l'heure du CDI !!! 📣 ✴️ Une période d'intérim qui se transforme en CDI/…" at bounding box center [1020, 393] width 284 height 354
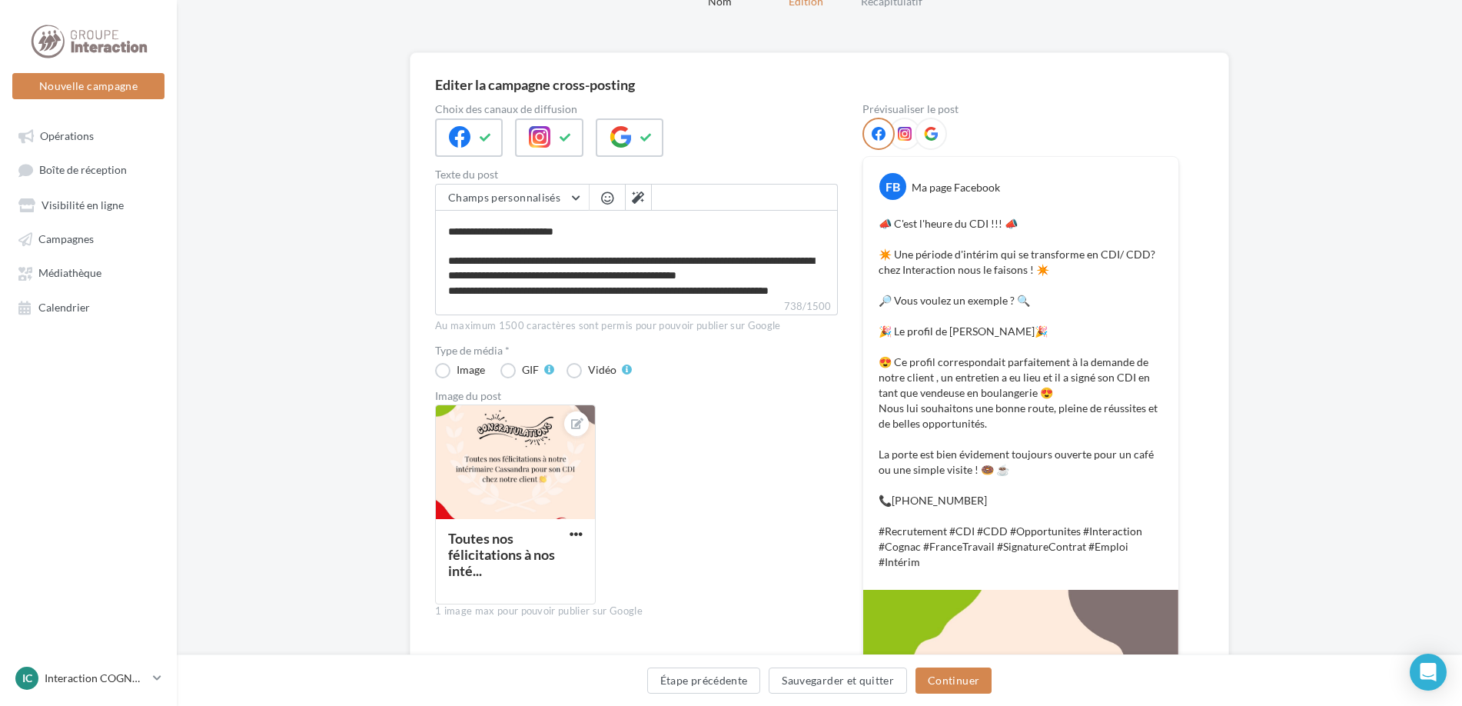
scroll to position [158, 0]
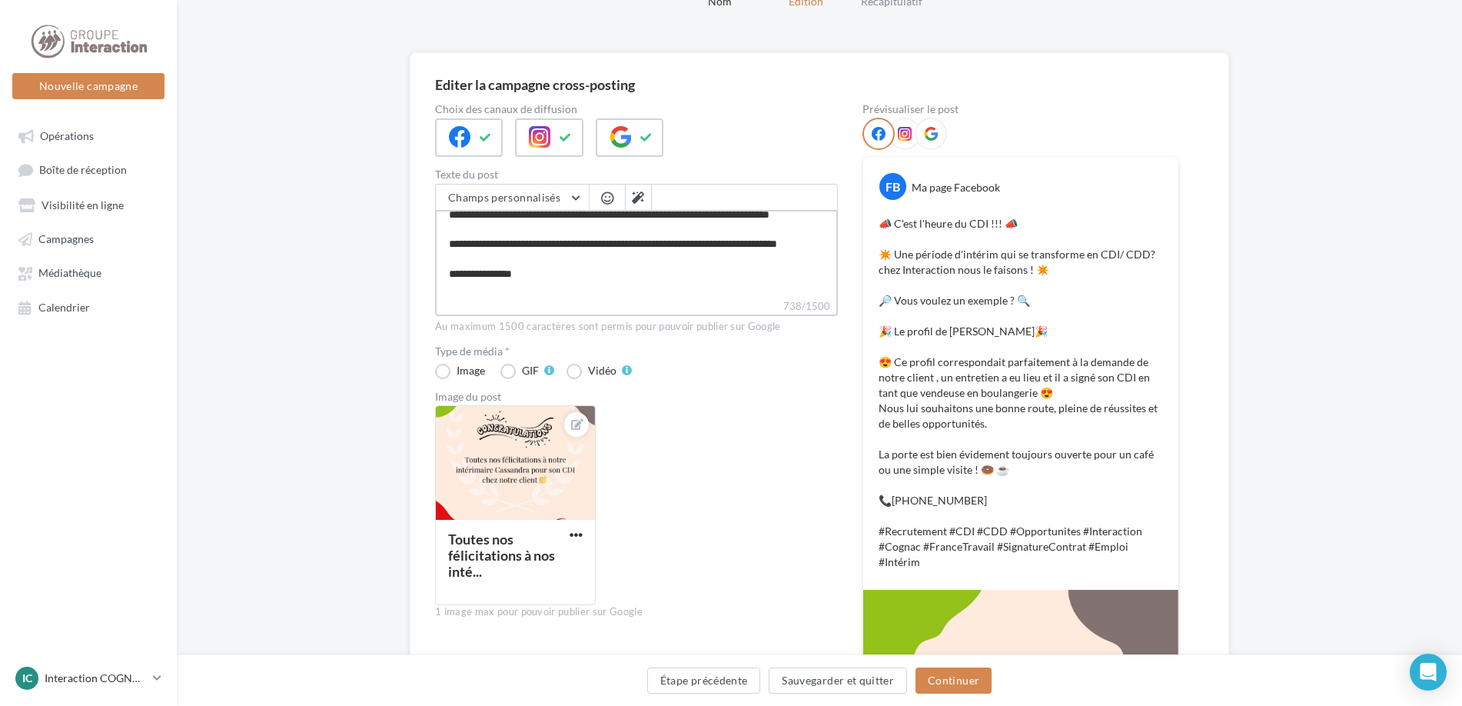
click at [553, 215] on textarea "**********" at bounding box center [636, 254] width 403 height 88
type textarea "**********"
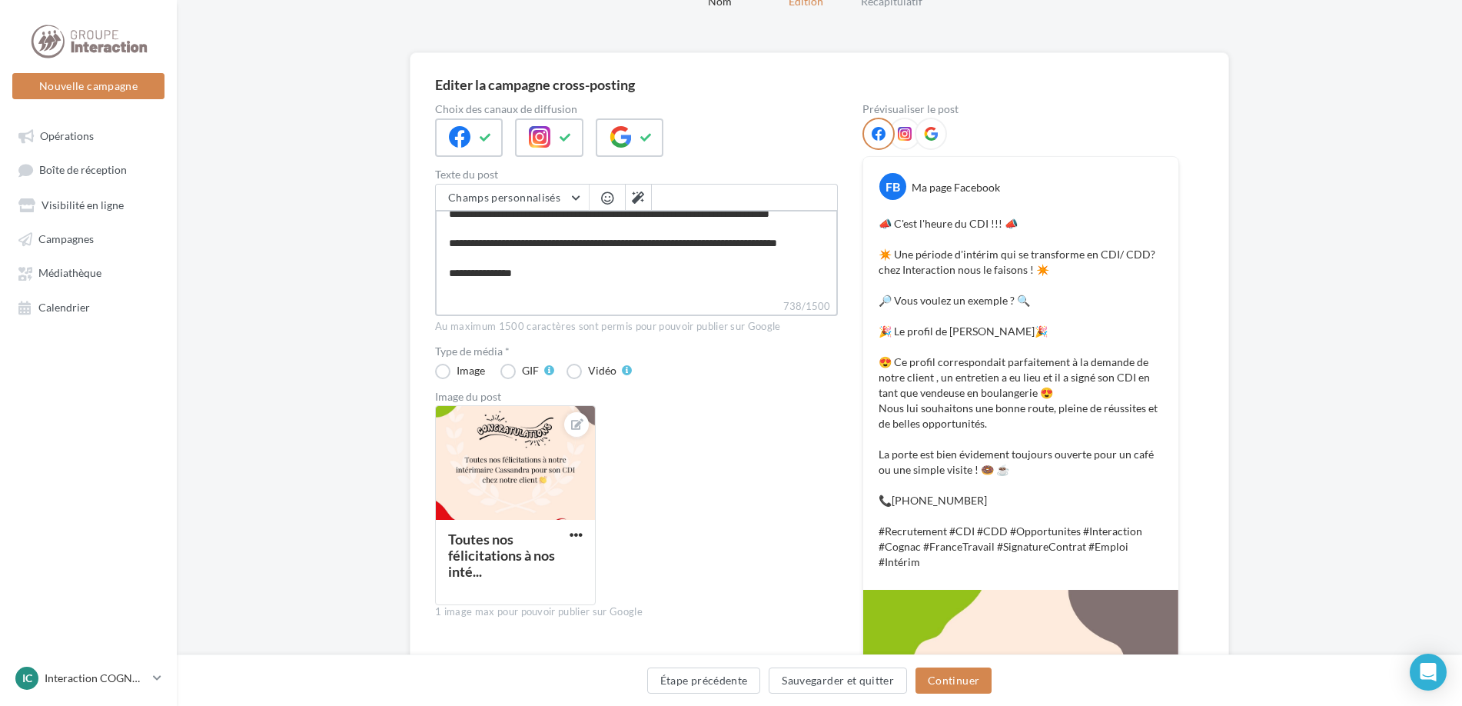
type textarea "**********"
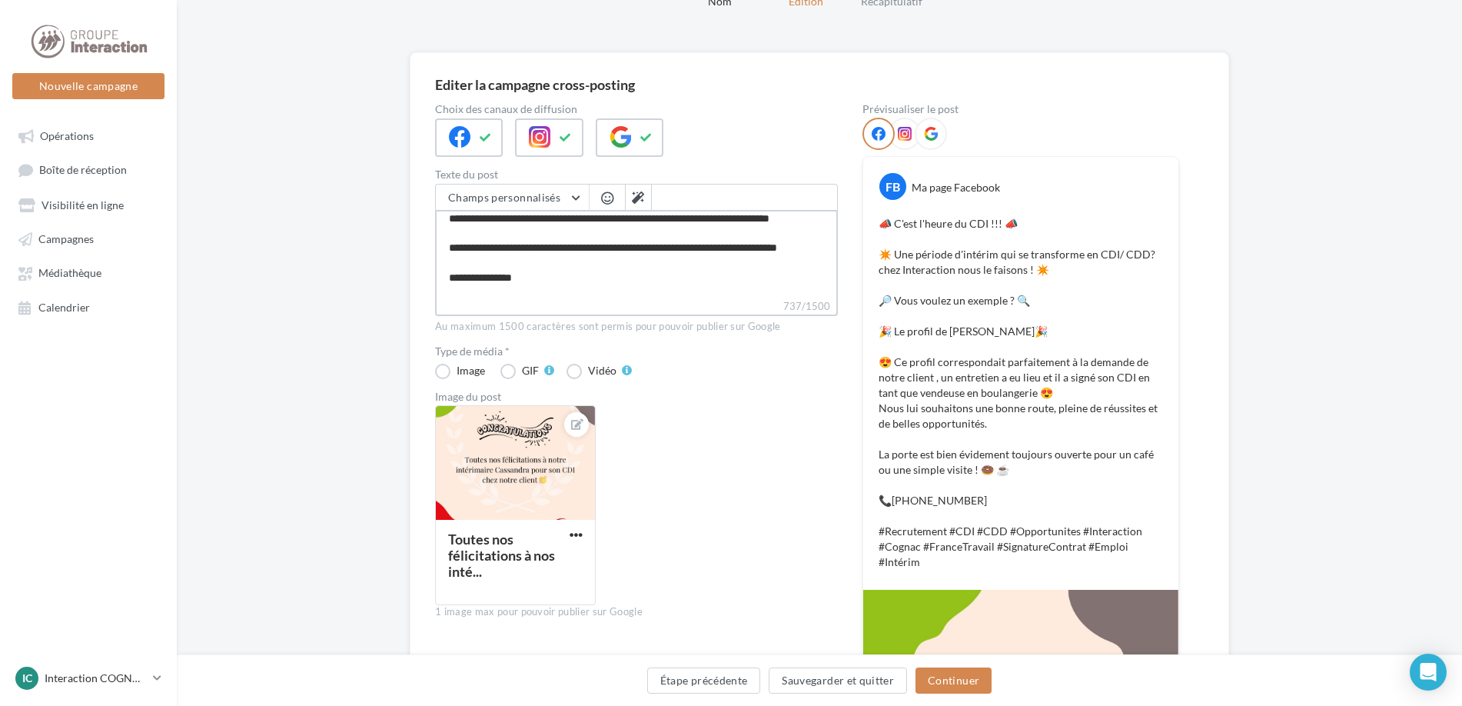
type textarea "**********"
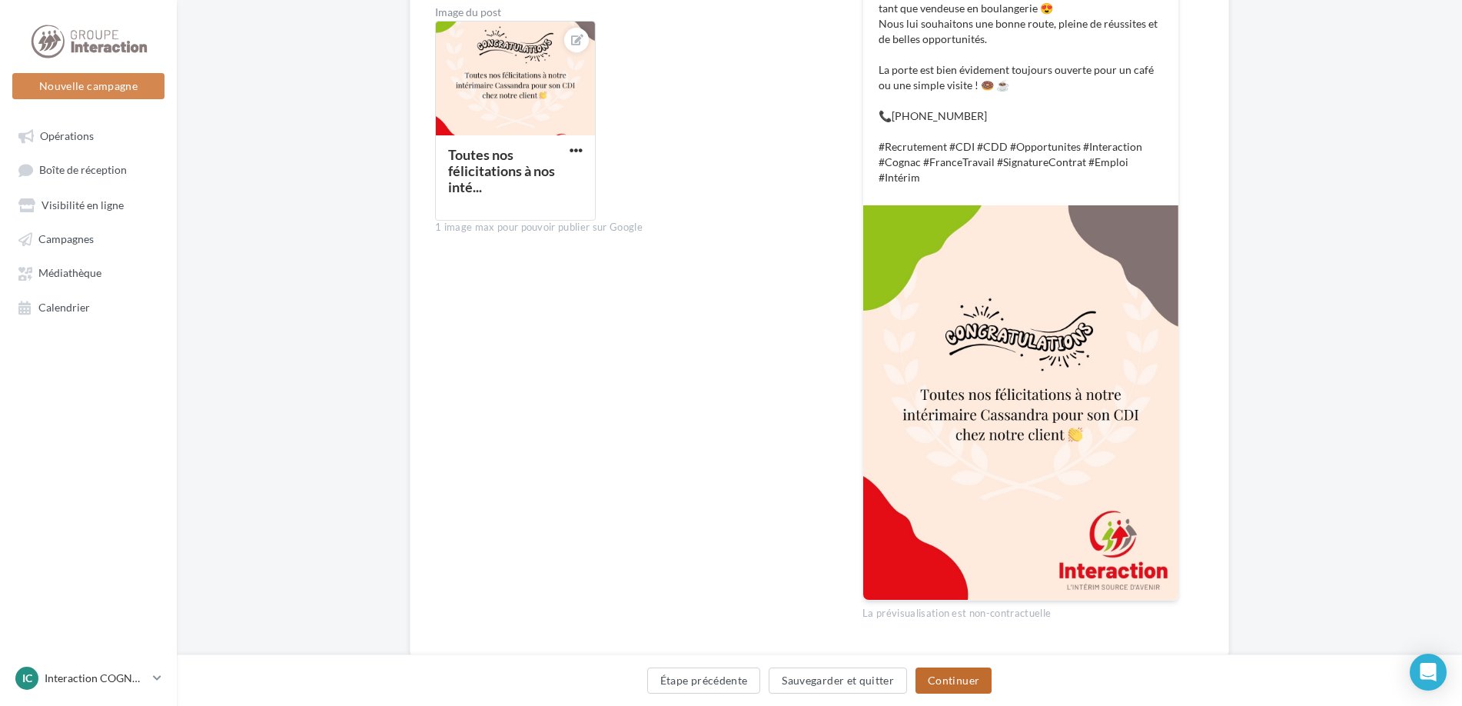
type textarea "**********"
click at [982, 692] on button "Continuer" at bounding box center [953, 680] width 76 height 26
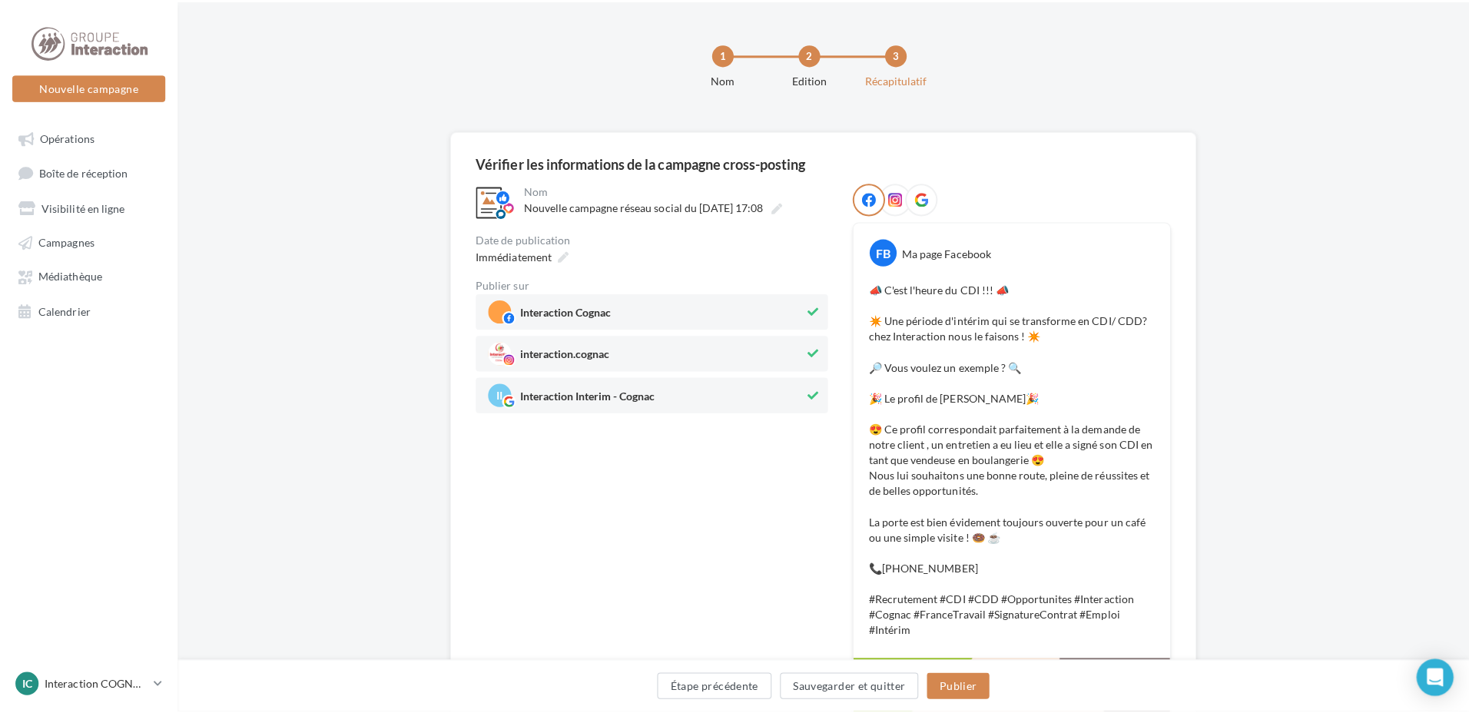
scroll to position [77, 0]
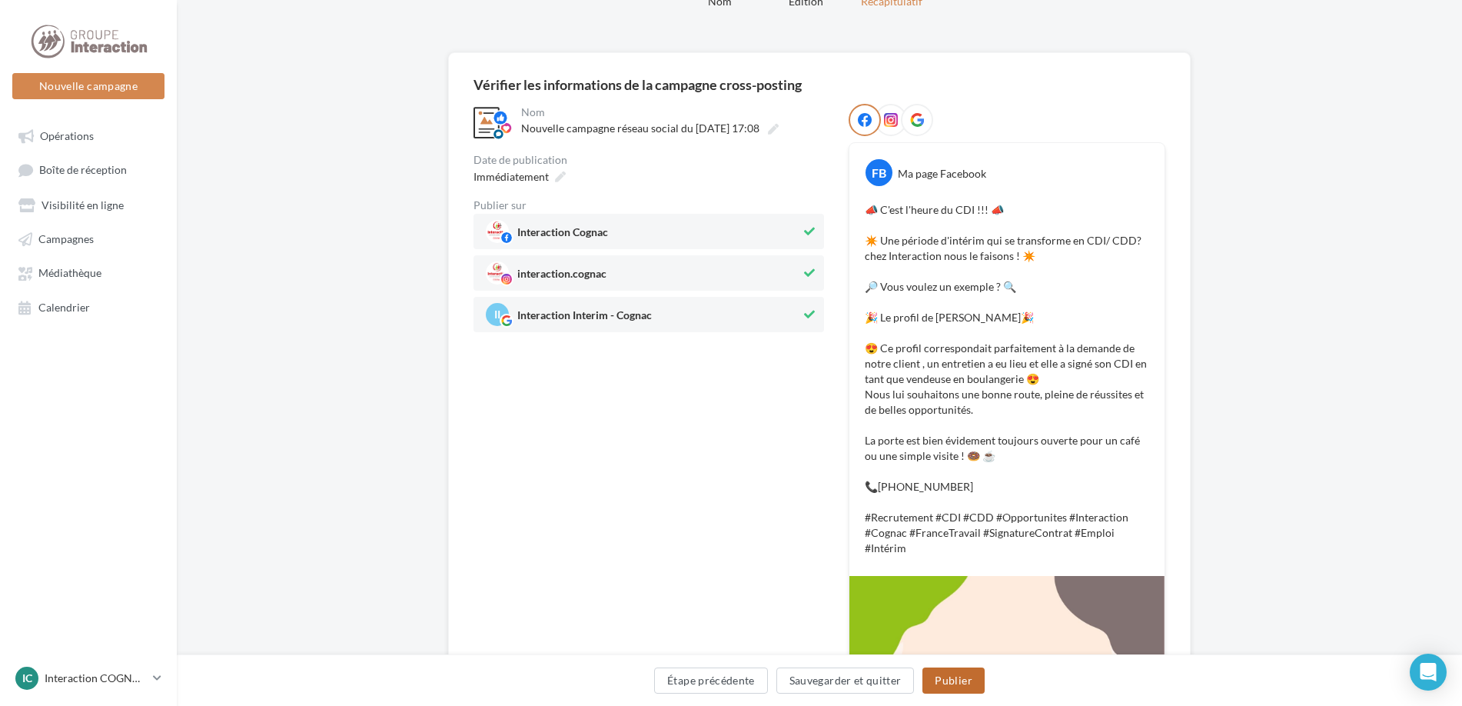
click at [945, 682] on button "Publier" at bounding box center [952, 680] width 61 height 26
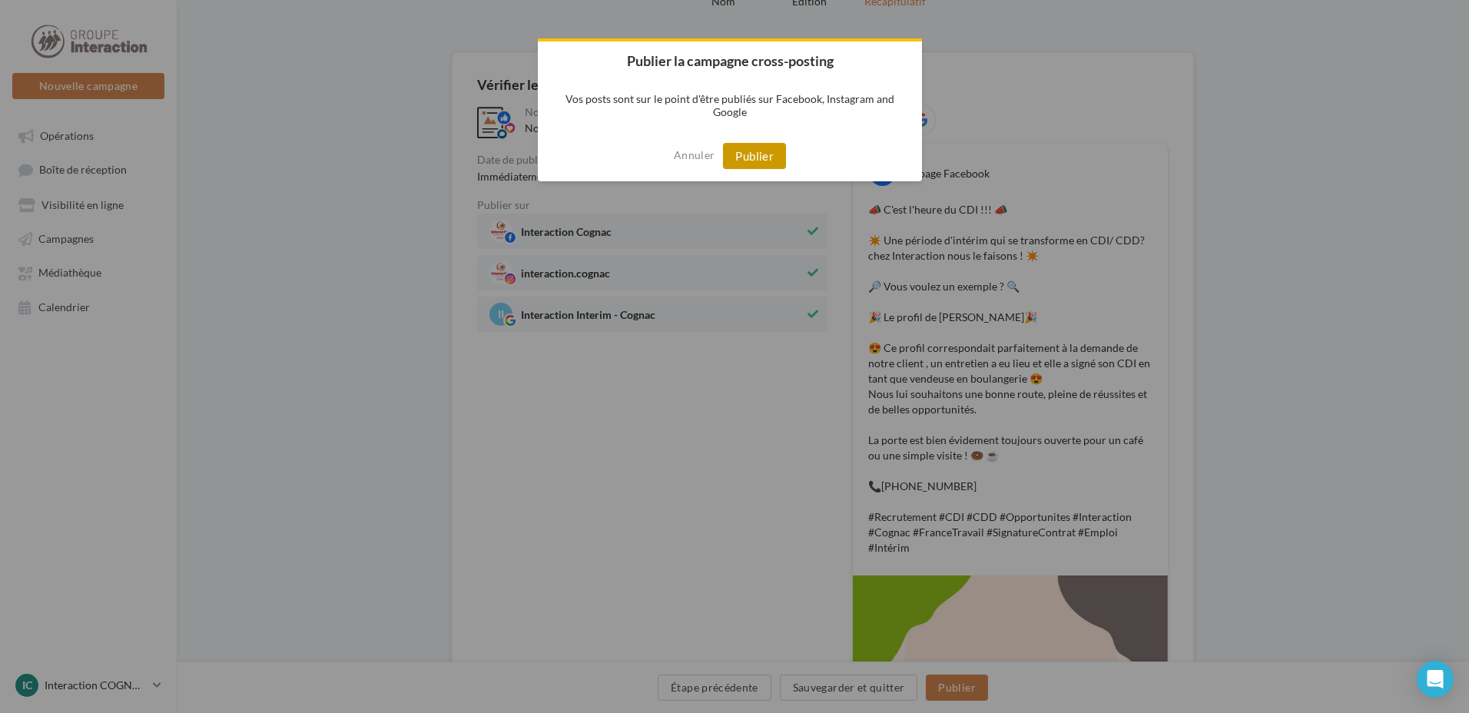
click at [737, 154] on button "Publier" at bounding box center [754, 156] width 63 height 26
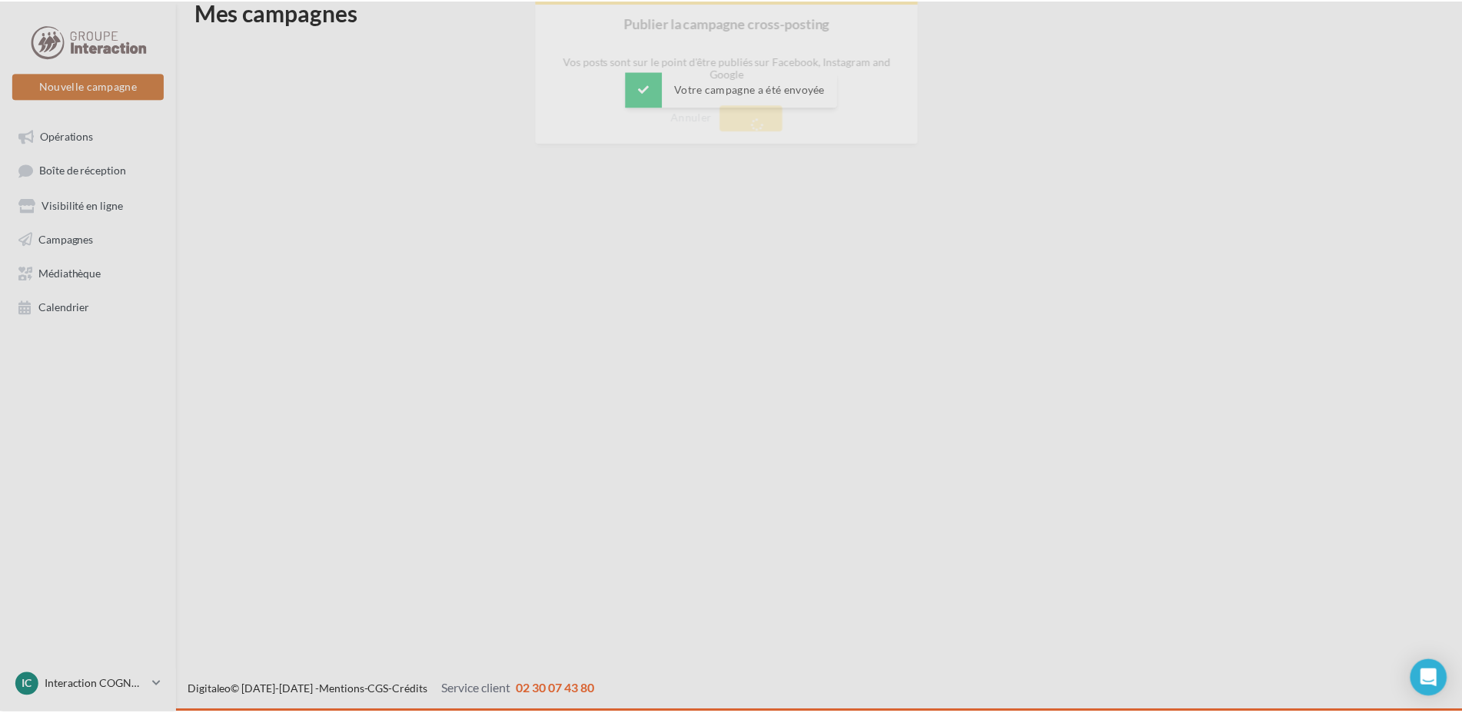
scroll to position [25, 0]
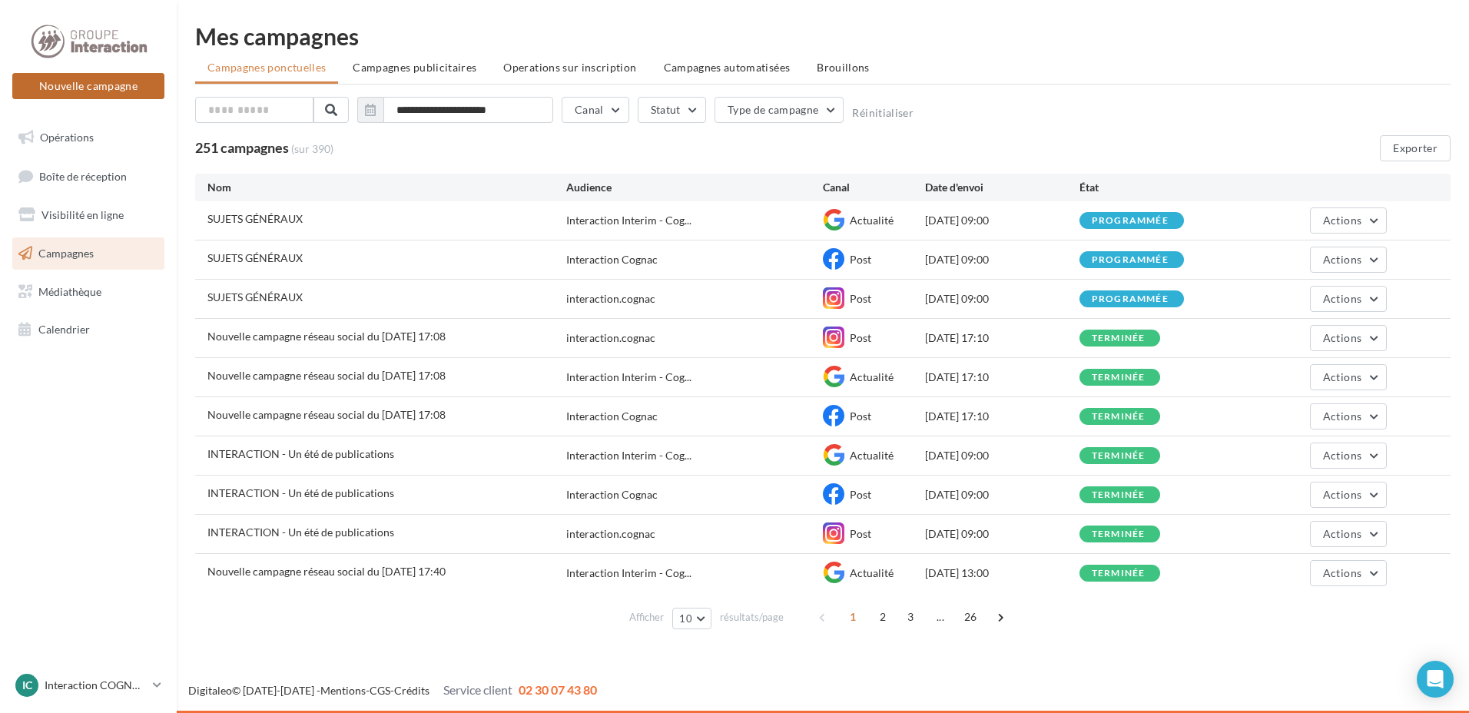
click at [128, 81] on button "Nouvelle campagne" at bounding box center [88, 86] width 152 height 26
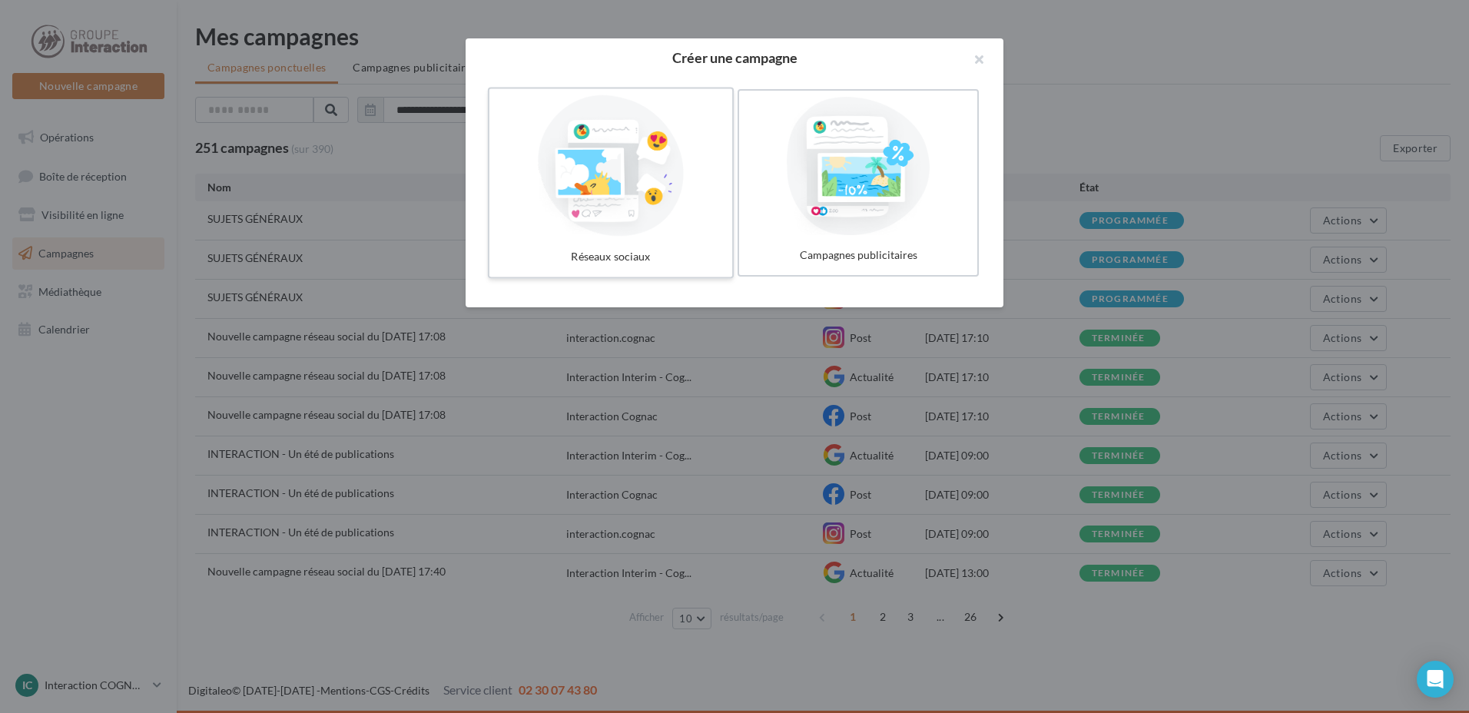
click at [632, 214] on div at bounding box center [611, 165] width 231 height 141
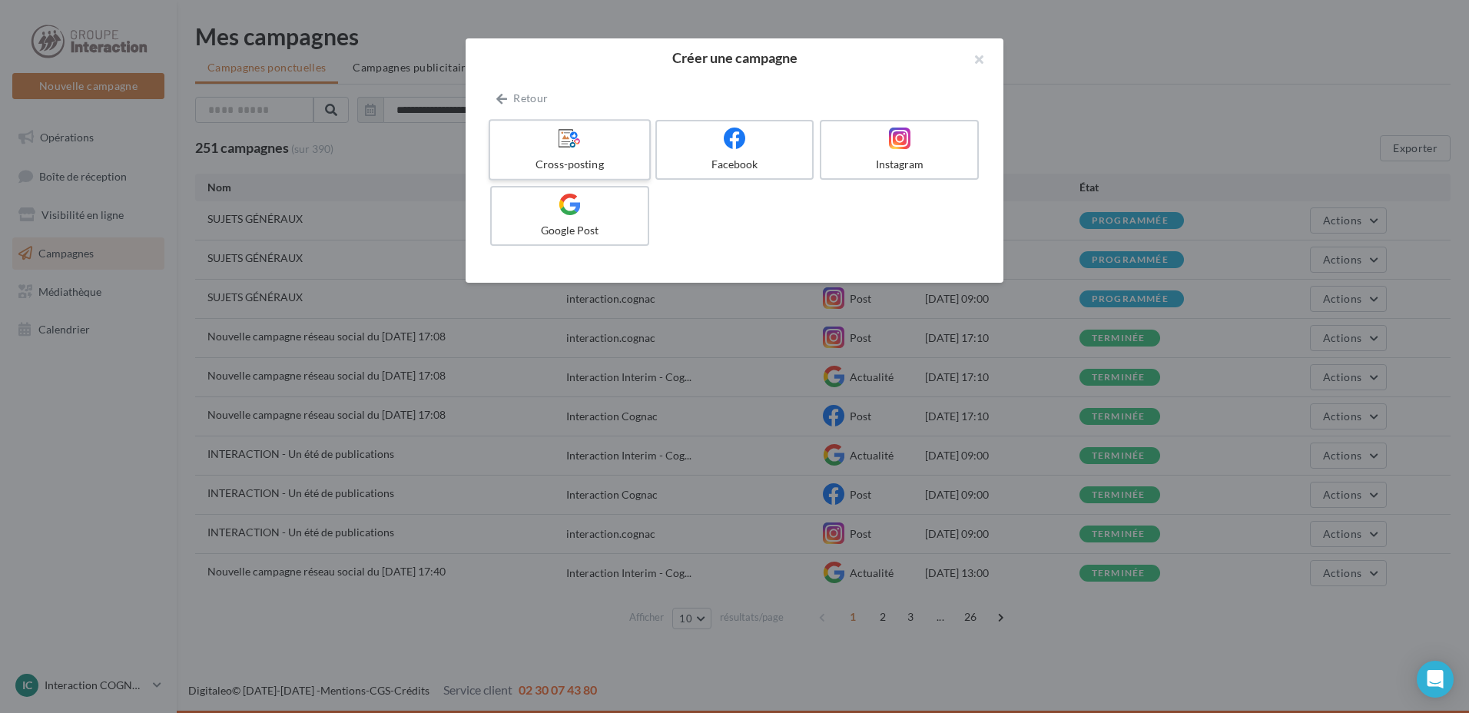
click at [594, 149] on div at bounding box center [569, 139] width 146 height 24
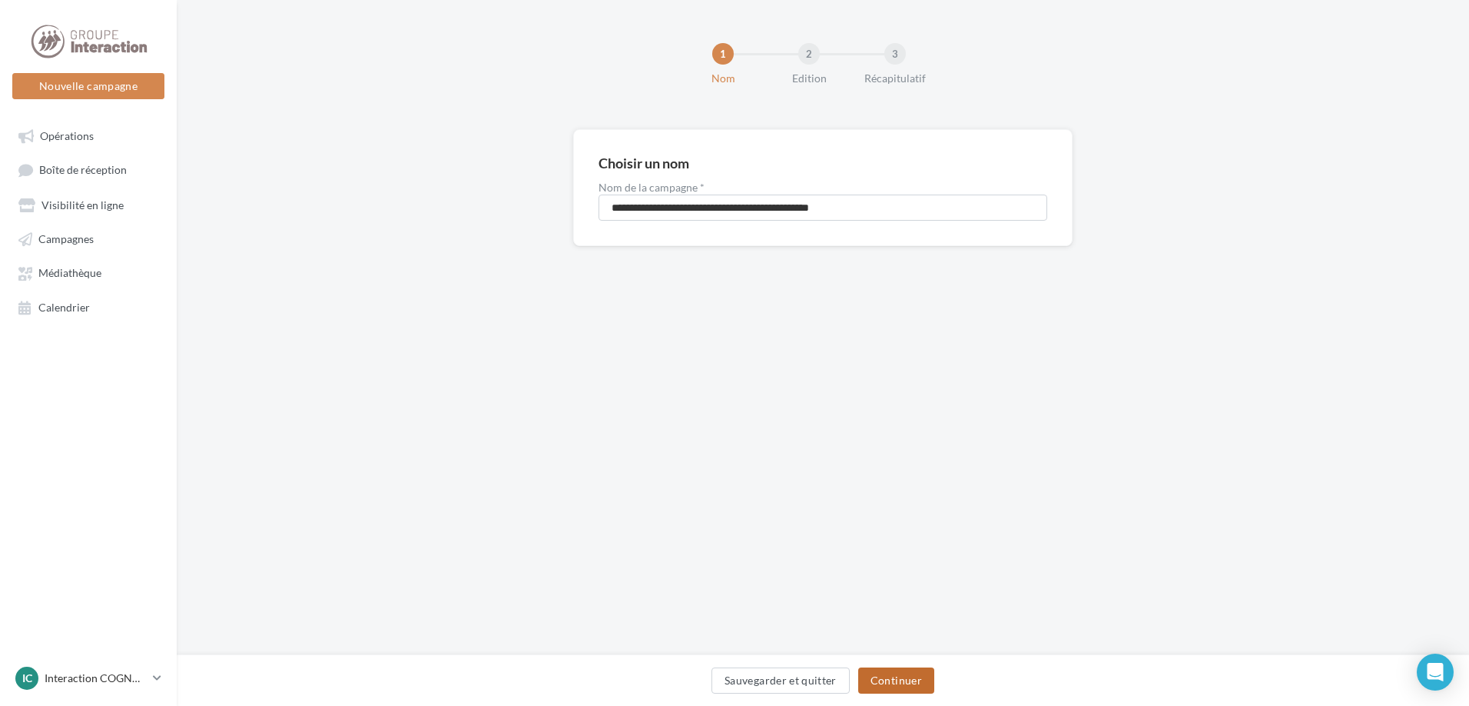
click at [924, 669] on button "Continuer" at bounding box center [896, 680] width 76 height 26
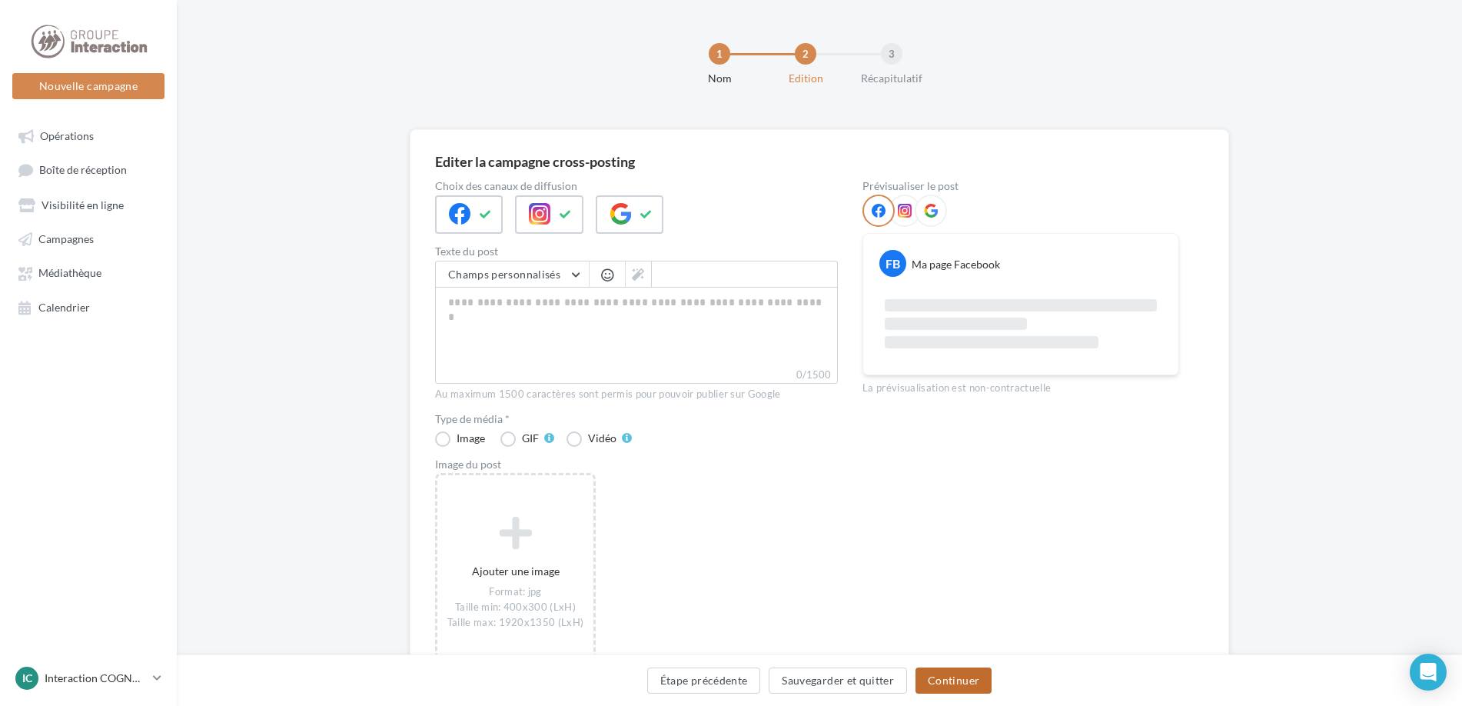
click at [958, 686] on button "Continuer" at bounding box center [953, 680] width 76 height 26
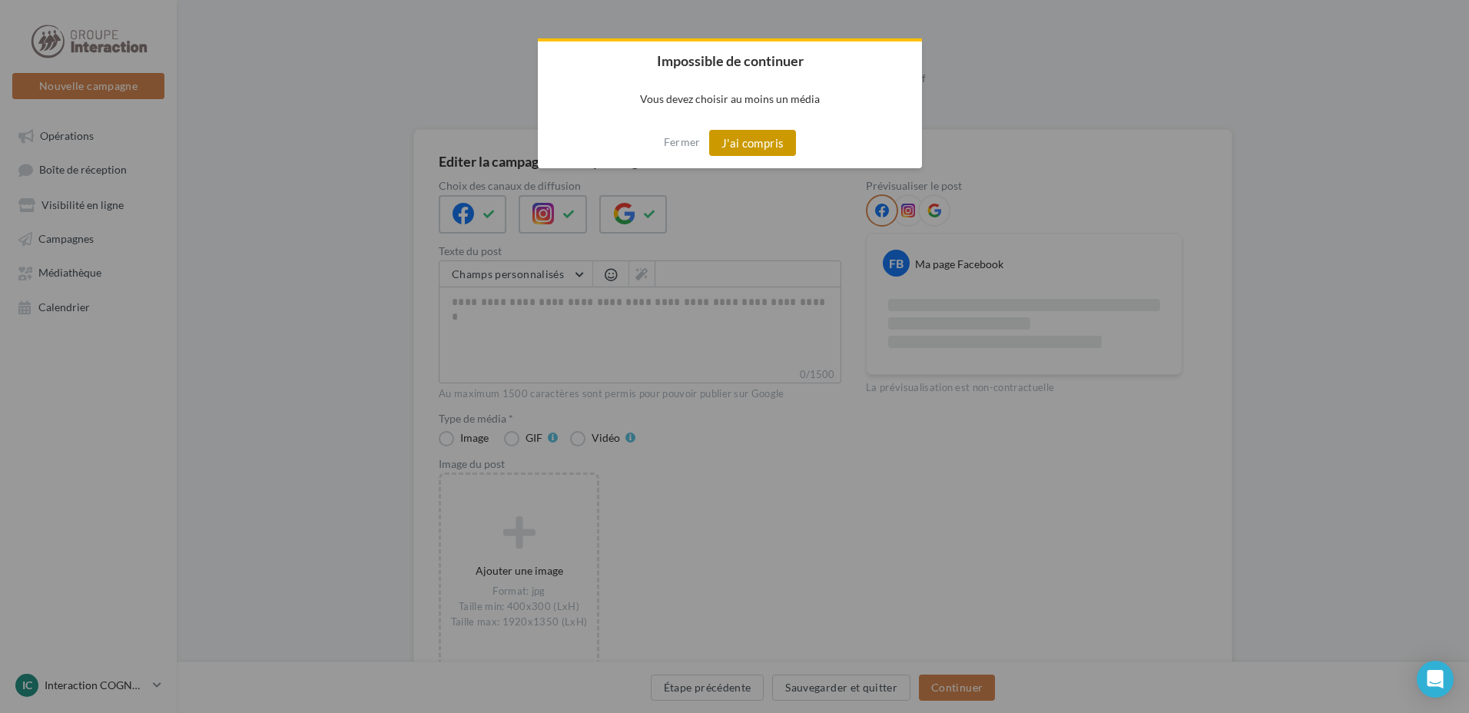
click at [769, 148] on button "J'ai compris" at bounding box center [753, 143] width 88 height 26
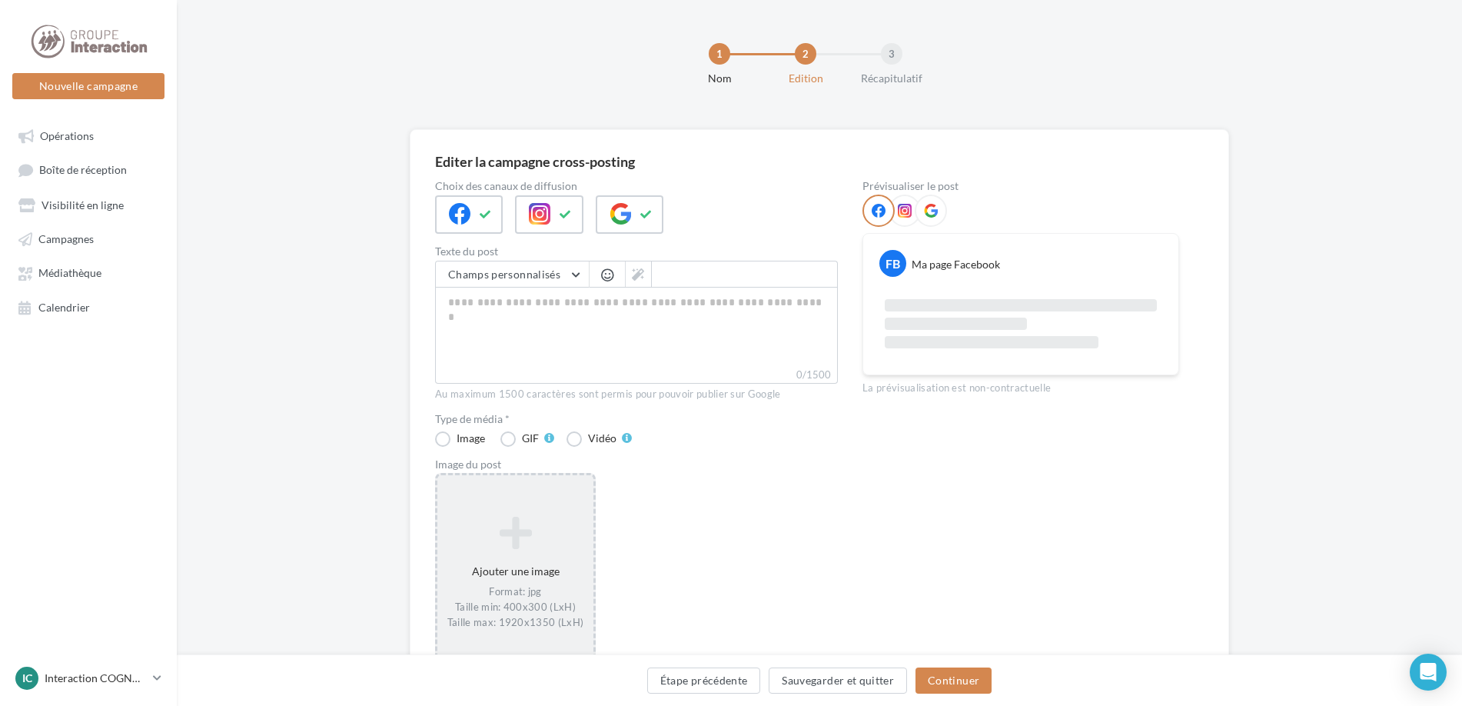
click at [570, 559] on div "Ajouter une image Format: jpg Taille min: 400x300 (LxH) Taille max: 1920x1350 (…" at bounding box center [515, 572] width 156 height 129
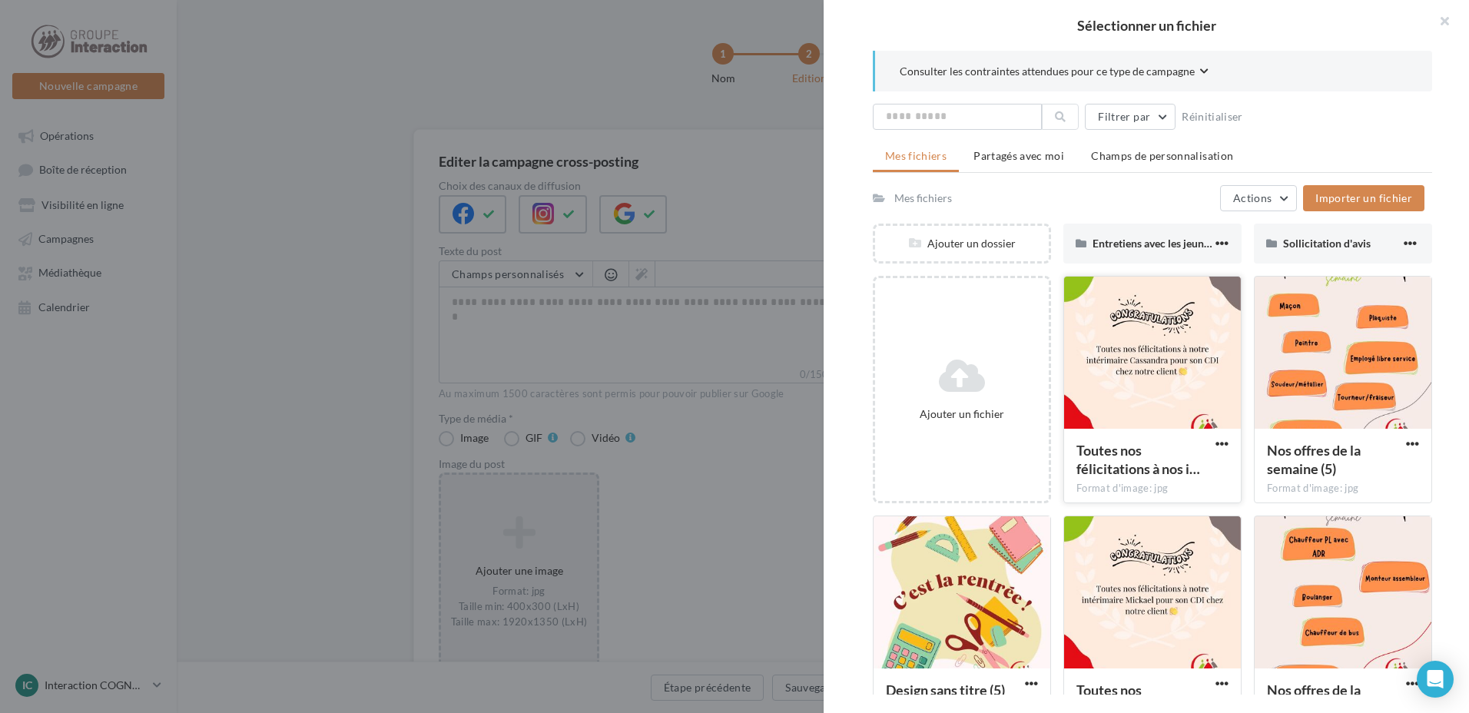
click at [1181, 320] on div at bounding box center [1152, 354] width 177 height 154
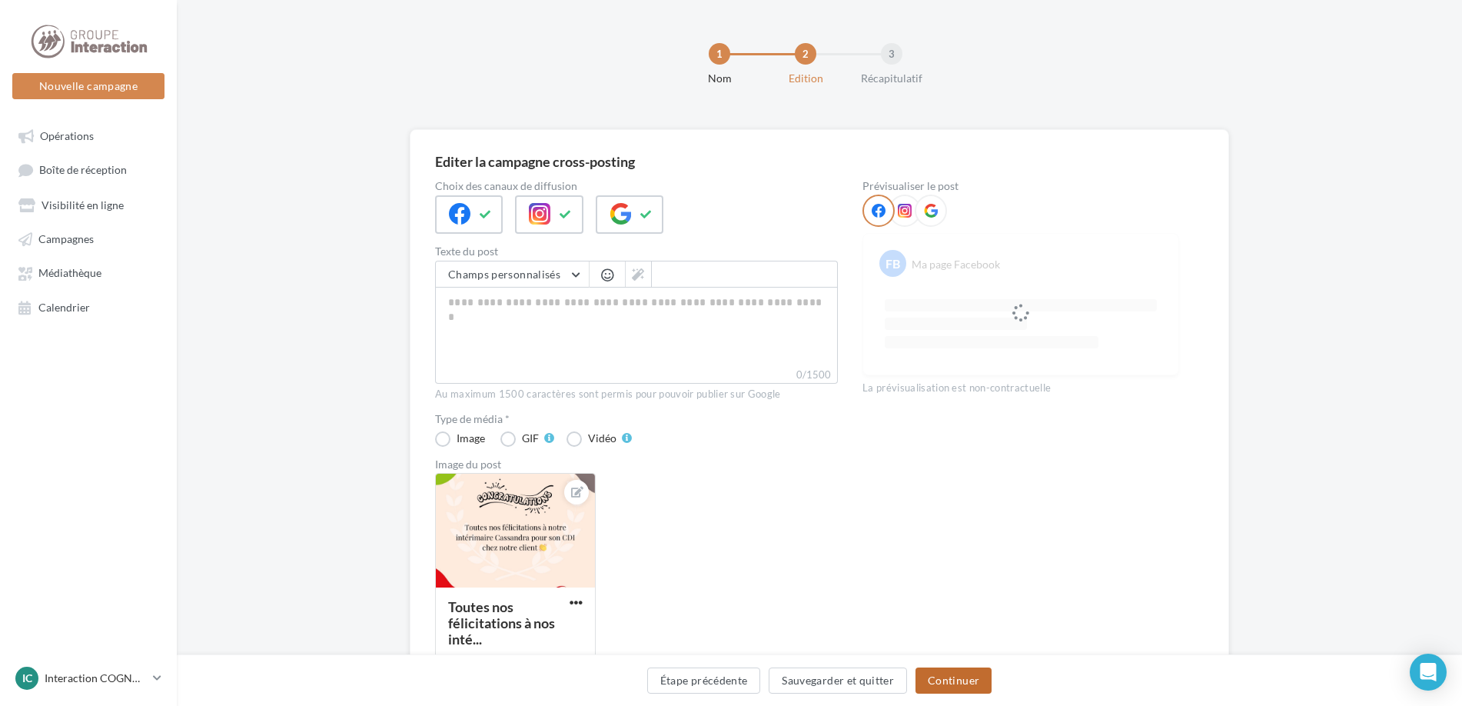
click at [939, 686] on button "Continuer" at bounding box center [953, 680] width 76 height 26
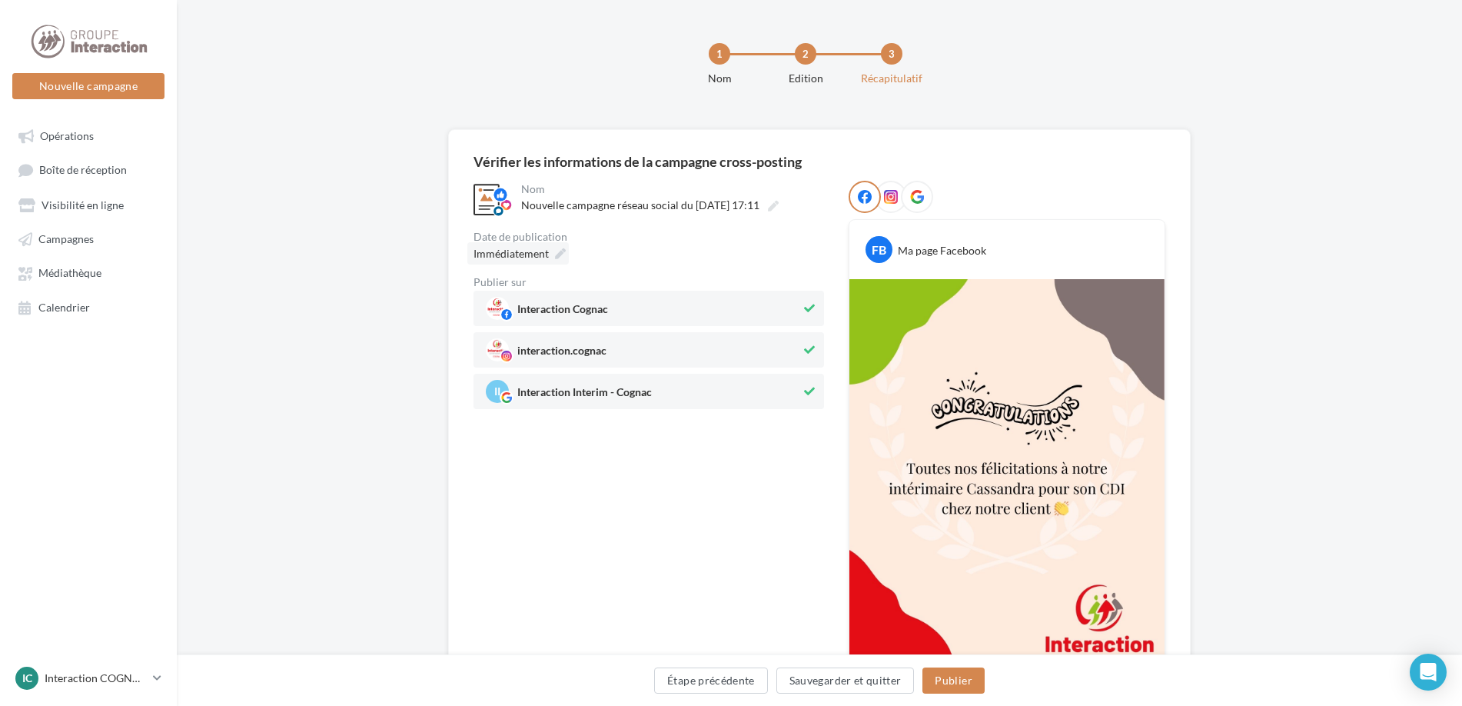
click at [561, 257] on icon at bounding box center [560, 253] width 11 height 11
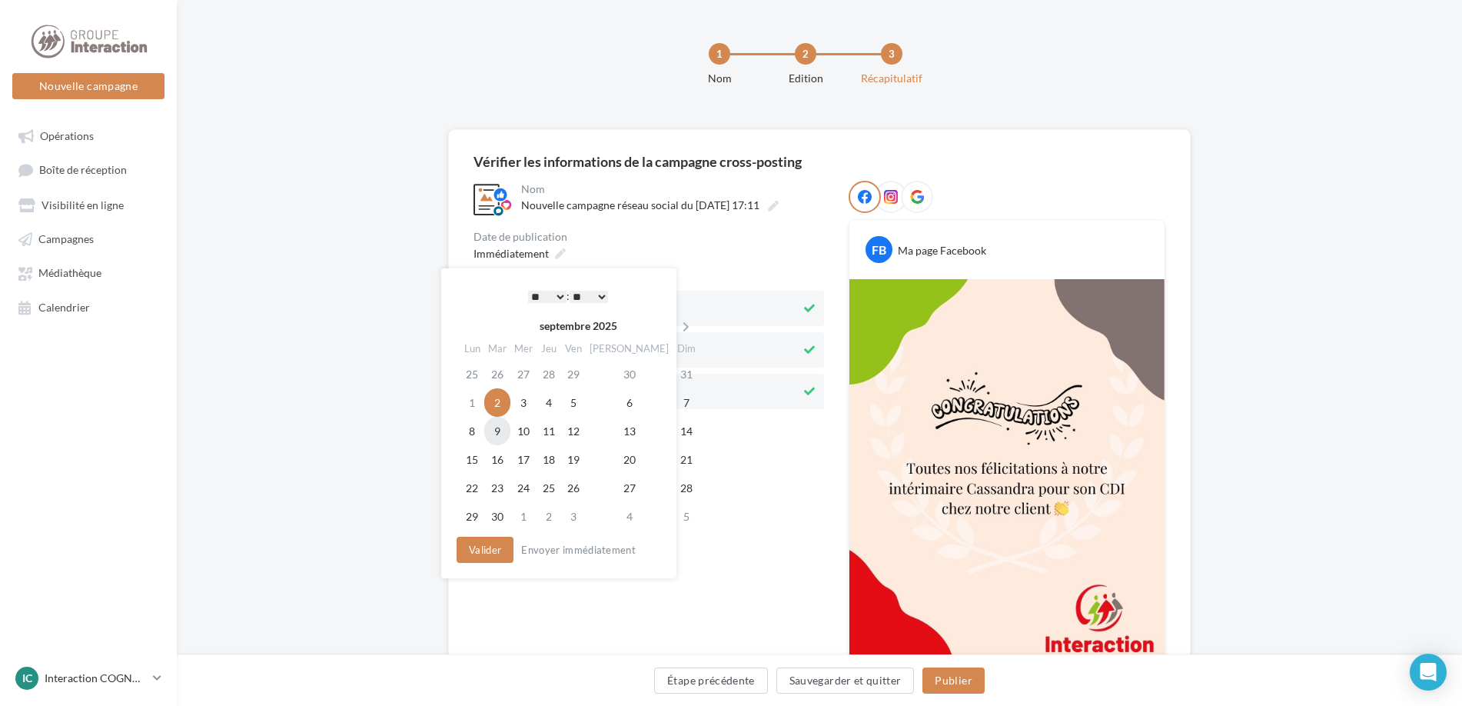
click at [506, 424] on td "9" at bounding box center [497, 431] width 26 height 28
click at [556, 298] on select "* * * * * * * * * * ** ** ** ** ** ** ** ** ** ** ** ** ** **" at bounding box center [547, 297] width 38 height 12
click at [493, 558] on button "Valider" at bounding box center [485, 549] width 57 height 26
